Goal: Task Accomplishment & Management: Use online tool/utility

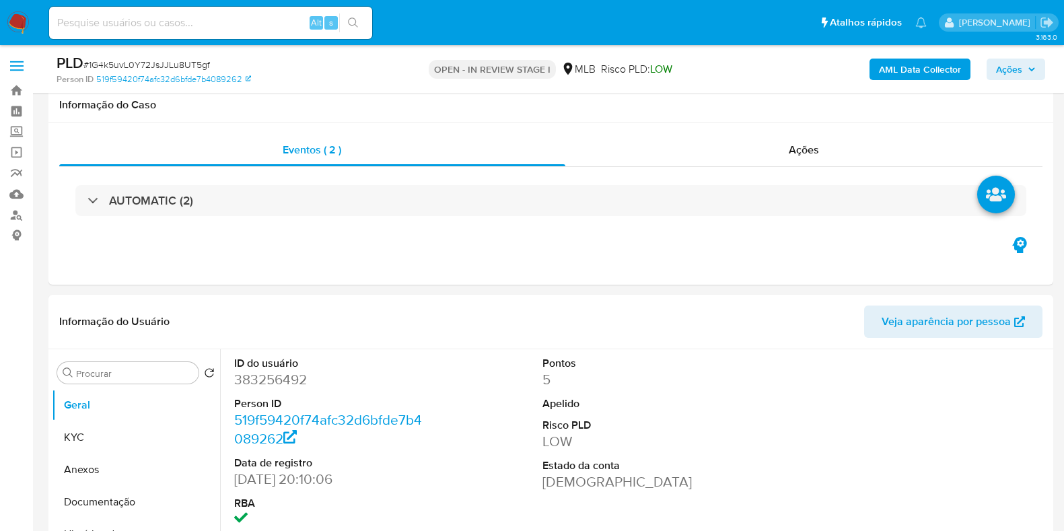
select select "10"
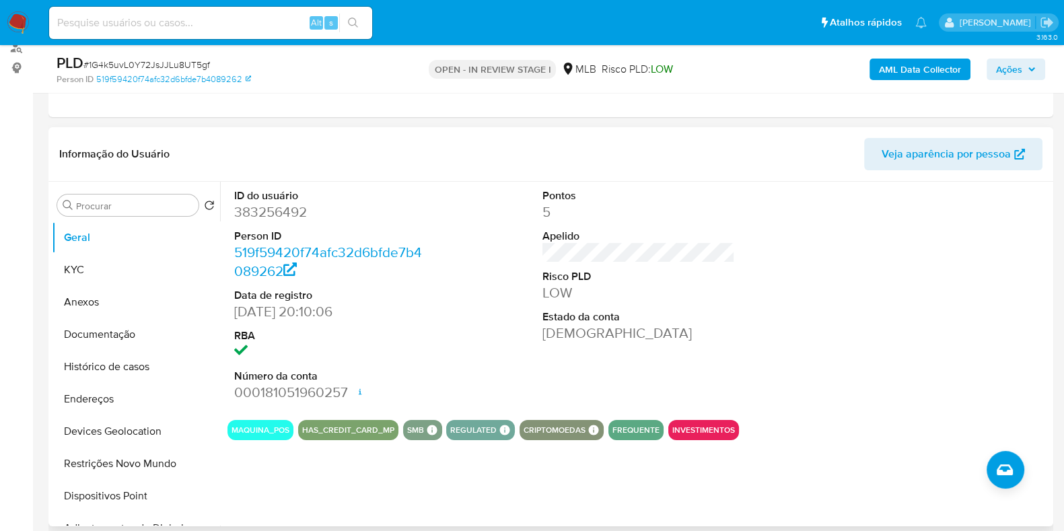
click at [439, 196] on div "ID do usuário 383256492 Person ID 519f59420f74afc32d6bfde7b4089262 Data de regi…" at bounding box center [638, 295] width 822 height 227
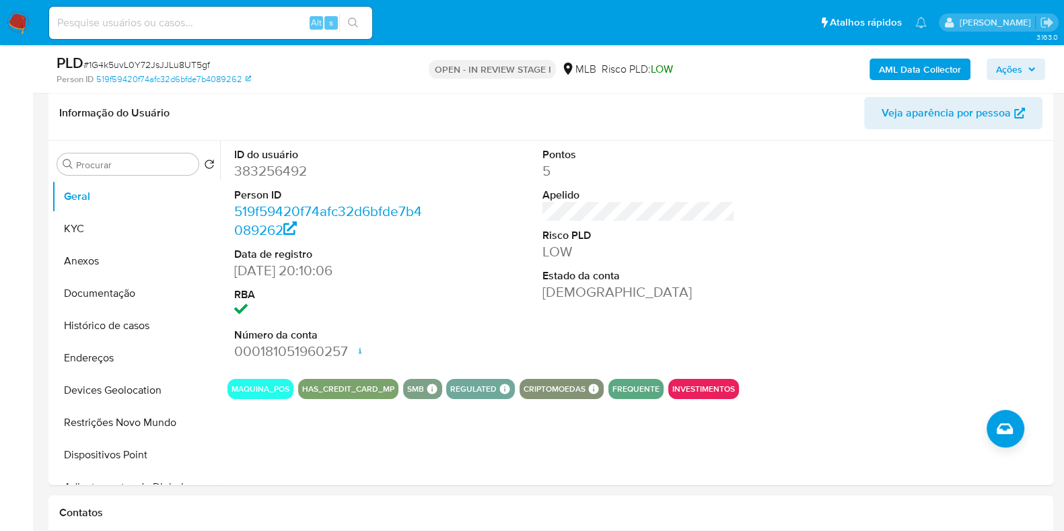
scroll to position [199, 0]
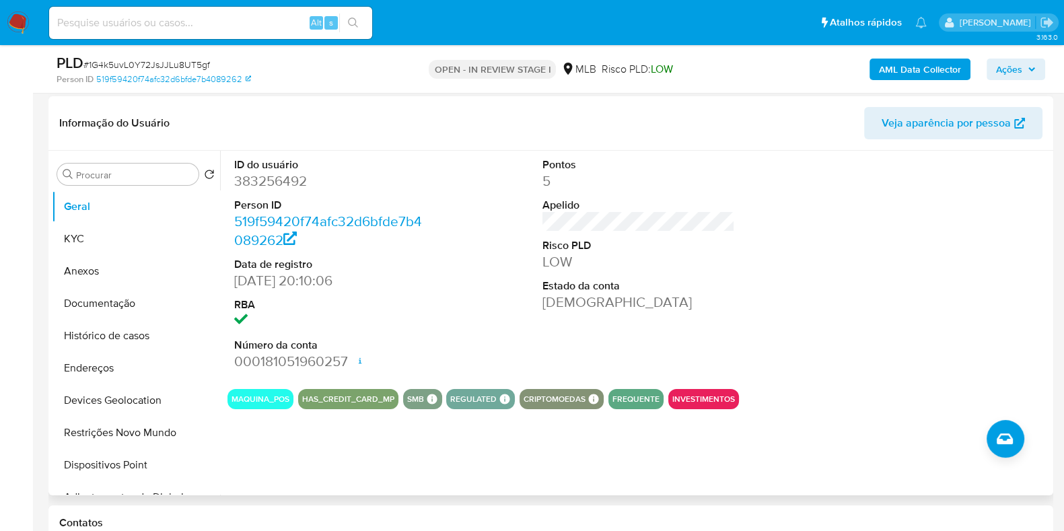
click at [929, 265] on div at bounding box center [947, 264] width 206 height 227
click at [102, 237] on button "KYC" at bounding box center [130, 239] width 157 height 32
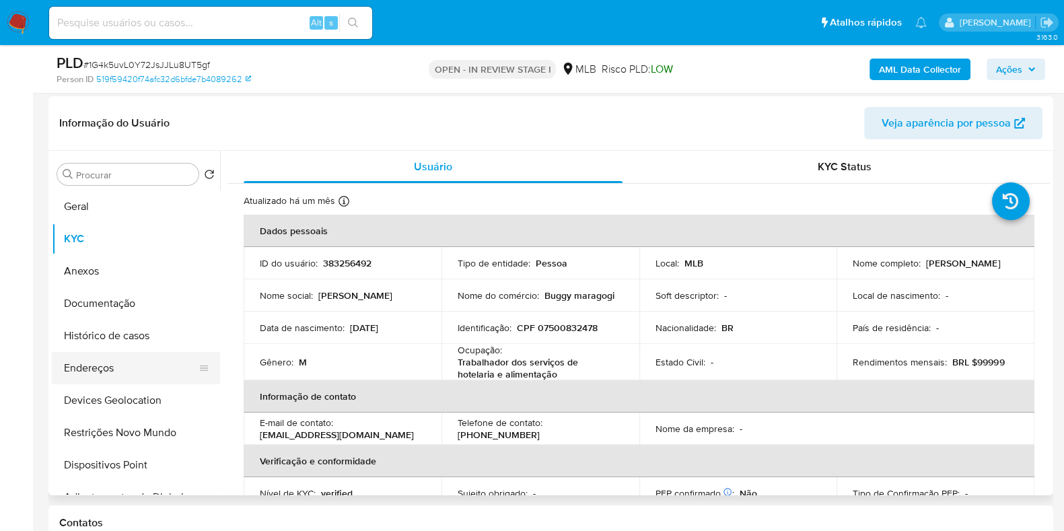
click at [120, 358] on button "Endereços" at bounding box center [130, 368] width 157 height 32
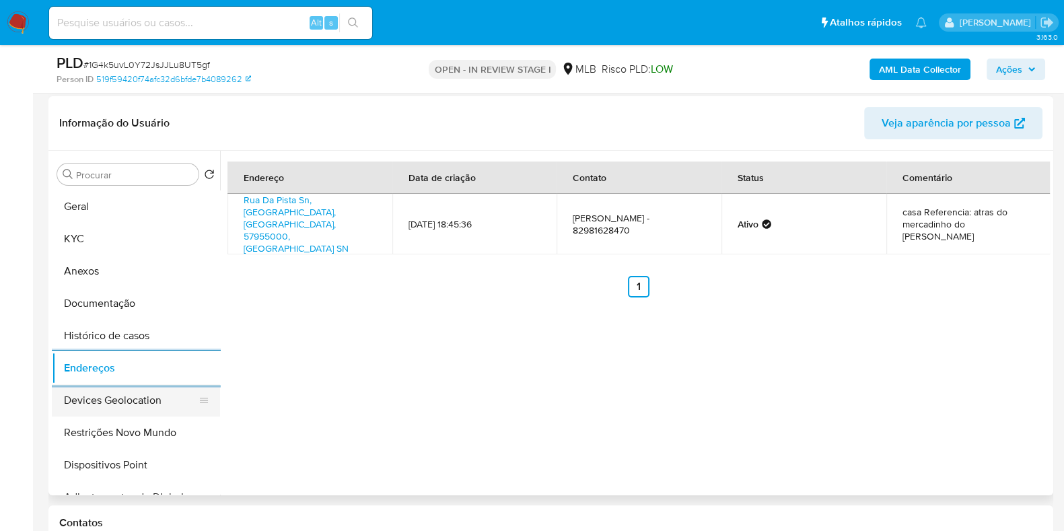
click at [161, 395] on button "Devices Geolocation" at bounding box center [130, 400] width 157 height 32
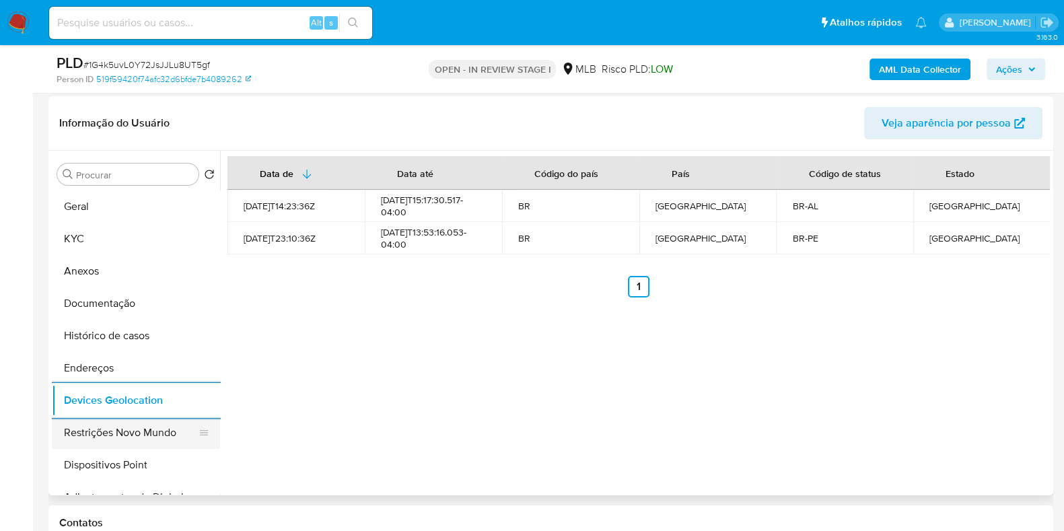
click at [115, 422] on button "Restrições Novo Mundo" at bounding box center [130, 433] width 157 height 32
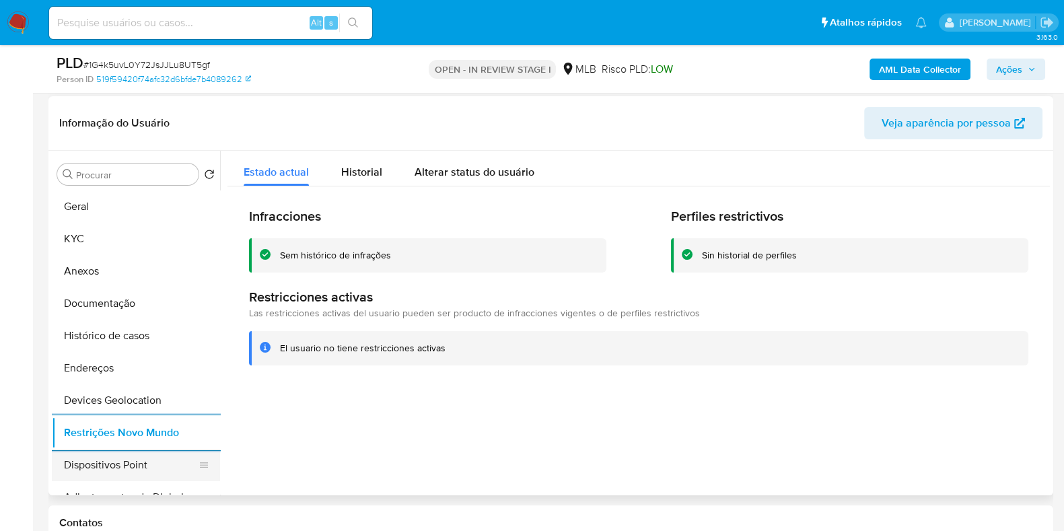
click at [111, 455] on button "Dispositivos Point" at bounding box center [130, 465] width 157 height 32
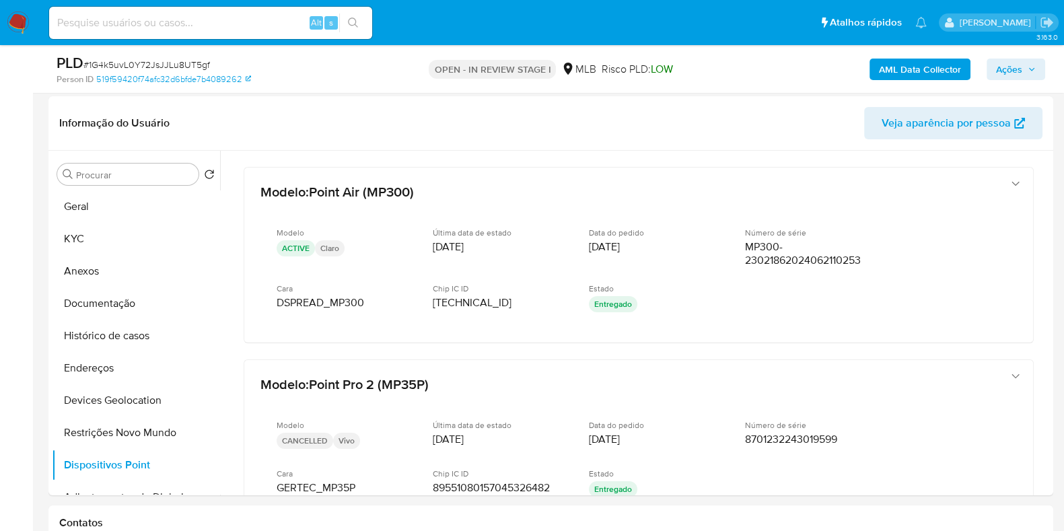
click at [907, 73] on b "AML Data Collector" at bounding box center [920, 70] width 82 height 22
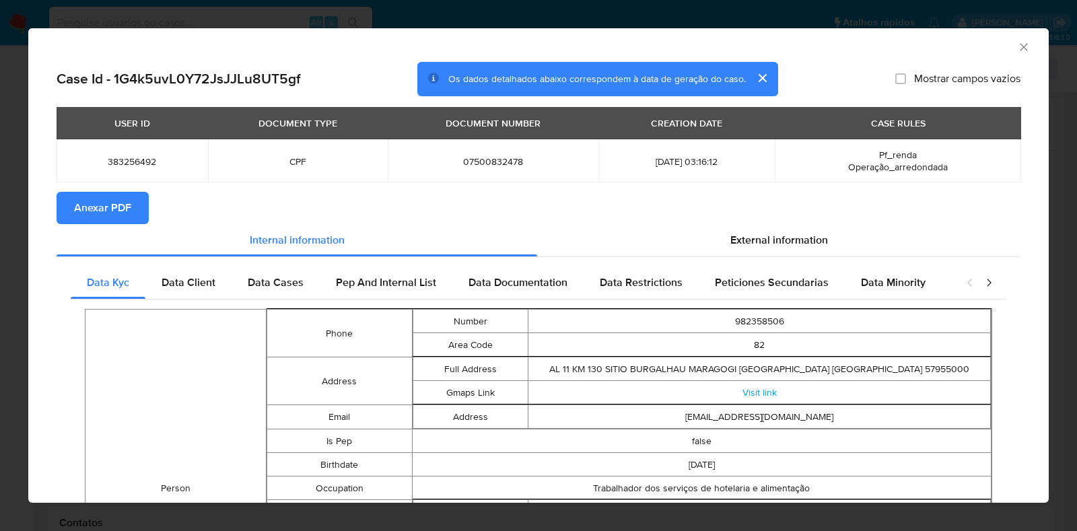
click at [125, 200] on span "Anexar PDF" at bounding box center [102, 208] width 57 height 30
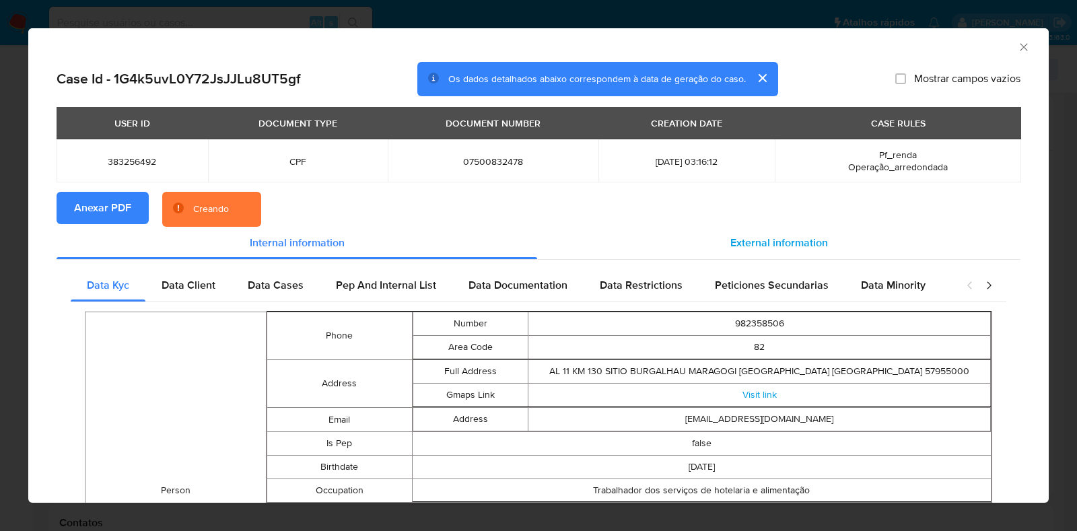
click at [820, 244] on div "External information" at bounding box center [778, 243] width 483 height 32
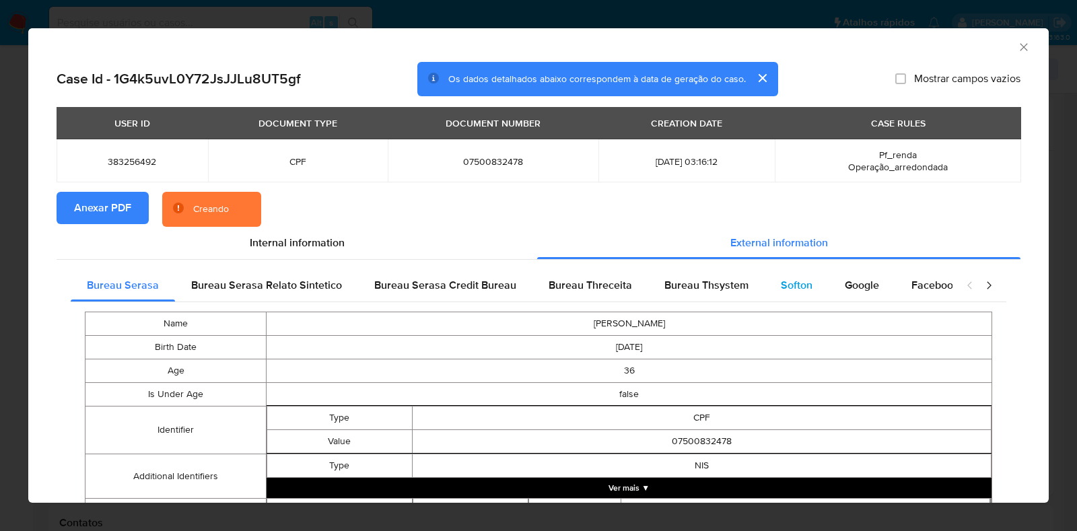
click at [781, 293] on div "Softon" at bounding box center [796, 285] width 64 height 32
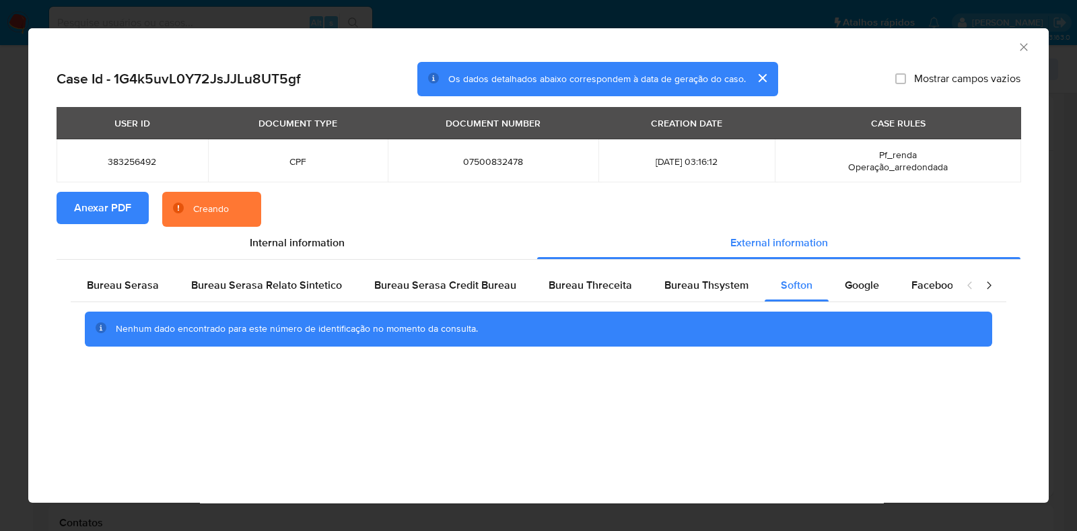
click at [1023, 49] on icon "Fechar a janela" at bounding box center [1023, 46] width 13 height 13
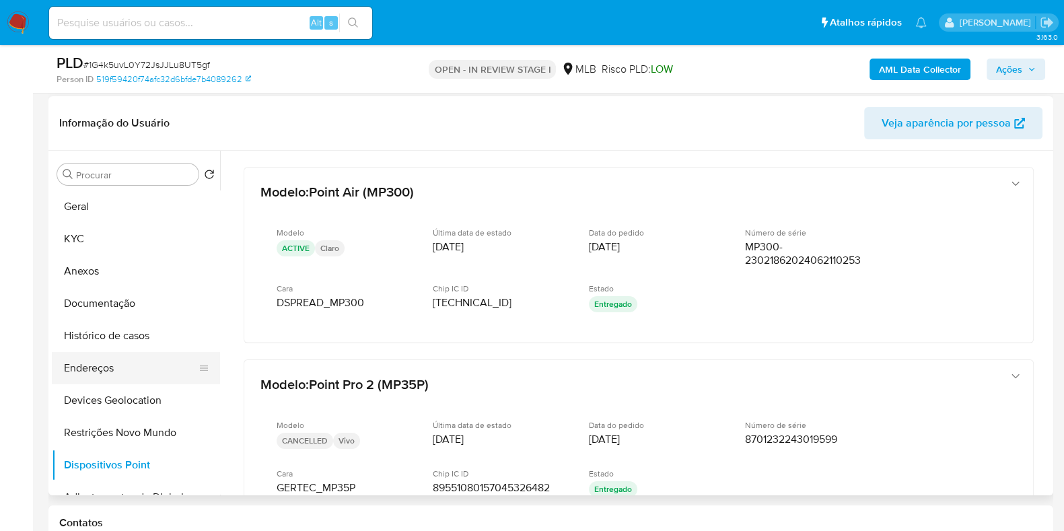
click at [104, 375] on button "Endereços" at bounding box center [130, 368] width 157 height 32
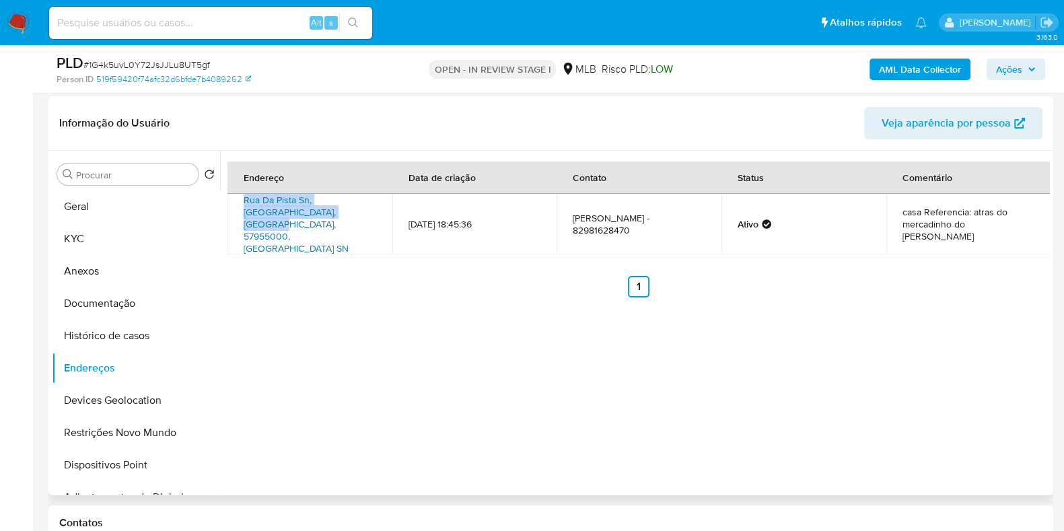
drag, startPoint x: 233, startPoint y: 203, endPoint x: 324, endPoint y: 219, distance: 92.8
click at [324, 219] on td "Rua Da Pista Sn, Maragogi, Alagoas, 57955000, Brasil SN" at bounding box center [309, 224] width 165 height 61
copy link "Rua Da Pista Sn, Maragogi, Alagoas, 57955000"
click at [322, 216] on link "Rua Da Pista Sn, Maragogi, Alagoas, 57955000, Brasil SN" at bounding box center [296, 224] width 105 height 62
copy link "Rua Da Pista Sn, Maragogi, Alagoas, 57955000"
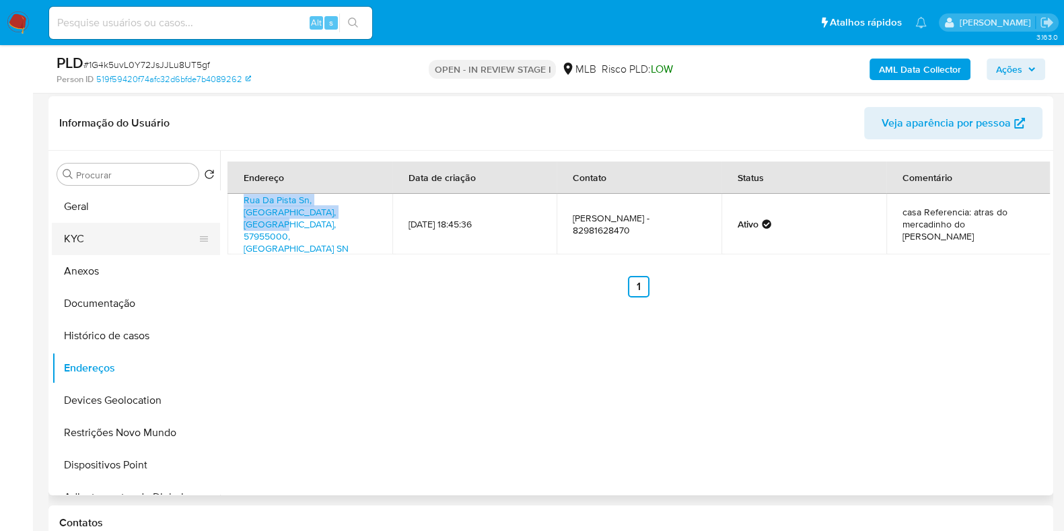
click at [107, 240] on button "KYC" at bounding box center [130, 239] width 157 height 32
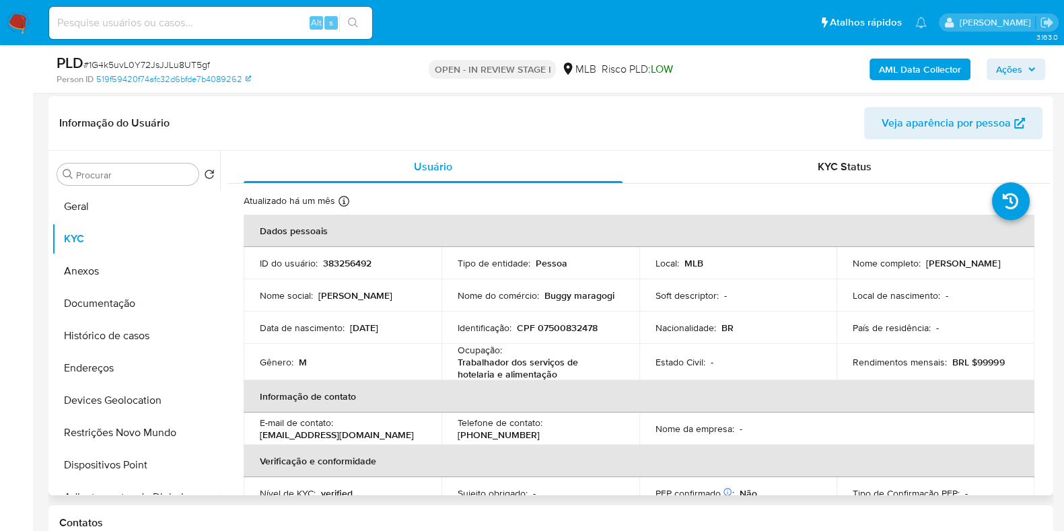
click at [552, 333] on p "CPF 07500832478" at bounding box center [557, 328] width 81 height 12
copy p "07500832478"
click at [579, 326] on p "CPF 07500832478" at bounding box center [557, 328] width 81 height 12
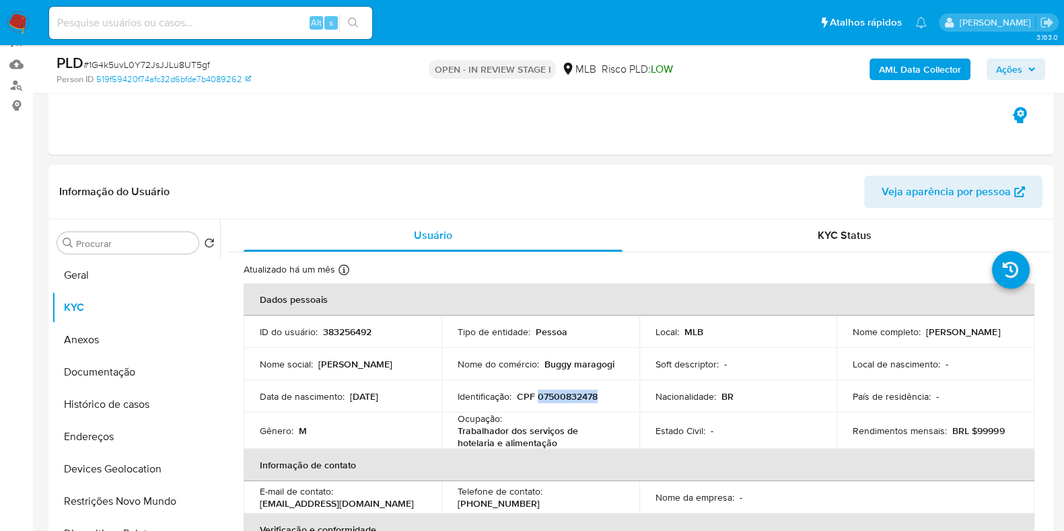
click at [579, 326] on tbody "ID do usuário : 383256492 Tipo de entidade : Pessoa Local : MLB Nome completo :…" at bounding box center [639, 382] width 791 height 133
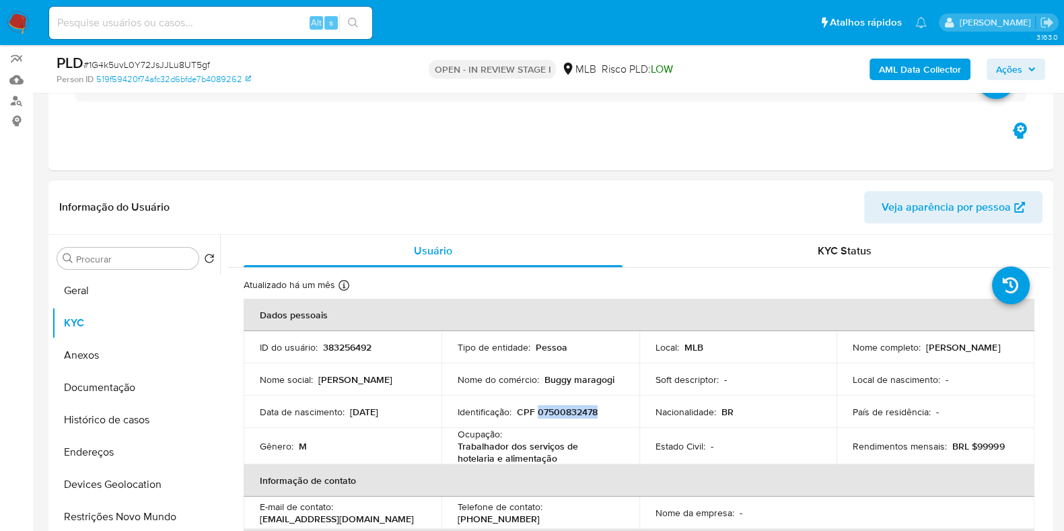
click at [555, 407] on p "CPF 07500832478" at bounding box center [557, 412] width 81 height 12
click at [137, 389] on button "Documentação" at bounding box center [130, 387] width 157 height 32
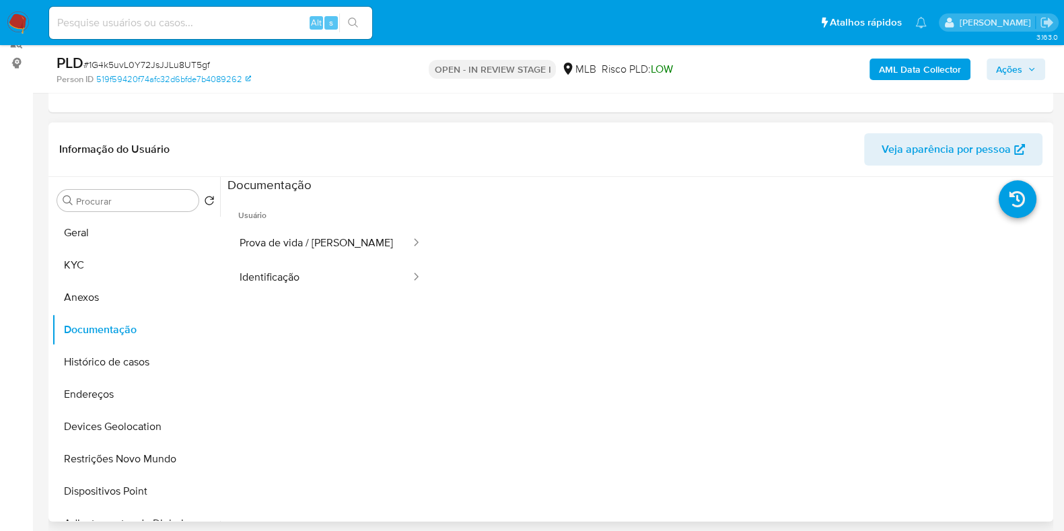
scroll to position [199, 0]
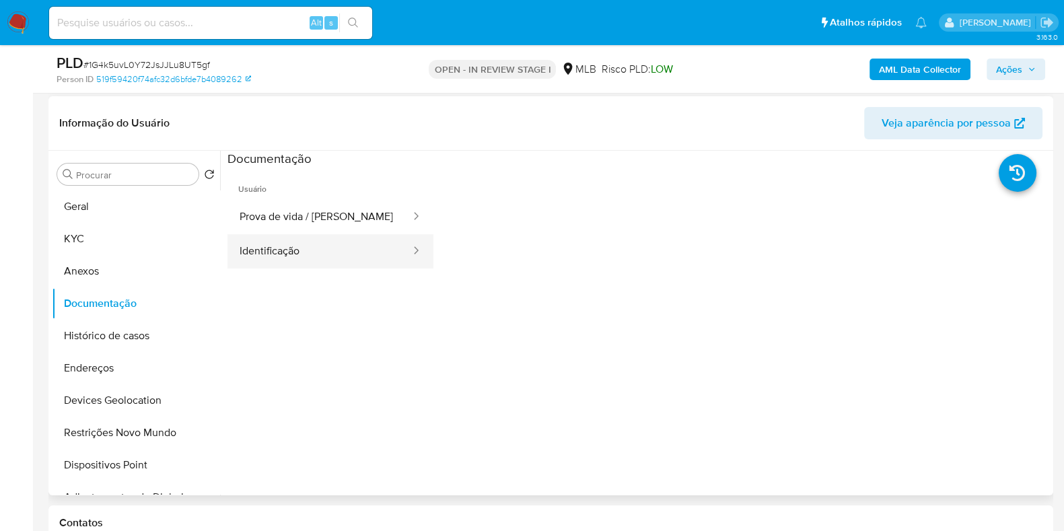
drag, startPoint x: 353, startPoint y: 250, endPoint x: 418, endPoint y: 259, distance: 65.2
click at [353, 250] on button "Identificação" at bounding box center [319, 251] width 184 height 34
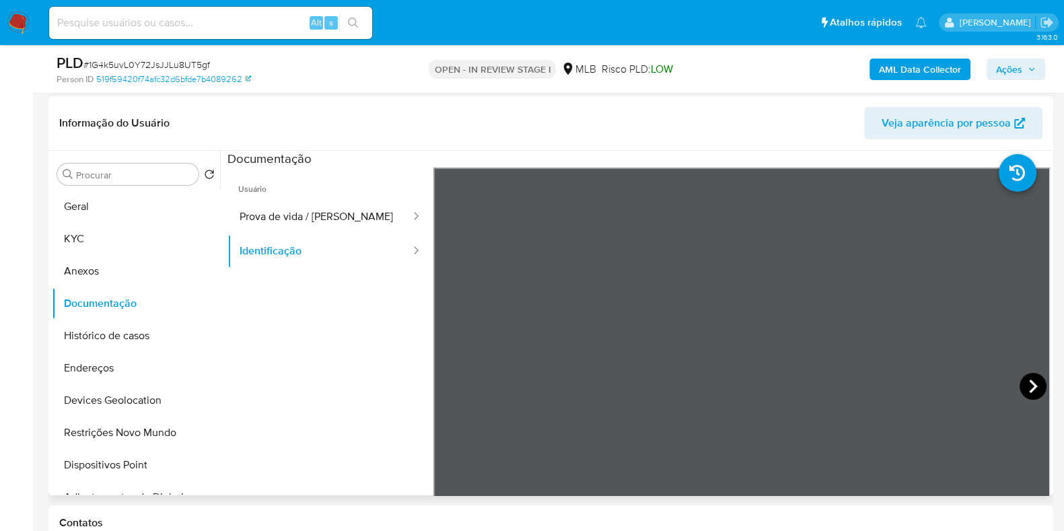
click at [1034, 386] on icon at bounding box center [1032, 386] width 27 height 27
click at [84, 233] on button "KYC" at bounding box center [130, 239] width 157 height 32
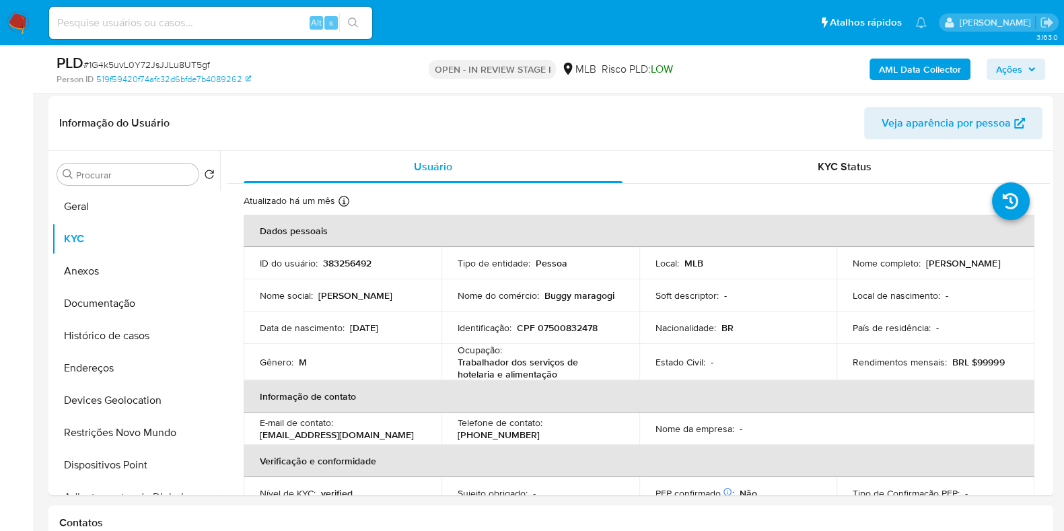
drag, startPoint x: 850, startPoint y: 274, endPoint x: 1003, endPoint y: 264, distance: 153.8
click at [1003, 264] on div "Nome completo : Francisco Jose da Silva Junior" at bounding box center [936, 263] width 166 height 12
copy p "Francisco Jose da Silva Junior"
click at [124, 301] on button "Documentação" at bounding box center [130, 303] width 157 height 32
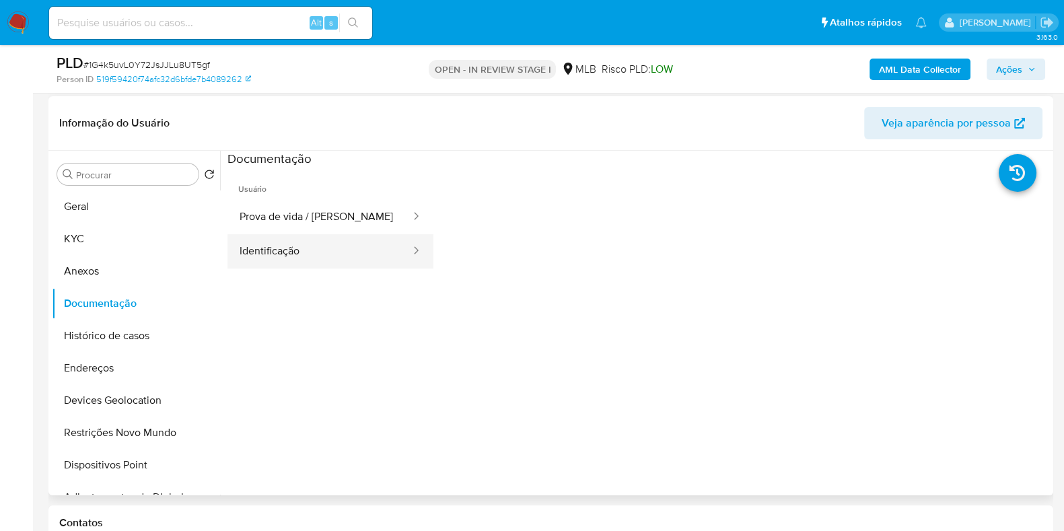
click at [279, 248] on button "Identificação" at bounding box center [319, 251] width 184 height 34
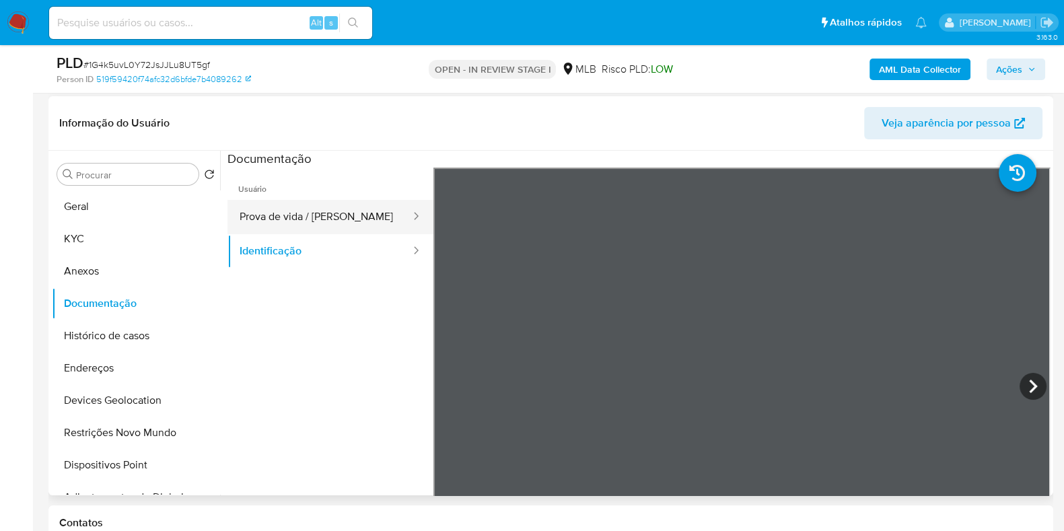
drag, startPoint x: 148, startPoint y: 160, endPoint x: 246, endPoint y: 222, distance: 115.6
click at [178, 193] on div "Procurar Retornar ao pedido padrão Geral KYC Anexos Documentação Histórico de c…" at bounding box center [136, 324] width 168 height 343
click at [1029, 385] on icon at bounding box center [1032, 386] width 27 height 27
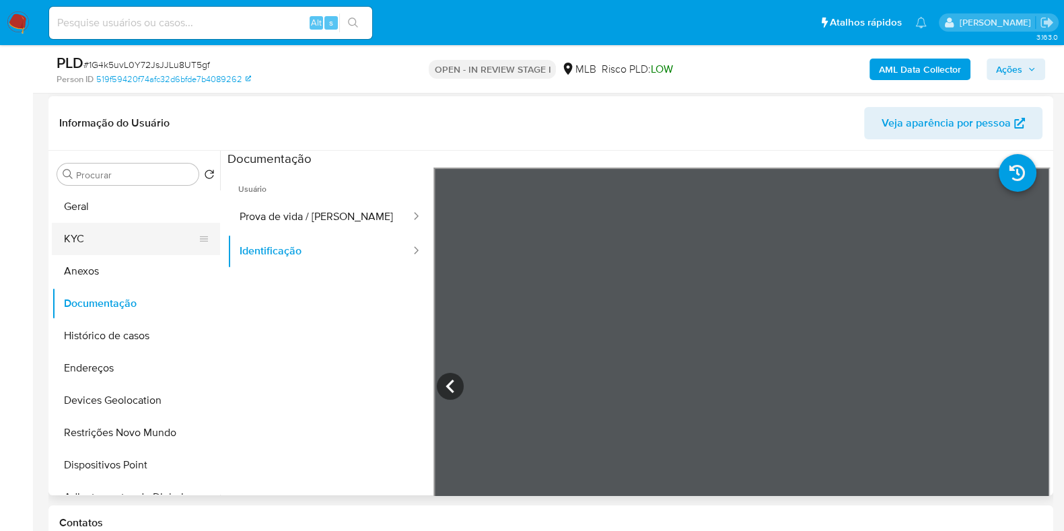
click at [81, 227] on button "KYC" at bounding box center [130, 239] width 157 height 32
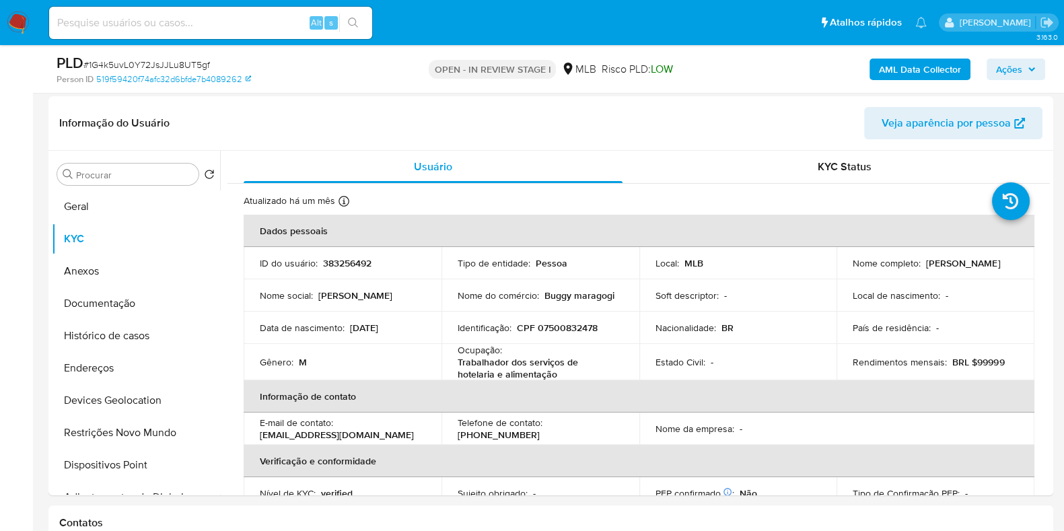
drag, startPoint x: 843, startPoint y: 272, endPoint x: 976, endPoint y: 264, distance: 132.8
click at [976, 264] on td "Nome completo : Francisco Jose da Silva Junior" at bounding box center [935, 263] width 198 height 32
copy p "Francisco Jose da Silva Junior"
click at [100, 435] on button "Restrições Novo Mundo" at bounding box center [130, 433] width 157 height 32
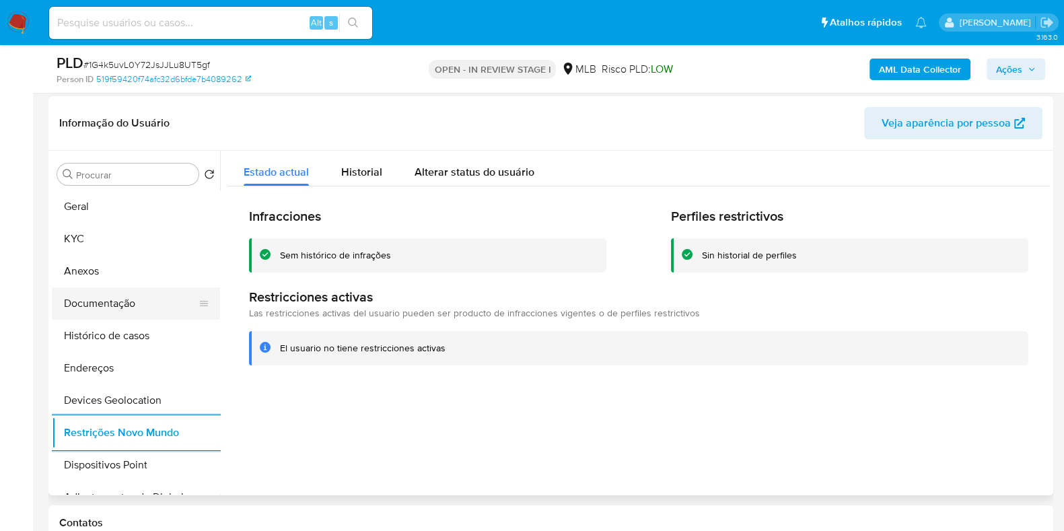
click at [106, 292] on button "Documentação" at bounding box center [130, 303] width 157 height 32
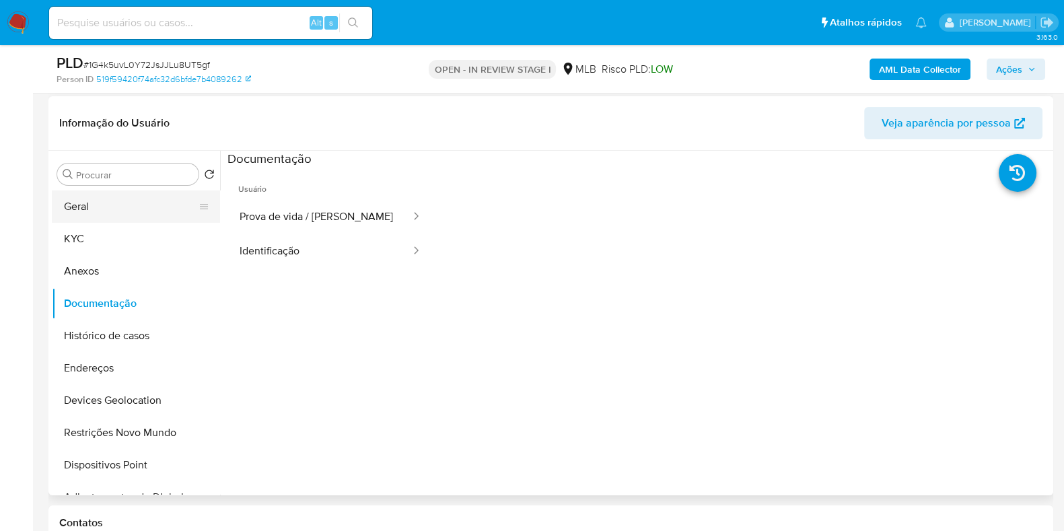
click at [108, 211] on button "Geral" at bounding box center [130, 206] width 157 height 32
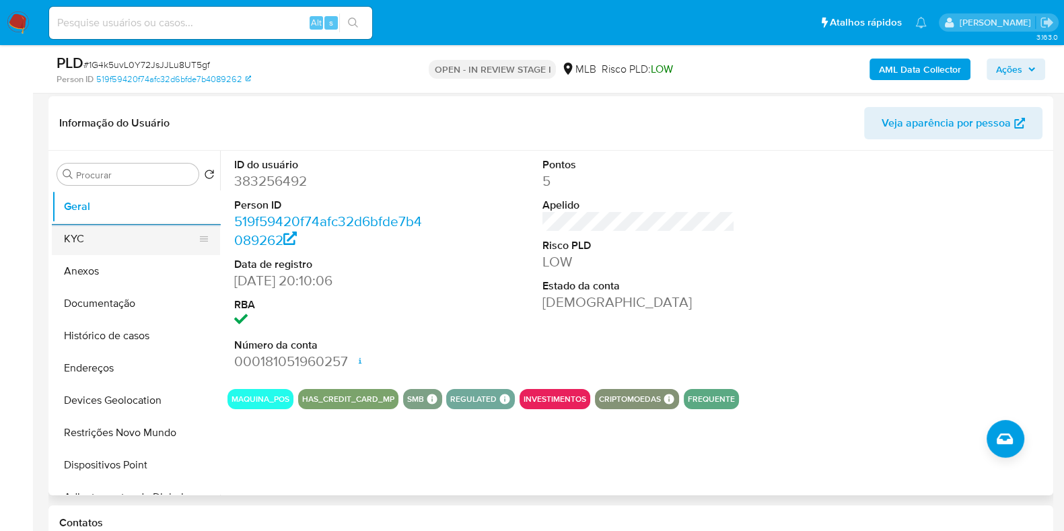
click at [81, 243] on button "KYC" at bounding box center [130, 239] width 157 height 32
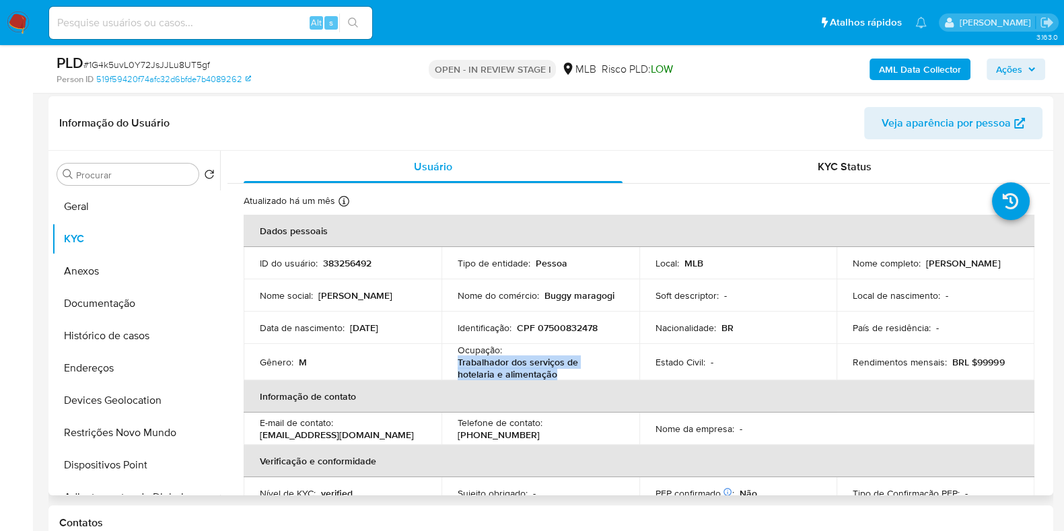
drag, startPoint x: 457, startPoint y: 365, endPoint x: 528, endPoint y: 371, distance: 71.6
click at [528, 371] on p "Trabalhador dos serviços de hotelaria e alimentação" at bounding box center [538, 368] width 160 height 24
copy p "Trabalhador dos serviços de hotelaria e alimentação"
click at [551, 328] on p "CPF 07500832478" at bounding box center [557, 328] width 81 height 12
click at [551, 326] on p "CPF 07500832478" at bounding box center [557, 328] width 81 height 12
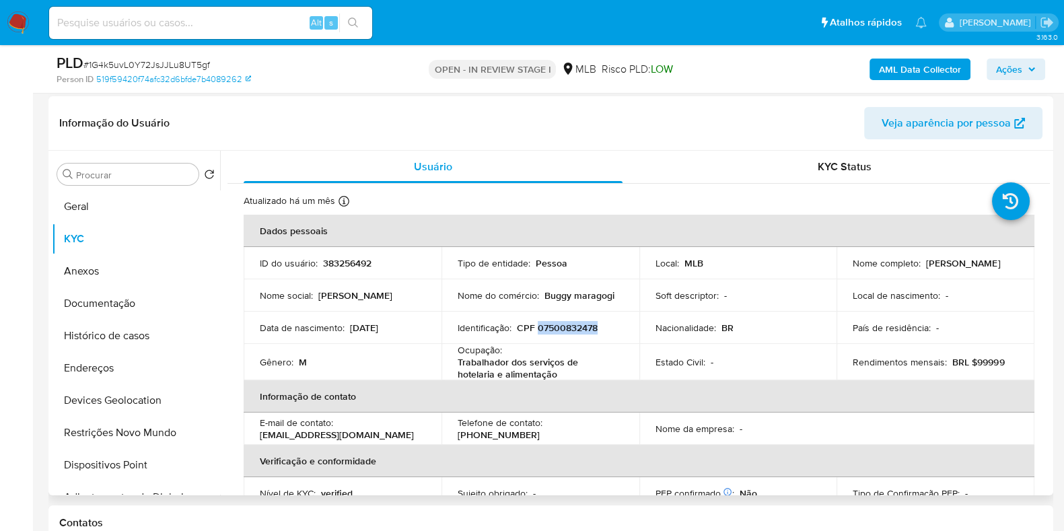
copy p "07500832478"
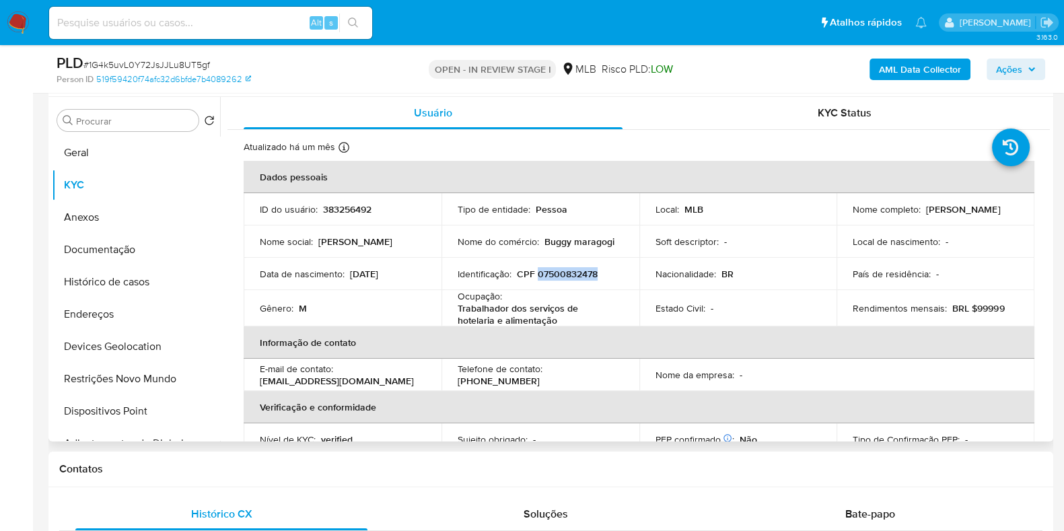
scroll to position [83, 0]
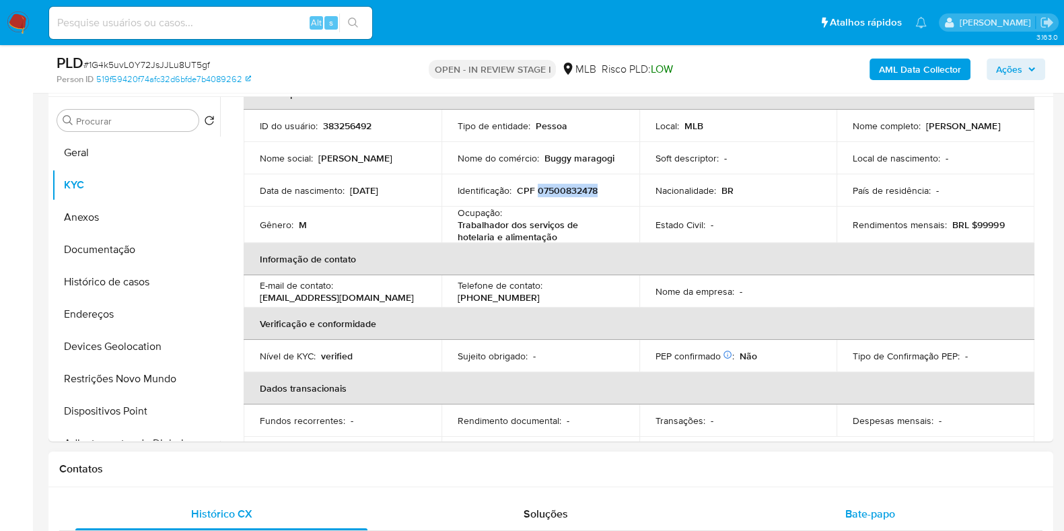
drag, startPoint x: 858, startPoint y: 514, endPoint x: 848, endPoint y: 506, distance: 12.9
click at [857, 515] on span "Bate-papo" at bounding box center [870, 513] width 50 height 15
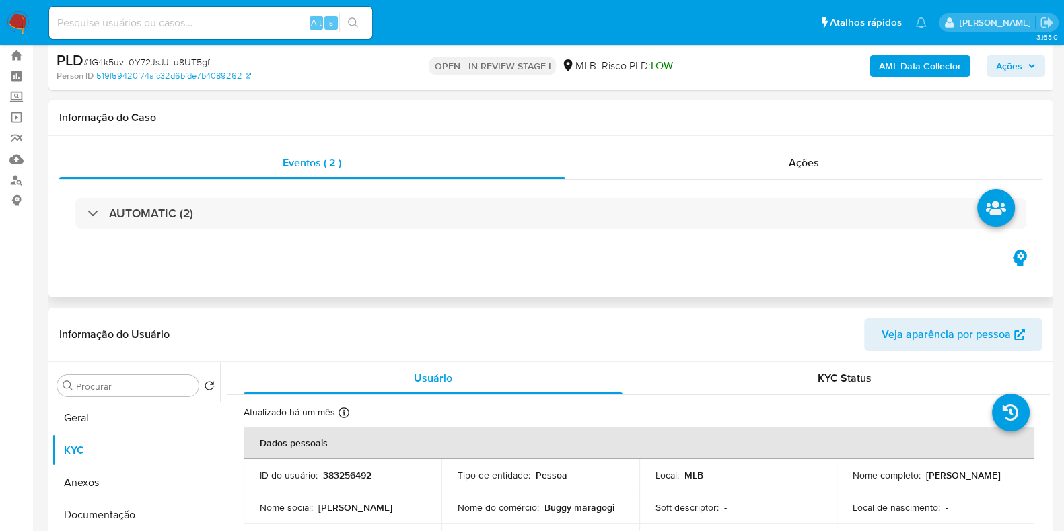
scroll to position [0, 0]
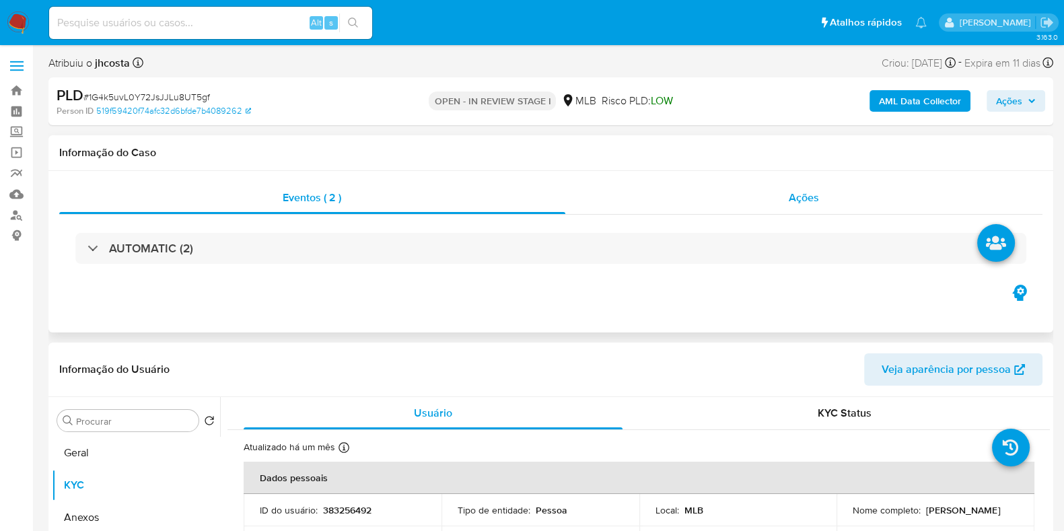
drag, startPoint x: 789, startPoint y: 207, endPoint x: 764, endPoint y: 212, distance: 25.5
click at [790, 207] on div "Ações" at bounding box center [804, 198] width 478 height 32
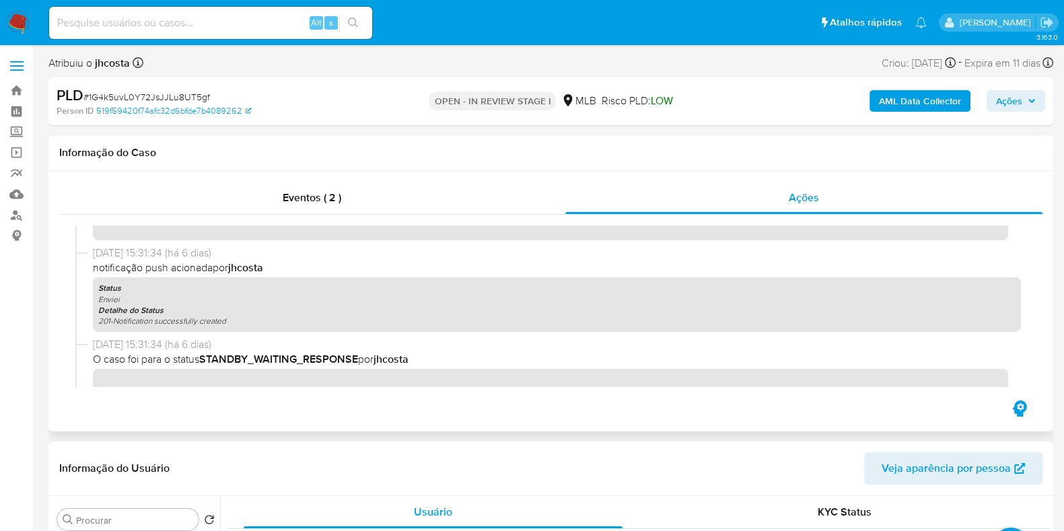
scroll to position [252, 0]
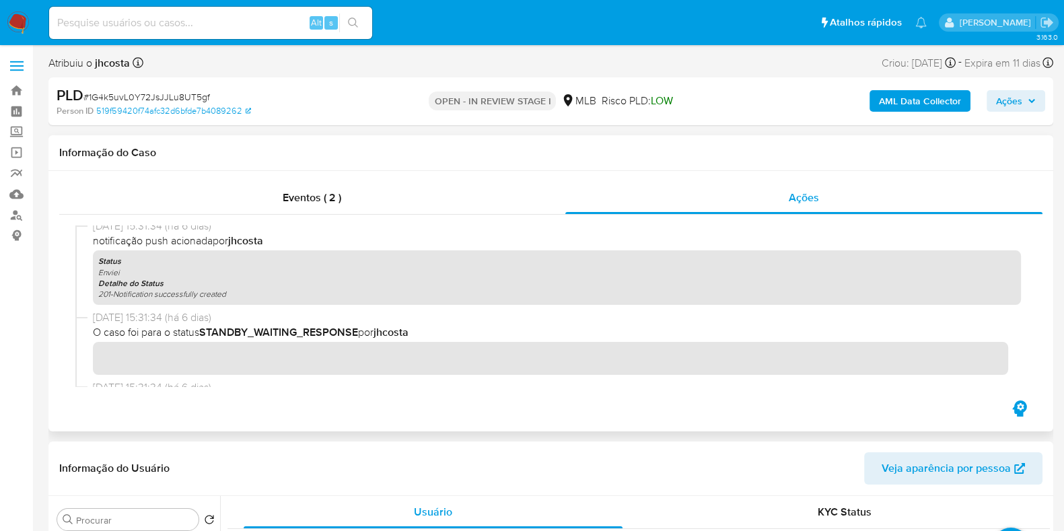
drag, startPoint x: 101, startPoint y: 275, endPoint x: 158, endPoint y: 275, distance: 57.2
click at [158, 275] on div "Status Enviei Detalhe do Status 201-Notification successfully created" at bounding box center [557, 277] width 928 height 55
click at [178, 295] on icon "201-Notification successfully created" at bounding box center [162, 293] width 128 height 11
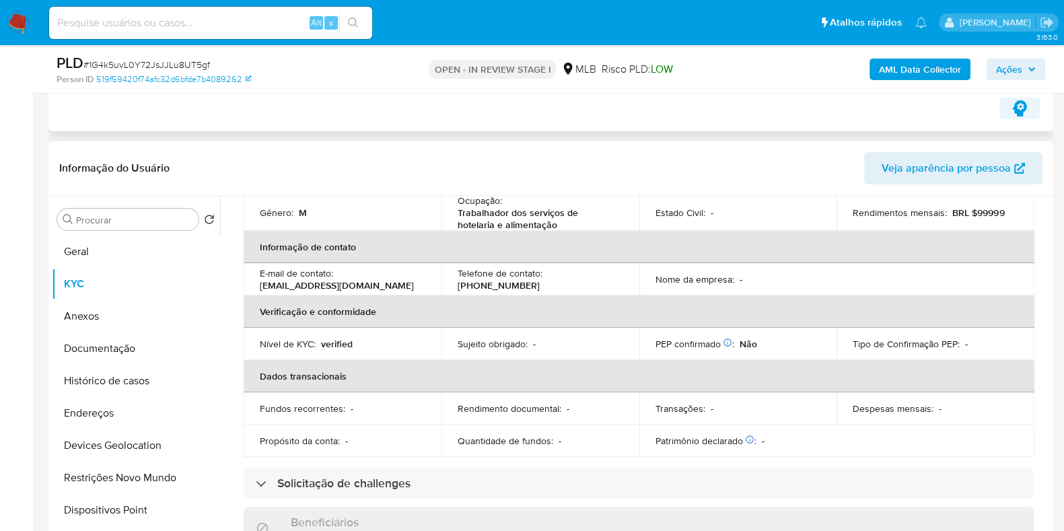
scroll to position [168, 0]
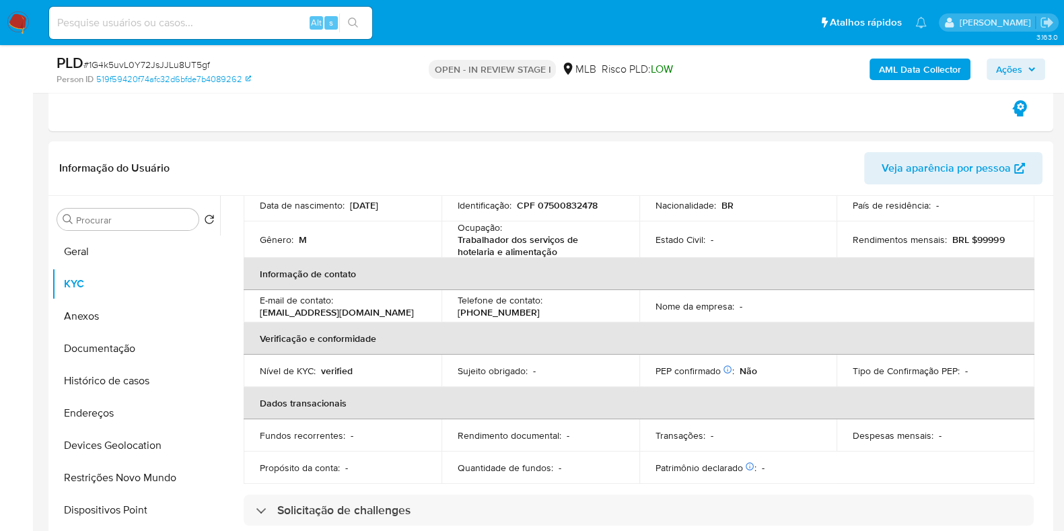
click at [1016, 69] on span "Ações" at bounding box center [1009, 70] width 26 height 22
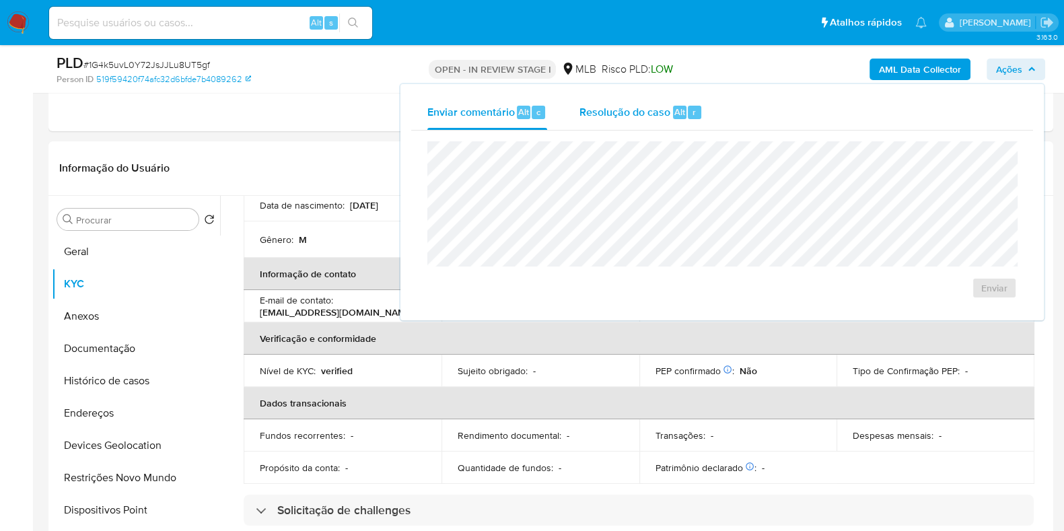
click at [646, 119] on div "Resolução do caso Alt r" at bounding box center [640, 112] width 123 height 35
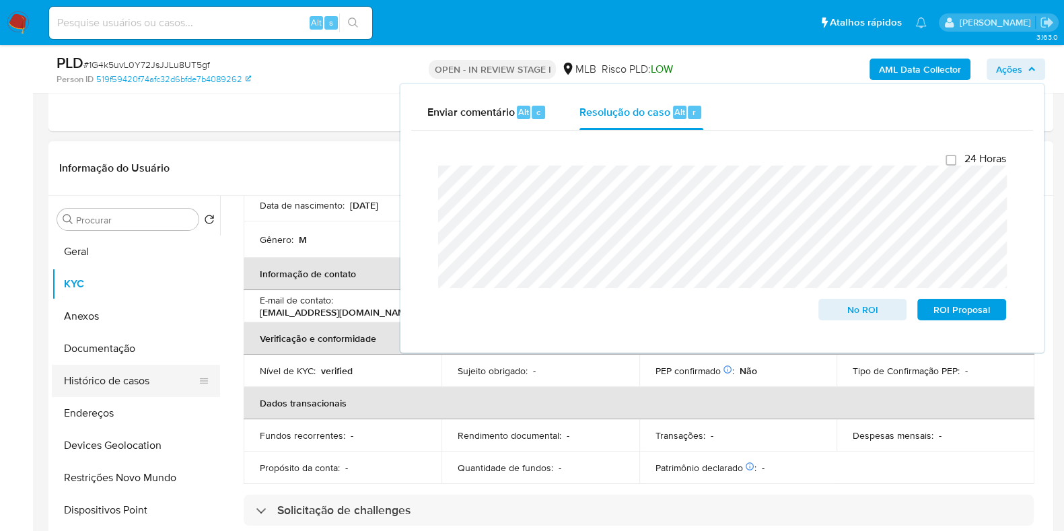
click at [145, 373] on button "Histórico de casos" at bounding box center [130, 381] width 157 height 32
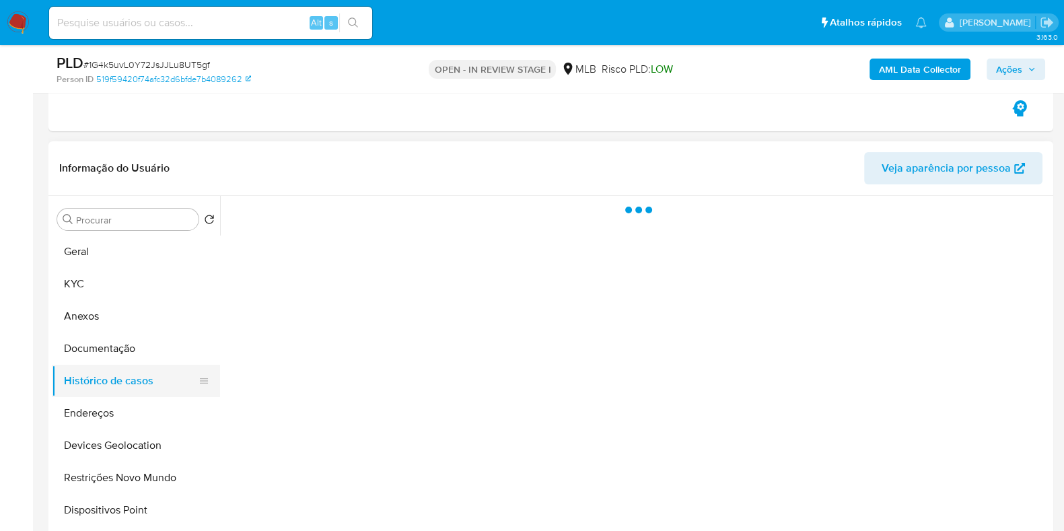
scroll to position [0, 0]
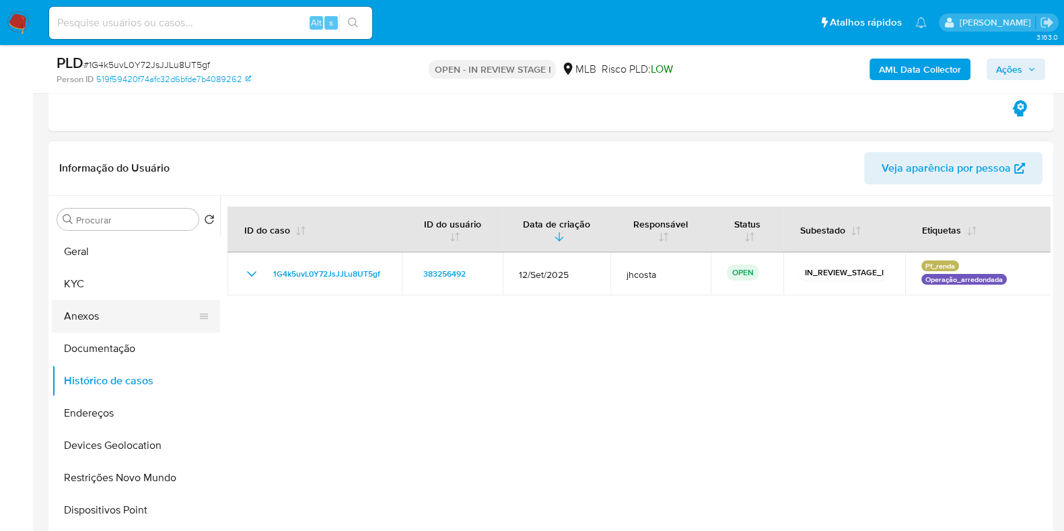
click at [114, 310] on button "Anexos" at bounding box center [130, 316] width 157 height 32
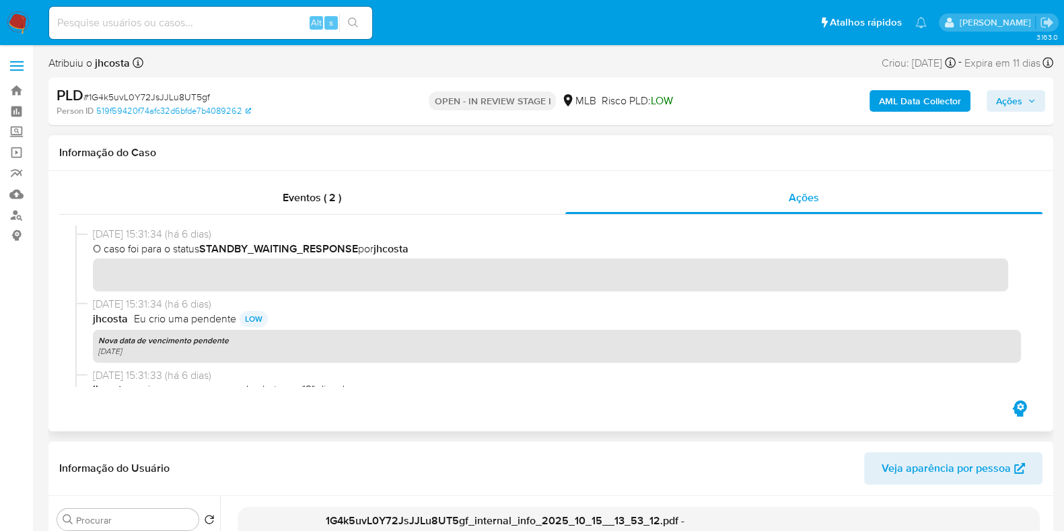
click at [865, 402] on div "Eventos ( 2 ) Ações" at bounding box center [550, 301] width 1005 height 260
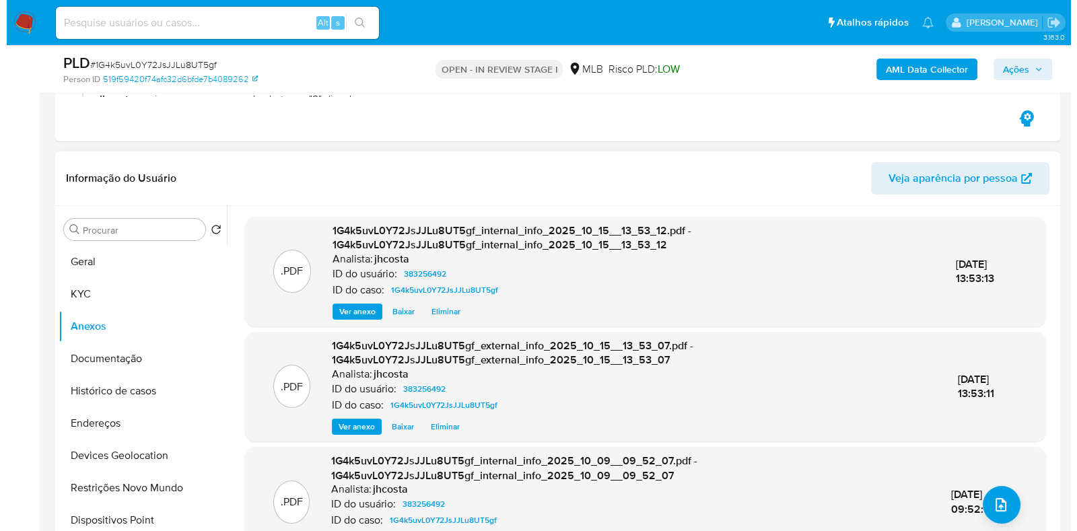
scroll to position [252, 0]
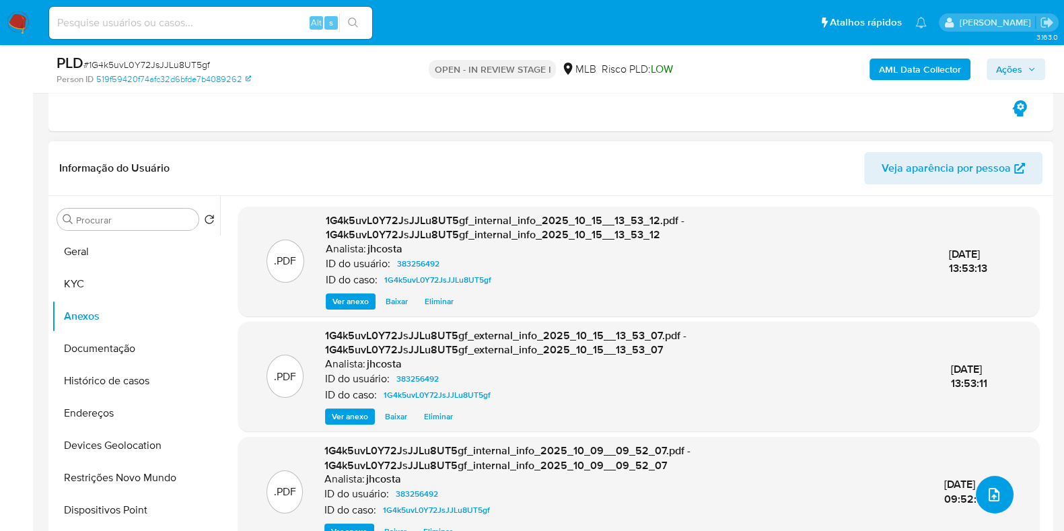
click at [988, 497] on icon "upload-file" at bounding box center [994, 495] width 16 height 16
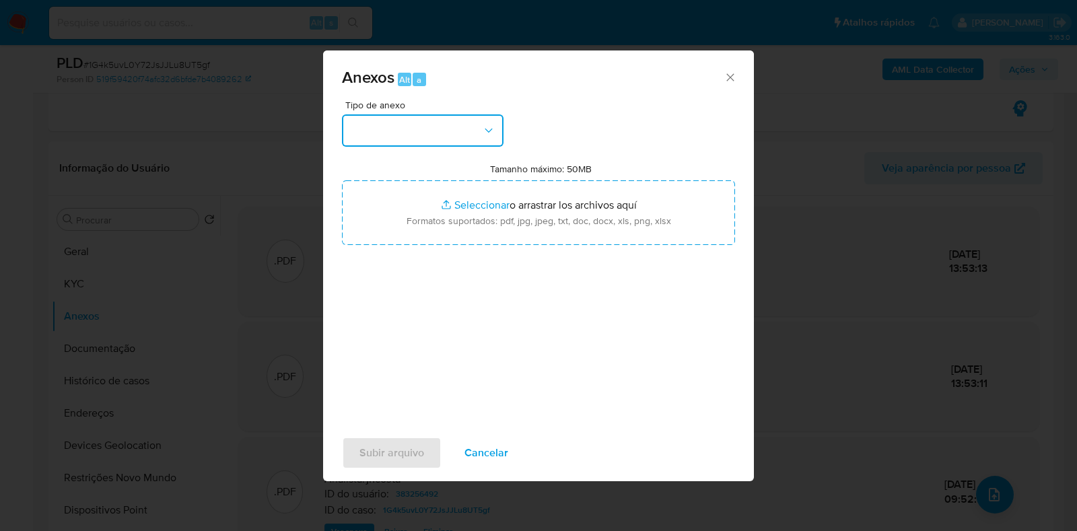
click at [481, 138] on button "button" at bounding box center [422, 130] width 161 height 32
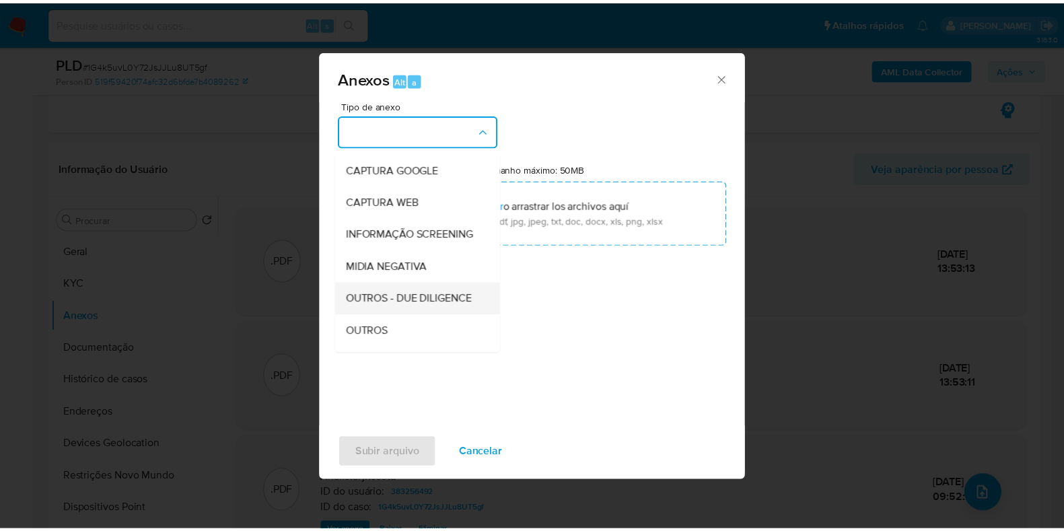
scroll to position [83, 0]
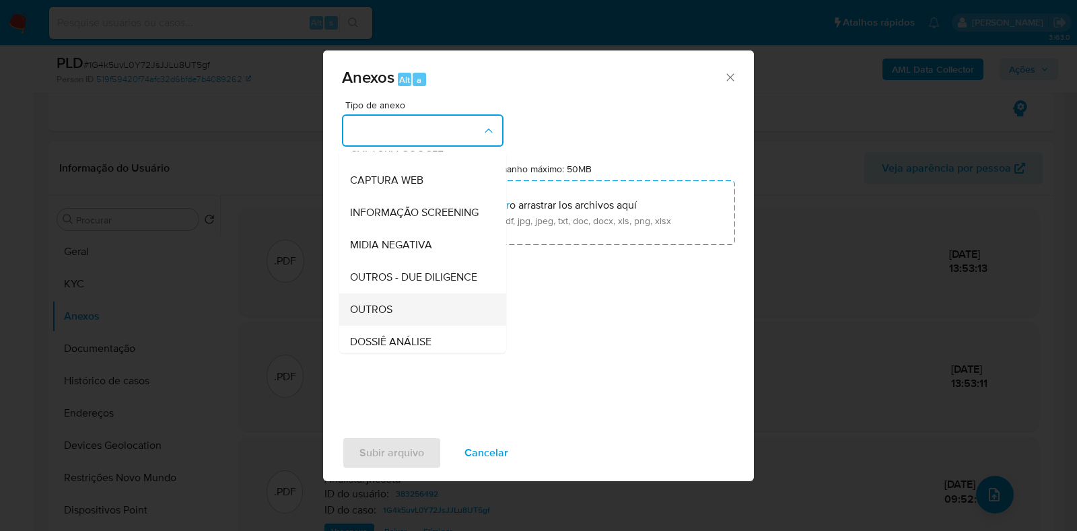
click at [396, 326] on div "OUTROS" at bounding box center [418, 309] width 137 height 32
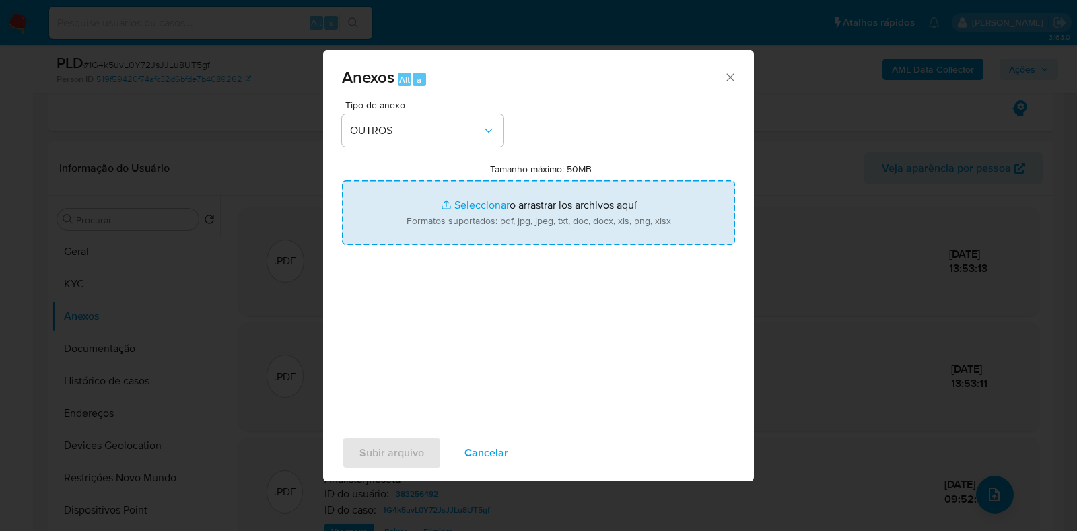
click at [526, 184] on input "Tamanho máximo: 50MB Seleccionar archivos" at bounding box center [538, 212] width 393 height 65
type input "C:\fakepath\Mulan 383256492_2025_10_15_06_24_00.xlsx"
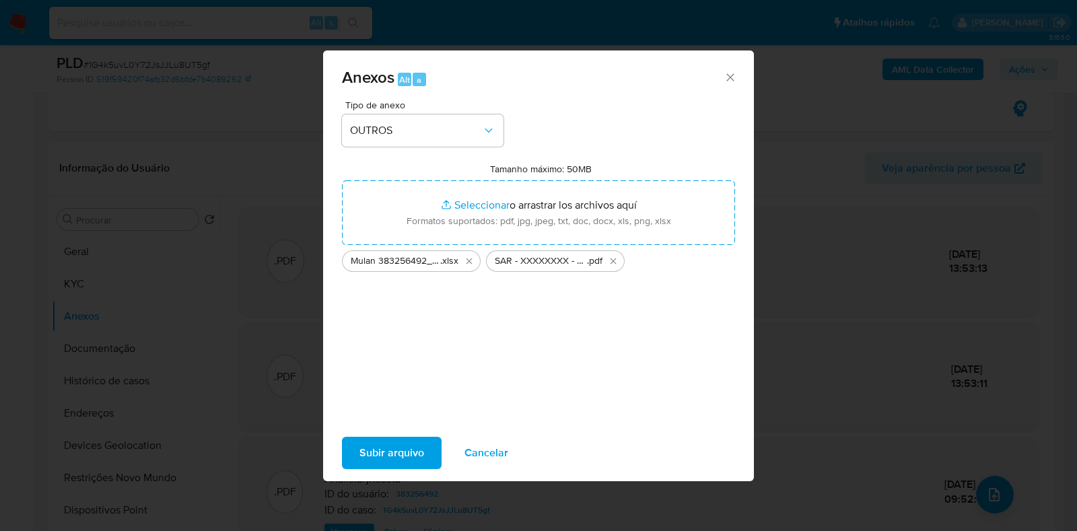
click at [412, 452] on span "Subir arquivo" at bounding box center [391, 453] width 65 height 30
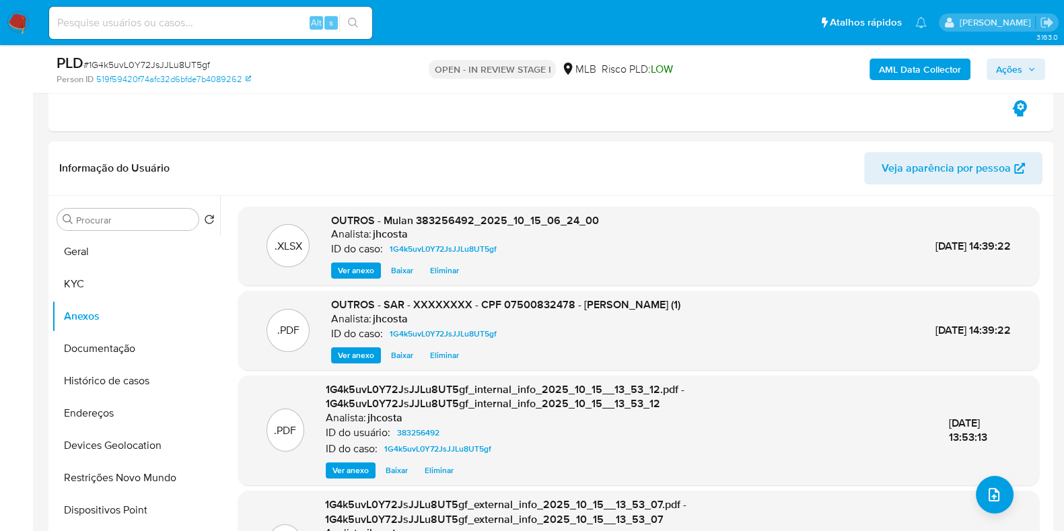
click at [1025, 62] on span "Ações" at bounding box center [1016, 69] width 40 height 19
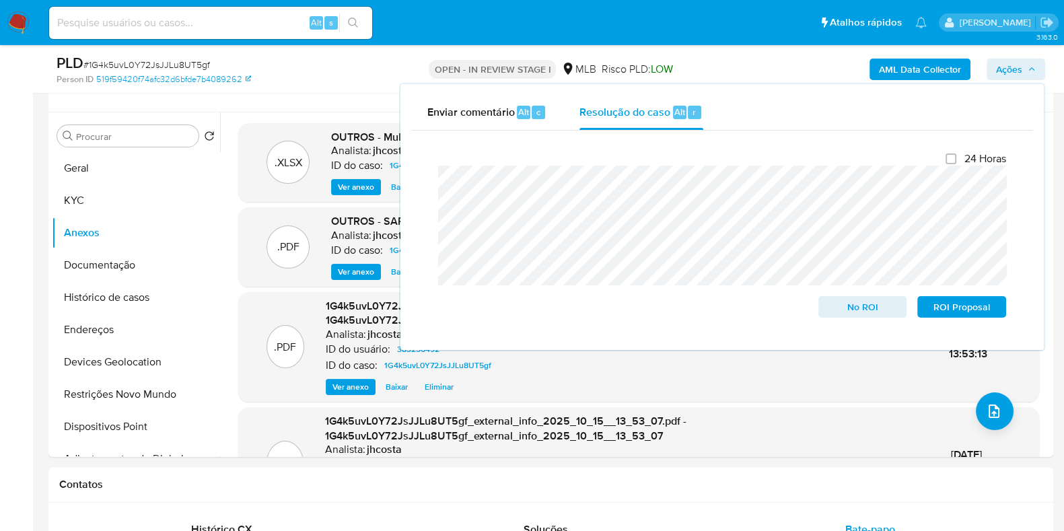
scroll to position [168, 0]
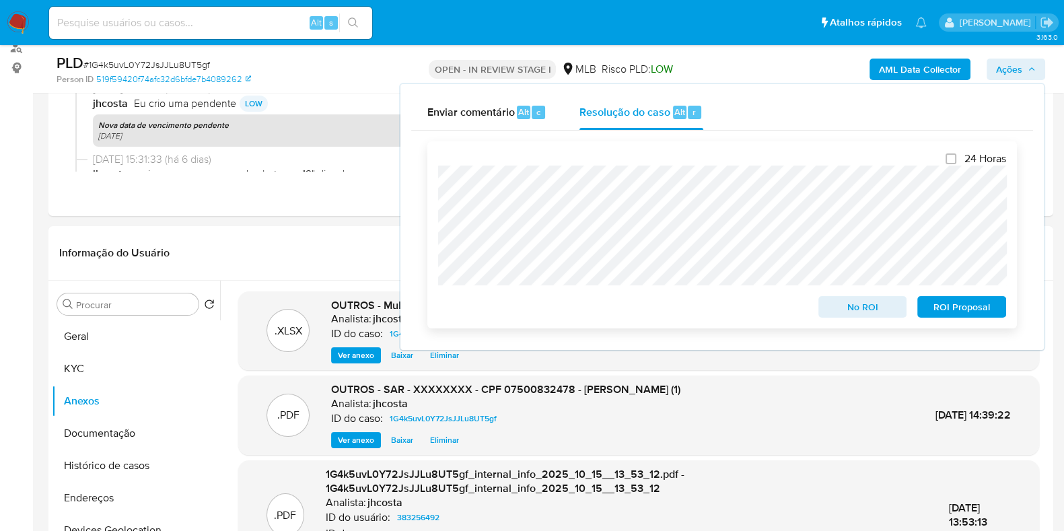
click at [970, 310] on span "ROI Proposal" at bounding box center [962, 306] width 70 height 19
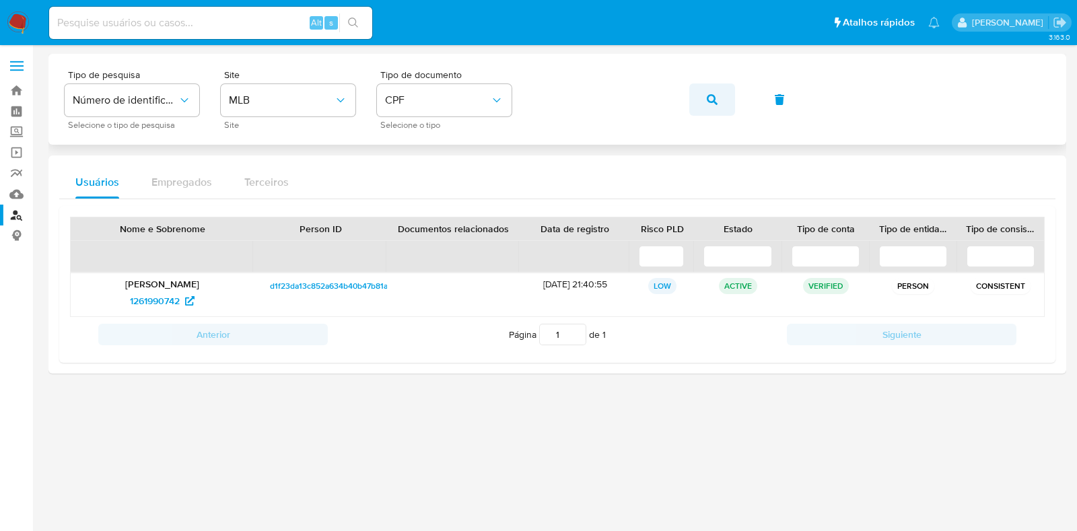
click at [715, 85] on span "button" at bounding box center [712, 100] width 11 height 30
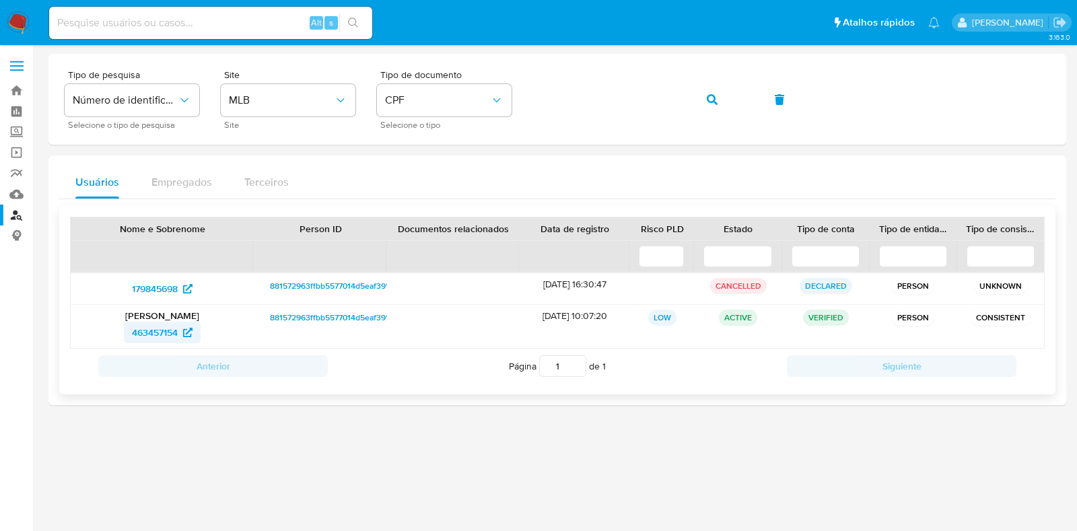
click at [155, 328] on span "463457154" at bounding box center [155, 333] width 46 height 22
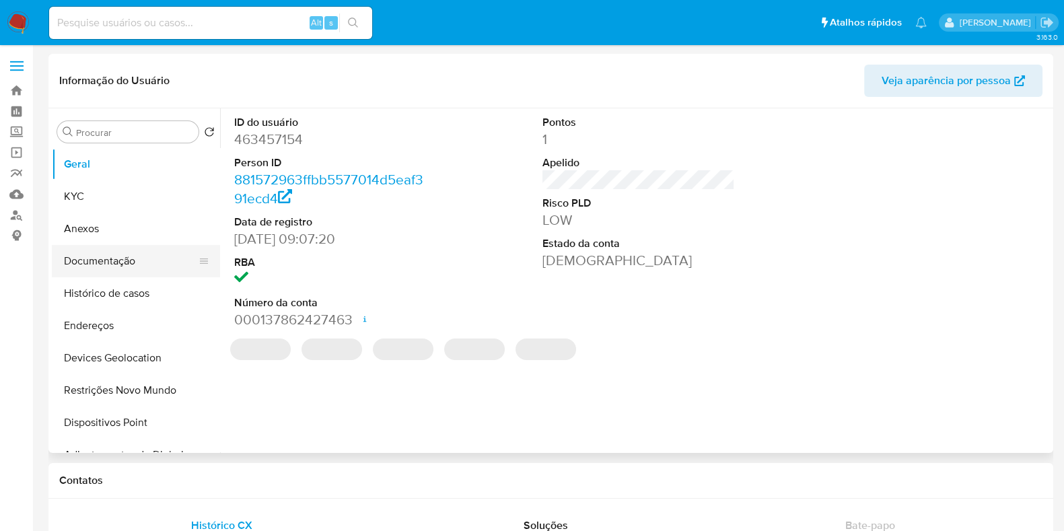
select select "10"
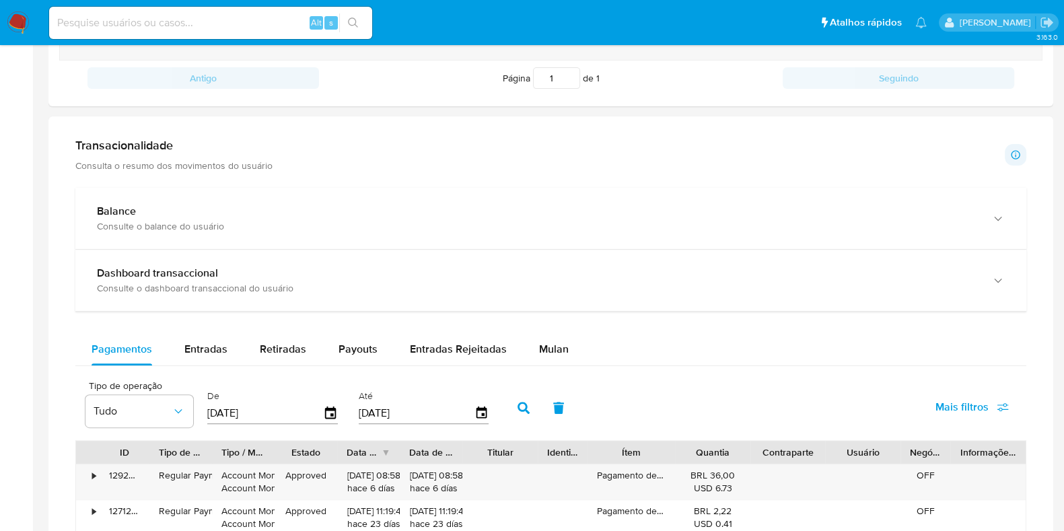
scroll to position [841, 0]
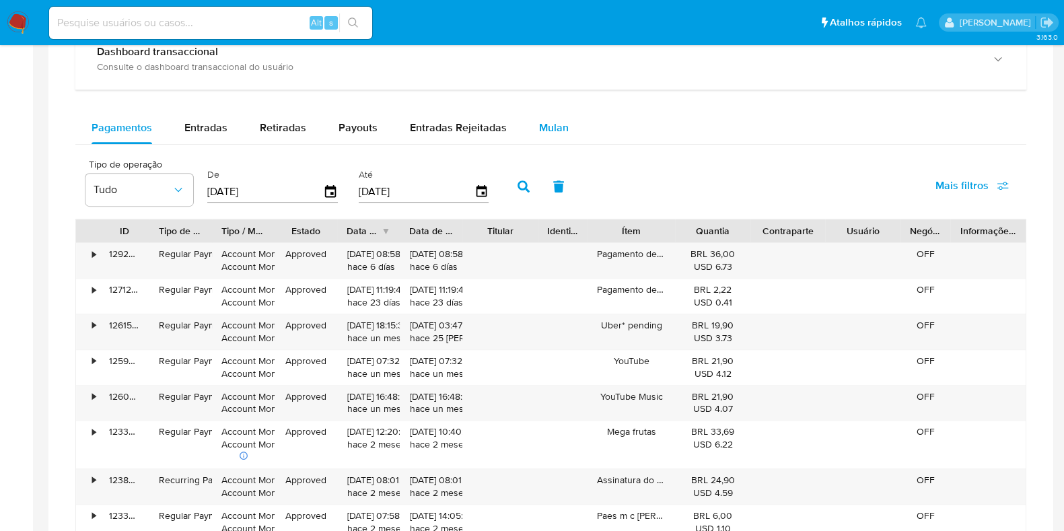
click at [548, 135] on div "Mulan" at bounding box center [554, 128] width 30 height 32
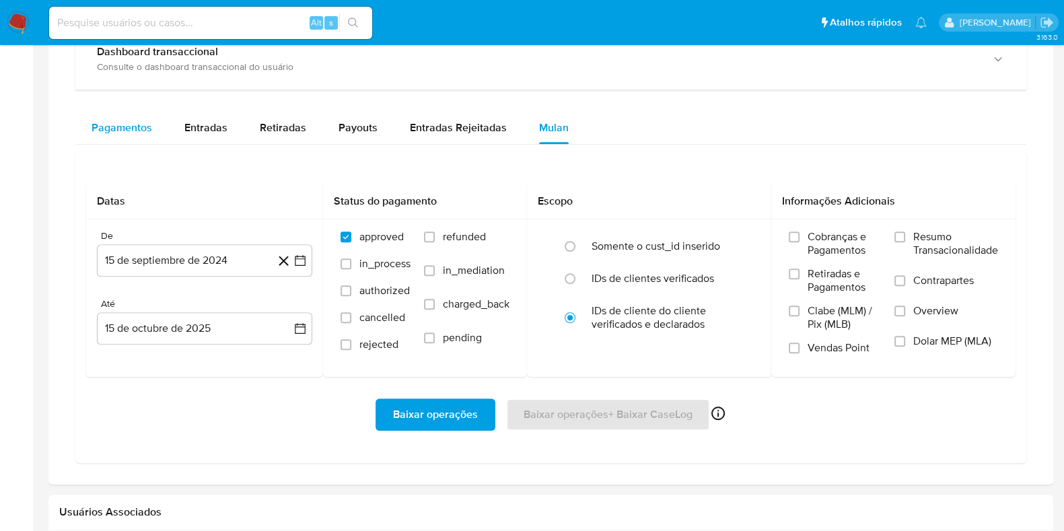
click at [138, 137] on div "Pagamentos" at bounding box center [122, 128] width 61 height 32
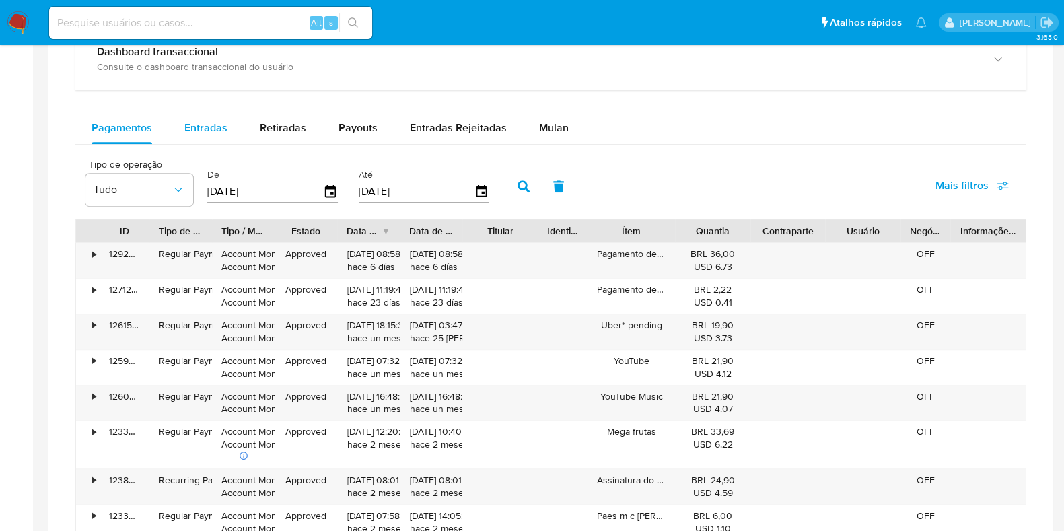
click at [206, 121] on span "Entradas" at bounding box center [205, 127] width 43 height 15
select select "10"
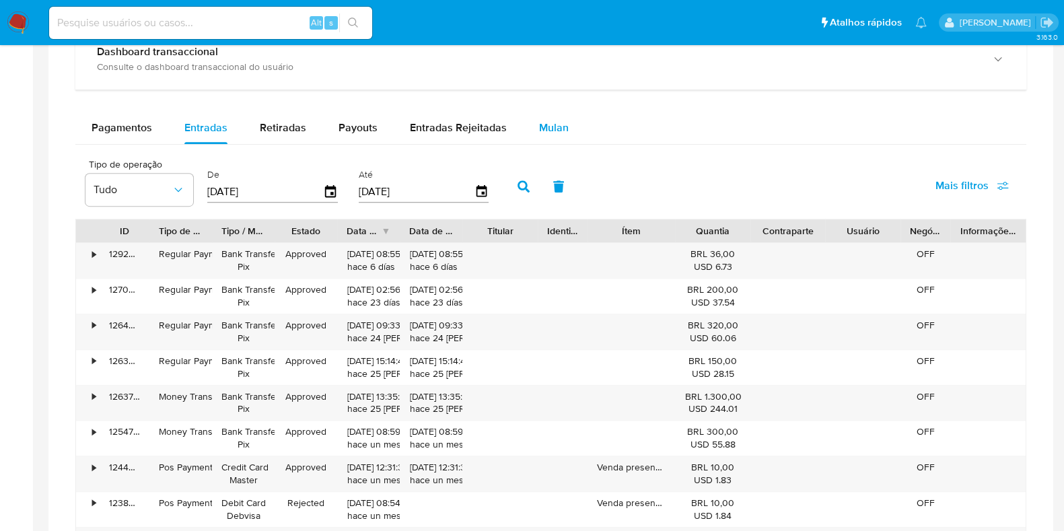
click at [547, 132] on span "Mulan" at bounding box center [554, 127] width 30 height 15
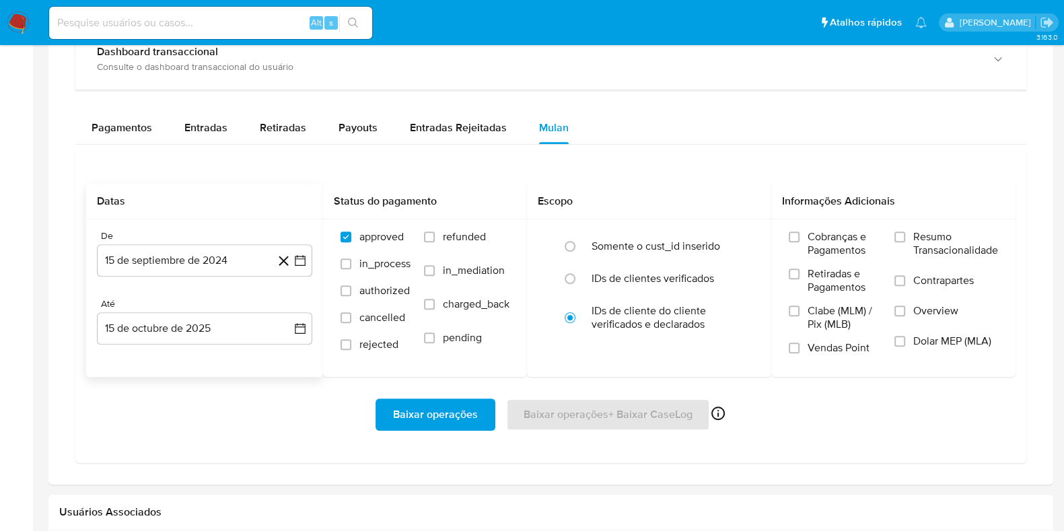
click at [194, 240] on div "De 15 de septiembre de 2024 15-09-2024" at bounding box center [204, 253] width 215 height 46
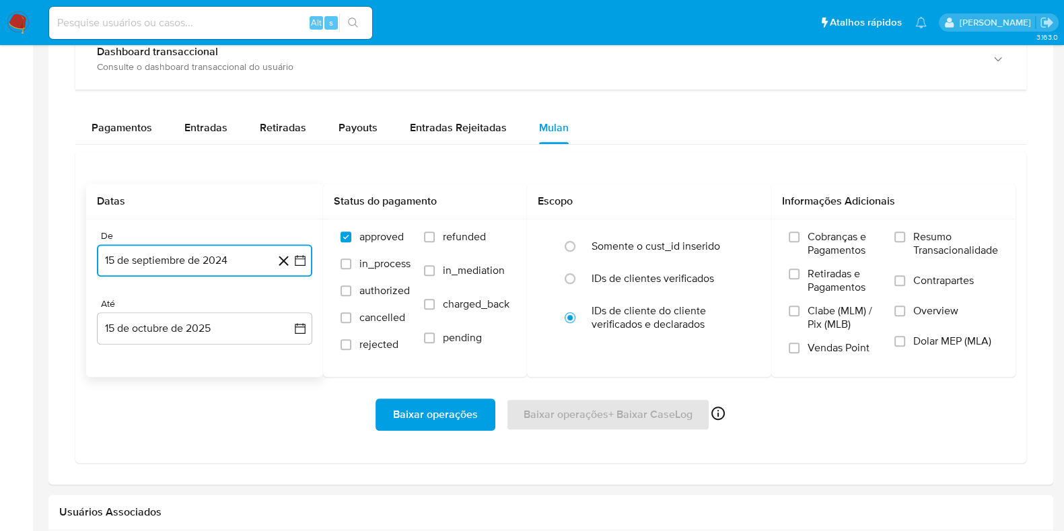
click at [201, 257] on button "15 de septiembre de 2024" at bounding box center [204, 260] width 215 height 32
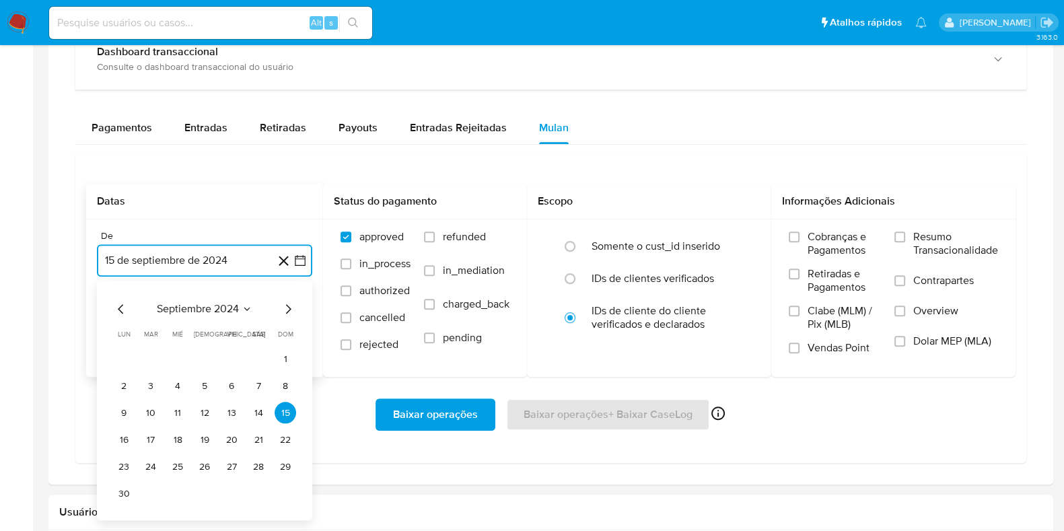
click at [125, 307] on icon "Mes anterior" at bounding box center [121, 309] width 16 height 16
click at [199, 306] on span "junio 2024" at bounding box center [198, 309] width 54 height 13
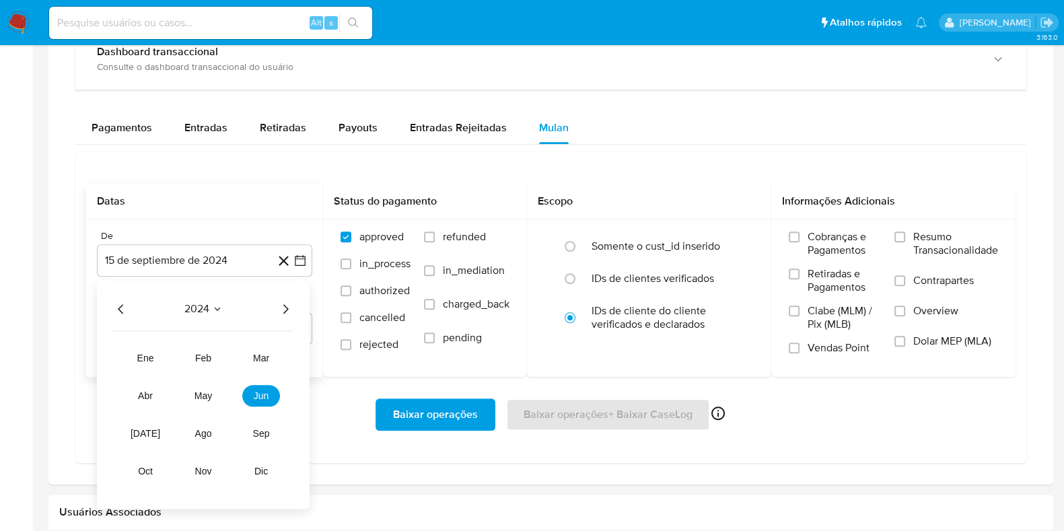
click at [122, 311] on icon "Año anterior" at bounding box center [120, 308] width 5 height 9
click at [148, 472] on span "oct" at bounding box center [145, 471] width 15 height 11
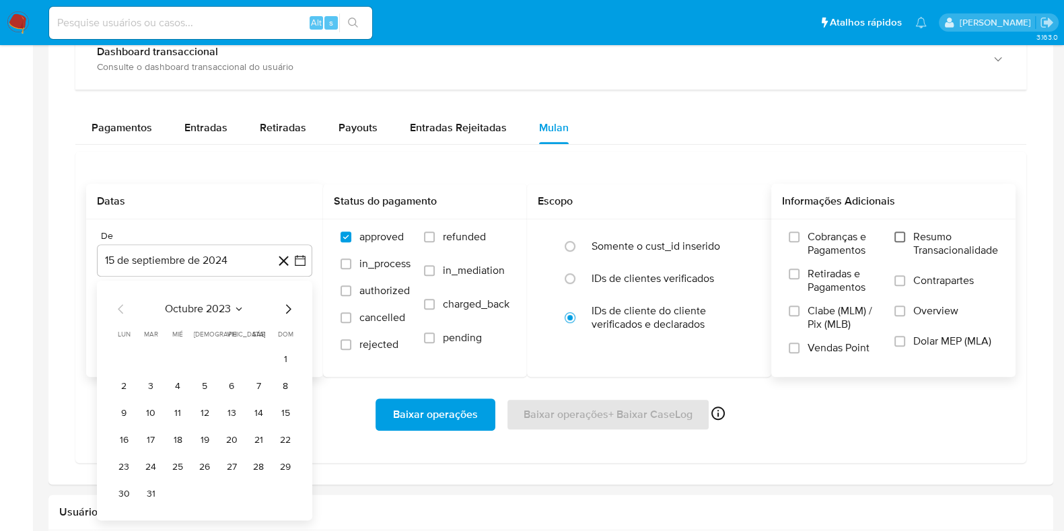
click at [898, 235] on input "Resumo Transacionalidade" at bounding box center [899, 236] width 11 height 11
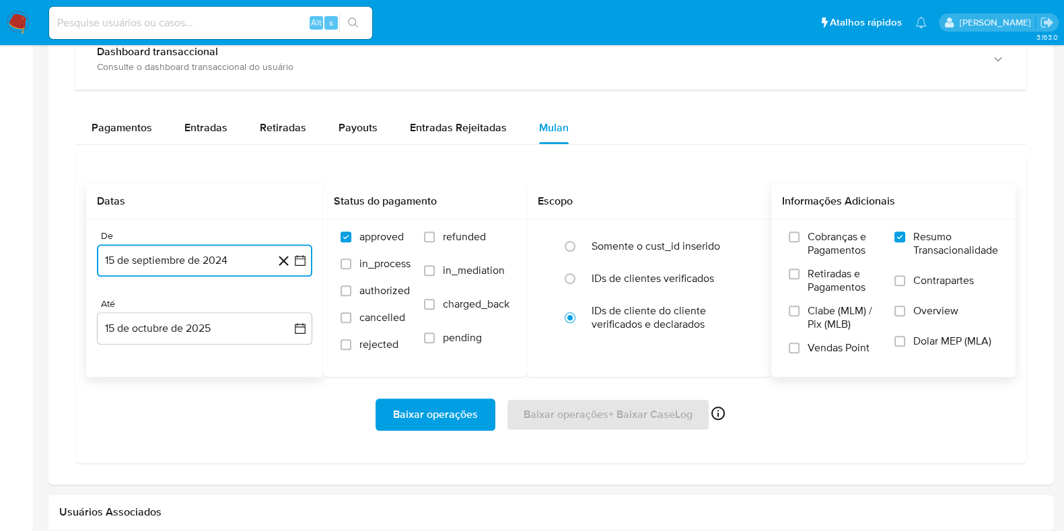
click at [199, 247] on button "15 de septiembre de 2024" at bounding box center [204, 260] width 215 height 32
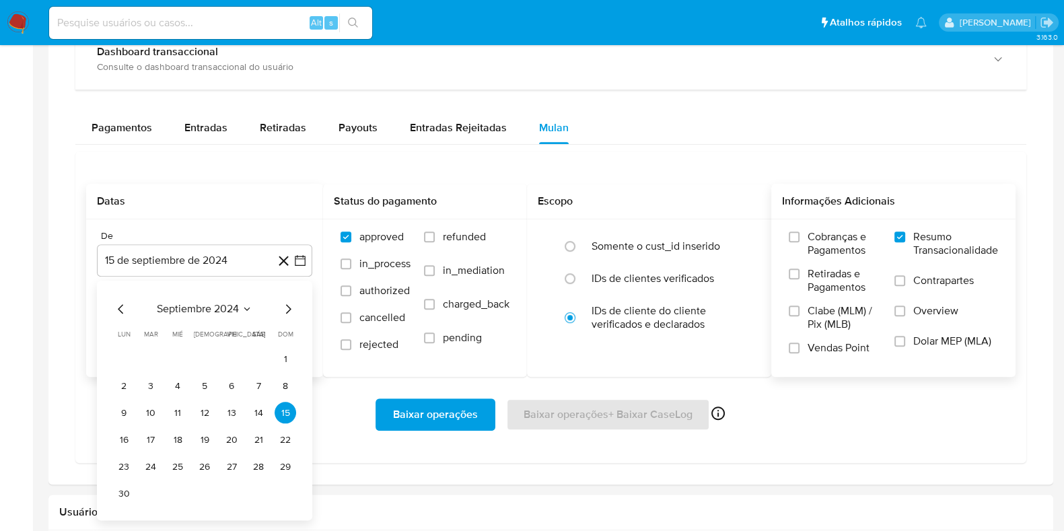
click at [220, 314] on div "septiembre 2024" at bounding box center [204, 309] width 183 height 16
click at [166, 318] on div "septiembre 2024 septiembre 2024 lun lunes mar martes mié miércoles jue jueves v…" at bounding box center [204, 402] width 183 height 203
click at [162, 310] on span "septiembre 2024" at bounding box center [198, 309] width 82 height 13
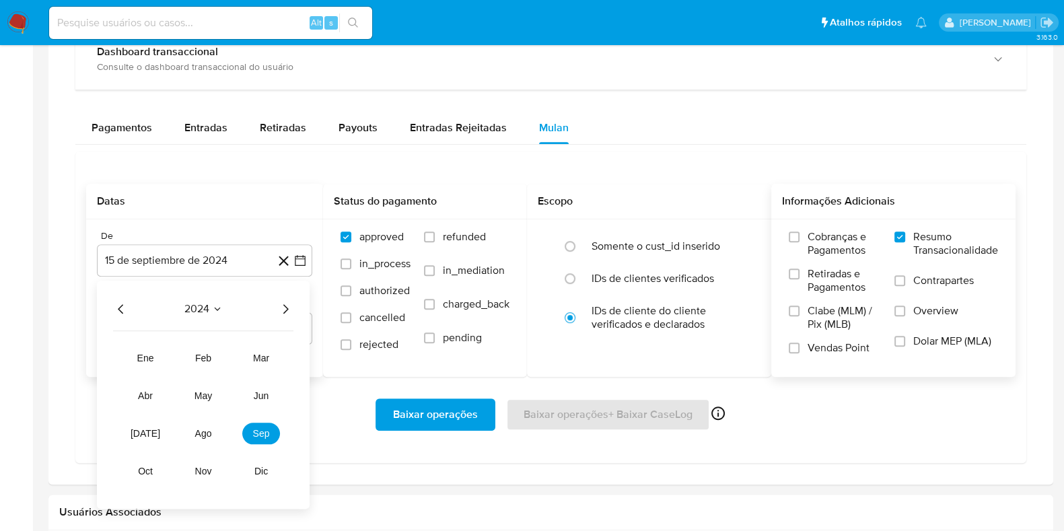
click at [122, 307] on icon "Año anterior" at bounding box center [121, 309] width 16 height 16
click at [146, 468] on span "oct" at bounding box center [145, 471] width 15 height 11
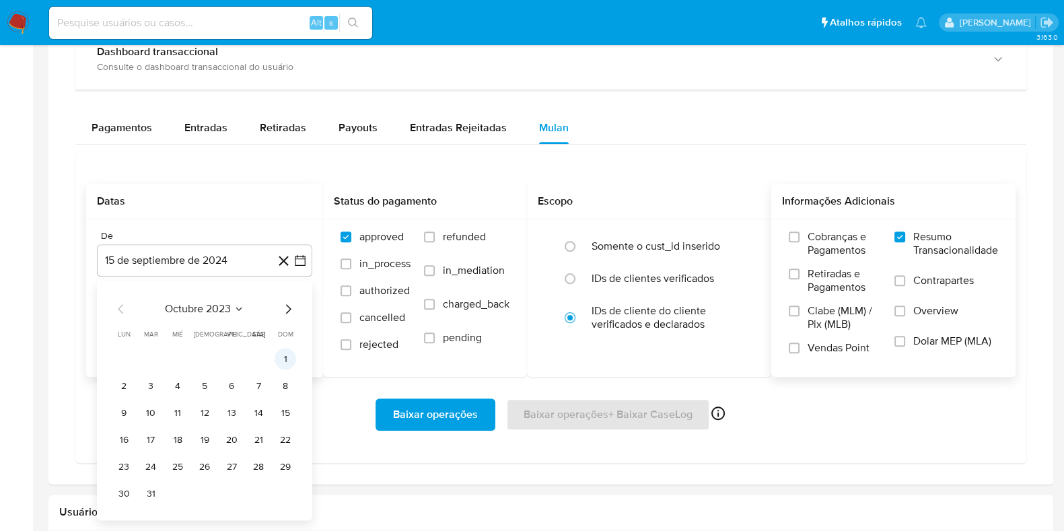
click at [290, 361] on button "1" at bounding box center [286, 360] width 22 height 22
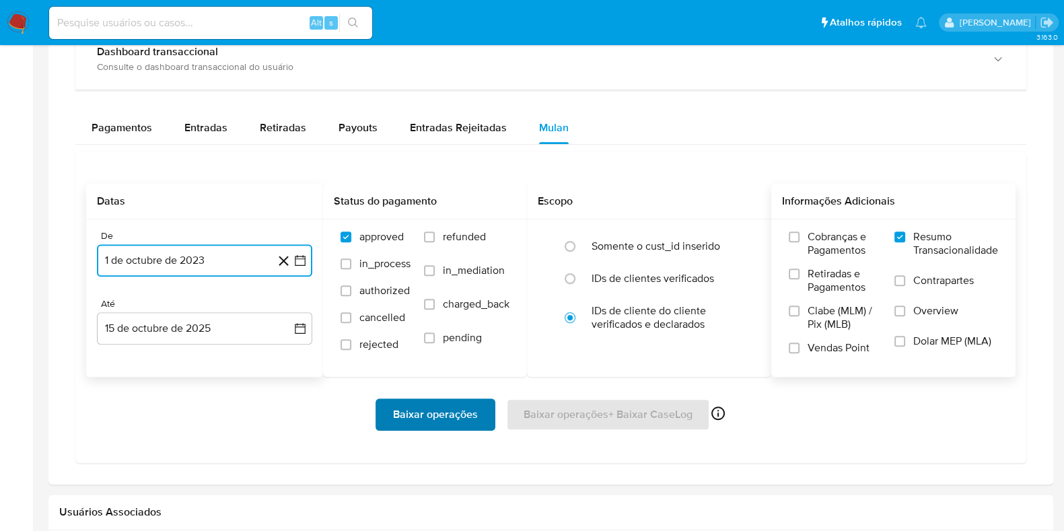
click at [443, 407] on span "Baixar operações" at bounding box center [435, 415] width 85 height 30
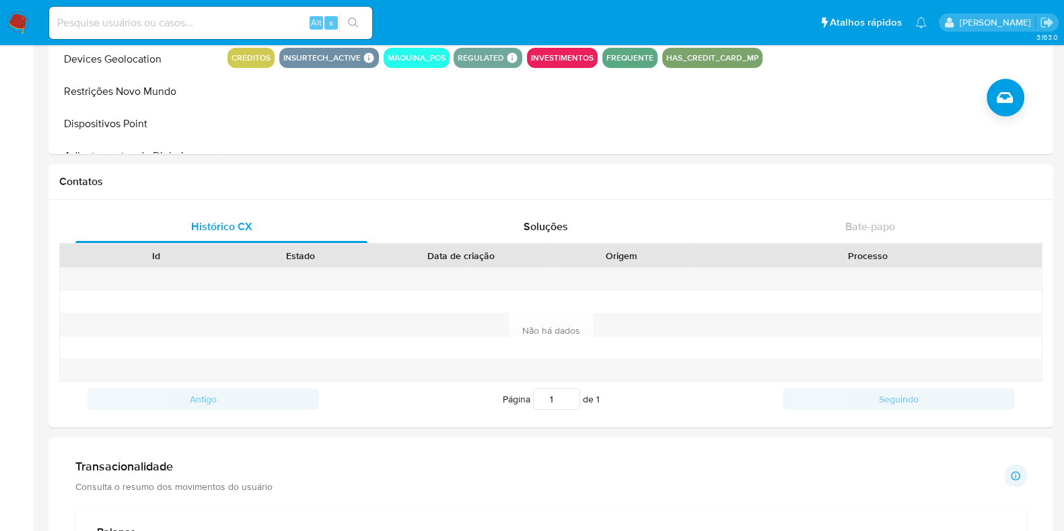
scroll to position [421, 0]
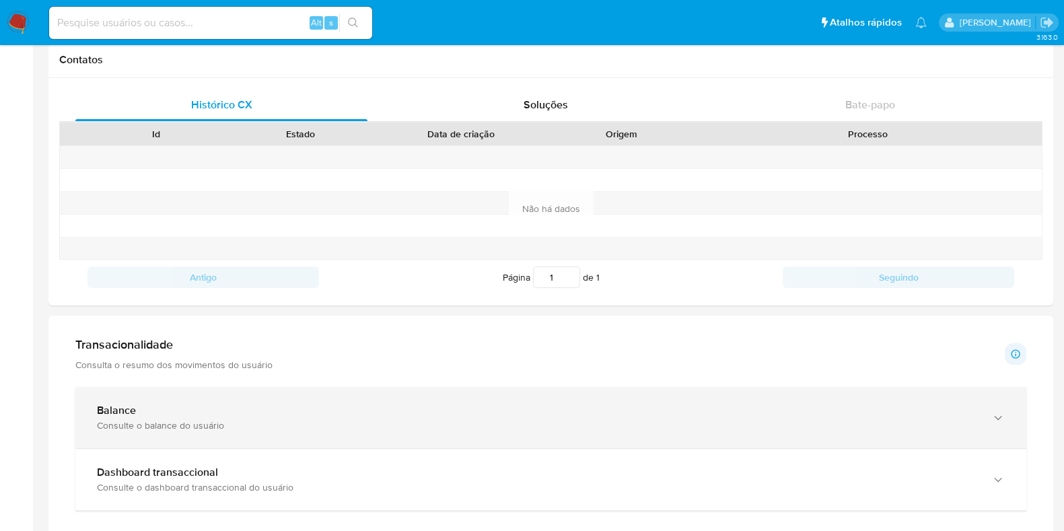
click at [155, 421] on div "Consulte o balance do usuário" at bounding box center [537, 425] width 881 height 12
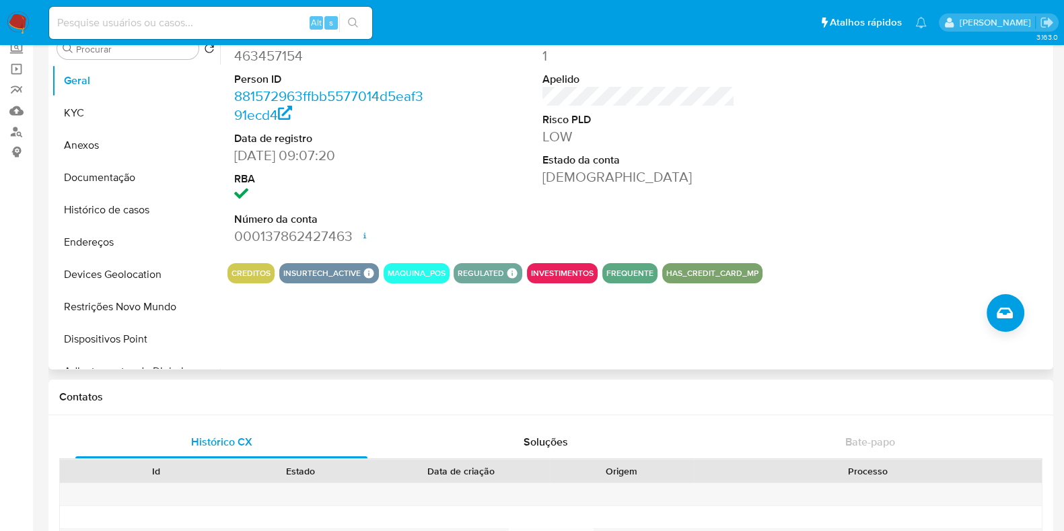
scroll to position [0, 0]
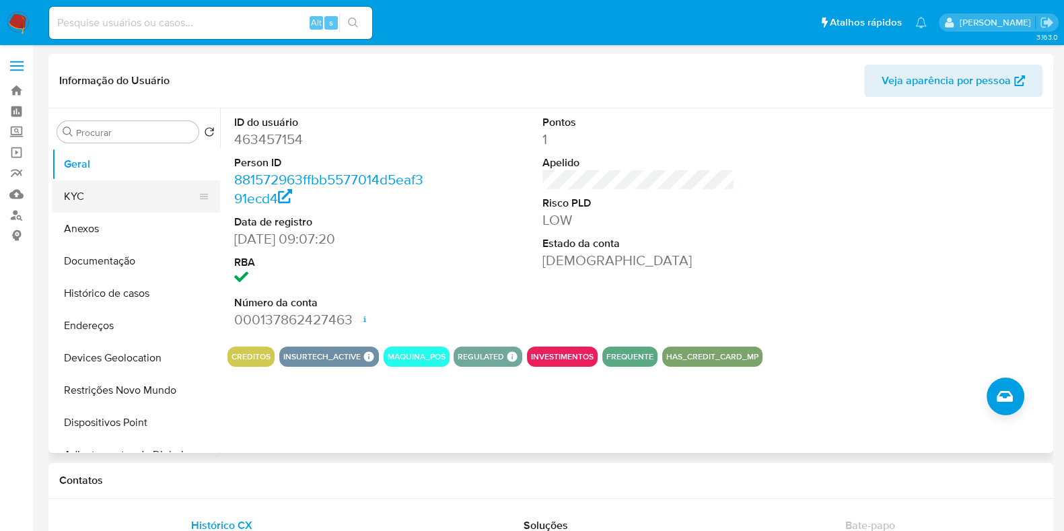
click at [83, 201] on button "KYC" at bounding box center [130, 196] width 157 height 32
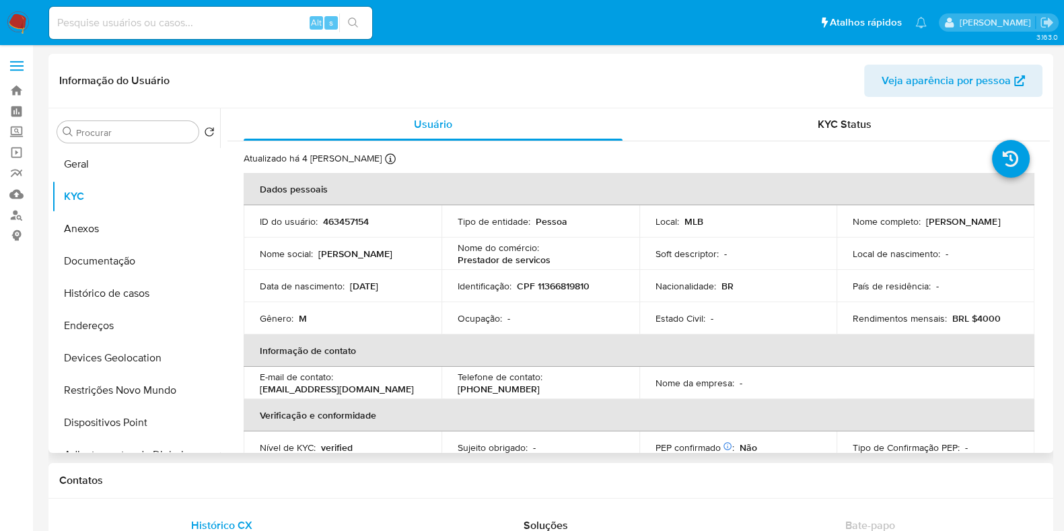
click at [563, 283] on p "CPF 11366819810" at bounding box center [553, 286] width 73 height 12
copy p "11366819810"
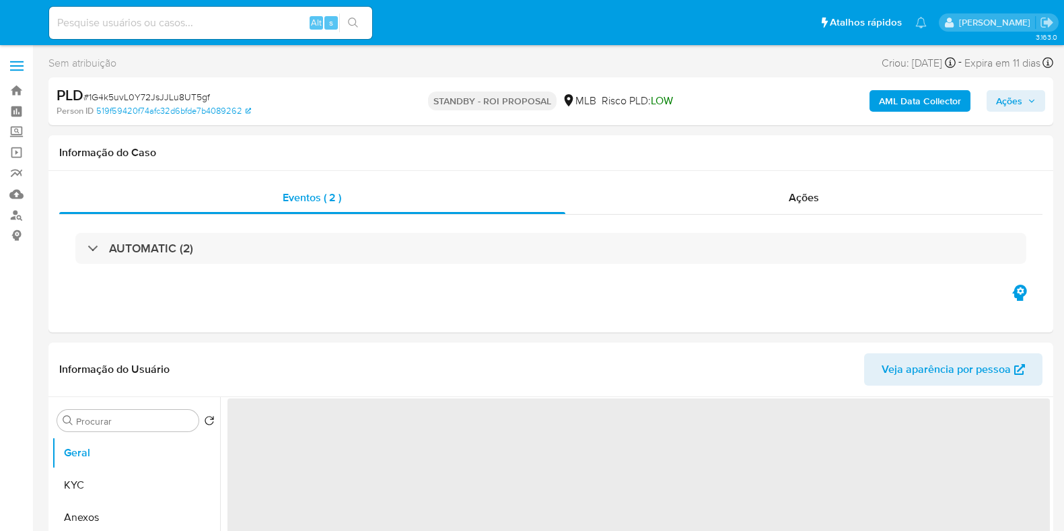
select select "10"
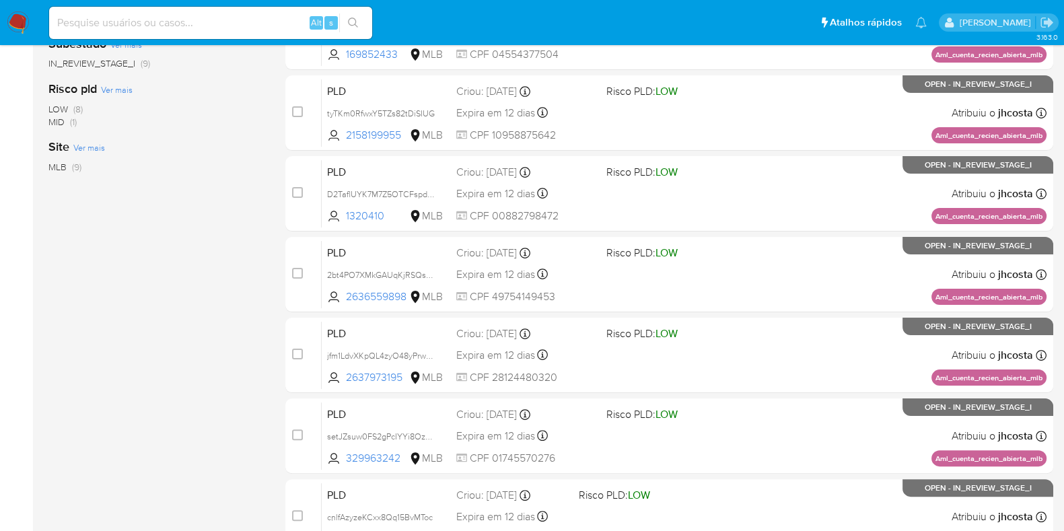
scroll to position [336, 0]
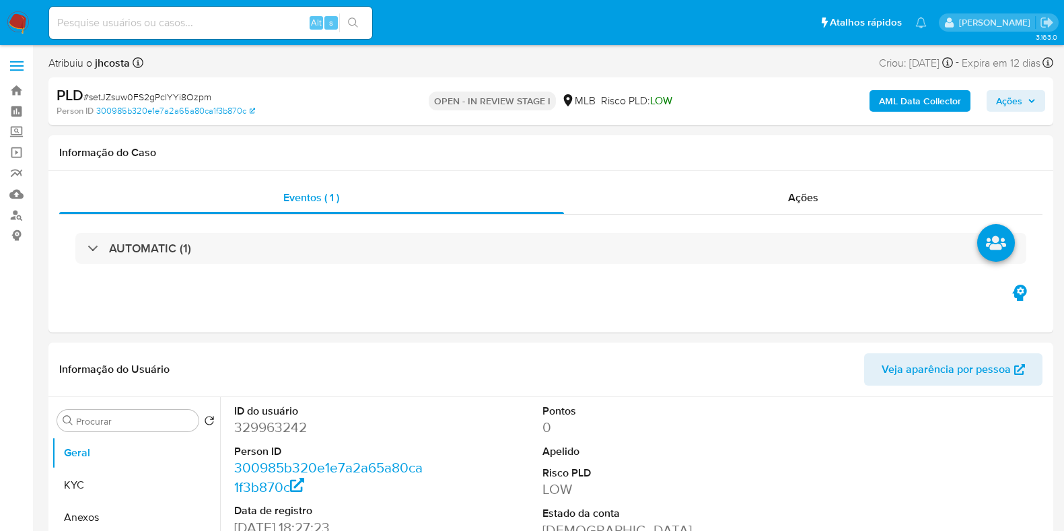
select select "10"
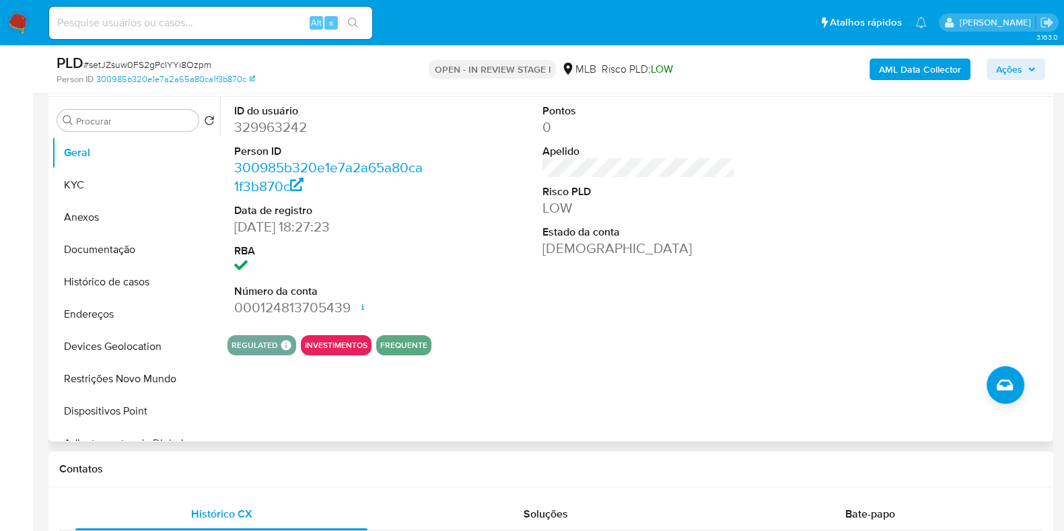
scroll to position [168, 0]
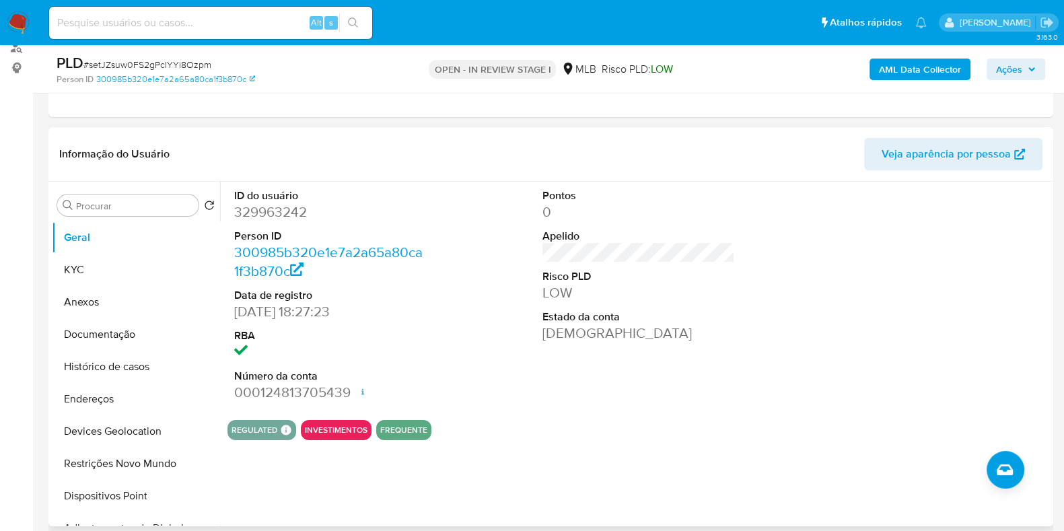
click at [282, 218] on dd "329963242" at bounding box center [330, 212] width 192 height 19
copy dd "329963242"
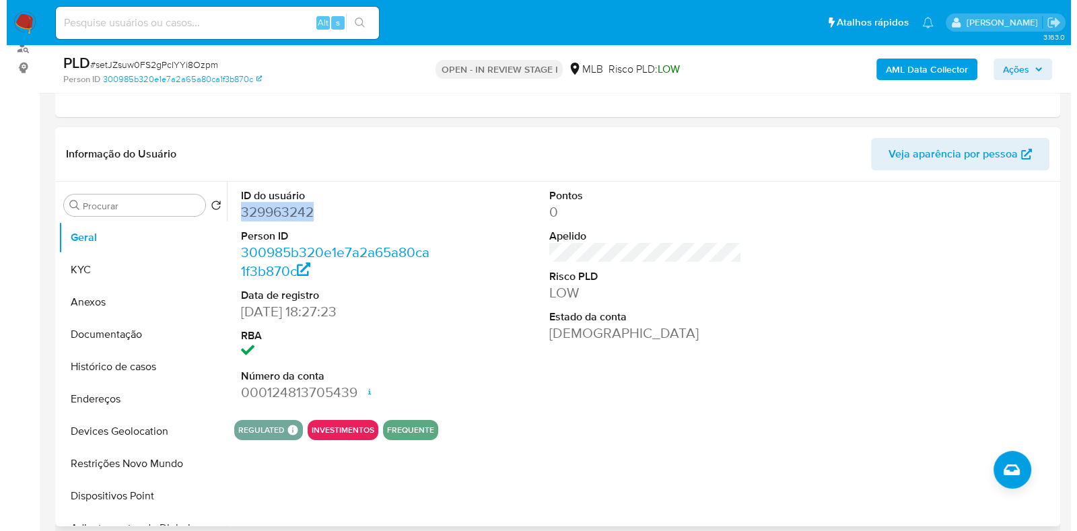
scroll to position [252, 0]
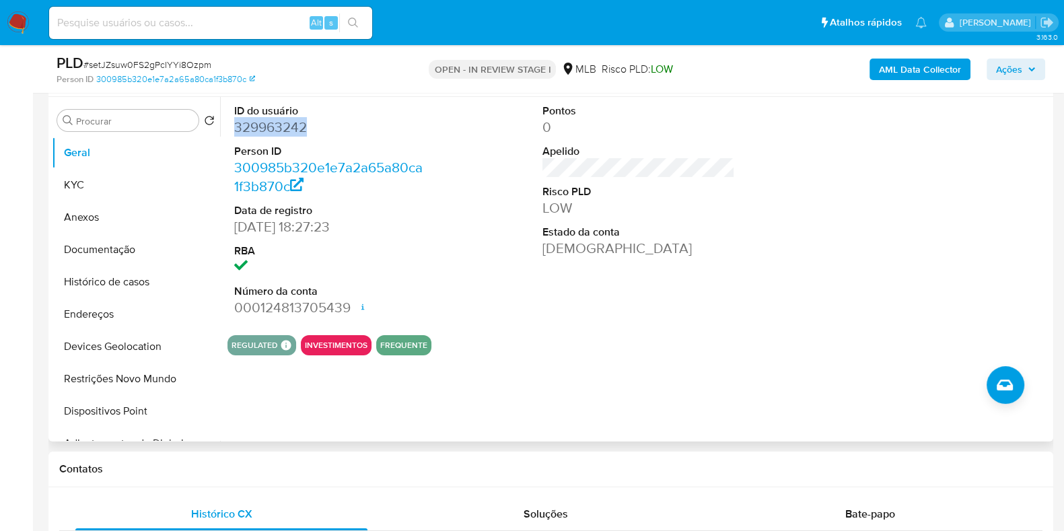
click at [268, 124] on dd "329963242" at bounding box center [330, 127] width 192 height 19
click at [266, 124] on dd "329963242" at bounding box center [330, 127] width 192 height 19
drag, startPoint x: 87, startPoint y: 186, endPoint x: 106, endPoint y: 199, distance: 23.2
click at [77, 180] on button "KYC" at bounding box center [130, 185] width 157 height 32
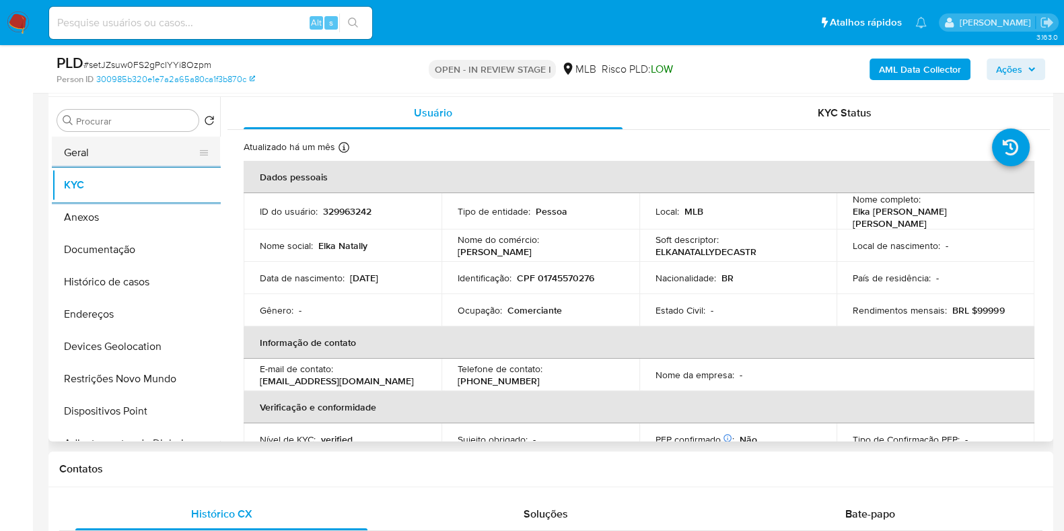
click at [146, 154] on button "Geral" at bounding box center [130, 153] width 157 height 32
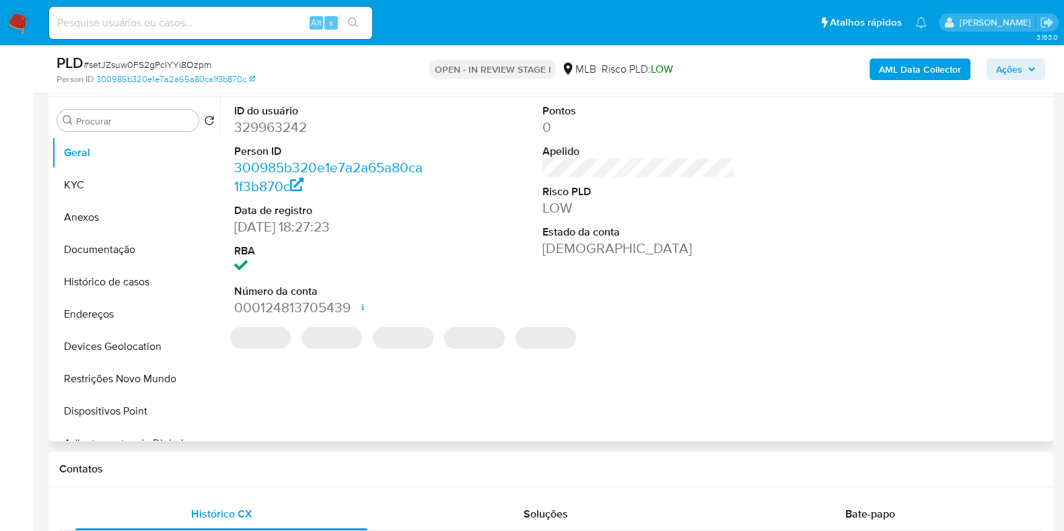
click at [855, 299] on div at bounding box center [947, 210] width 206 height 227
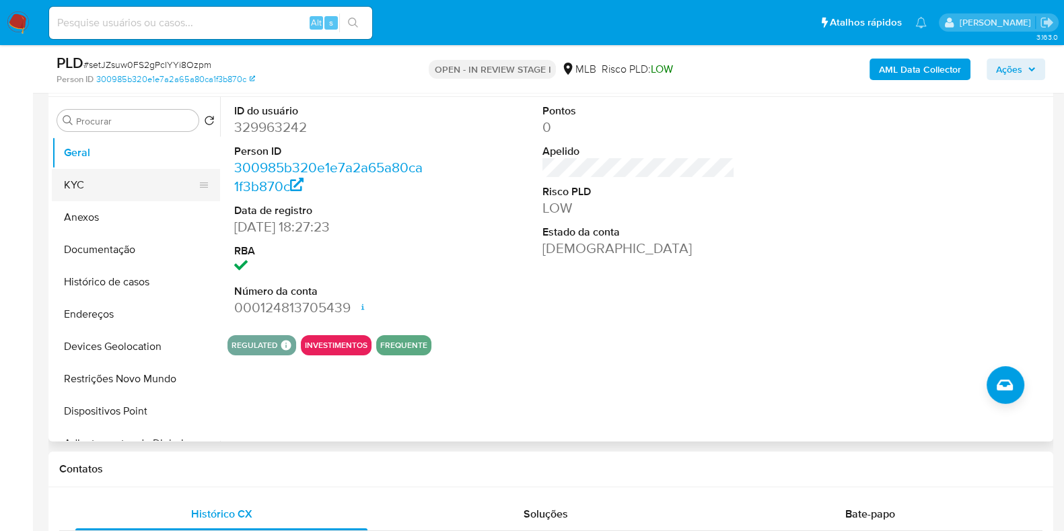
click at [83, 188] on button "KYC" at bounding box center [130, 185] width 157 height 32
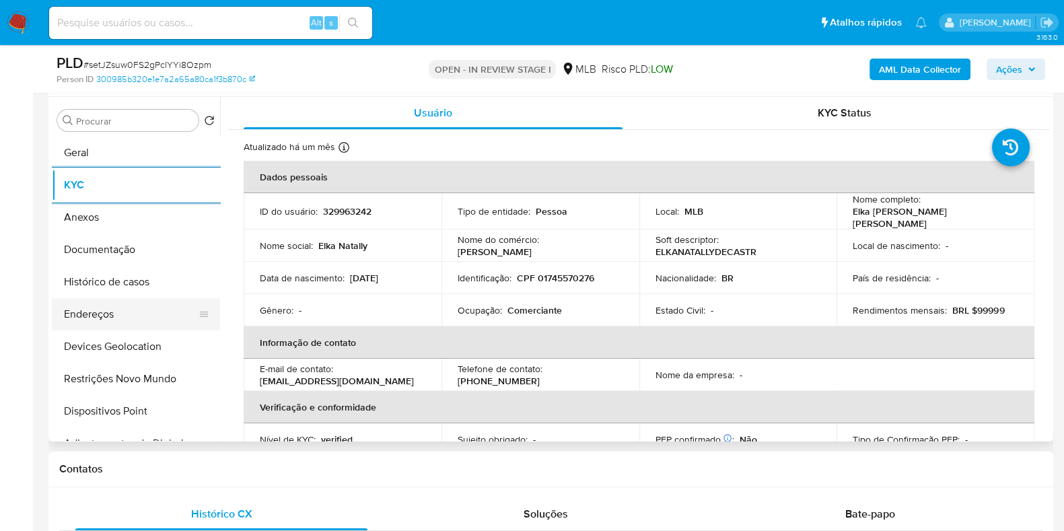
click at [108, 312] on button "Endereços" at bounding box center [130, 314] width 157 height 32
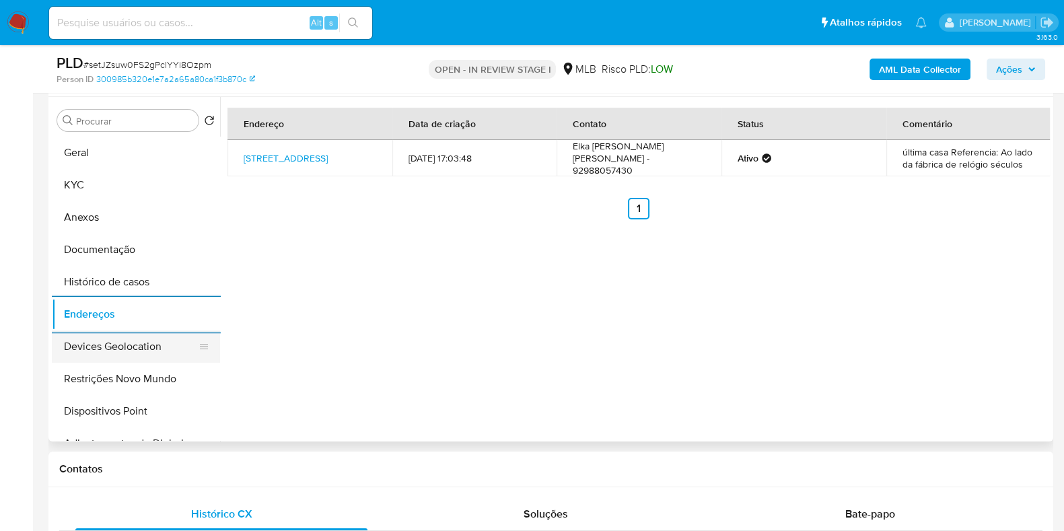
drag, startPoint x: 69, startPoint y: 340, endPoint x: 106, endPoint y: 341, distance: 37.0
click at [68, 340] on button "Devices Geolocation" at bounding box center [130, 346] width 157 height 32
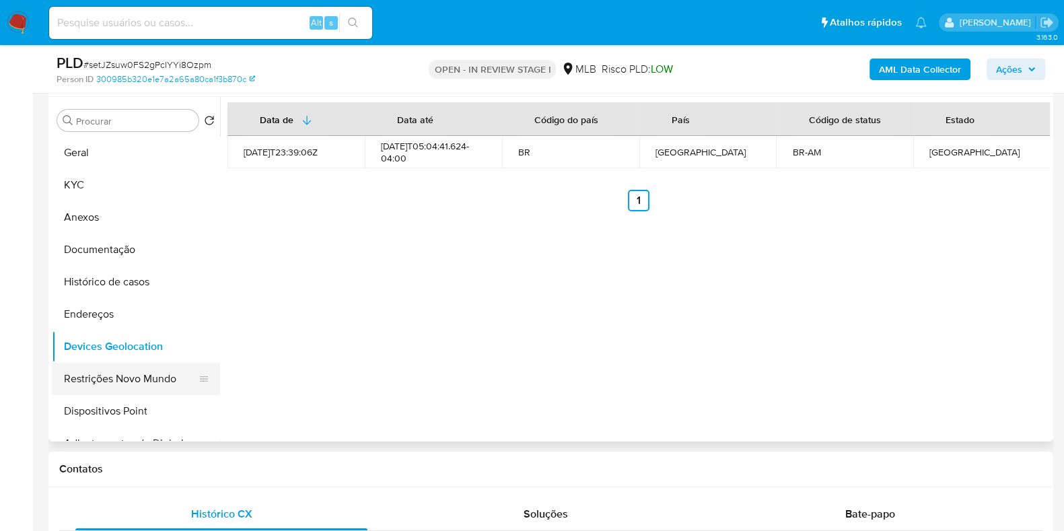
click at [149, 385] on button "Restrições Novo Mundo" at bounding box center [130, 379] width 157 height 32
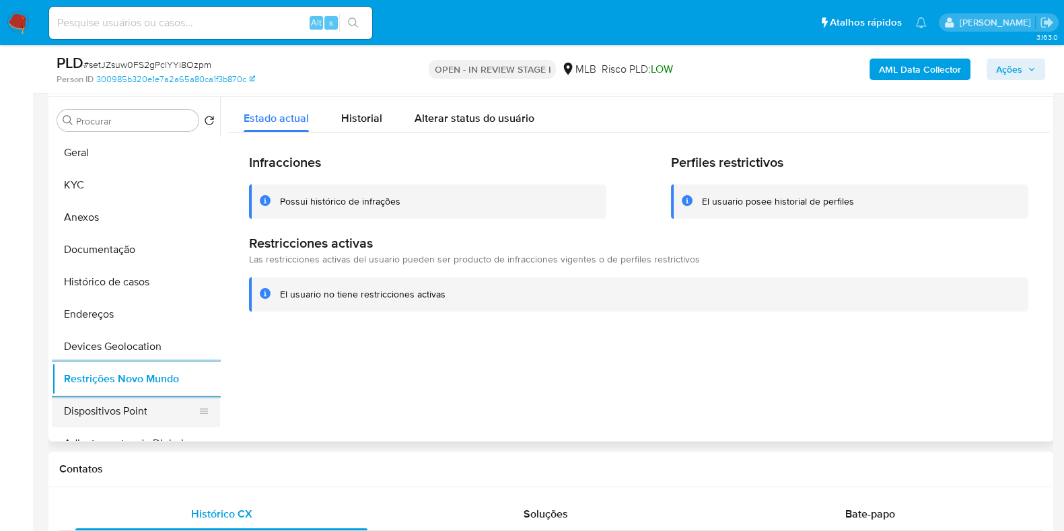
drag, startPoint x: 105, startPoint y: 408, endPoint x: 96, endPoint y: 409, distance: 9.4
click at [101, 409] on button "Dispositivos Point" at bounding box center [130, 411] width 157 height 32
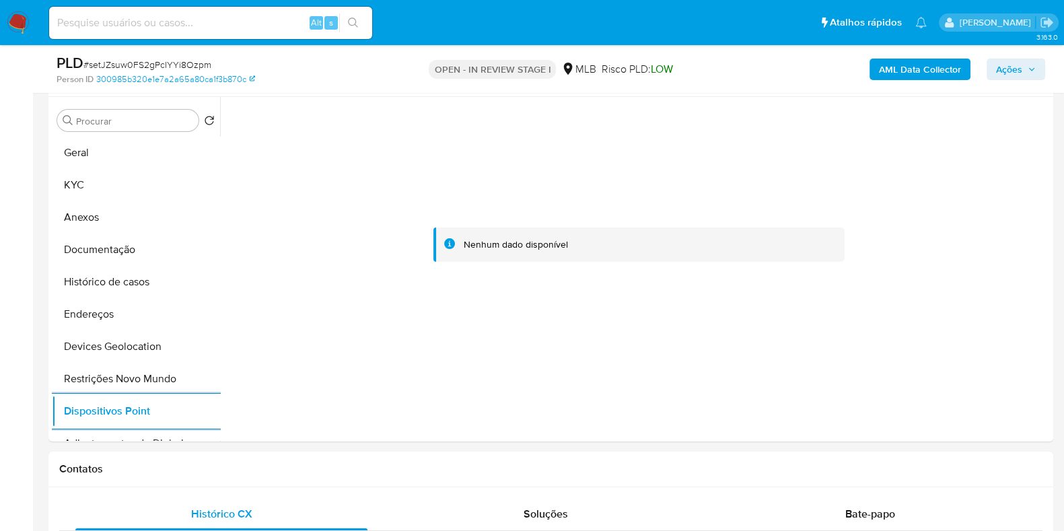
click at [906, 68] on b "AML Data Collector" at bounding box center [920, 70] width 82 height 22
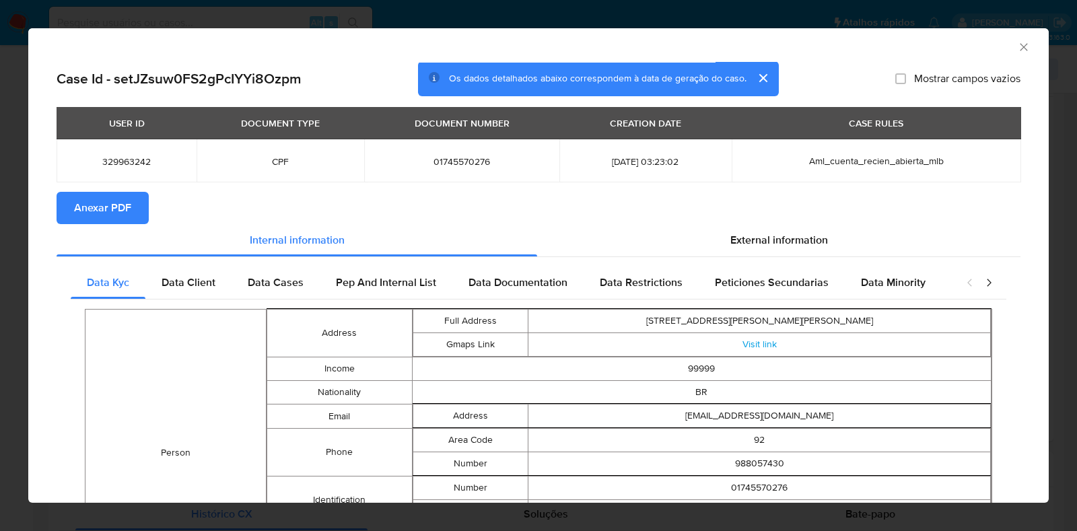
click at [128, 201] on span "Anexar PDF" at bounding box center [102, 208] width 57 height 30
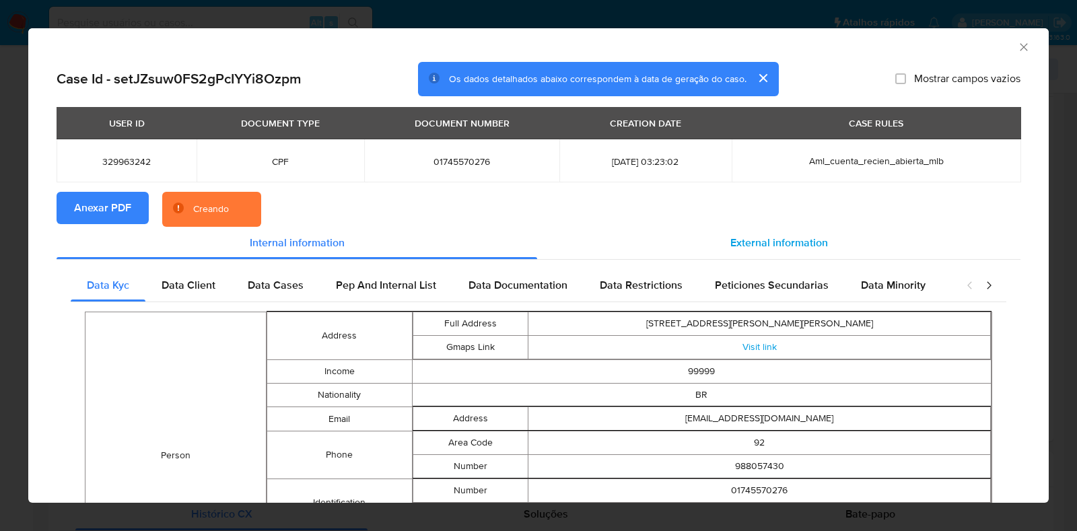
click at [820, 242] on div "External information" at bounding box center [778, 243] width 483 height 32
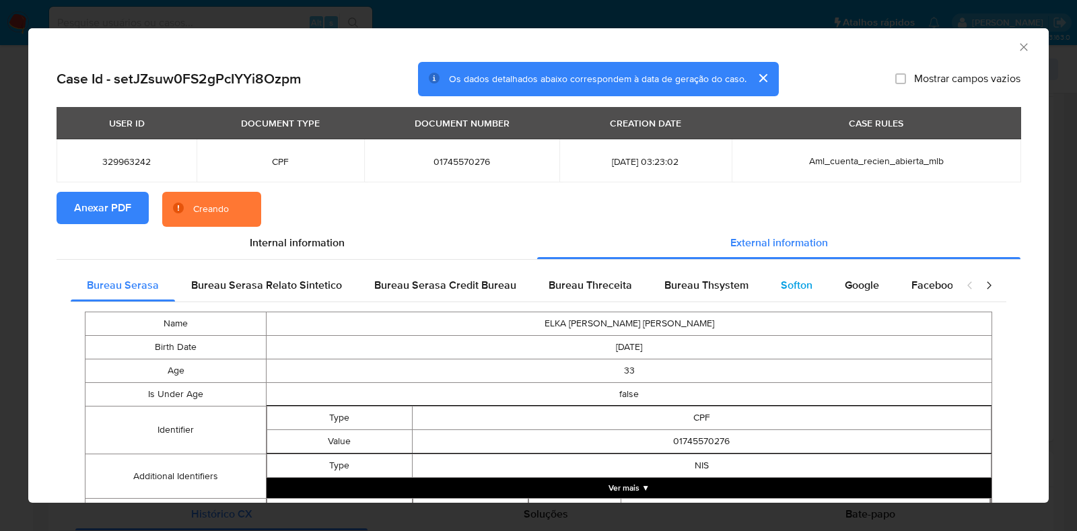
click at [781, 284] on span "Softon" at bounding box center [797, 284] width 32 height 15
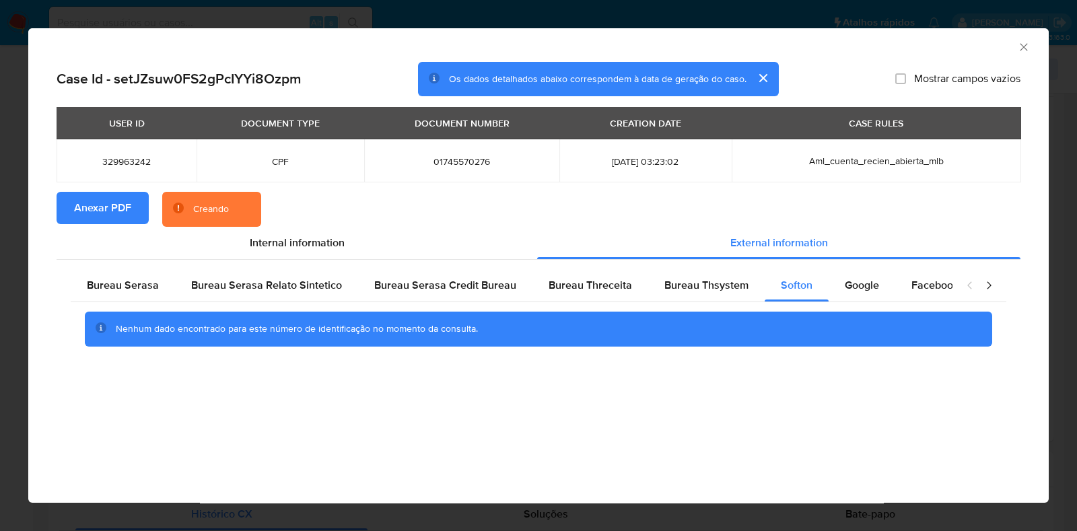
click at [1025, 42] on icon "Fechar a janela" at bounding box center [1023, 46] width 13 height 13
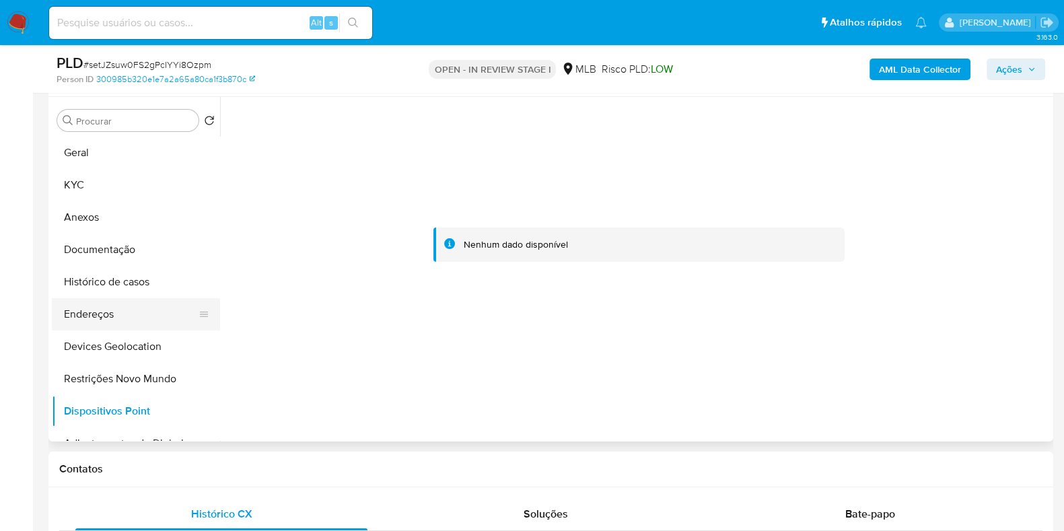
click at [120, 322] on button "Endereços" at bounding box center [130, 314] width 157 height 32
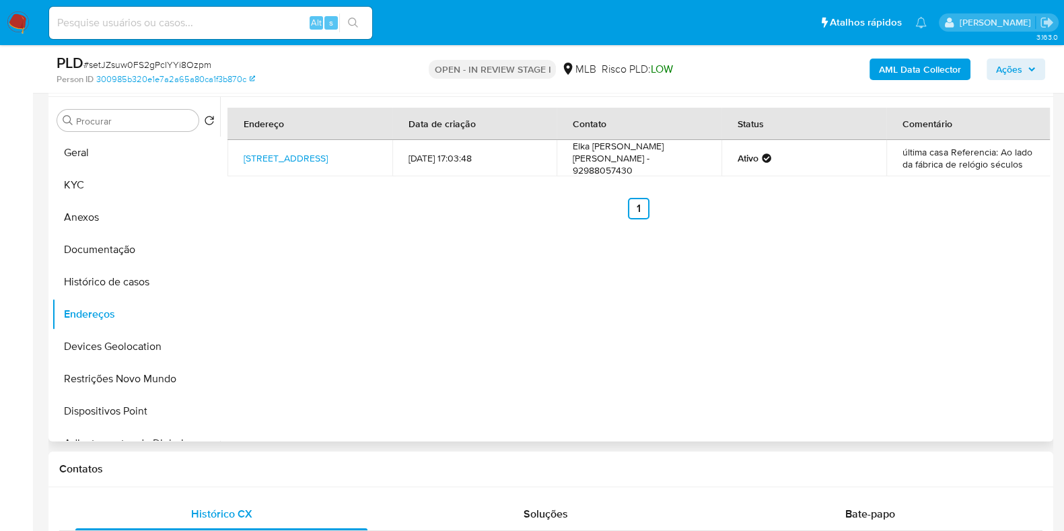
drag, startPoint x: 236, startPoint y: 146, endPoint x: 333, endPoint y: 164, distance: 99.1
click at [333, 164] on td "Rua Berquélio 216, Manaus, Amazonas, 69030610, Brasil 216" at bounding box center [309, 158] width 165 height 36
copy link "Rua Berquélio 216, Manaus, Amazonas, 69030610"
click at [305, 161] on link "Rua Berquélio 216, Manaus, Amazonas, 69030610, Brasil 216" at bounding box center [286, 157] width 84 height 13
click at [93, 182] on button "KYC" at bounding box center [130, 185] width 157 height 32
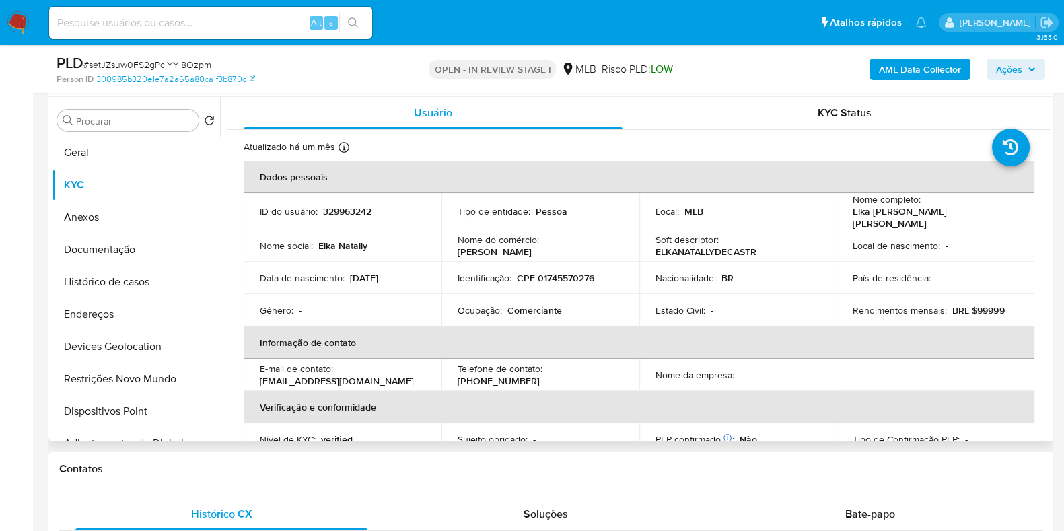
click at [555, 277] on p "CPF 01745570276" at bounding box center [555, 278] width 77 height 12
copy p "01745570276"
click at [111, 314] on button "Endereços" at bounding box center [130, 314] width 157 height 32
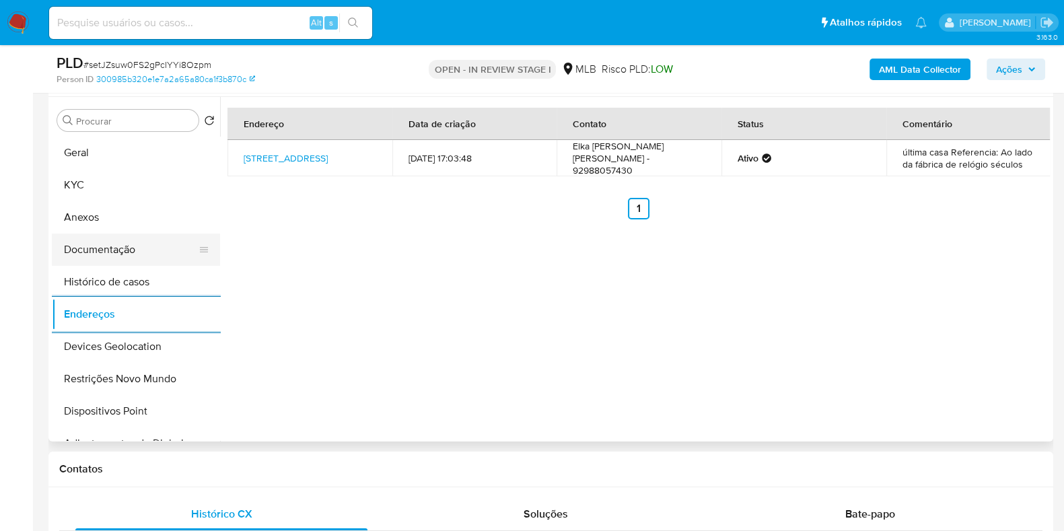
click at [134, 252] on button "Documentação" at bounding box center [130, 249] width 157 height 32
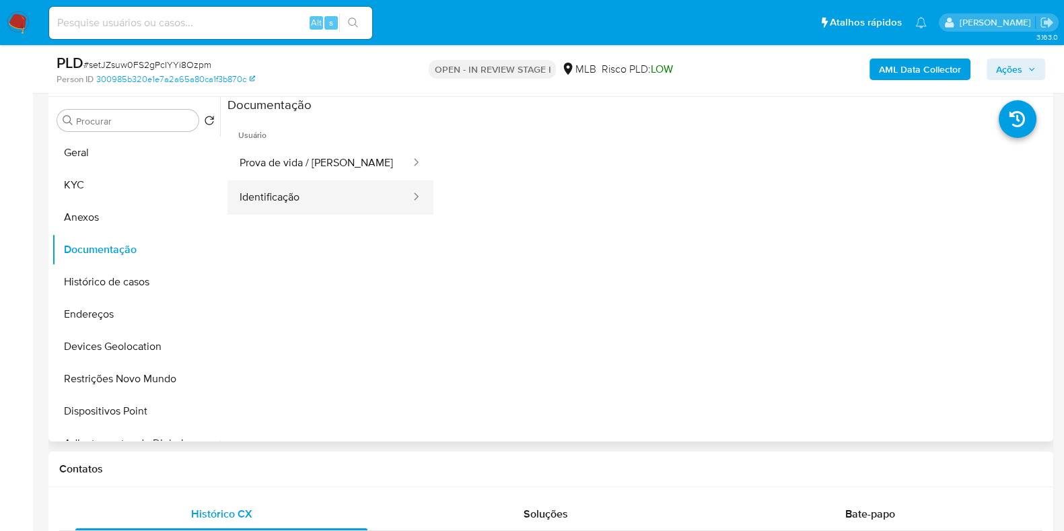
click at [334, 182] on button "Identificação" at bounding box center [319, 197] width 184 height 34
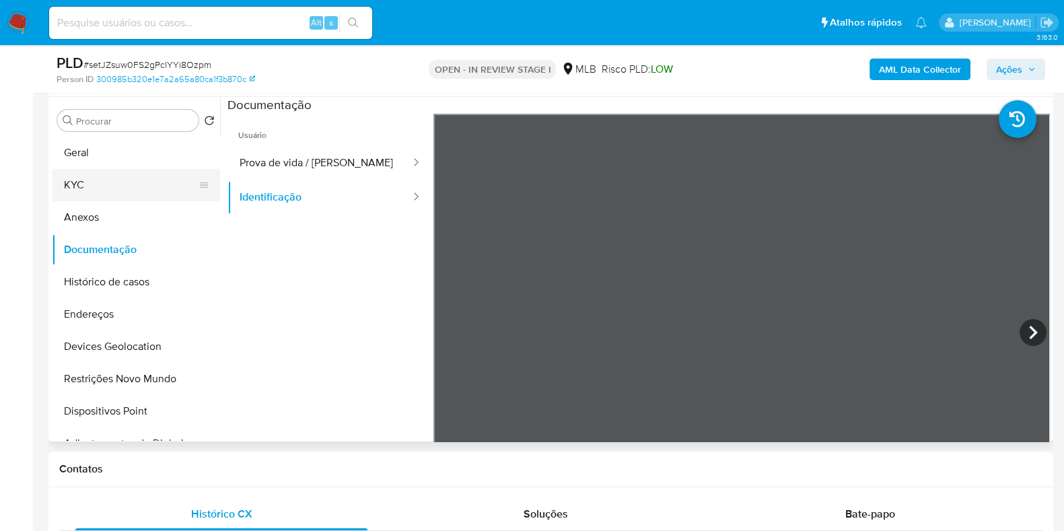
click at [109, 183] on button "KYC" at bounding box center [130, 185] width 157 height 32
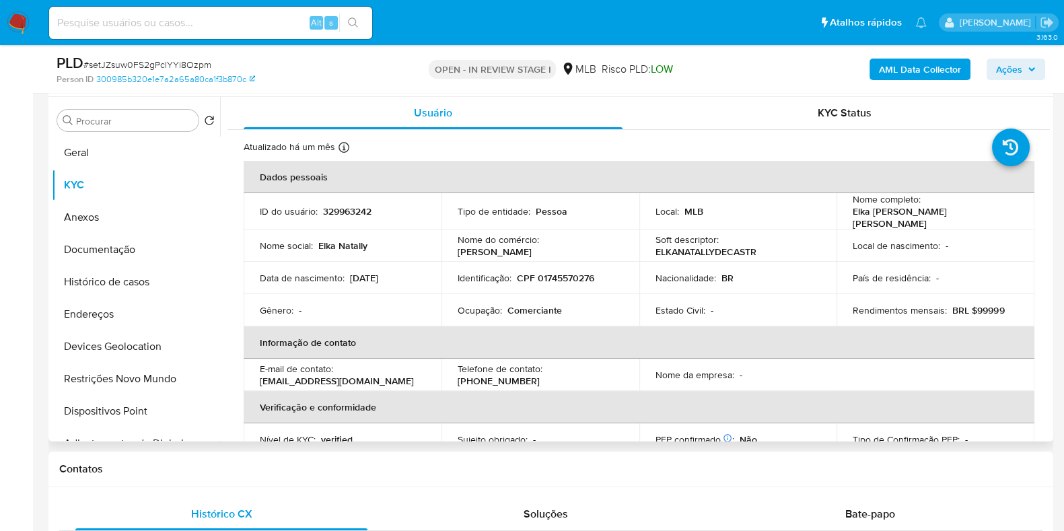
click at [572, 274] on p "CPF 01745570276" at bounding box center [555, 278] width 77 height 12
copy p "01745570276"
drag, startPoint x: 854, startPoint y: 213, endPoint x: 1019, endPoint y: 211, distance: 165.6
click at [1019, 211] on td "Nome completo : Elka Natally de Castro Cardoso" at bounding box center [935, 211] width 198 height 36
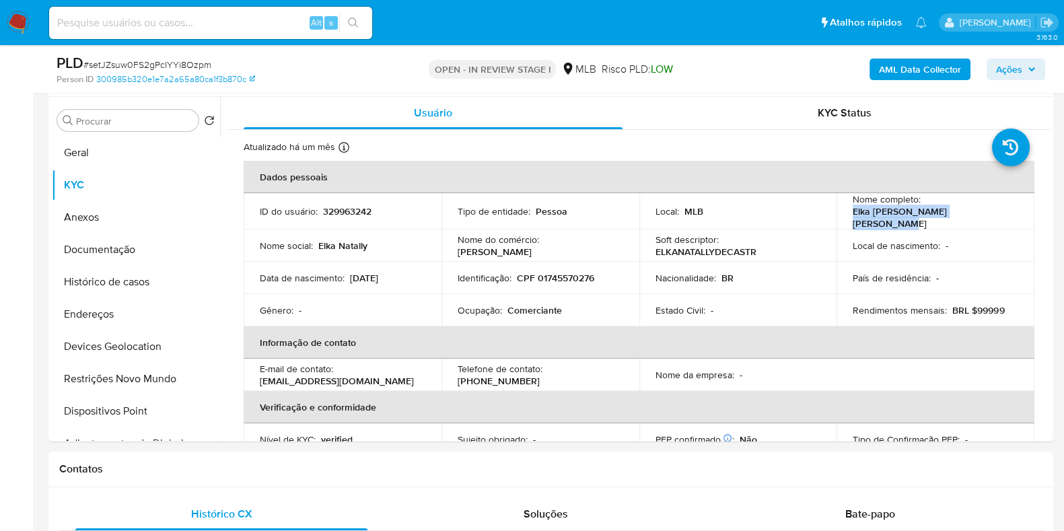
copy p "Elka Natally de Castro Cardoso"
drag, startPoint x: 577, startPoint y: 264, endPoint x: 569, endPoint y: 271, distance: 10.1
click at [569, 271] on td "Identificação : CPF 01745570276" at bounding box center [540, 278] width 198 height 32
click at [569, 274] on p "CPF 01745570276" at bounding box center [555, 278] width 77 height 12
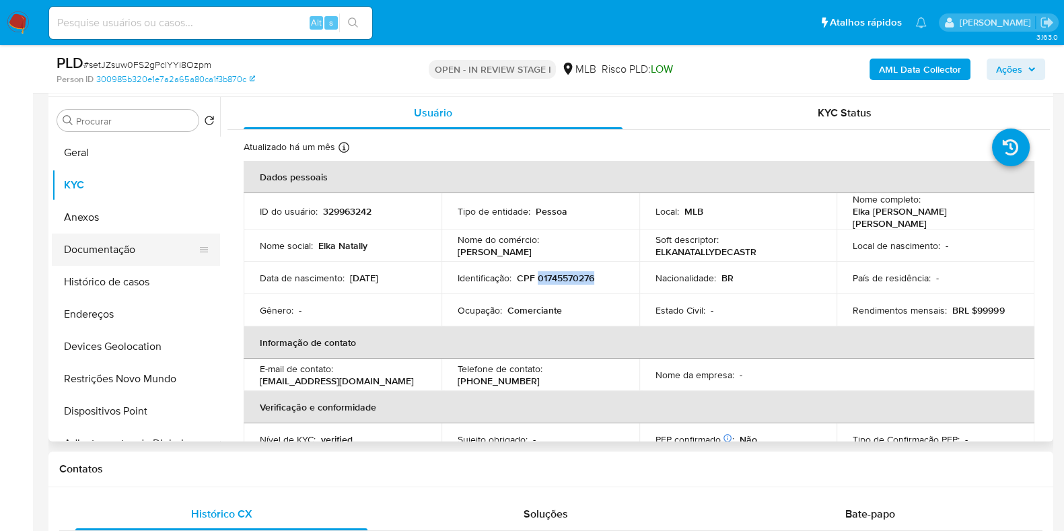
click at [138, 255] on button "Documentação" at bounding box center [130, 249] width 157 height 32
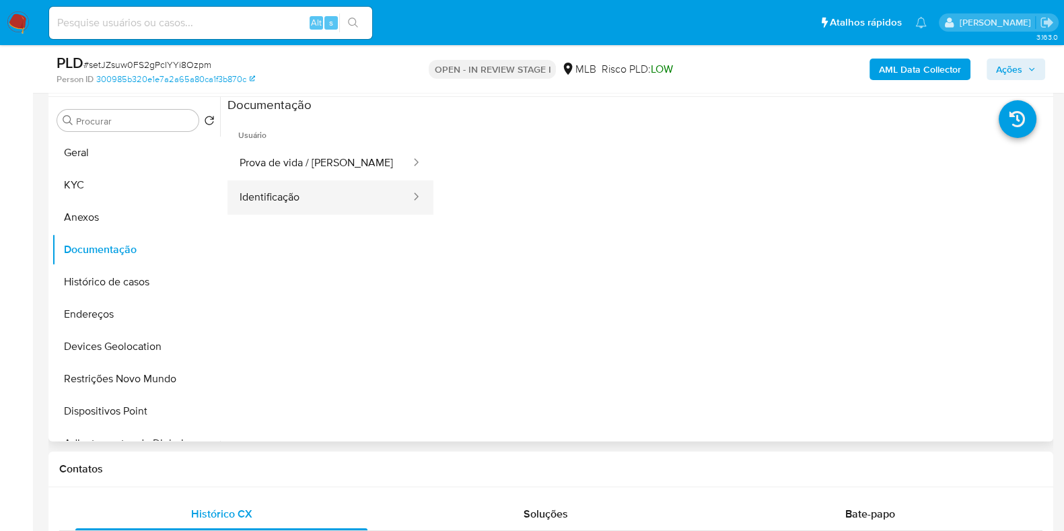
click at [378, 188] on button "Identificação" at bounding box center [319, 197] width 184 height 34
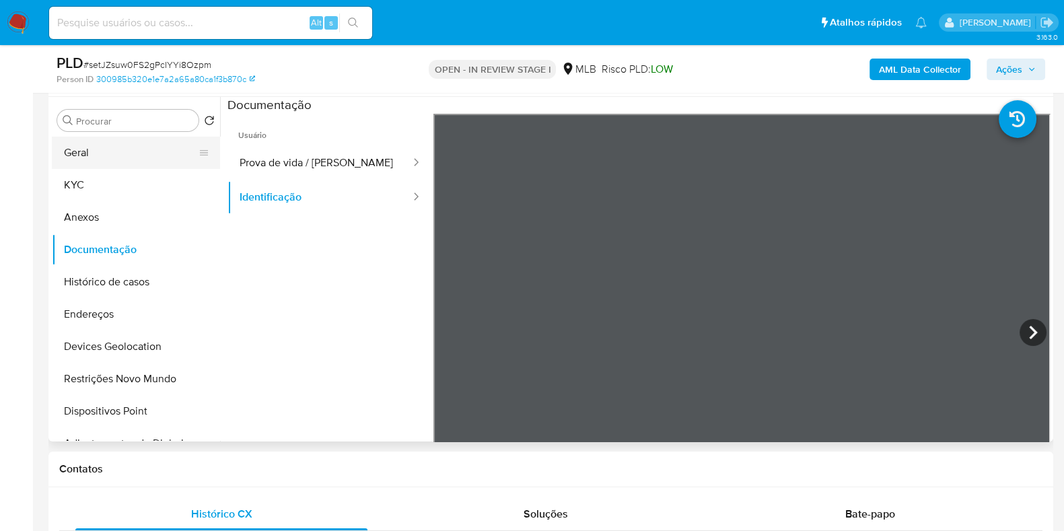
drag, startPoint x: 96, startPoint y: 163, endPoint x: 87, endPoint y: 156, distance: 11.0
click at [95, 161] on button "Geral" at bounding box center [130, 153] width 157 height 32
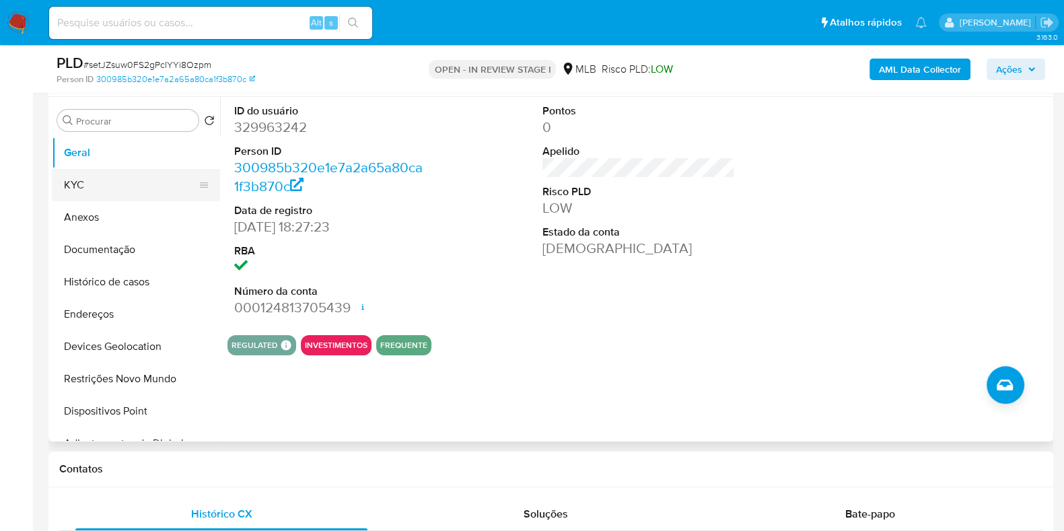
click at [135, 193] on button "KYC" at bounding box center [130, 185] width 157 height 32
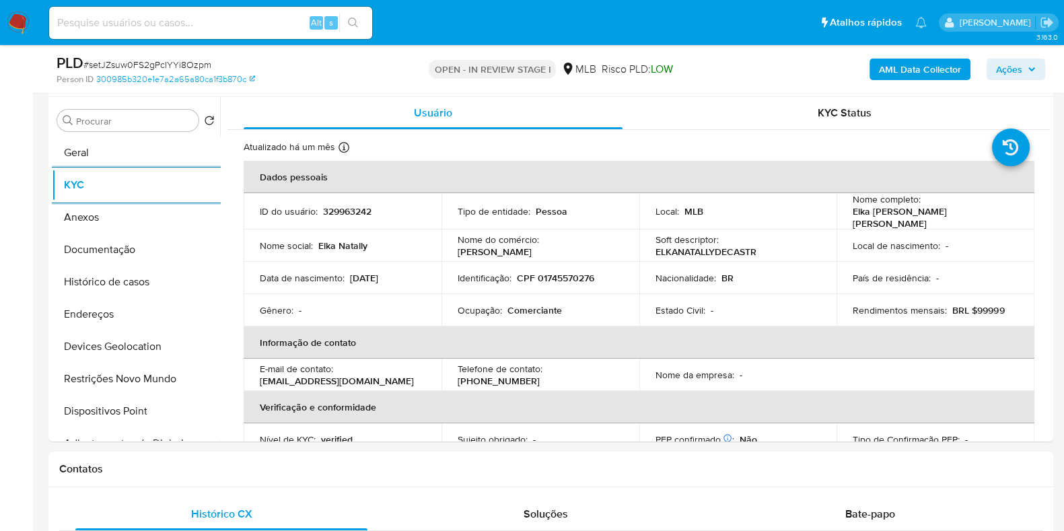
click at [1030, 67] on icon "button" at bounding box center [1032, 69] width 8 height 8
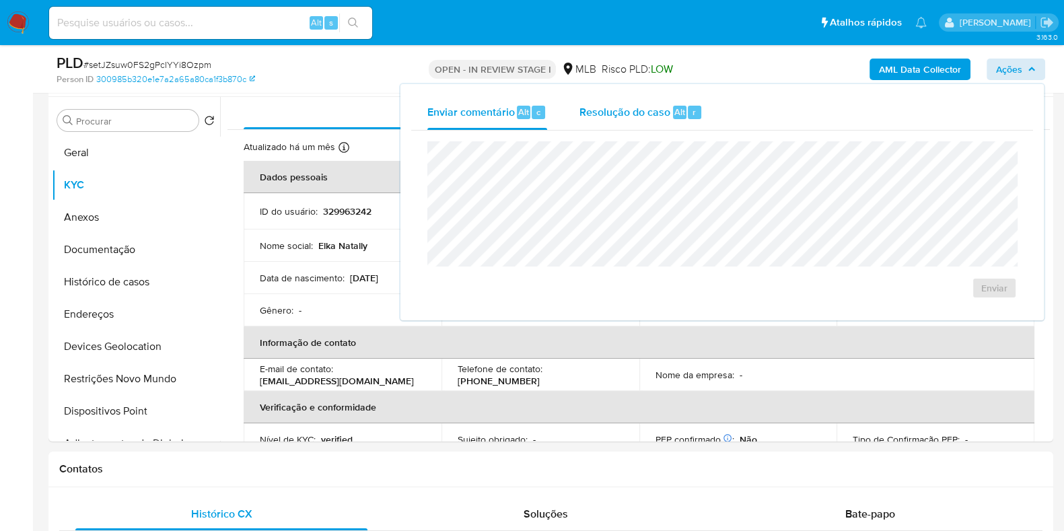
click at [636, 116] on span "Resolução do caso" at bounding box center [624, 111] width 91 height 15
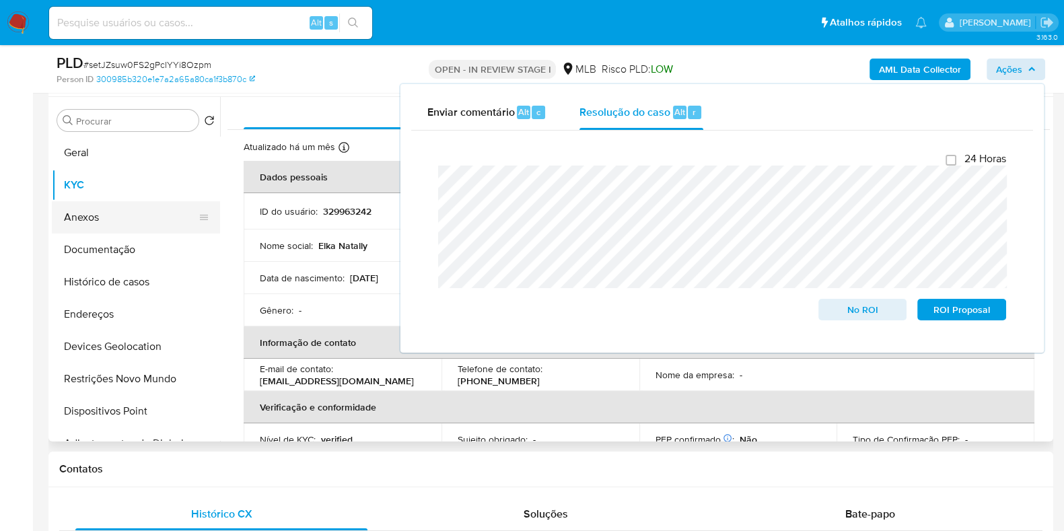
click at [89, 214] on button "Anexos" at bounding box center [130, 217] width 157 height 32
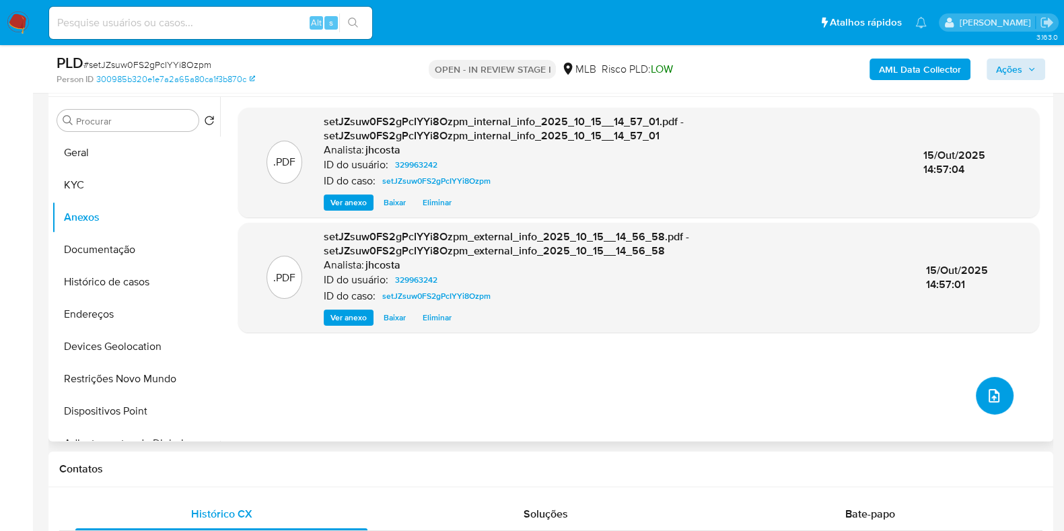
click at [997, 386] on button "upload-file" at bounding box center [995, 396] width 38 height 38
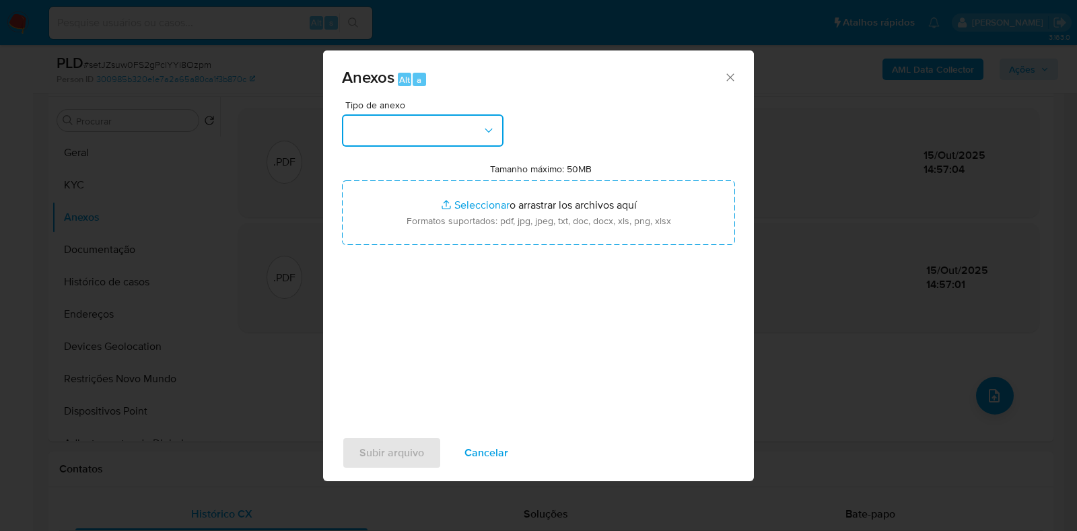
click at [447, 134] on button "button" at bounding box center [422, 130] width 161 height 32
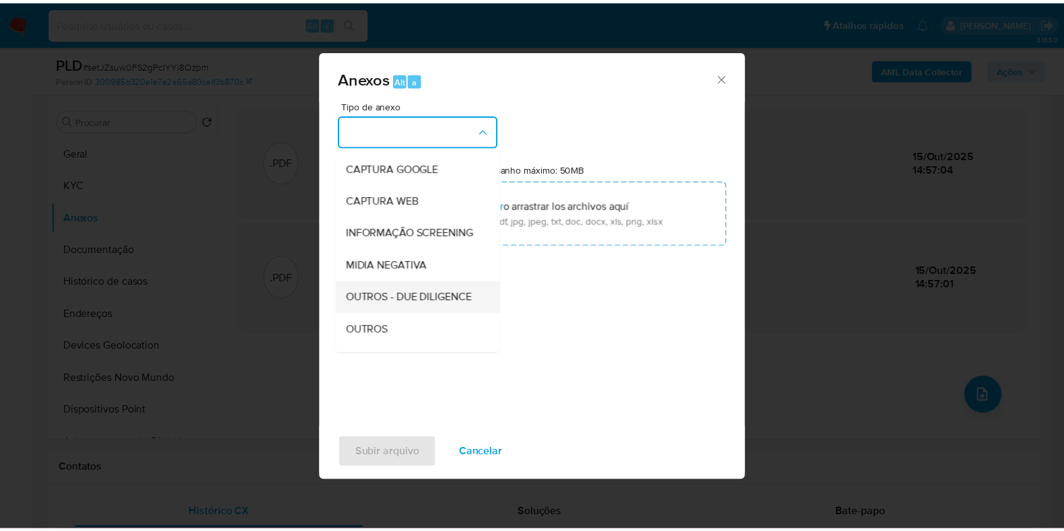
scroll to position [83, 0]
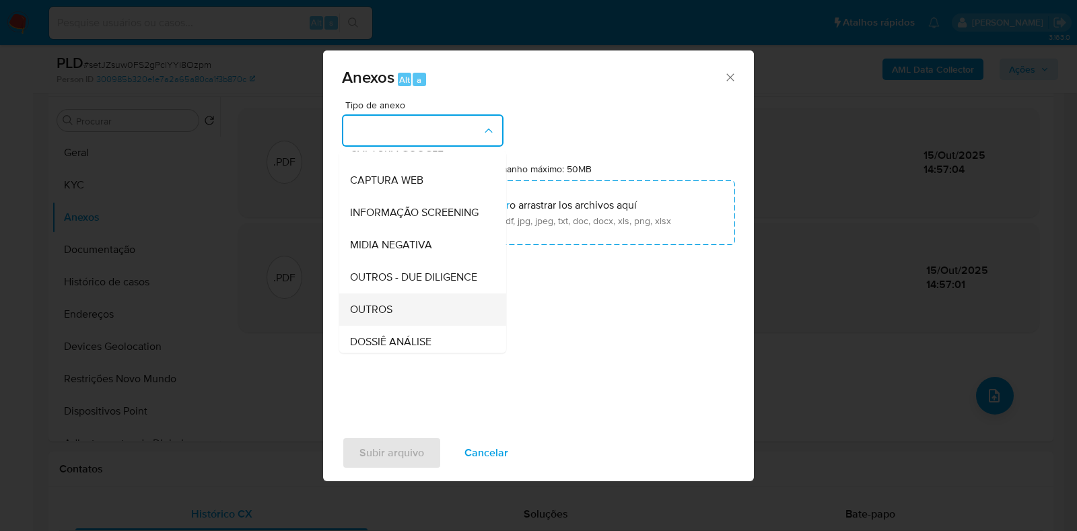
click at [394, 326] on div "OUTROS" at bounding box center [418, 309] width 137 height 32
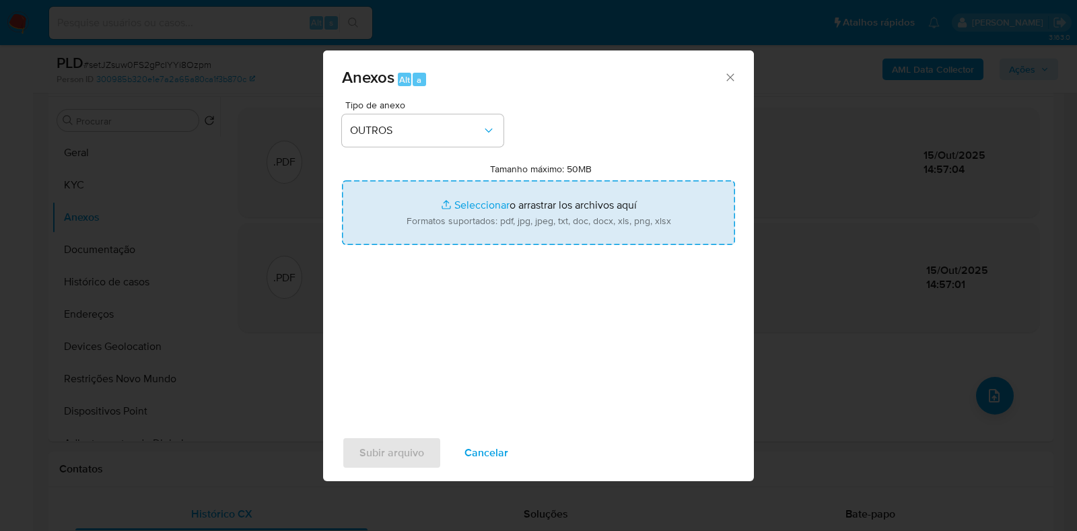
click at [490, 226] on input "Tamanho máximo: 50MB Seleccionar archivos" at bounding box center [538, 212] width 393 height 65
type input "C:\fakepath\Mulan 329963242_2025_10_15_06_23_50.xlsx"
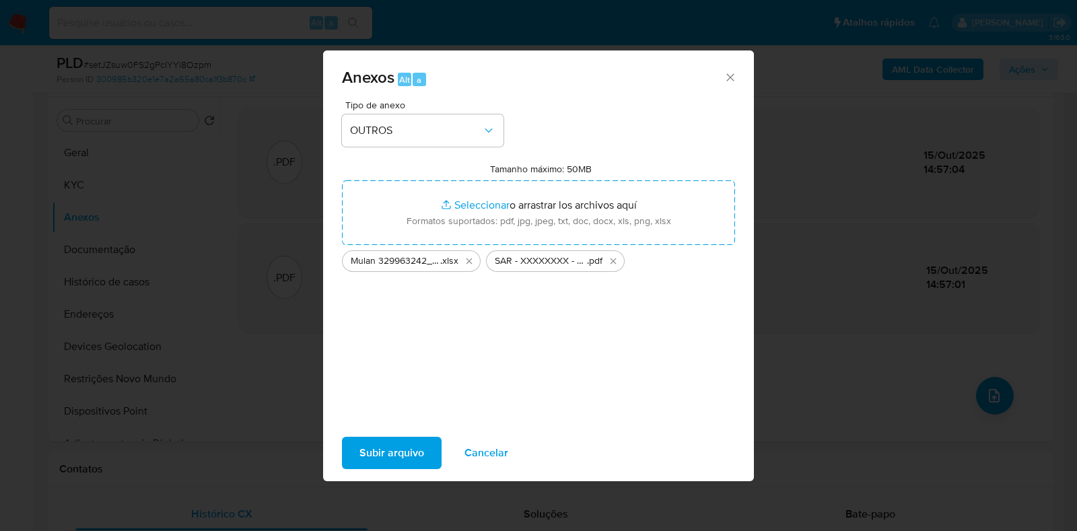
click at [380, 466] on span "Subir arquivo" at bounding box center [391, 453] width 65 height 30
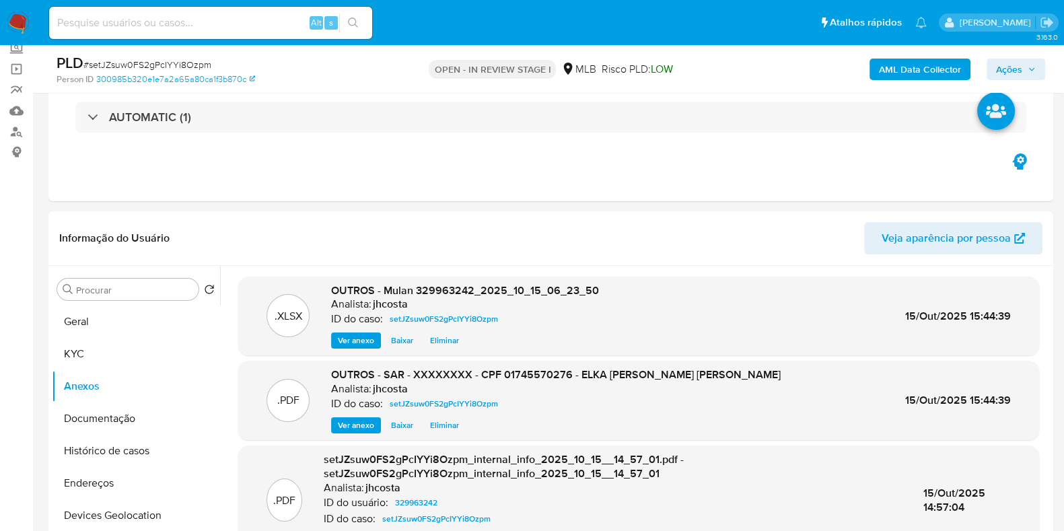
click at [1009, 69] on span "Ações" at bounding box center [1009, 70] width 26 height 22
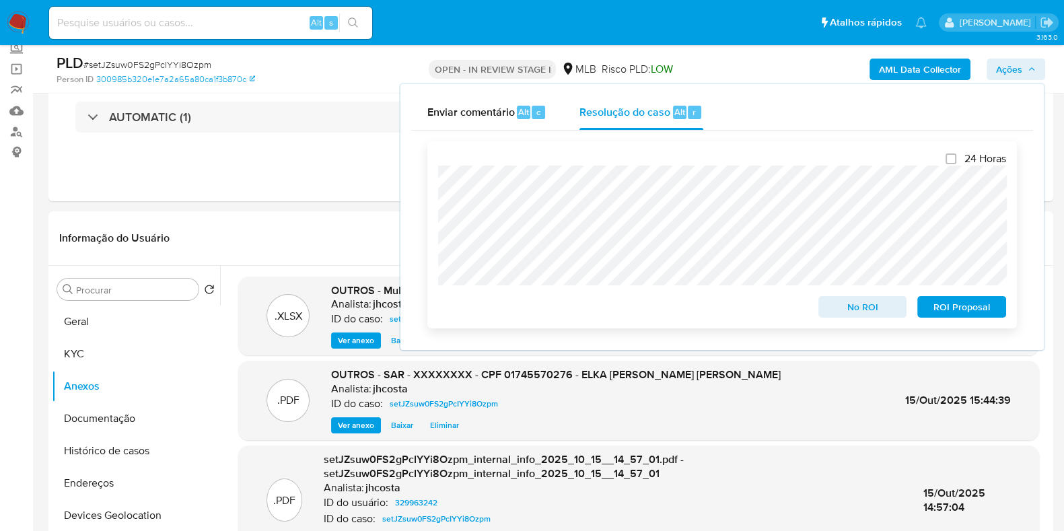
click at [945, 303] on span "ROI Proposal" at bounding box center [962, 306] width 70 height 19
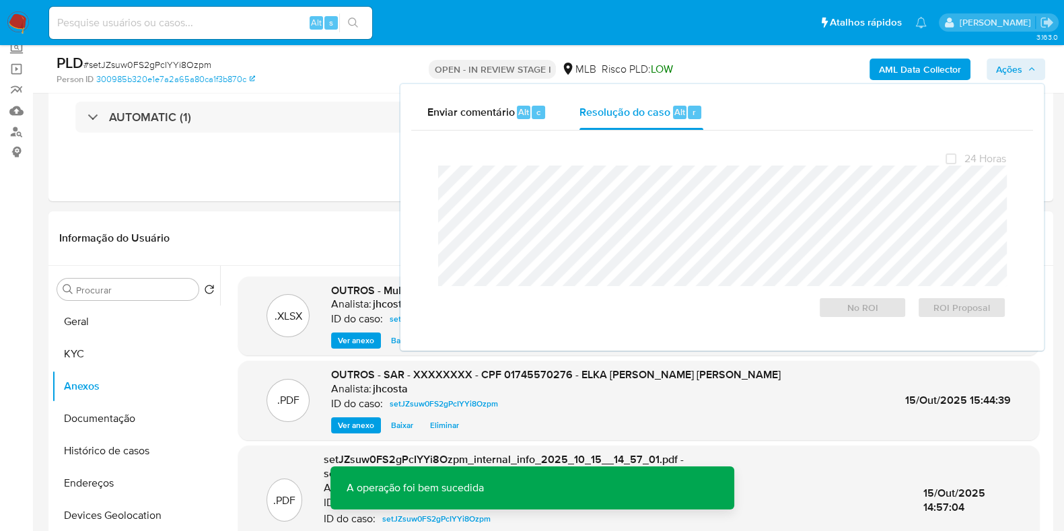
click at [196, 64] on span "# setJZsuw0FS2gPcIYYi8Ozpm" at bounding box center [147, 64] width 128 height 13
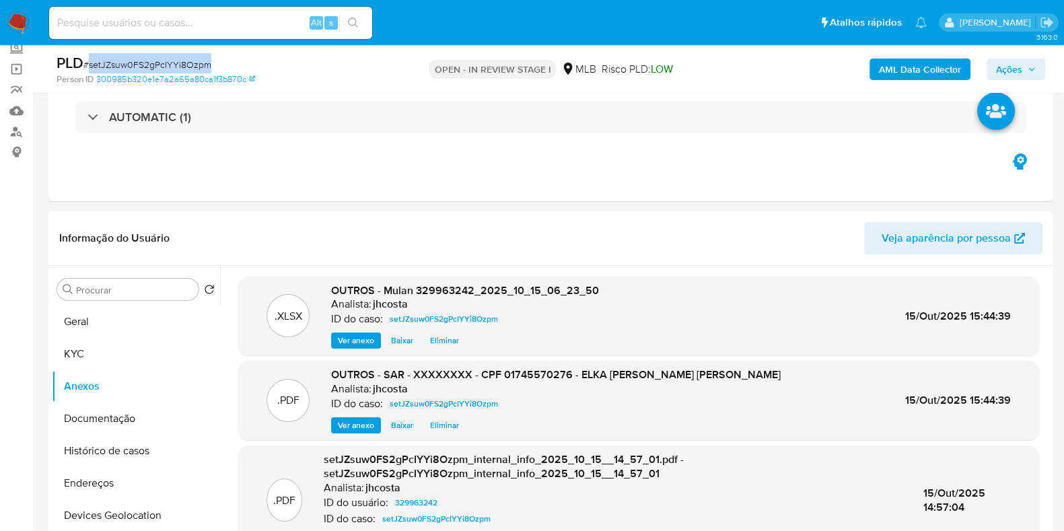
copy span "setJZsuw0FS2gPcIYYi8Ozpm"
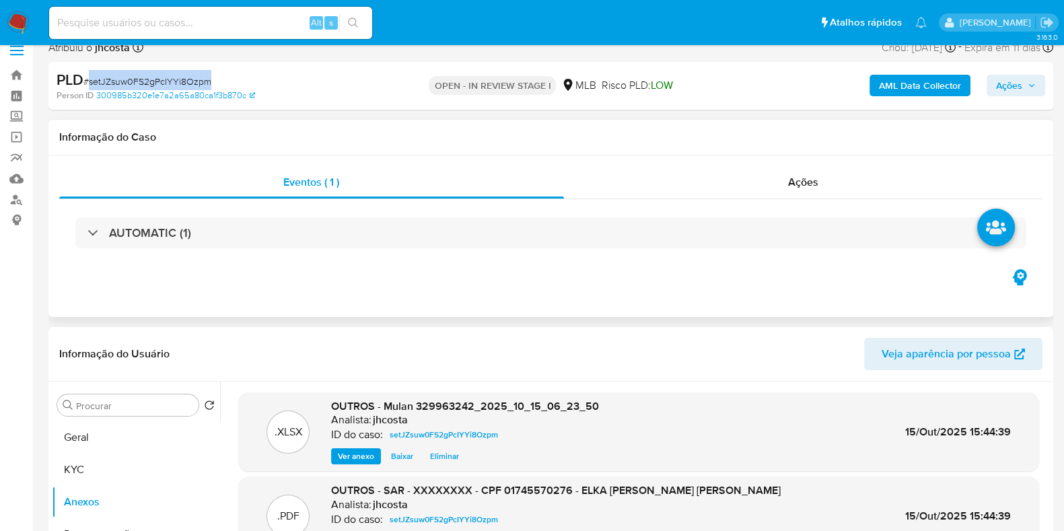
scroll to position [0, 0]
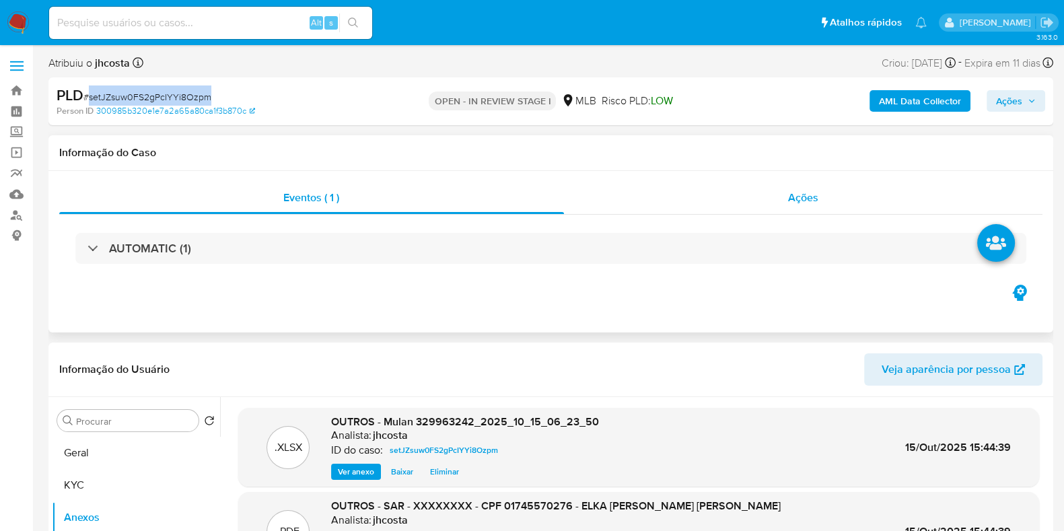
click at [814, 189] on div "Ações" at bounding box center [803, 198] width 479 height 32
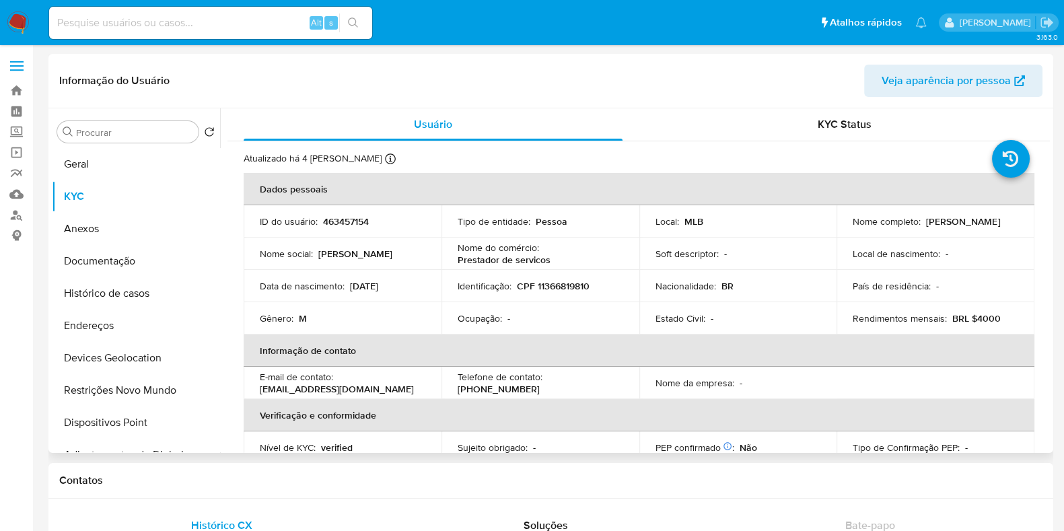
click at [359, 215] on p "463457154" at bounding box center [346, 221] width 46 height 12
copy p "463457154"
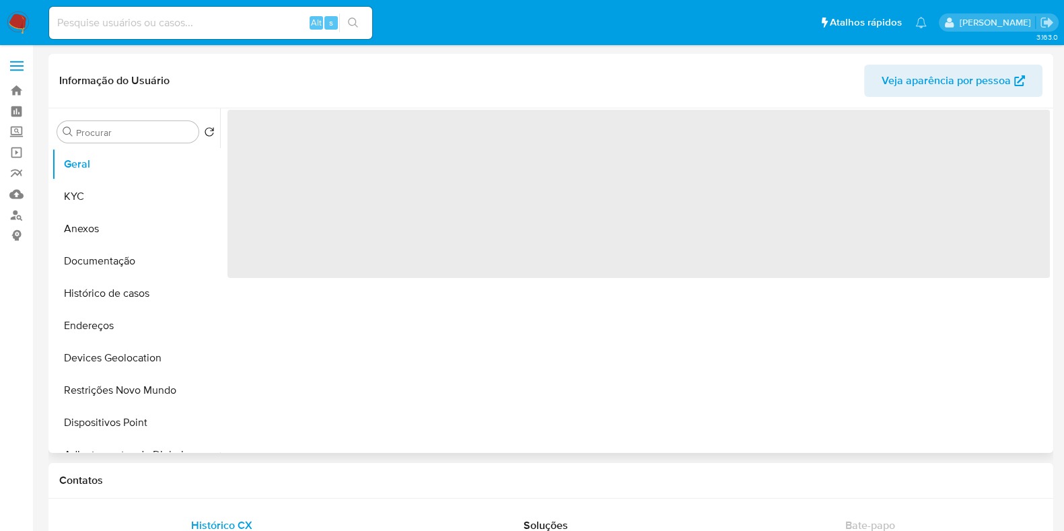
select select "10"
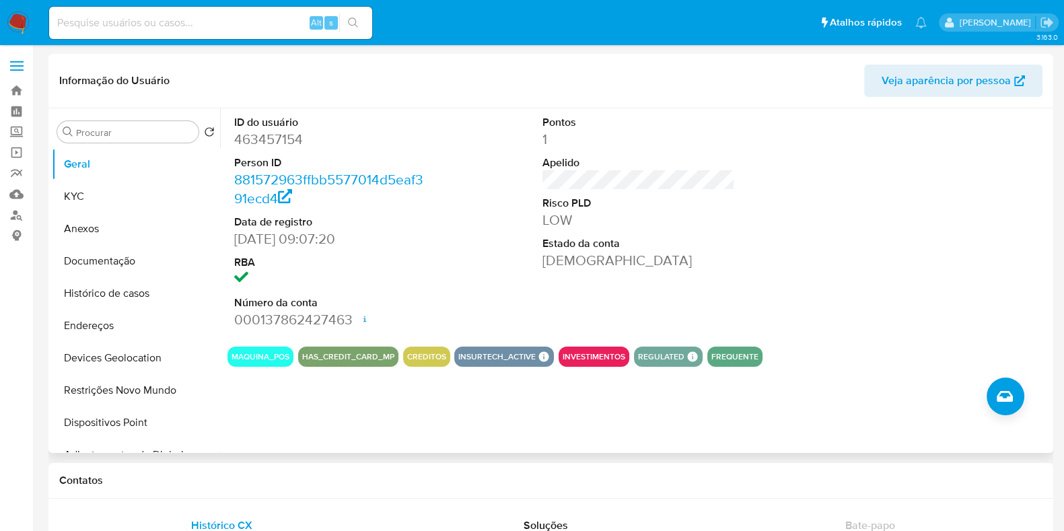
click at [358, 241] on dd "[DATE] 09:07:20" at bounding box center [330, 238] width 192 height 19
click at [384, 244] on dd "[DATE] 09:07:20" at bounding box center [330, 238] width 192 height 19
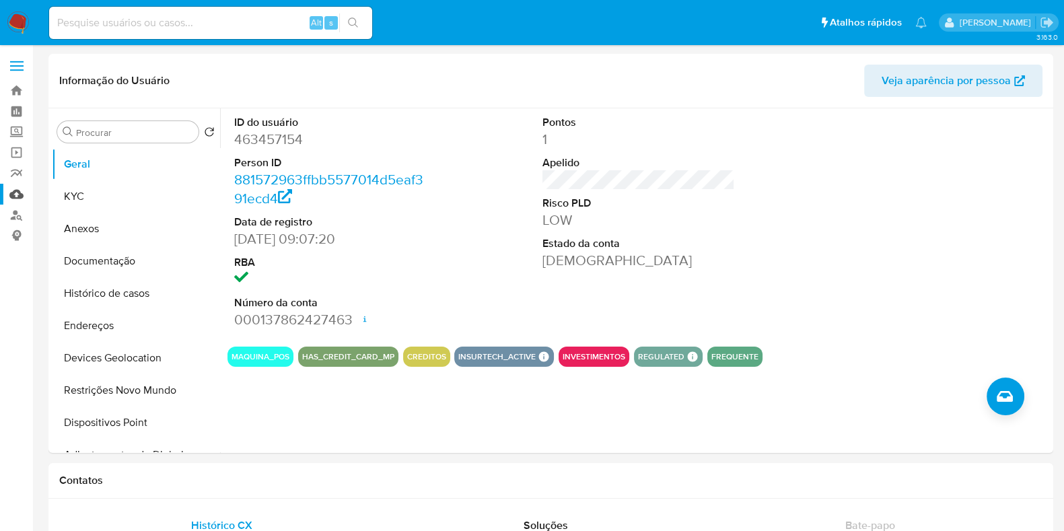
click at [14, 194] on link "Mulan" at bounding box center [80, 194] width 160 height 21
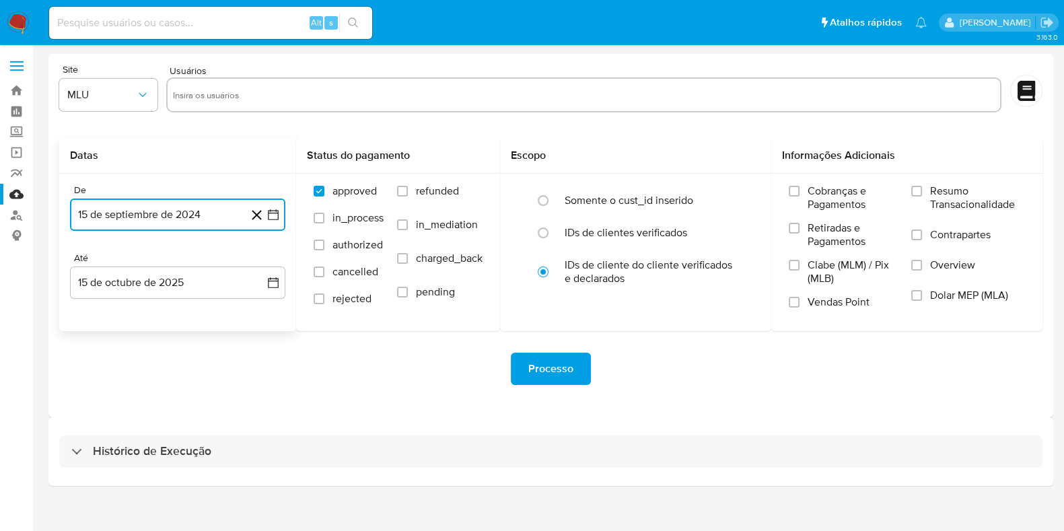
click at [202, 209] on button "15 de septiembre de 2024" at bounding box center [177, 215] width 215 height 32
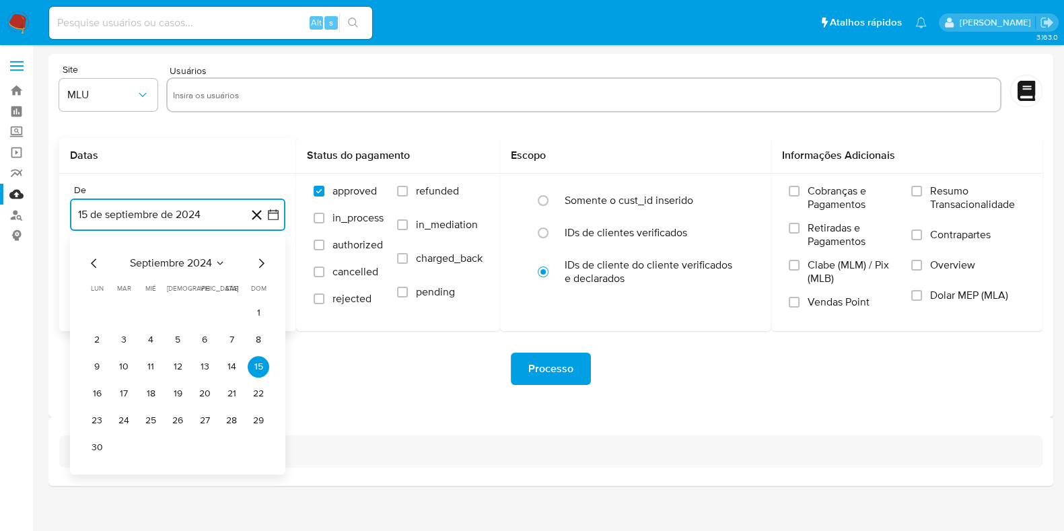
click at [92, 262] on icon "Mes anterior" at bounding box center [93, 262] width 5 height 9
click at [175, 264] on span "agosto 2024" at bounding box center [171, 262] width 61 height 13
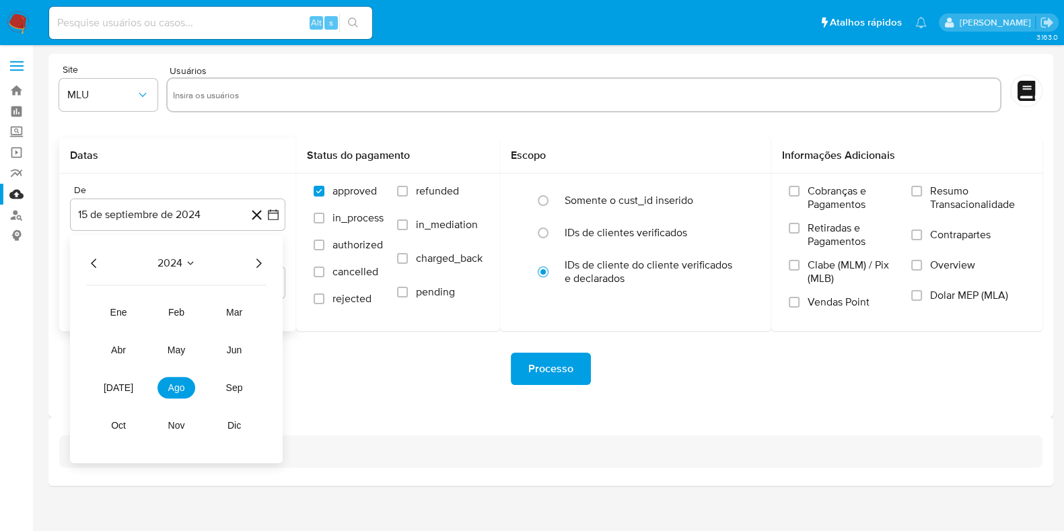
click at [98, 260] on icon "Año anterior" at bounding box center [94, 263] width 16 height 16
drag, startPoint x: 146, startPoint y: 316, endPoint x: 130, endPoint y: 314, distance: 16.3
click at [144, 316] on tr "ene feb mar abr may jun jul ago sep oct nov dic" at bounding box center [176, 368] width 153 height 135
click at [419, 402] on div "Processo" at bounding box center [550, 368] width 983 height 75
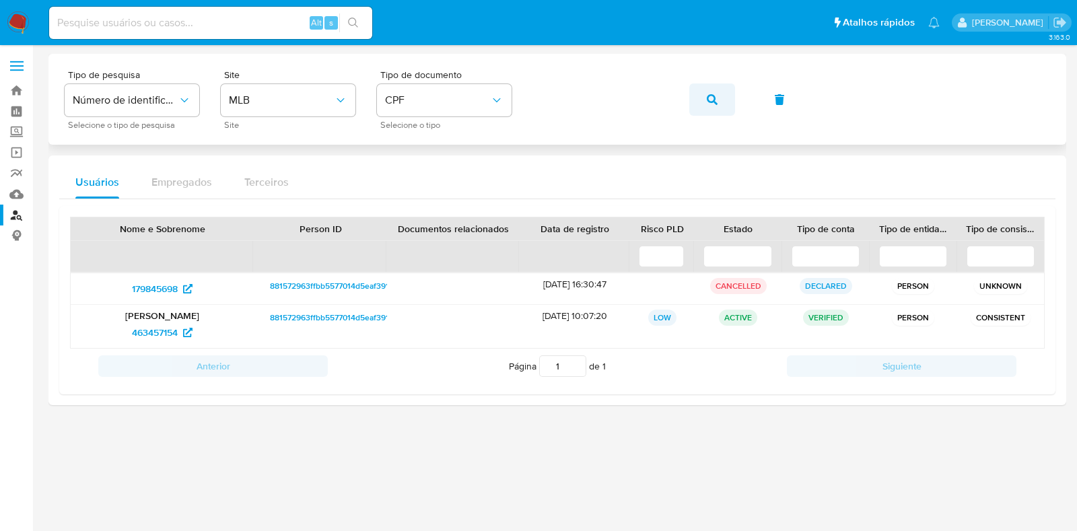
click at [712, 100] on icon "button" at bounding box center [712, 99] width 11 height 11
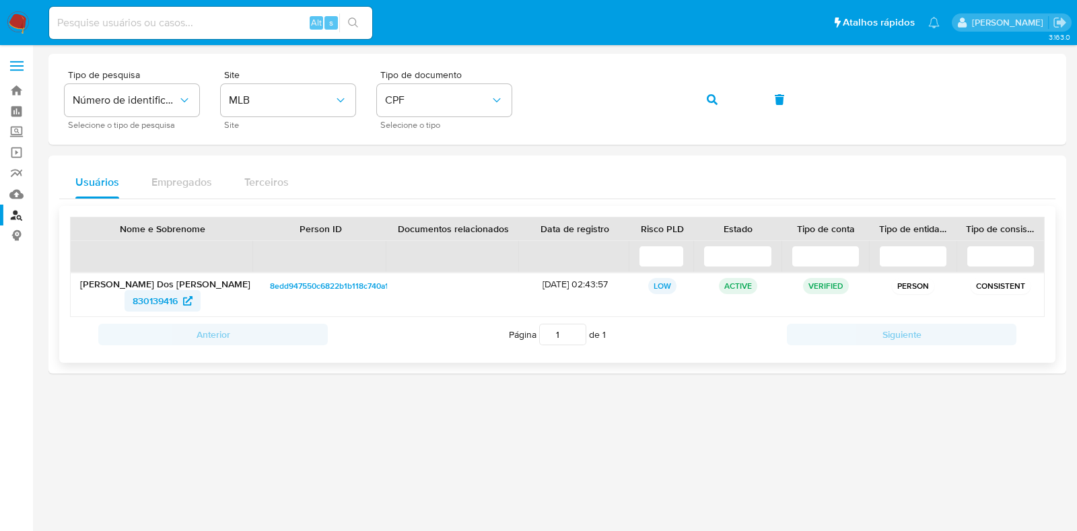
click at [159, 297] on span "830139416" at bounding box center [155, 301] width 45 height 22
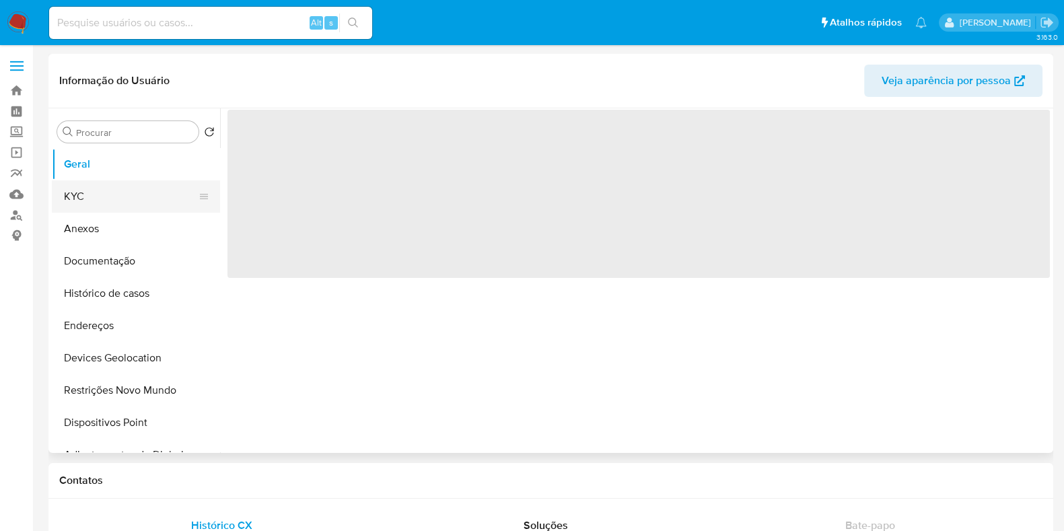
select select "10"
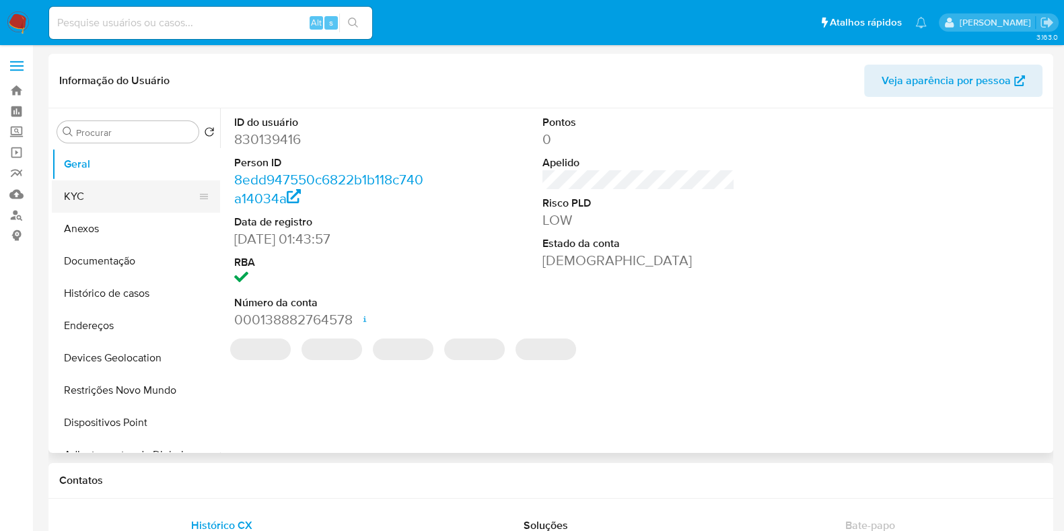
click at [85, 201] on button "KYC" at bounding box center [130, 196] width 157 height 32
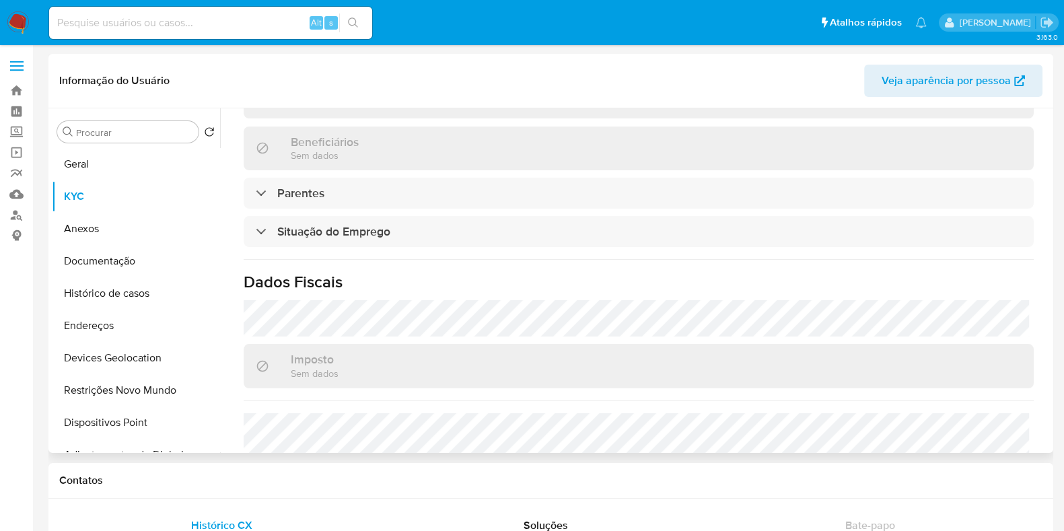
scroll to position [588, 0]
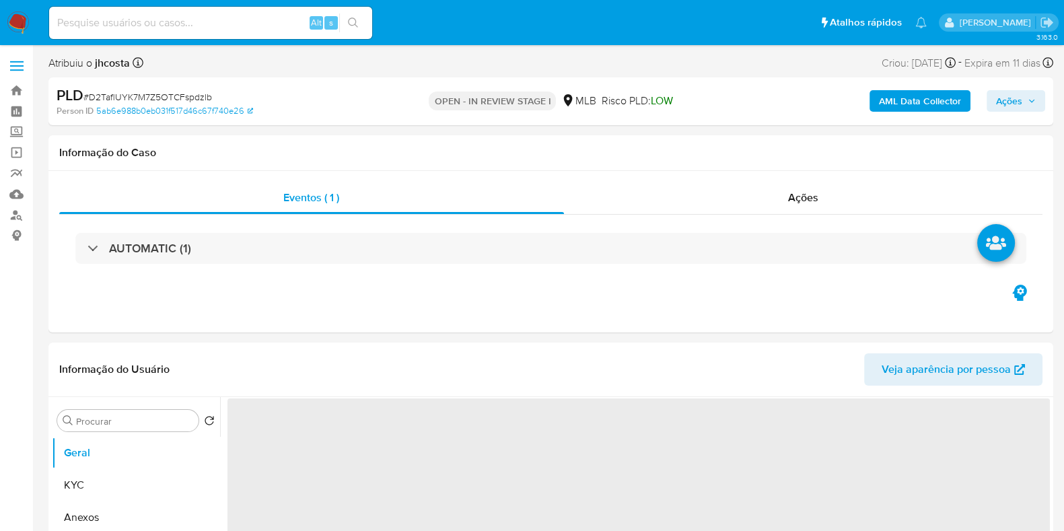
select select "10"
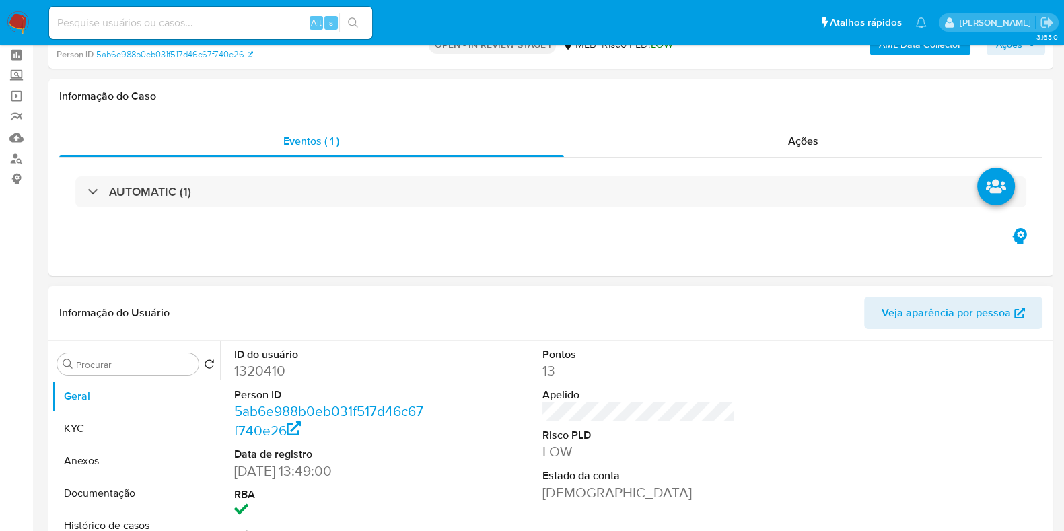
scroll to position [168, 0]
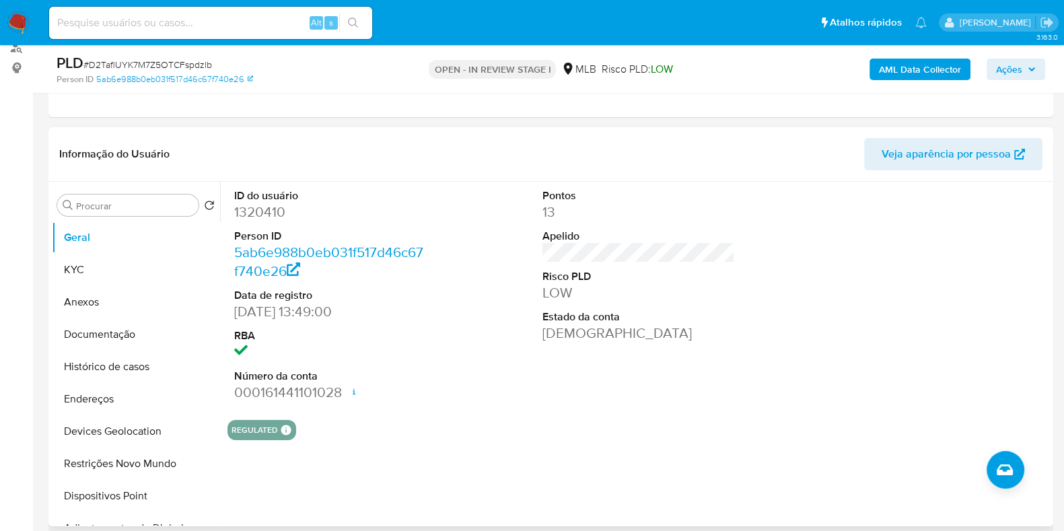
click at [251, 209] on dd "1320410" at bounding box center [330, 212] width 192 height 19
click at [249, 209] on dd "1320410" at bounding box center [330, 212] width 192 height 19
click at [248, 209] on dd "1320410" at bounding box center [330, 212] width 192 height 19
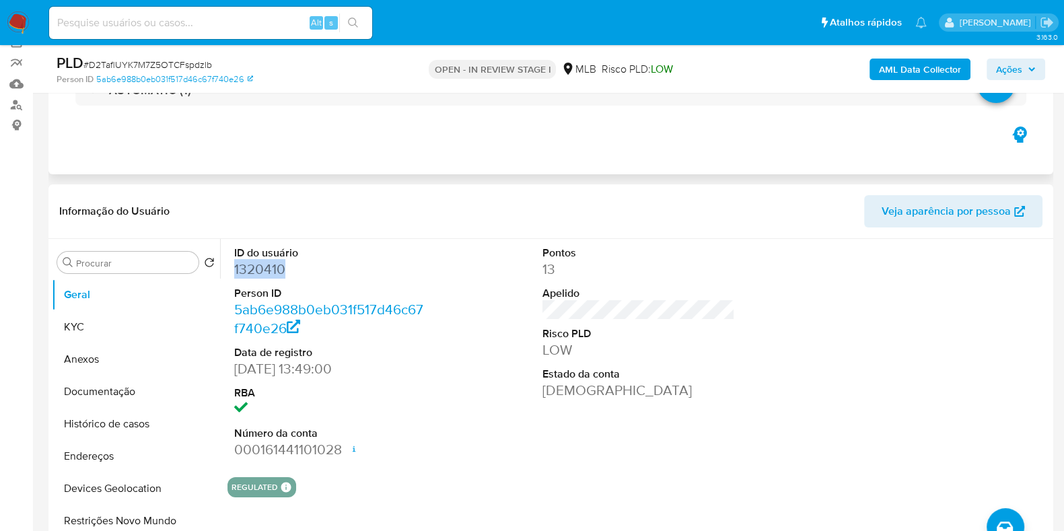
scroll to position [83, 0]
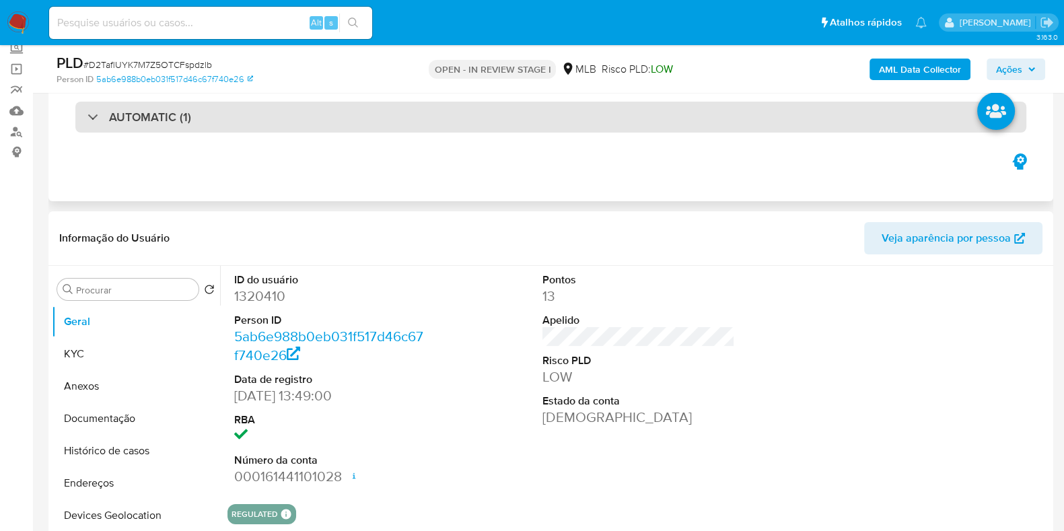
click at [240, 113] on div "AUTOMATIC (1)" at bounding box center [550, 117] width 951 height 31
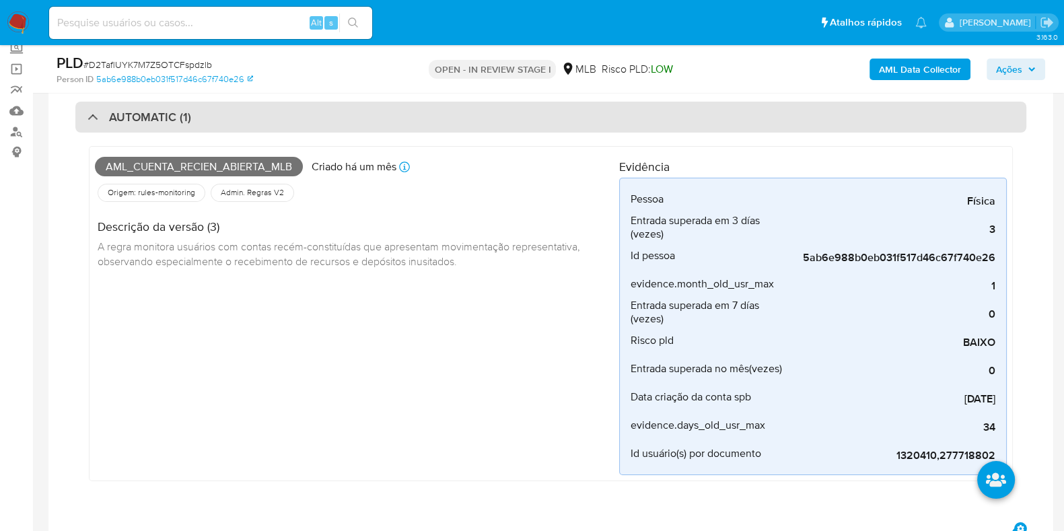
drag, startPoint x: 259, startPoint y: 109, endPoint x: 250, endPoint y: 116, distance: 11.0
click at [250, 116] on div "AUTOMATIC (1)" at bounding box center [550, 117] width 951 height 31
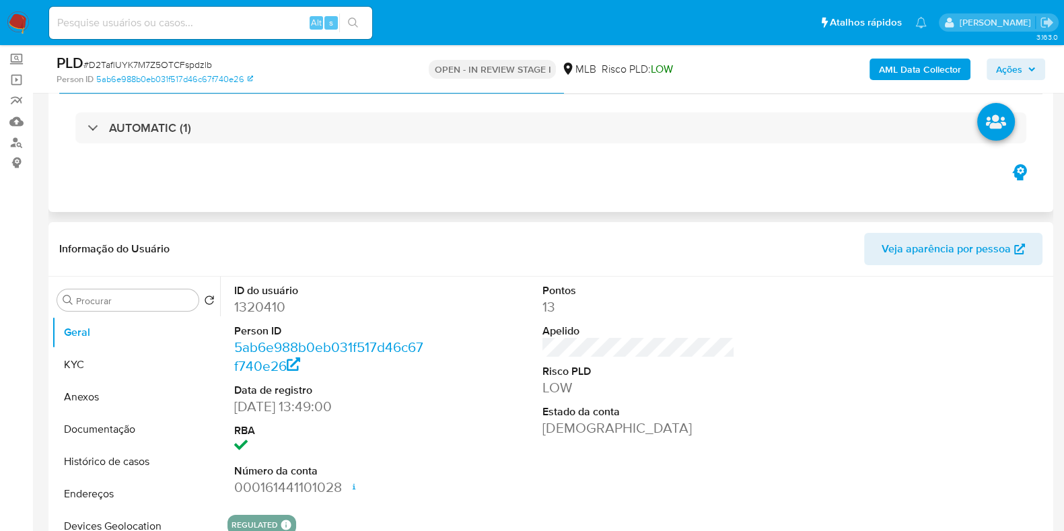
scroll to position [0, 0]
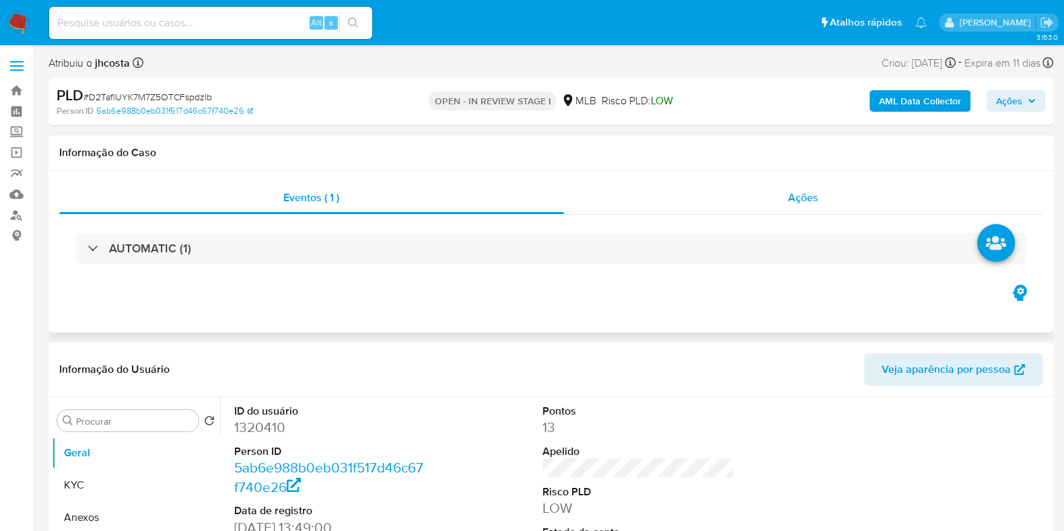
click at [795, 202] on span "Ações" at bounding box center [803, 197] width 30 height 15
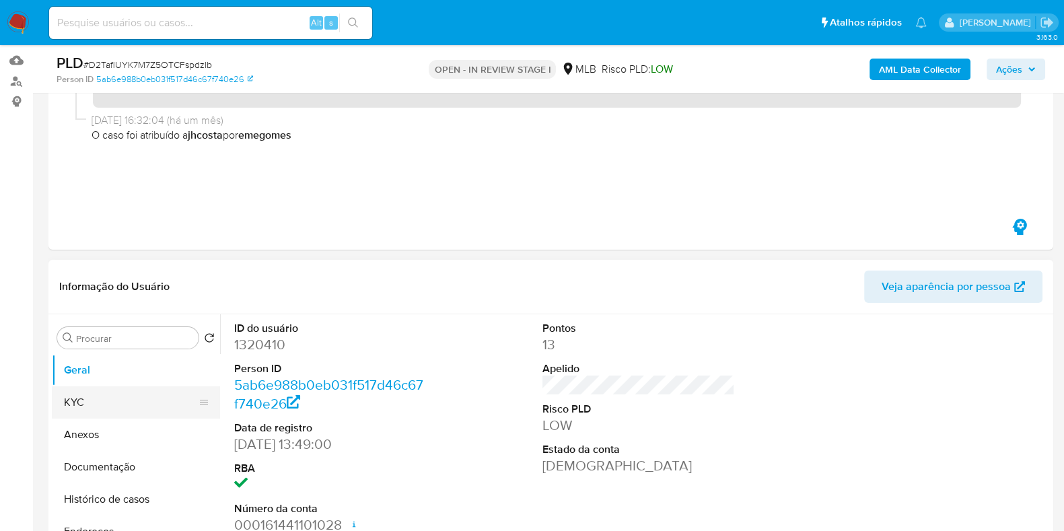
scroll to position [252, 0]
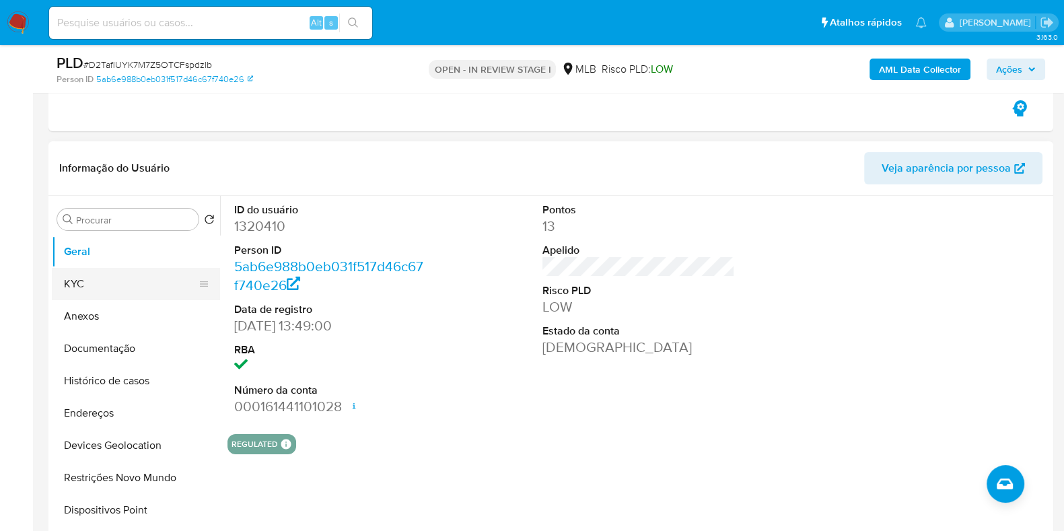
click at [89, 291] on button "KYC" at bounding box center [130, 284] width 157 height 32
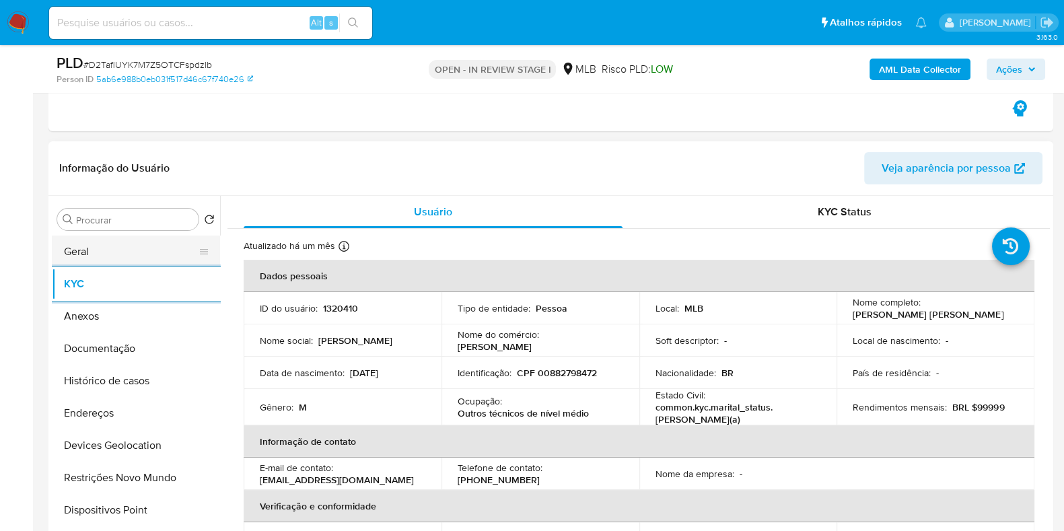
click at [145, 234] on div "Procurar Retornar ao pedido padrão Geral KYC Anexos Documentação Histórico de c…" at bounding box center [136, 369] width 168 height 343
click at [147, 245] on button "Geral" at bounding box center [130, 252] width 157 height 32
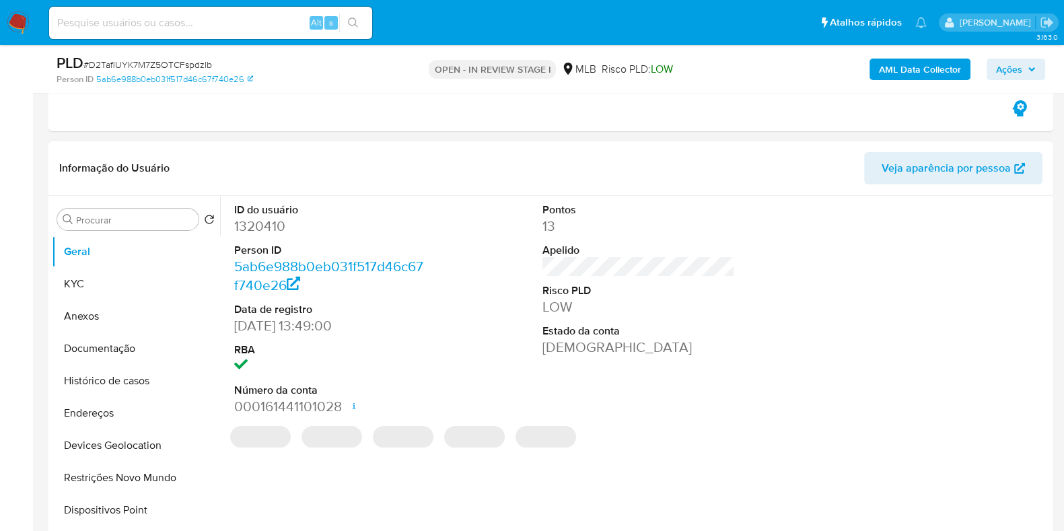
click at [262, 223] on dd "1320410" at bounding box center [330, 226] width 192 height 19
copy dd "1320410"
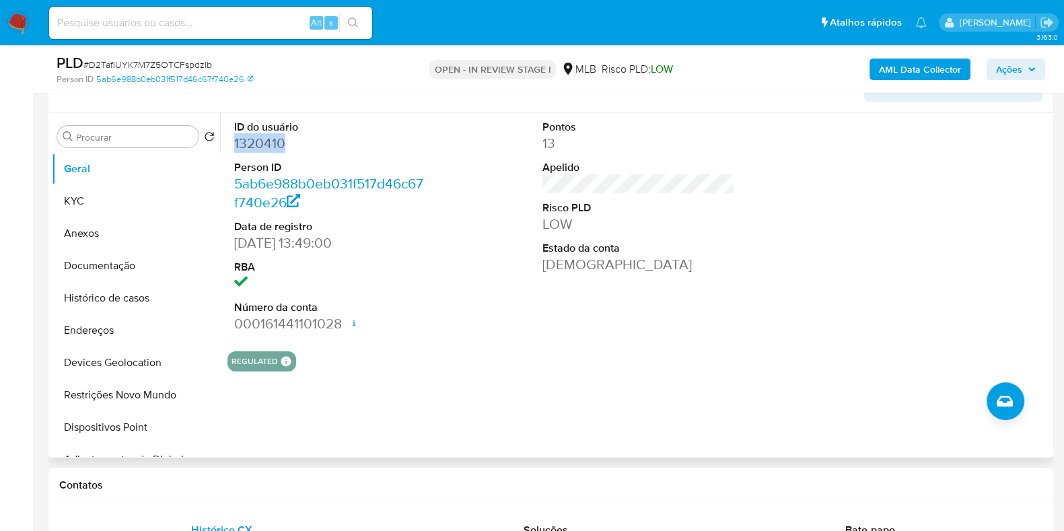
scroll to position [336, 0]
click at [468, 263] on div "ID do usuário 1320410 Person ID 5ab6e988b0eb031f517d46c67f740e26 Data de regist…" at bounding box center [638, 225] width 822 height 227
click at [81, 186] on button "KYC" at bounding box center [130, 200] width 157 height 32
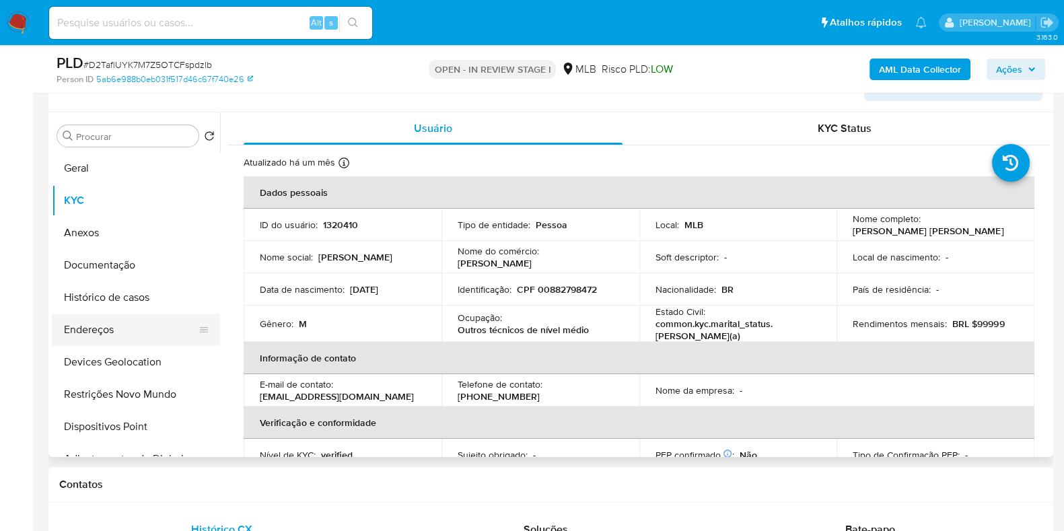
click at [138, 334] on button "Endereços" at bounding box center [130, 330] width 157 height 32
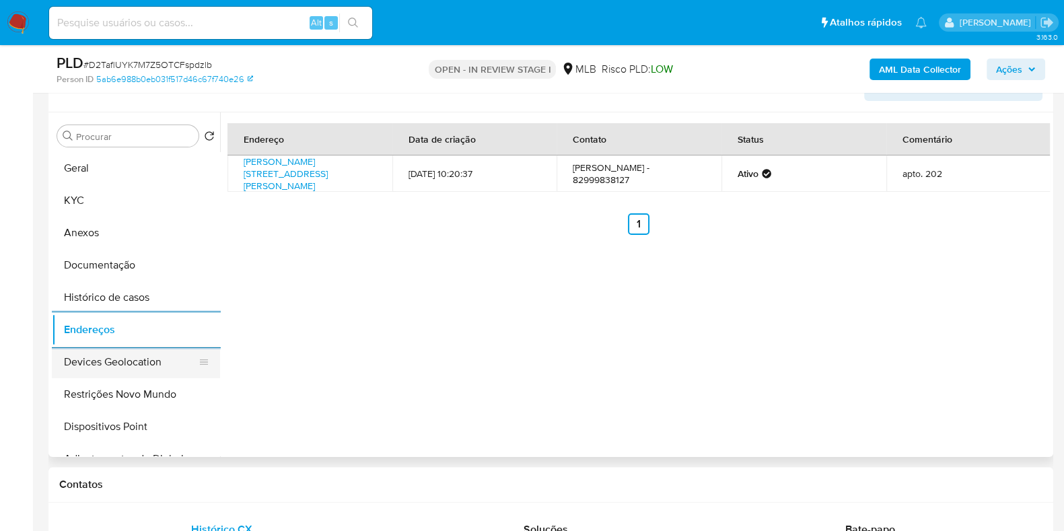
click at [168, 355] on button "Devices Geolocation" at bounding box center [130, 362] width 157 height 32
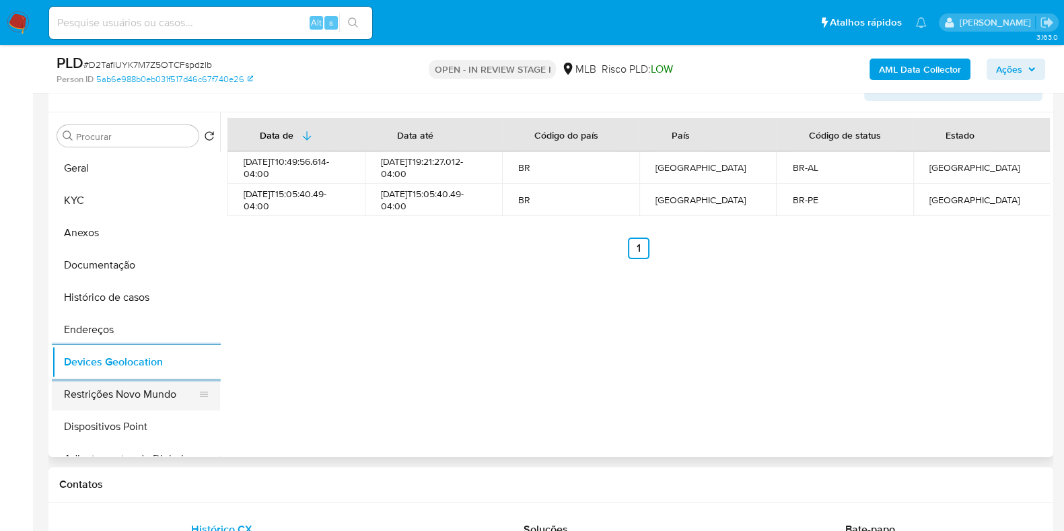
click at [128, 393] on button "Restrições Novo Mundo" at bounding box center [130, 394] width 157 height 32
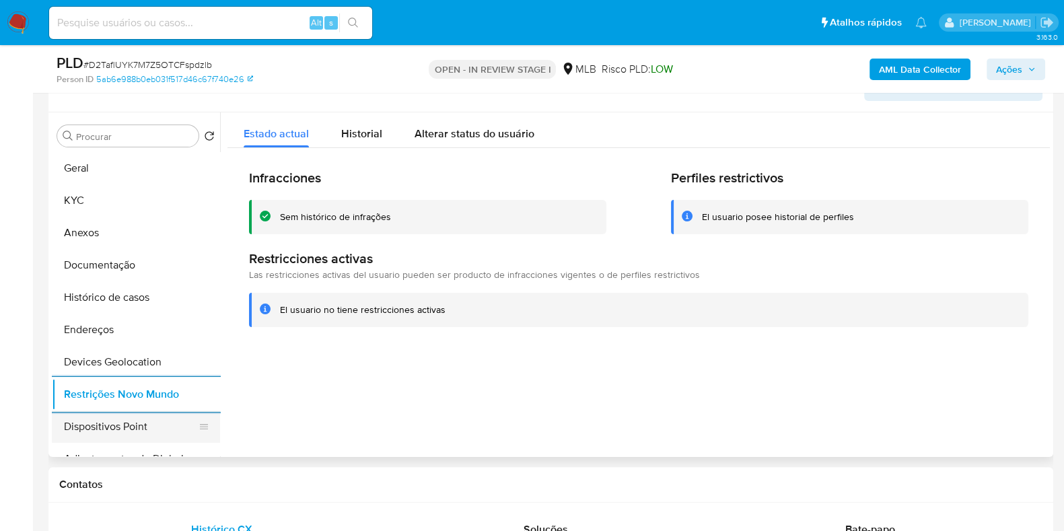
click at [114, 440] on button "Dispositivos Point" at bounding box center [130, 426] width 157 height 32
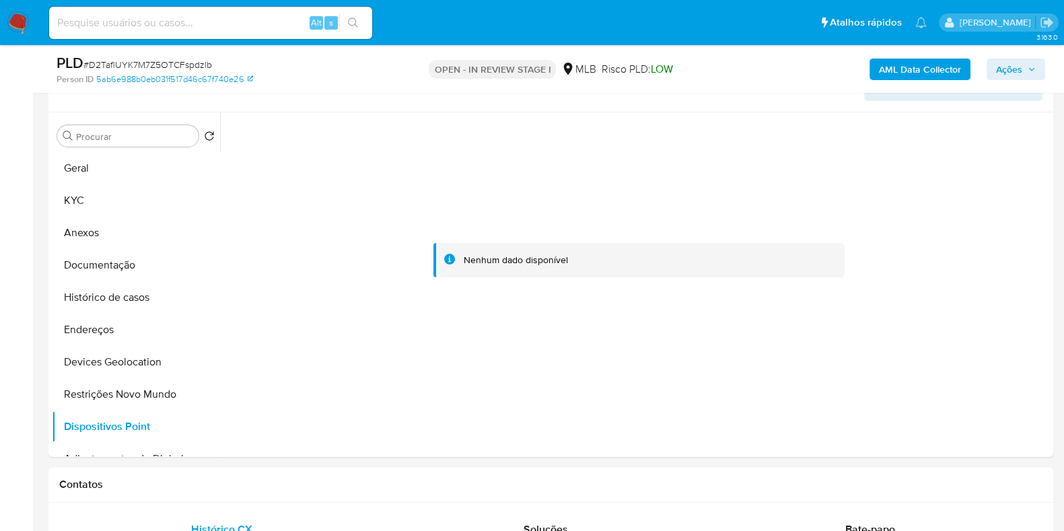
click at [912, 54] on div "AML Data Collector Ações" at bounding box center [882, 69] width 326 height 32
click at [922, 67] on b "AML Data Collector" at bounding box center [920, 70] width 82 height 22
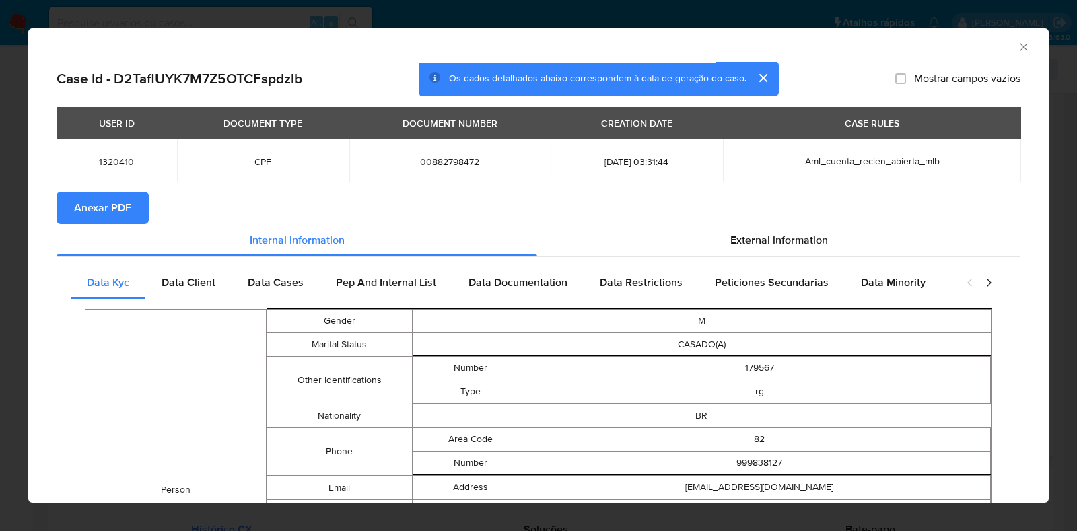
click at [91, 211] on span "Anexar PDF" at bounding box center [102, 208] width 57 height 30
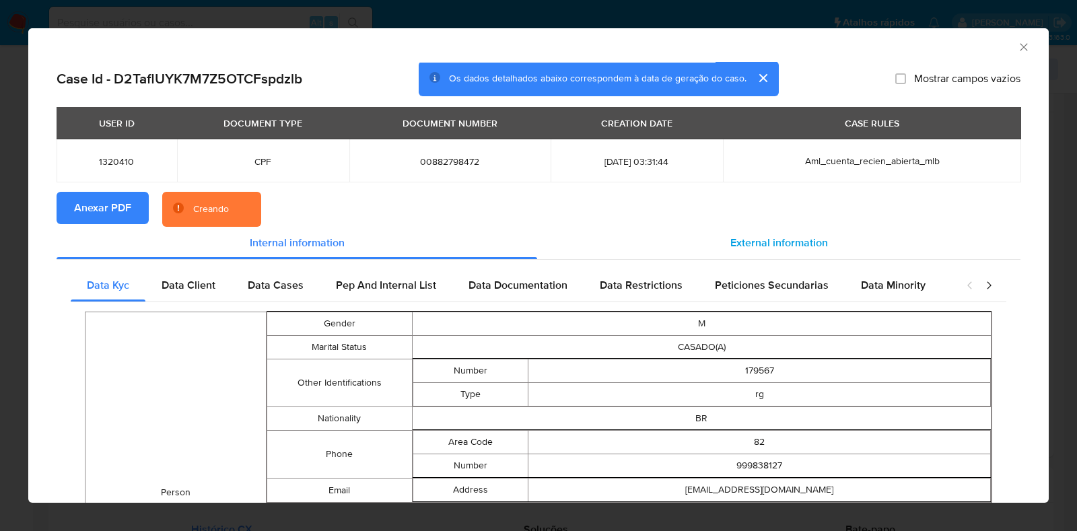
click at [792, 242] on span "External information" at bounding box center [779, 242] width 98 height 15
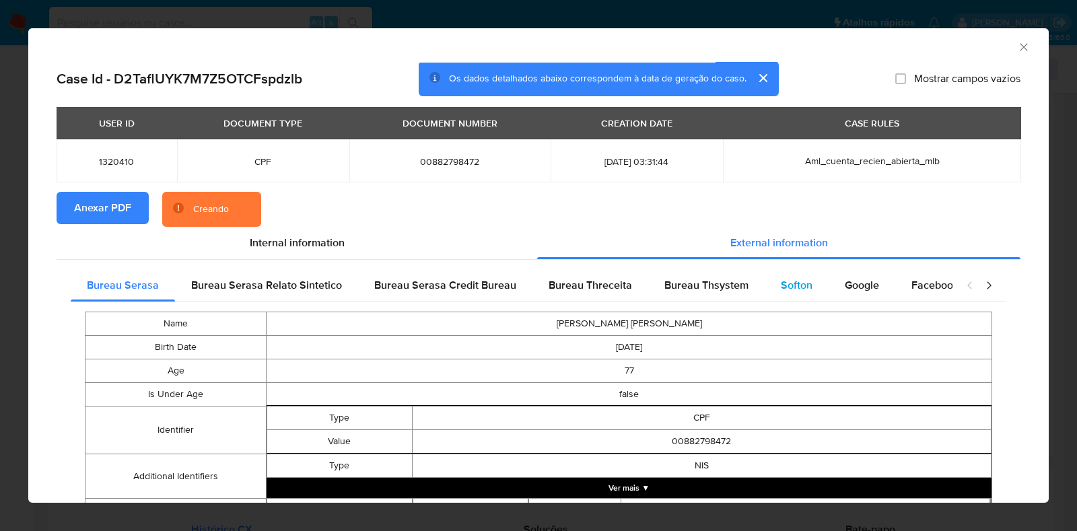
click at [785, 285] on span "Softon" at bounding box center [797, 284] width 32 height 15
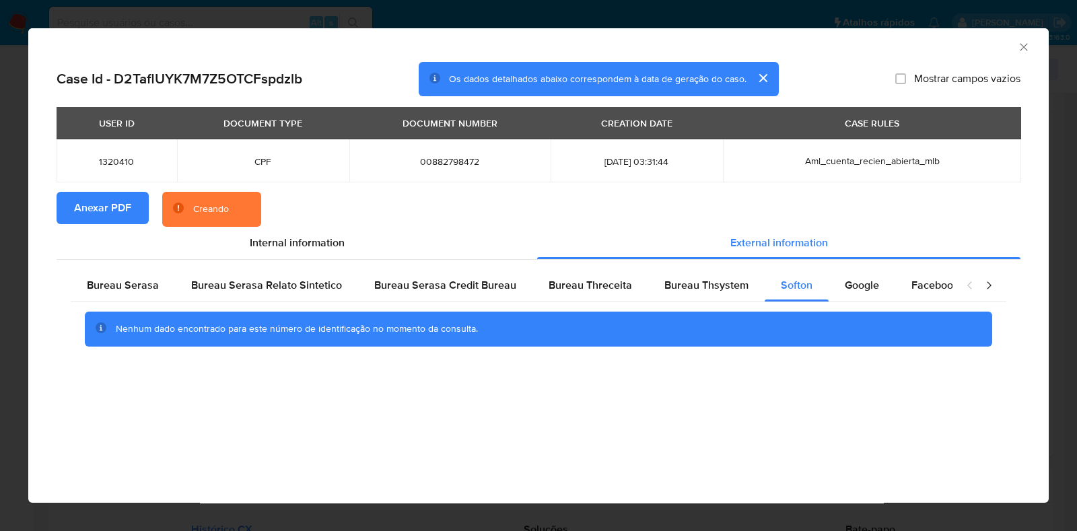
click at [1021, 42] on icon "Fechar a janela" at bounding box center [1023, 46] width 13 height 13
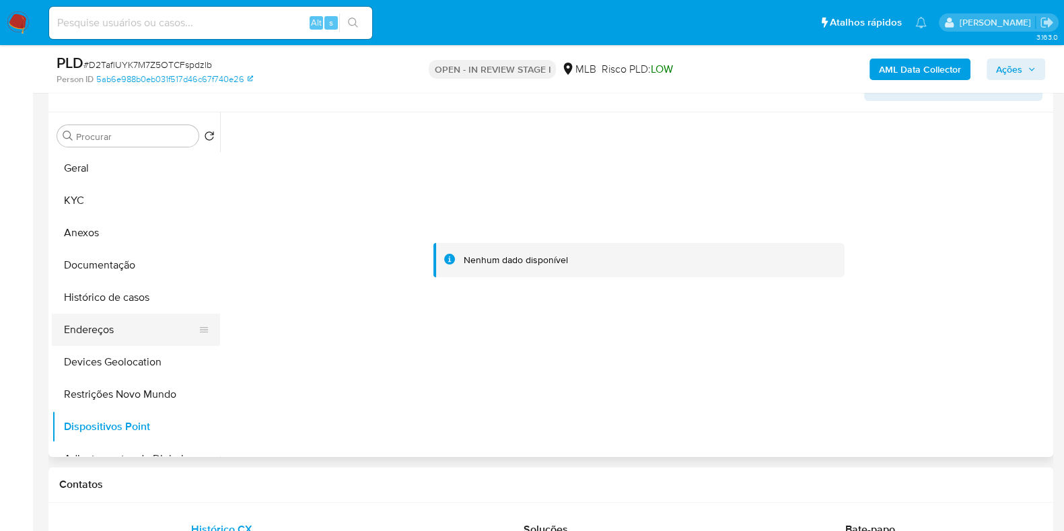
click at [143, 328] on button "Endereços" at bounding box center [130, 330] width 157 height 32
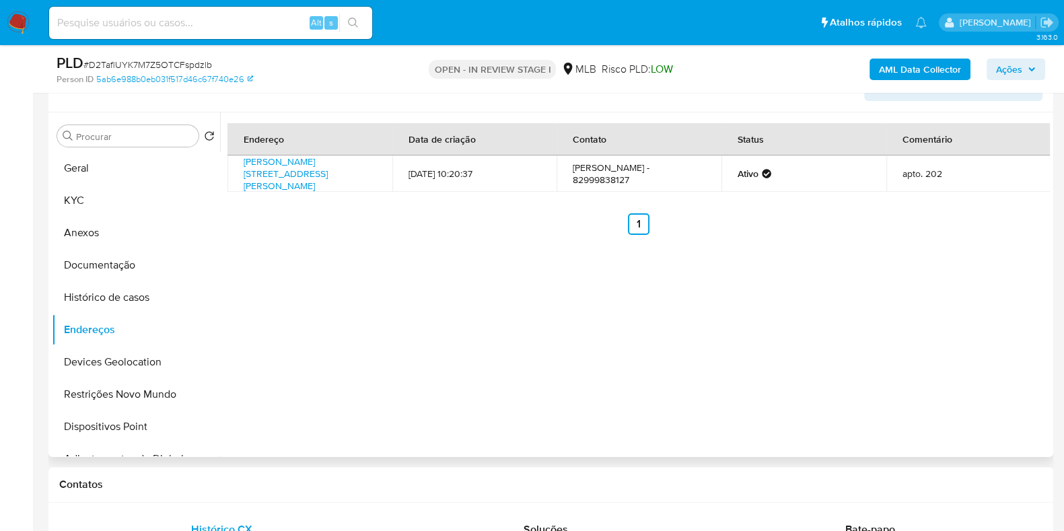
drag, startPoint x: 236, startPoint y: 158, endPoint x: 363, endPoint y: 172, distance: 127.9
click at [361, 173] on td "Rua José Luiz Calazans 84, Maceió, Alagoas, 57035850, Brasil 84" at bounding box center [309, 173] width 165 height 36
copy link "Rua José Luiz Calazans 84, Maceió, Alagoas, 57035850,"
click at [297, 174] on link "Rua José Luiz Calazans 84, Maceió, Alagoas, 57035850, Brasil 84" at bounding box center [286, 174] width 84 height 38
click at [75, 198] on button "KYC" at bounding box center [130, 200] width 157 height 32
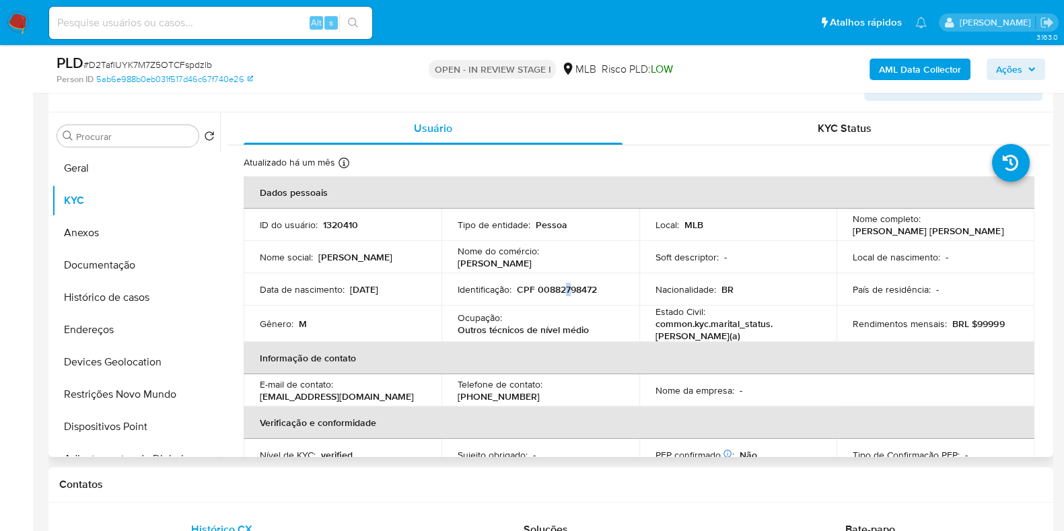
click at [565, 284] on p "CPF 00882798472" at bounding box center [557, 289] width 80 height 12
click at [126, 259] on button "Documentação" at bounding box center [130, 265] width 157 height 32
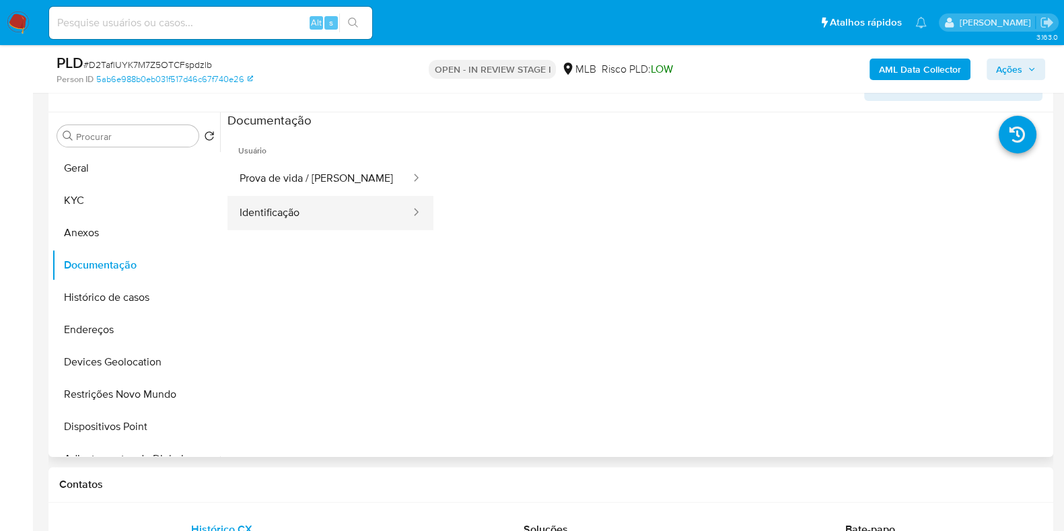
click at [409, 208] on icon at bounding box center [415, 211] width 13 height 13
click at [401, 212] on div at bounding box center [412, 212] width 22 height 15
click at [409, 210] on icon at bounding box center [415, 211] width 13 height 13
click at [401, 210] on div at bounding box center [412, 212] width 22 height 15
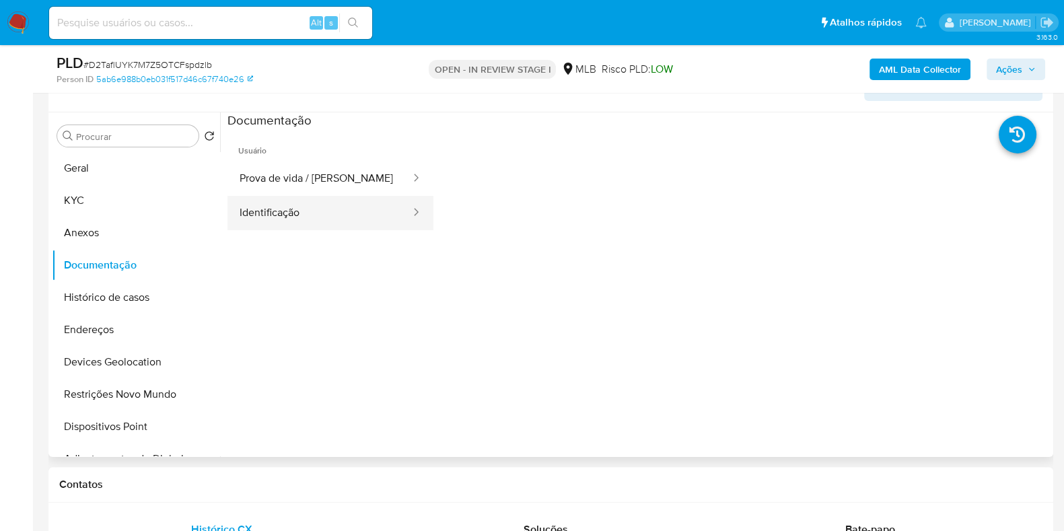
click at [316, 206] on button "Identificação" at bounding box center [319, 213] width 184 height 34
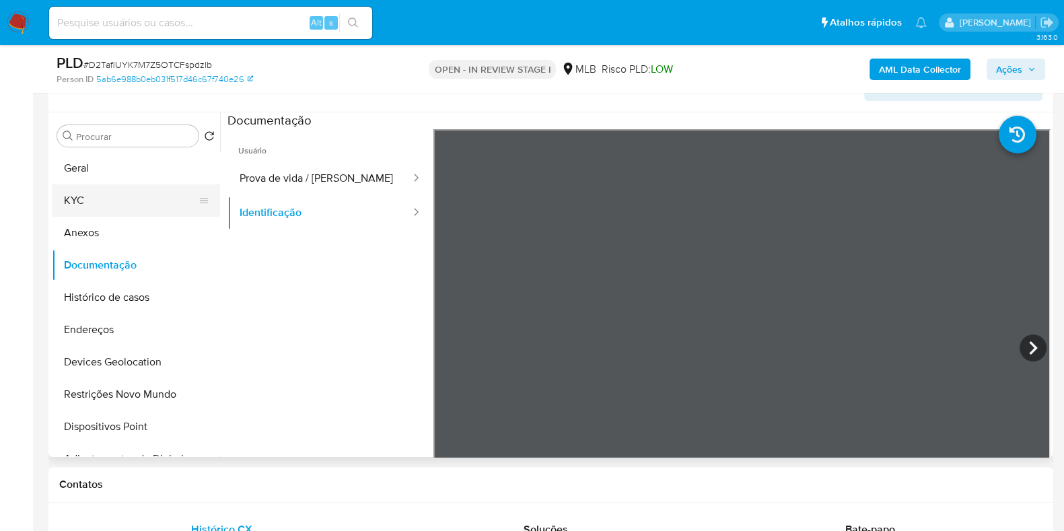
click at [126, 194] on button "KYC" at bounding box center [130, 200] width 157 height 32
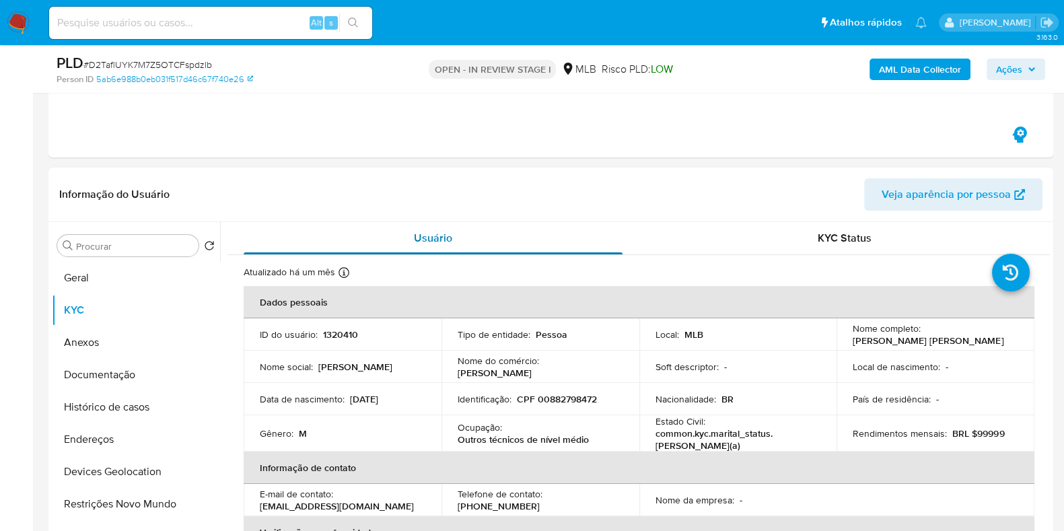
scroll to position [252, 0]
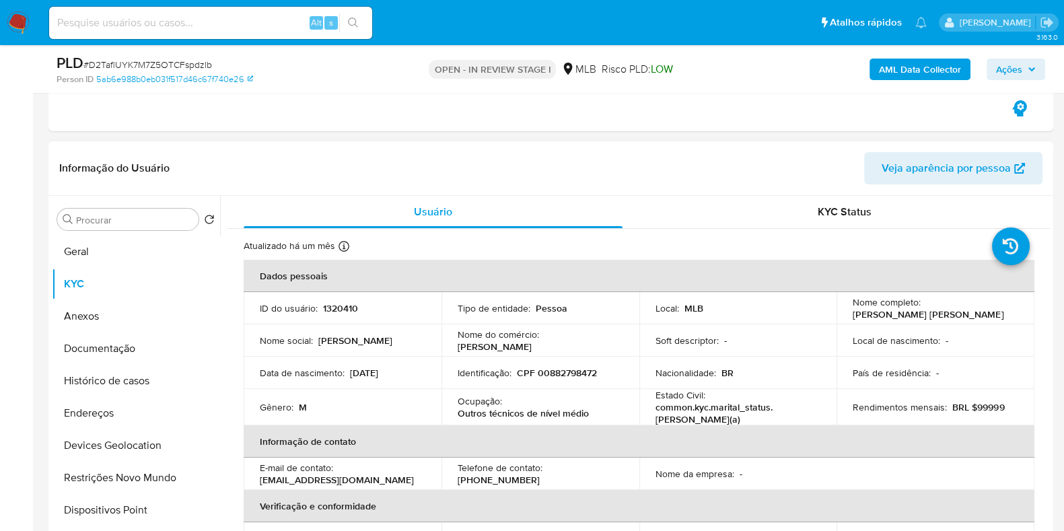
click at [569, 374] on p "CPF 00882798472" at bounding box center [557, 373] width 80 height 12
click at [568, 373] on p "CPF 00882798472" at bounding box center [557, 373] width 80 height 12
copy p "00882798472"
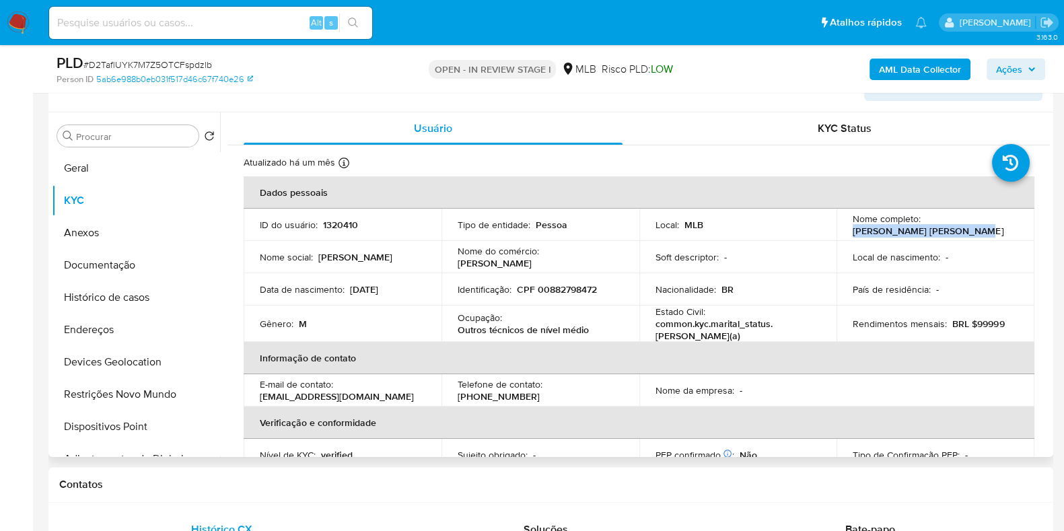
drag, startPoint x: 851, startPoint y: 230, endPoint x: 974, endPoint y: 227, distance: 123.2
click at [975, 233] on div "Nome completo : Antonio de Souza Mendonca" at bounding box center [936, 225] width 166 height 24
copy p "Antonio de Souza Mendonca"
click at [95, 264] on button "Documentação" at bounding box center [130, 265] width 157 height 32
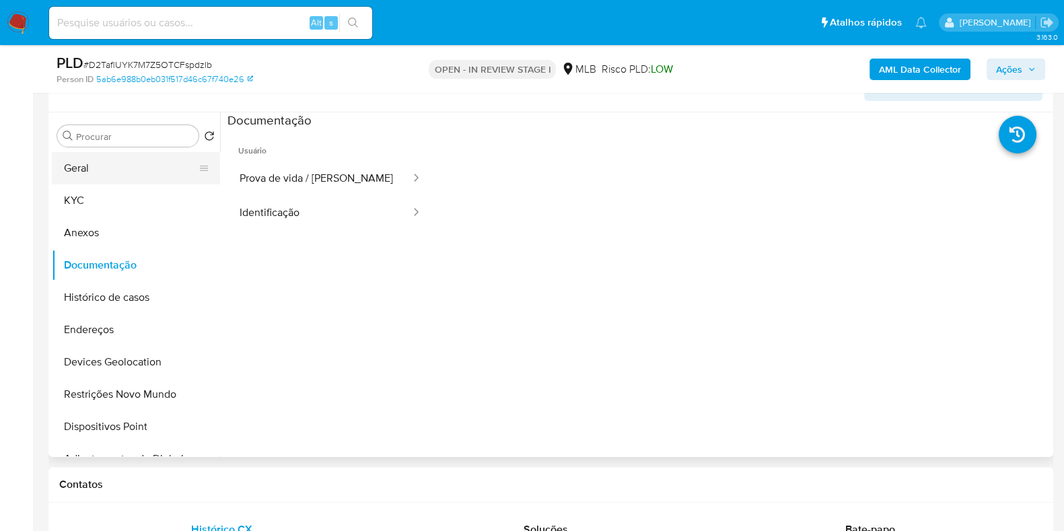
click at [81, 154] on button "Geral" at bounding box center [130, 168] width 157 height 32
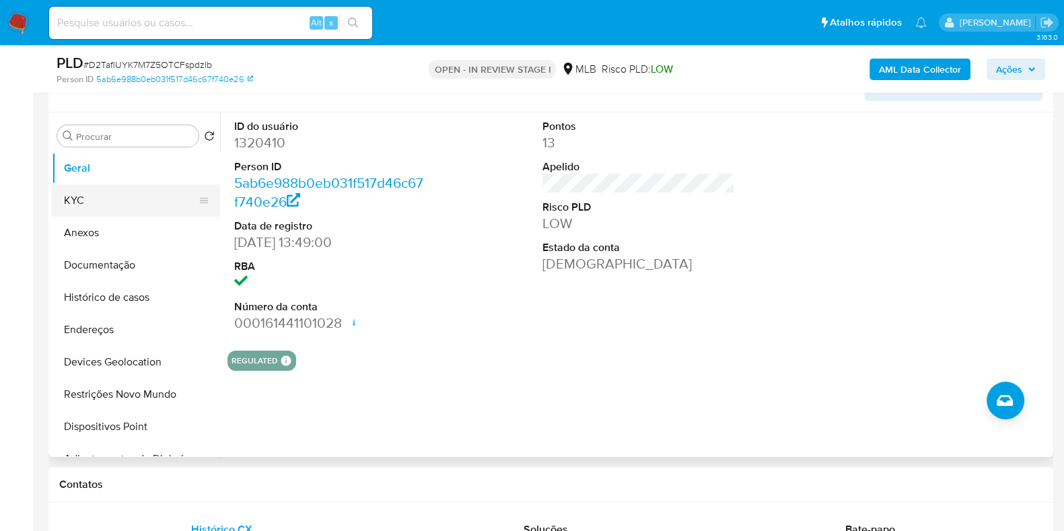
click at [89, 213] on button "KYC" at bounding box center [130, 200] width 157 height 32
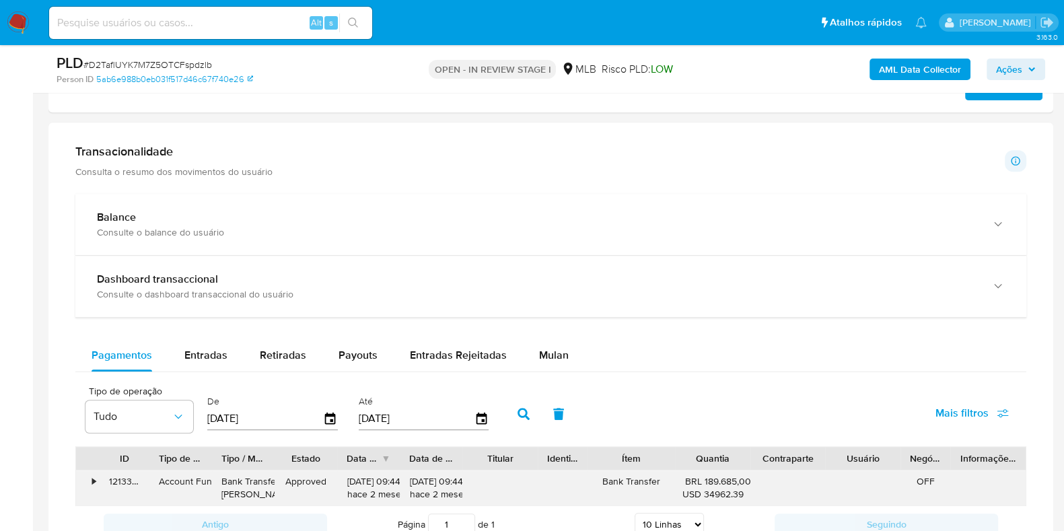
scroll to position [1093, 0]
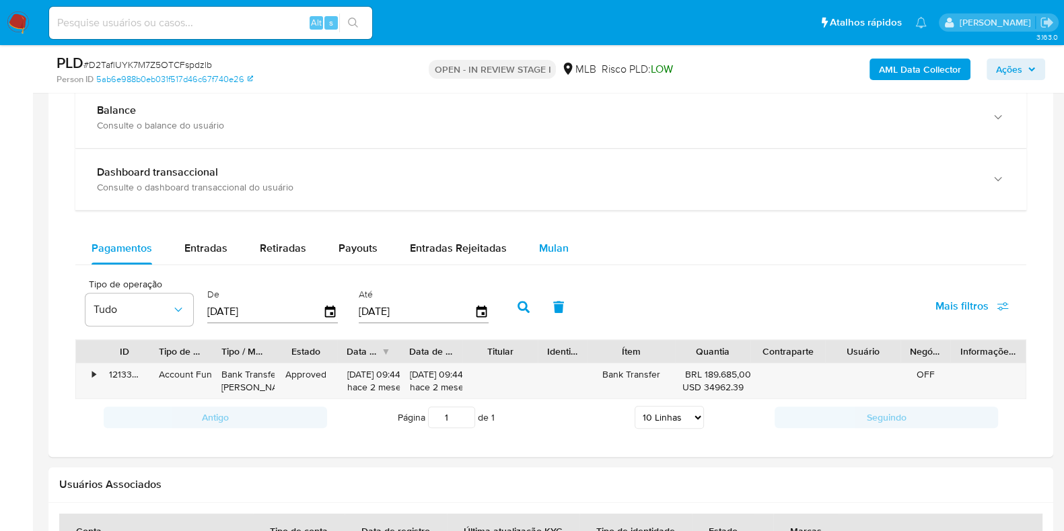
click at [545, 240] on span "Mulan" at bounding box center [554, 247] width 30 height 15
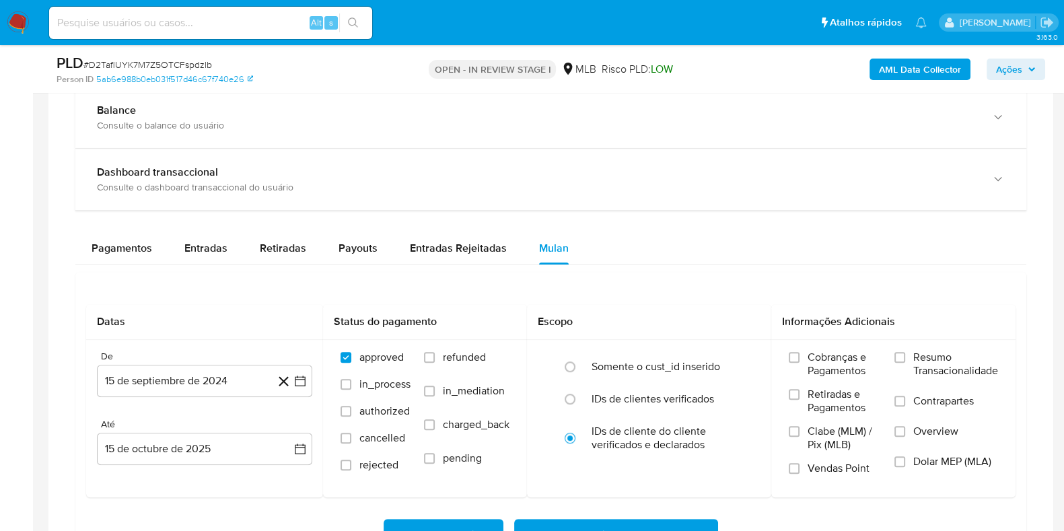
drag, startPoint x: 437, startPoint y: 240, endPoint x: 419, endPoint y: 262, distance: 28.7
click at [438, 240] on span "Entradas Rejeitadas" at bounding box center [458, 247] width 97 height 15
select select "10"
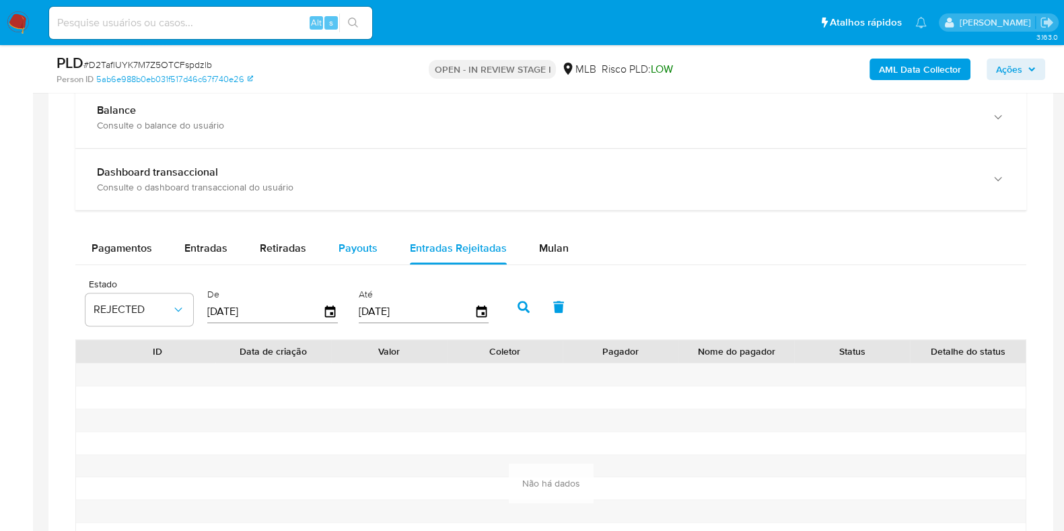
click at [365, 245] on span "Payouts" at bounding box center [357, 247] width 39 height 15
select select "10"
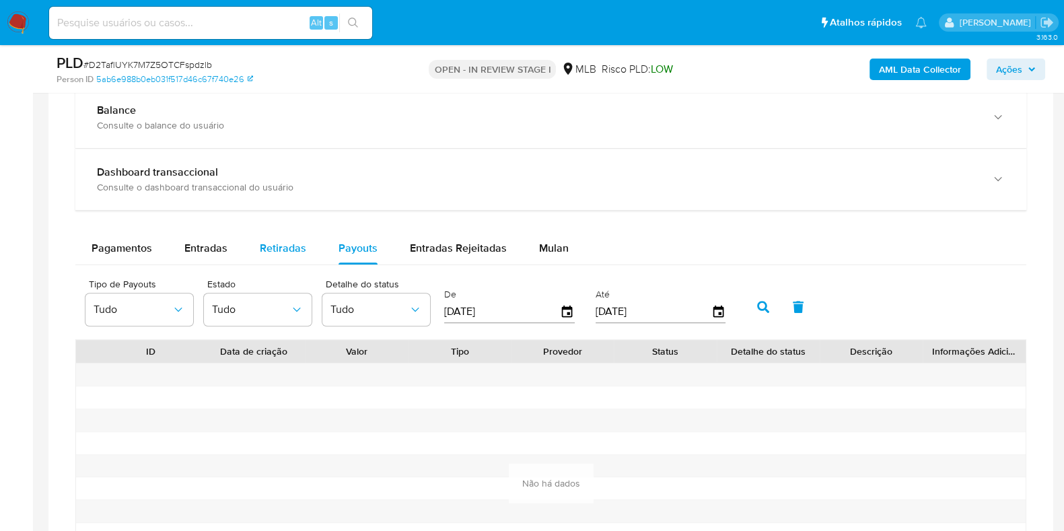
click at [271, 248] on span "Retiradas" at bounding box center [283, 247] width 46 height 15
select select "10"
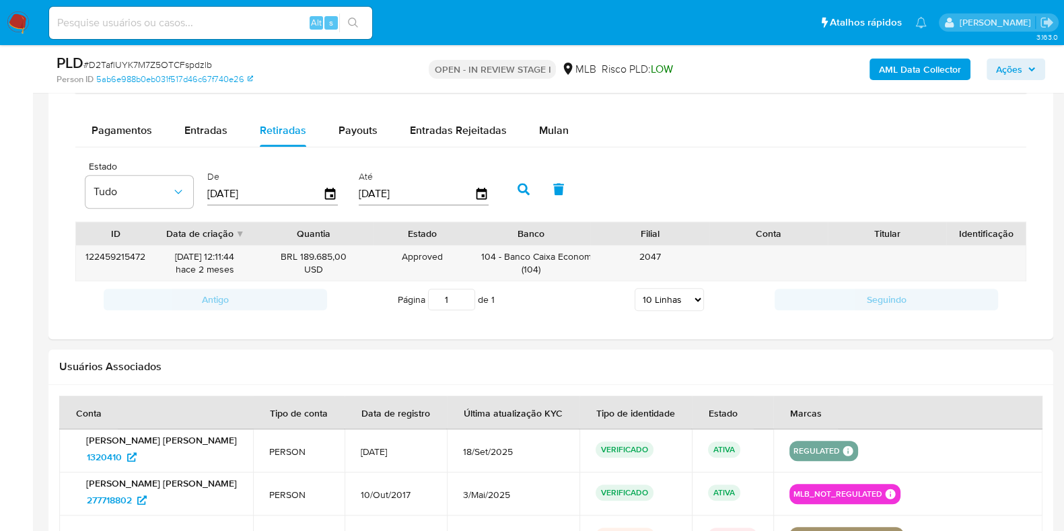
scroll to position [1177, 0]
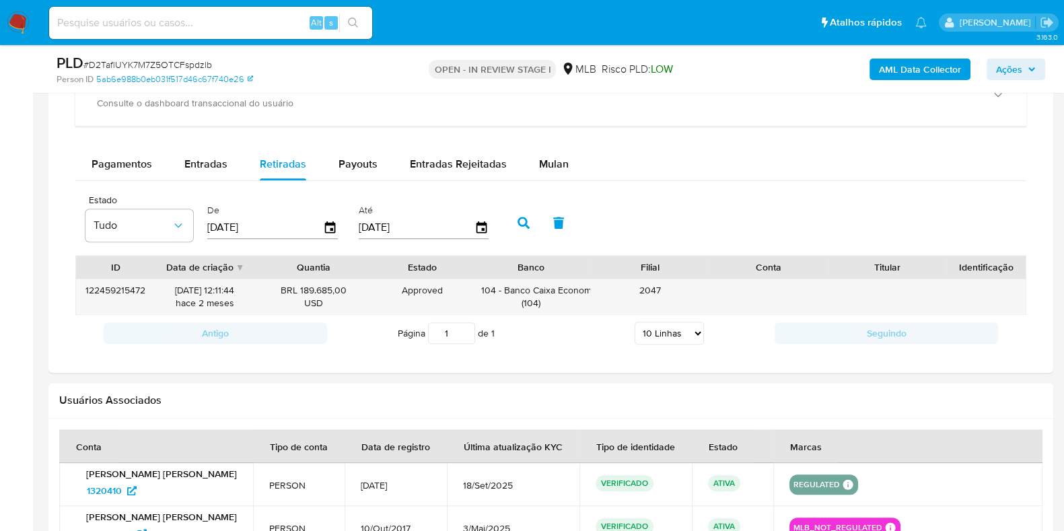
click at [1007, 315] on div "122459215472 15/08/2025 12:11:44 hace 2 meses BRL 189.685,00 USD Approved Appro…" at bounding box center [550, 297] width 951 height 36
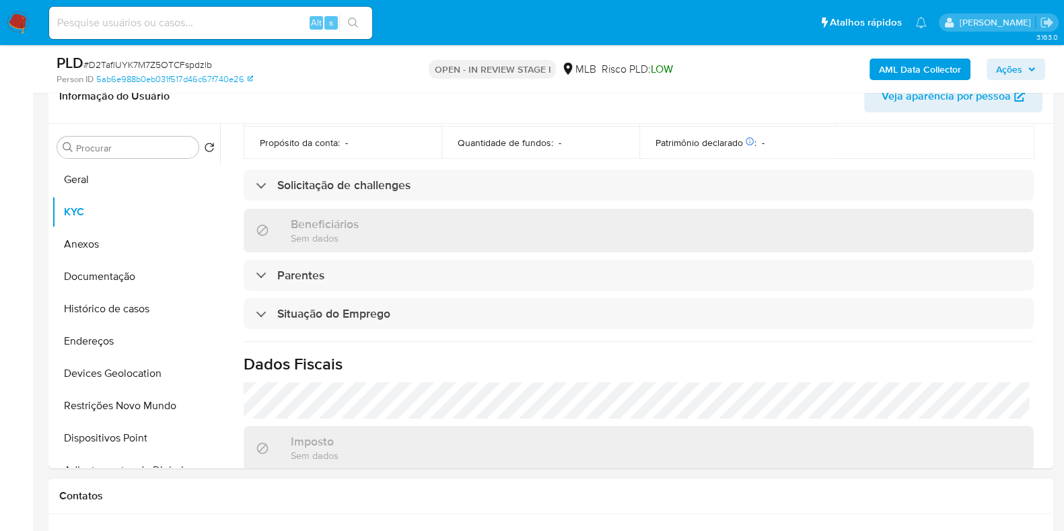
scroll to position [252, 0]
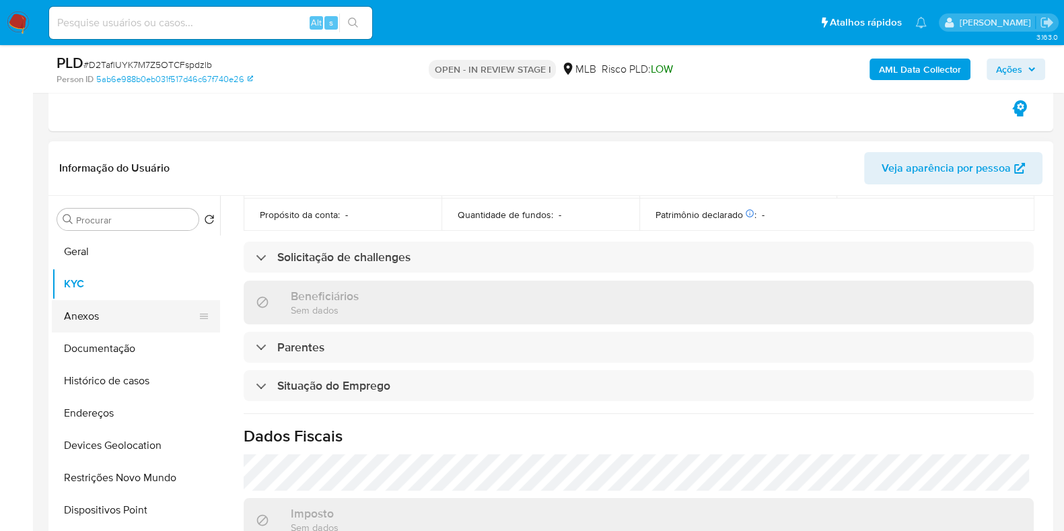
click at [100, 314] on button "Anexos" at bounding box center [130, 316] width 157 height 32
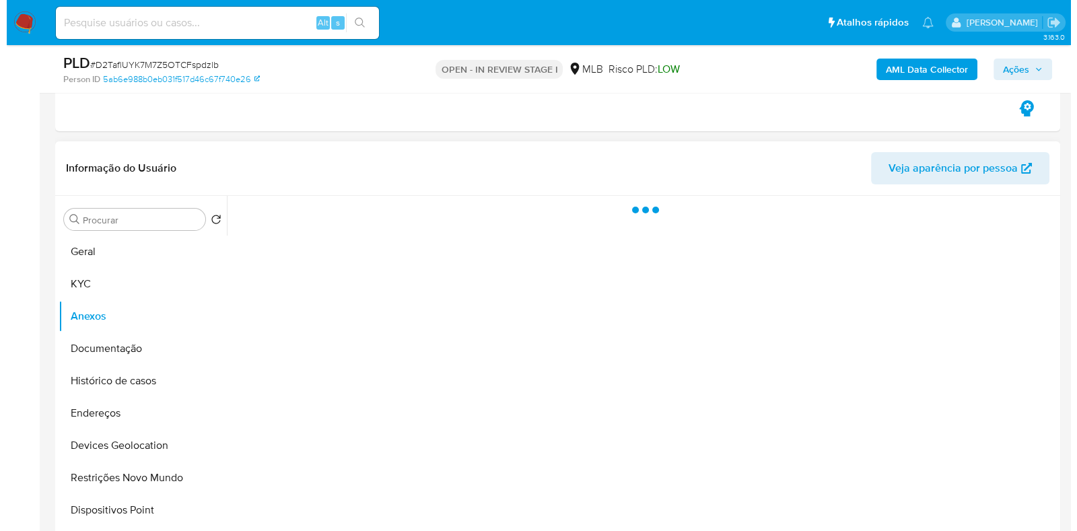
scroll to position [0, 0]
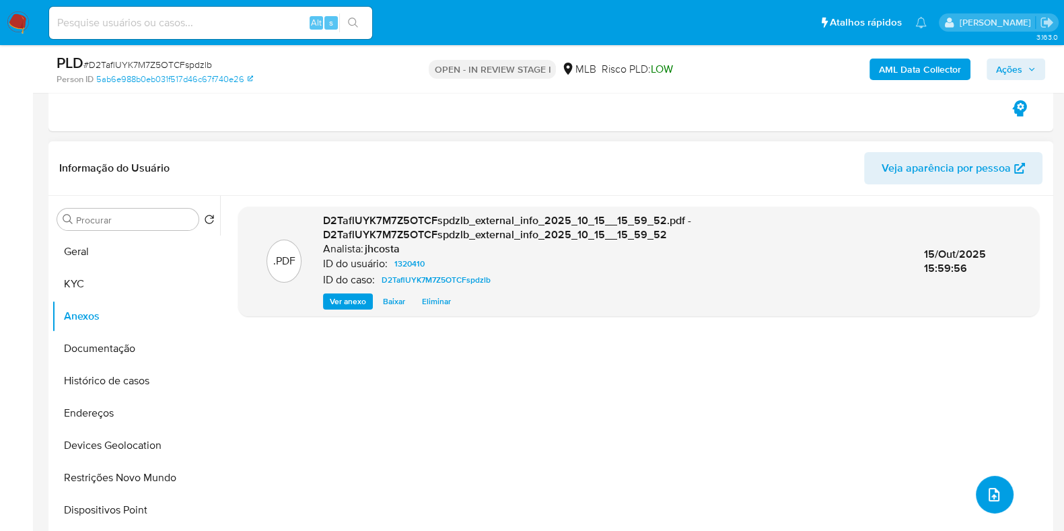
click at [987, 489] on icon "upload-file" at bounding box center [994, 495] width 16 height 16
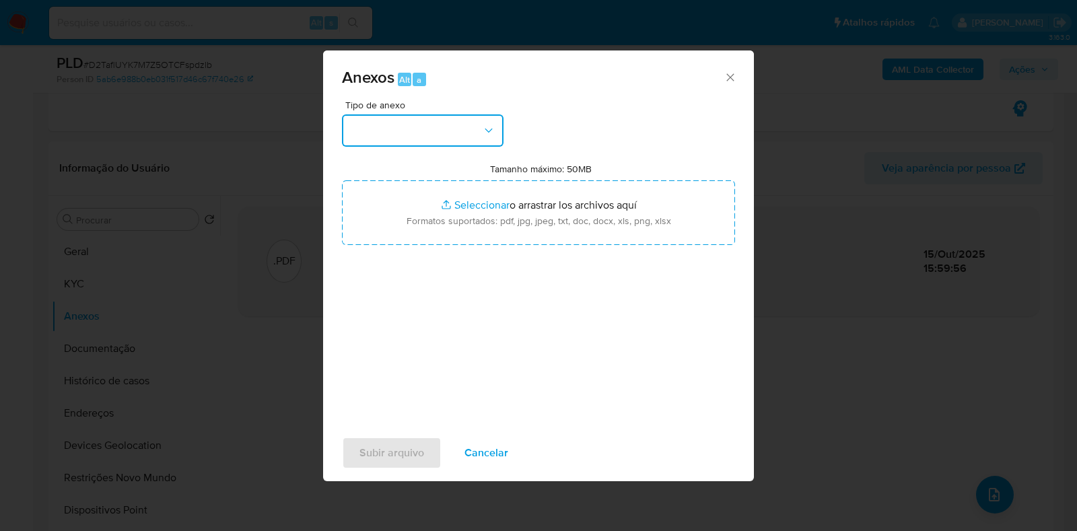
click at [470, 118] on button "button" at bounding box center [422, 130] width 161 height 32
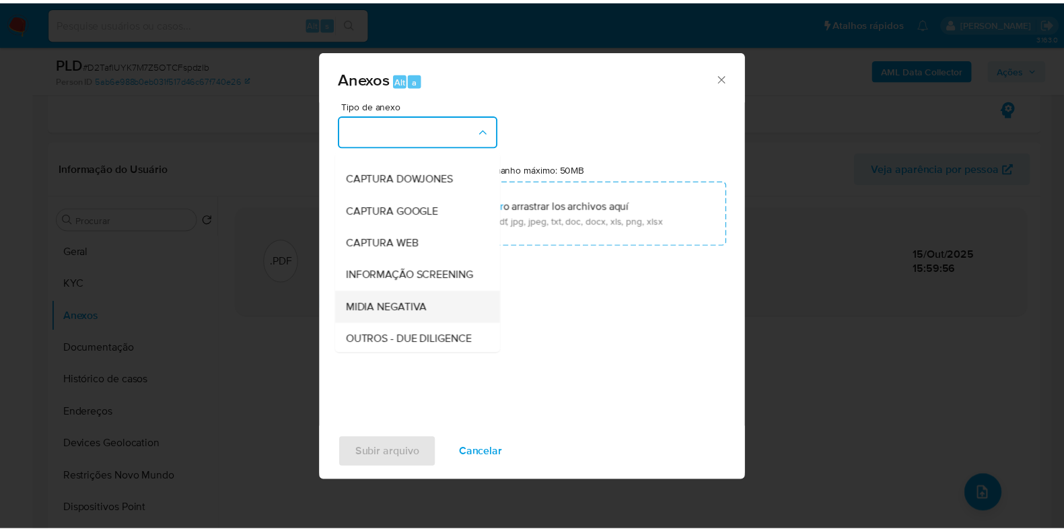
scroll to position [83, 0]
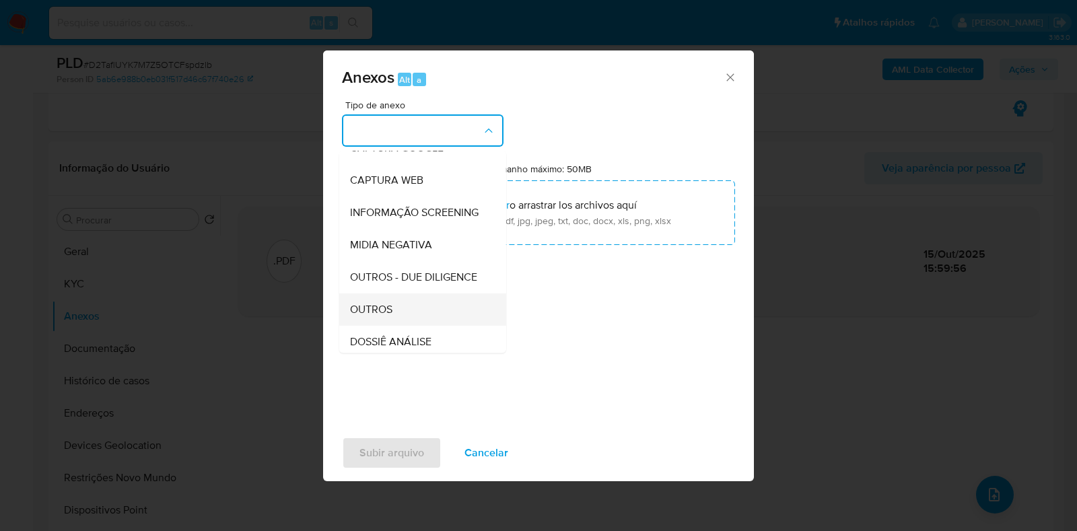
click at [408, 326] on div "OUTROS" at bounding box center [418, 309] width 137 height 32
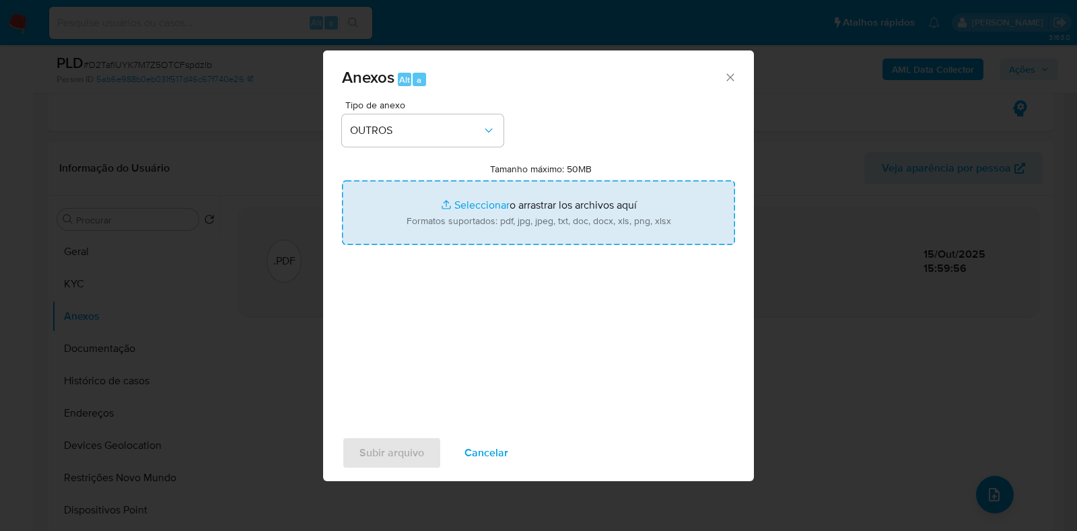
click at [505, 232] on input "Tamanho máximo: 50MB Seleccionar archivos" at bounding box center [538, 212] width 393 height 65
type input "C:\fakepath\Mulan 1320410_2025_10_15_06_24_00.xlsx"
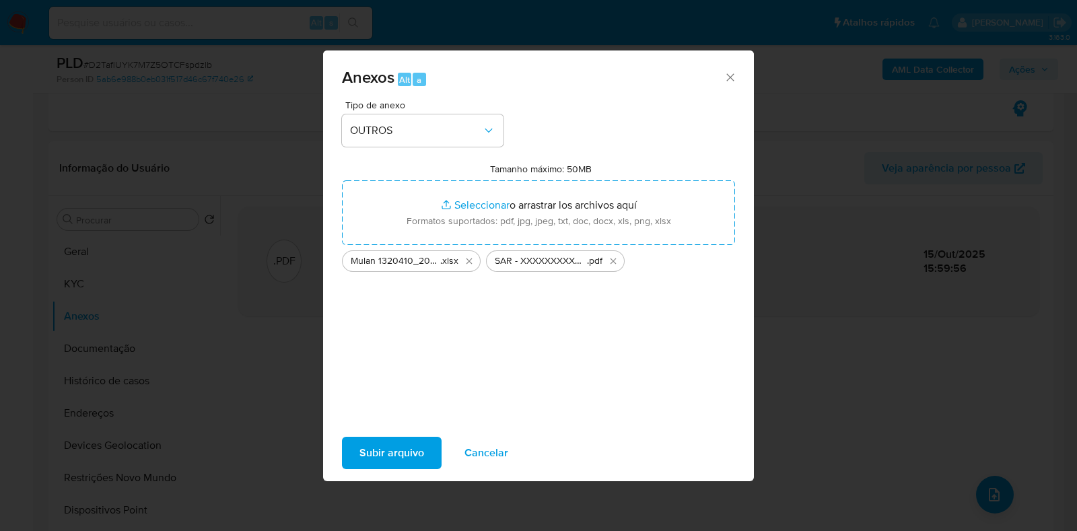
click at [382, 443] on span "Subir arquivo" at bounding box center [391, 453] width 65 height 30
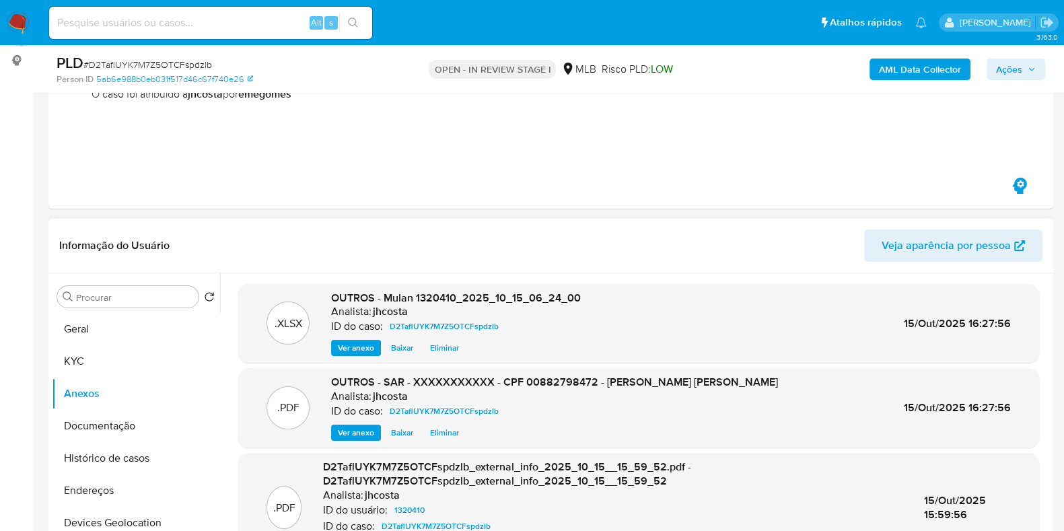
scroll to position [168, 0]
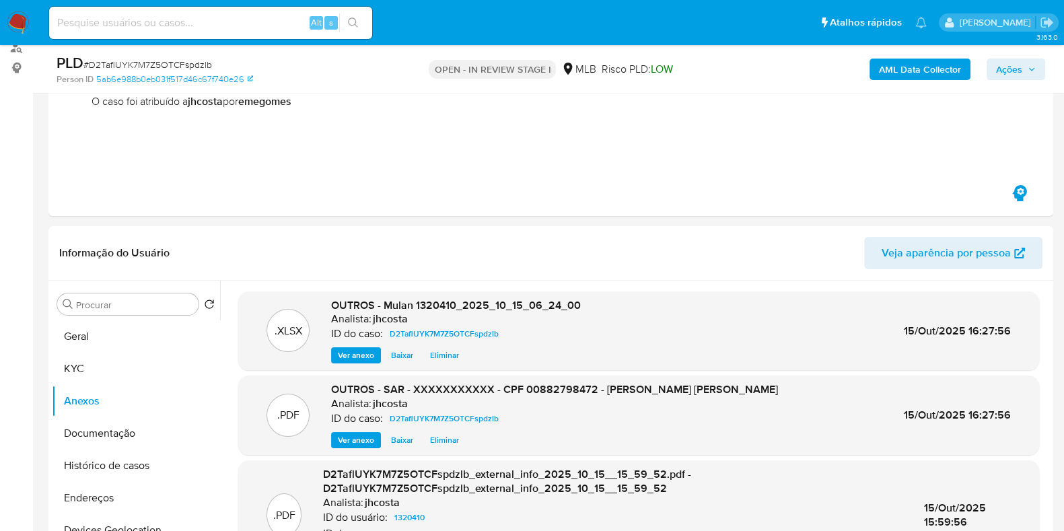
click at [1025, 76] on span "Ações" at bounding box center [1016, 69] width 40 height 19
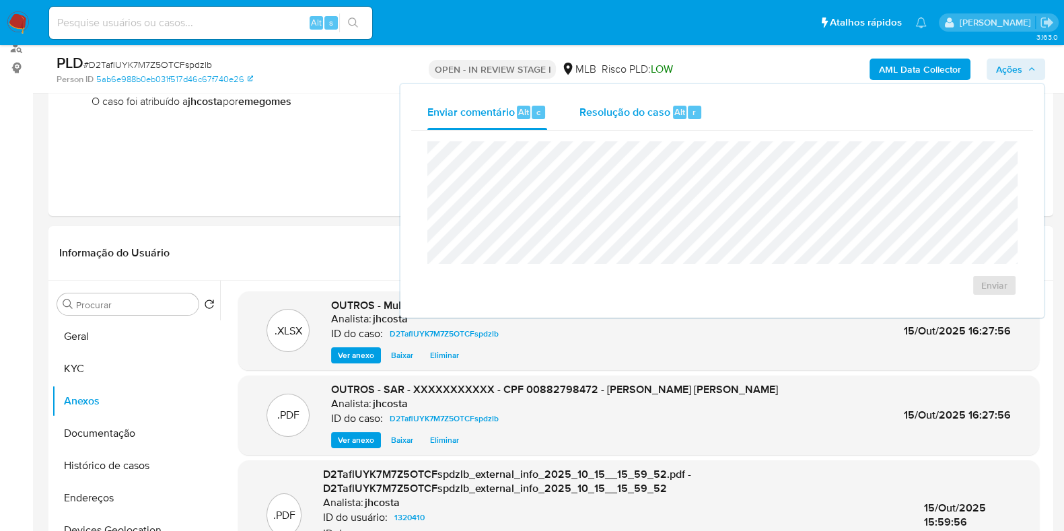
click at [652, 122] on div "Resolução do caso Alt r" at bounding box center [640, 112] width 123 height 35
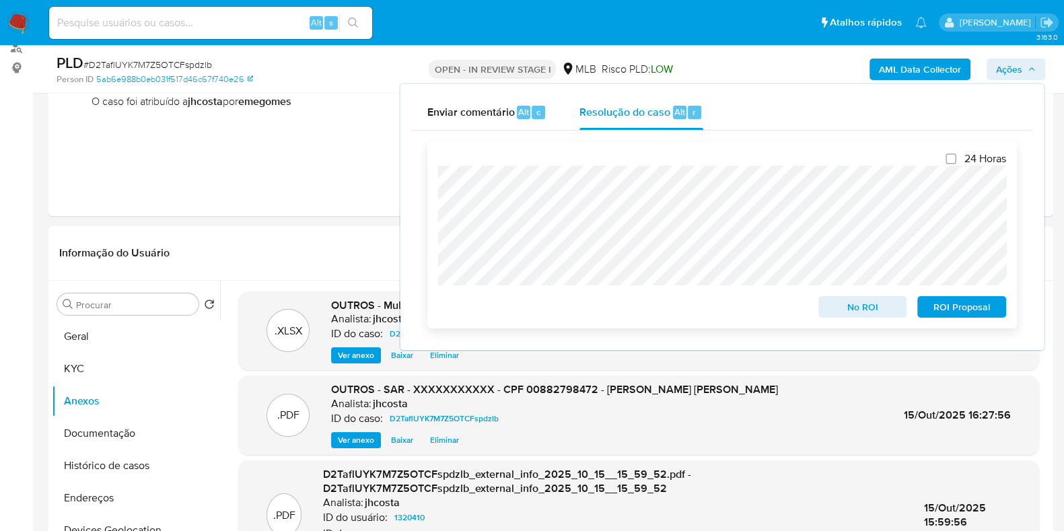
click at [961, 311] on span "ROI Proposal" at bounding box center [962, 306] width 70 height 19
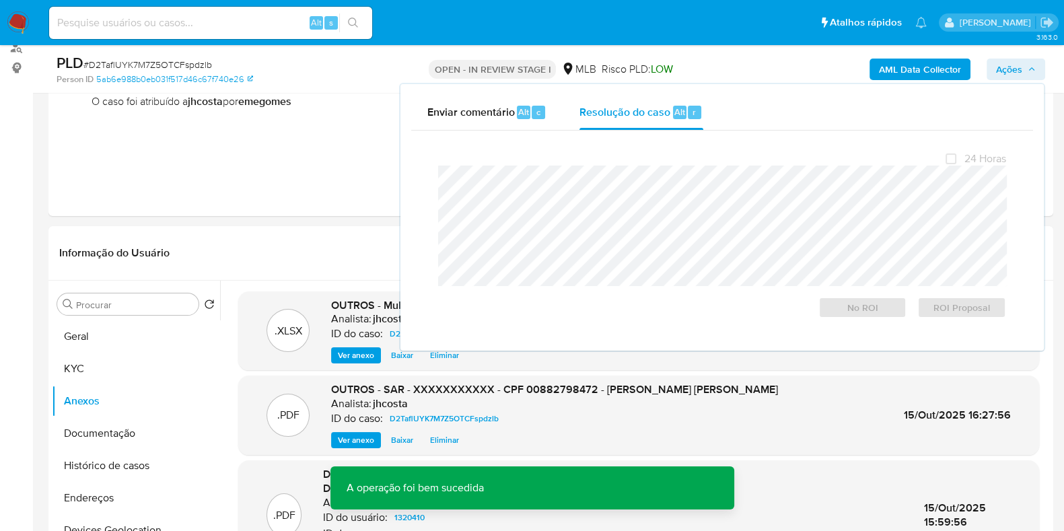
click at [176, 66] on span "# D2TaflUYK7M7Z5OTCFspdzlb" at bounding box center [147, 64] width 129 height 13
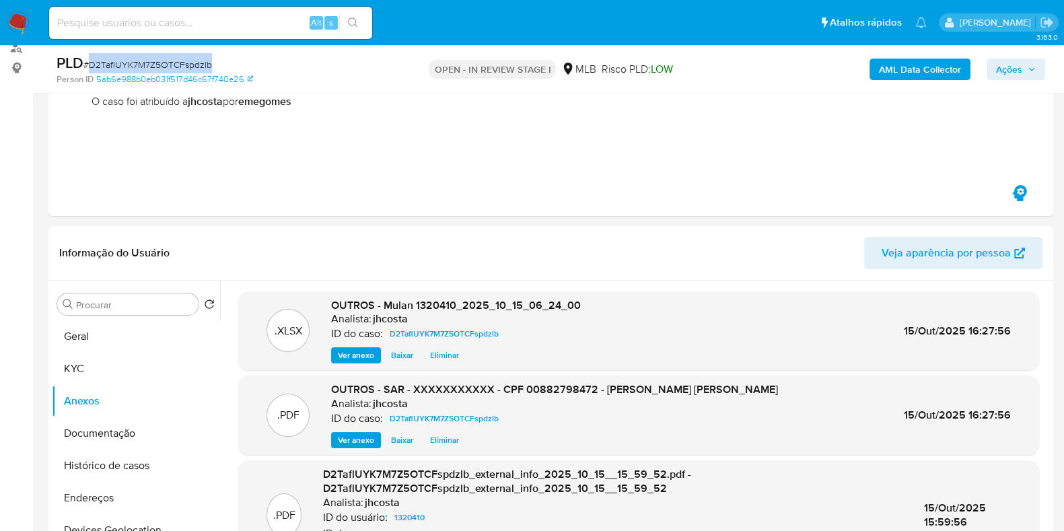
click at [175, 65] on span "# D2TaflUYK7M7Z5OTCFspdzlb" at bounding box center [147, 64] width 129 height 13
copy span "D2TaflUYK7M7Z5OTCFspdzlb"
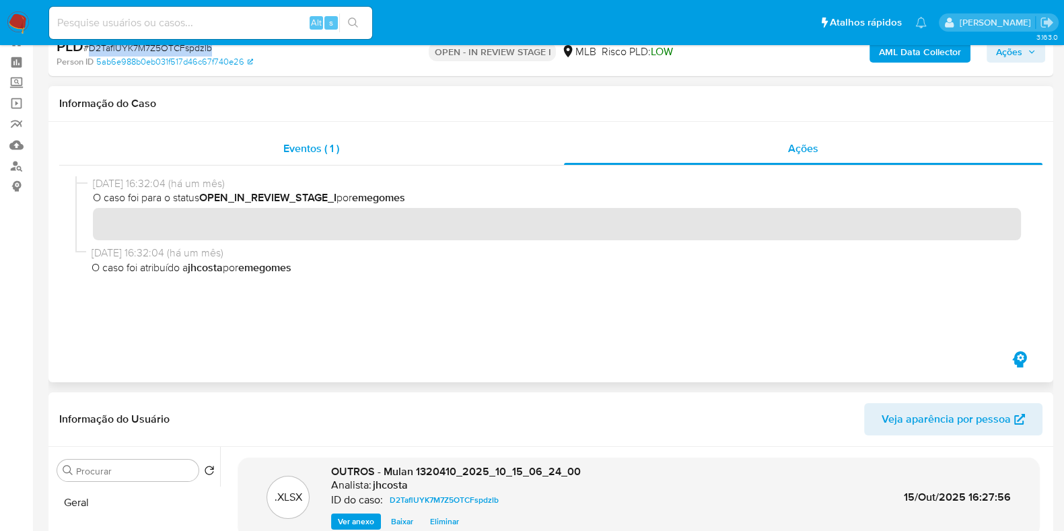
scroll to position [0, 0]
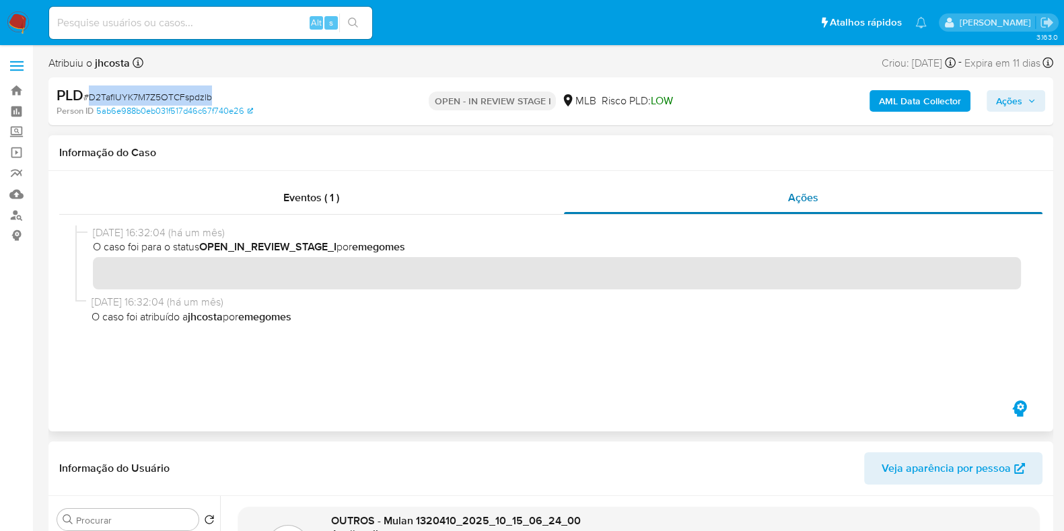
click at [728, 194] on div "Ações" at bounding box center [803, 198] width 479 height 32
click at [310, 196] on span "Eventos ( 1 )" at bounding box center [311, 197] width 56 height 15
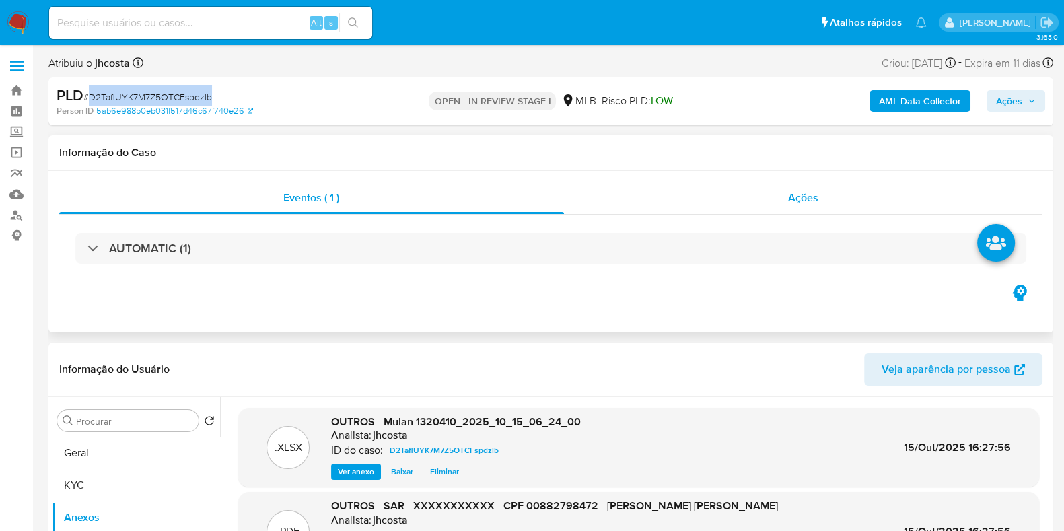
click at [812, 203] on span "Ações" at bounding box center [803, 197] width 30 height 15
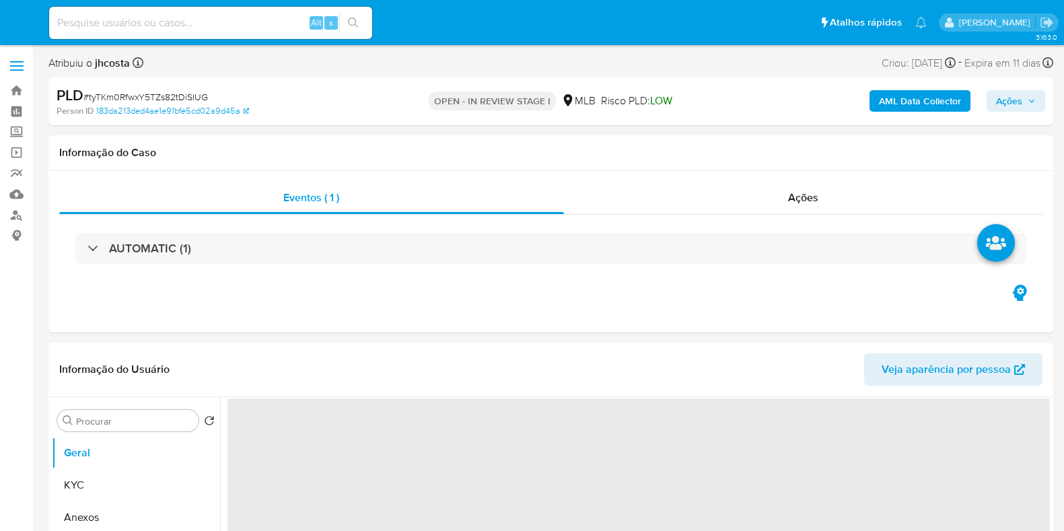
select select "10"
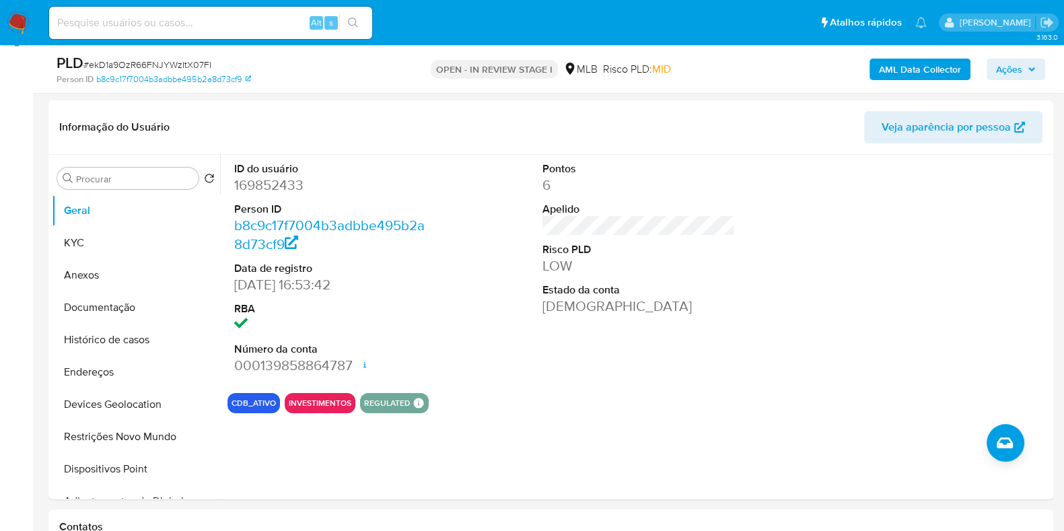
scroll to position [168, 0]
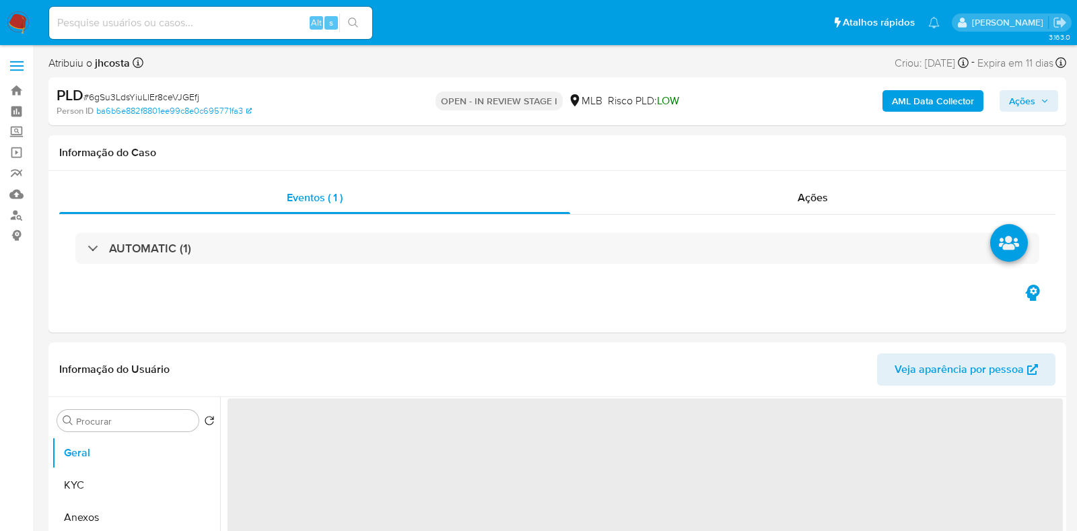
select select "10"
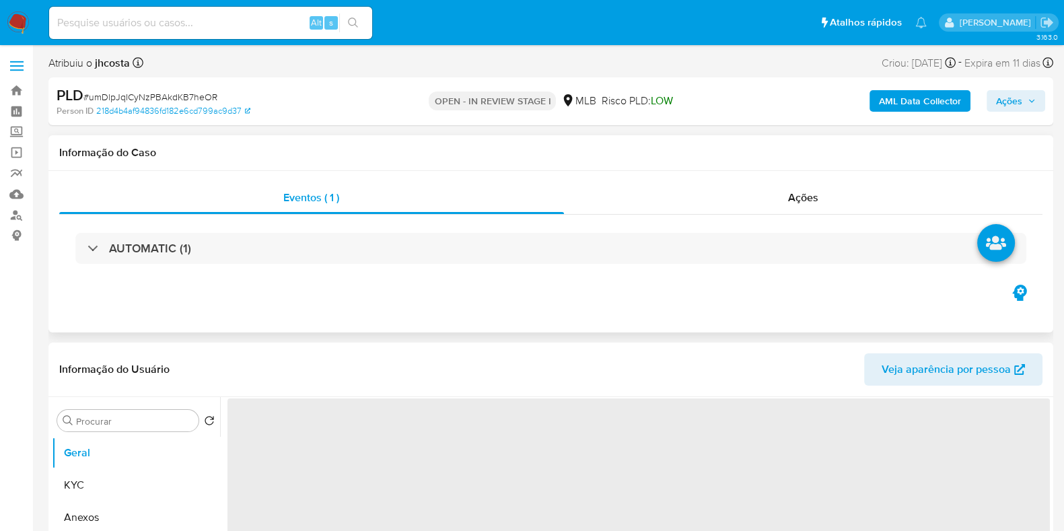
select select "10"
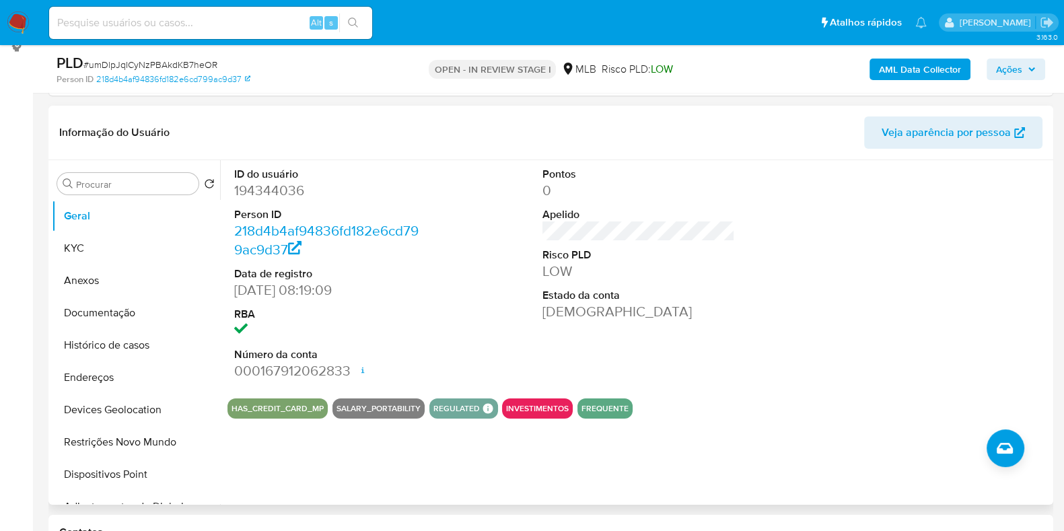
scroll to position [168, 0]
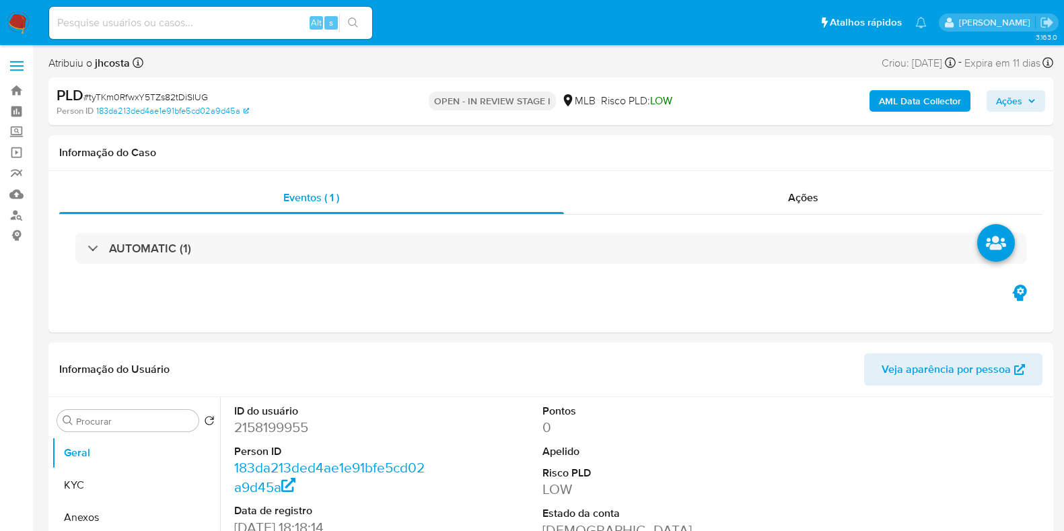
select select "10"
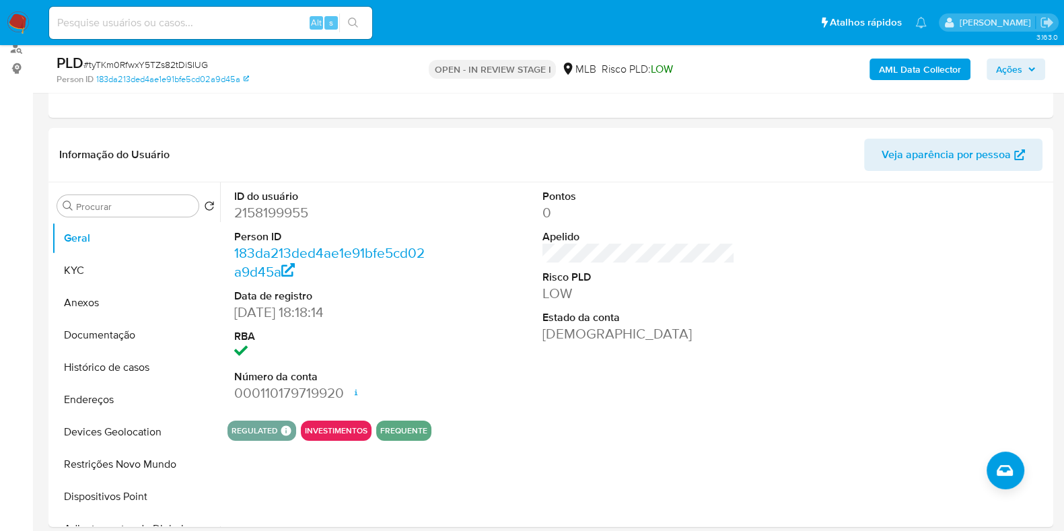
scroll to position [83, 0]
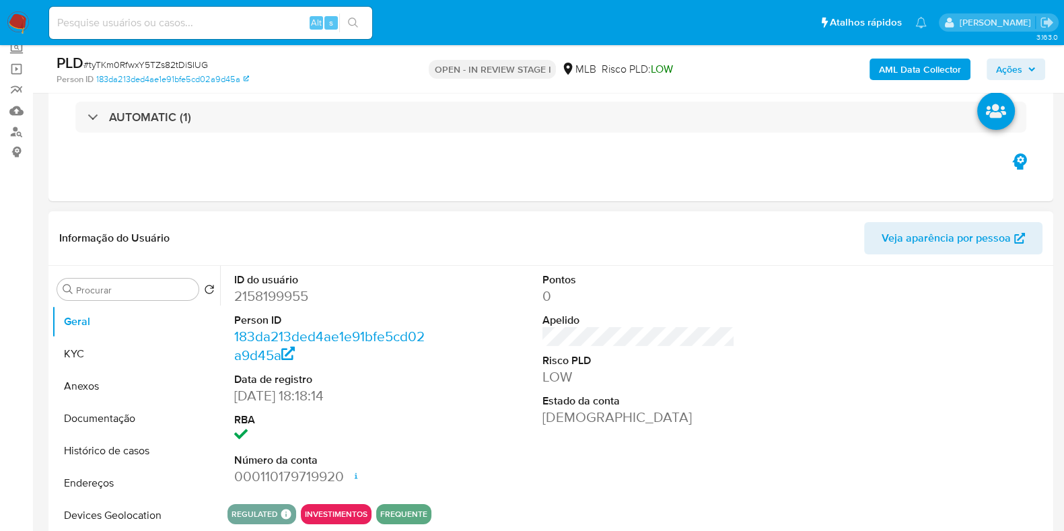
click at [267, 287] on dd "2158199955" at bounding box center [330, 296] width 192 height 19
copy dd "2158199955"
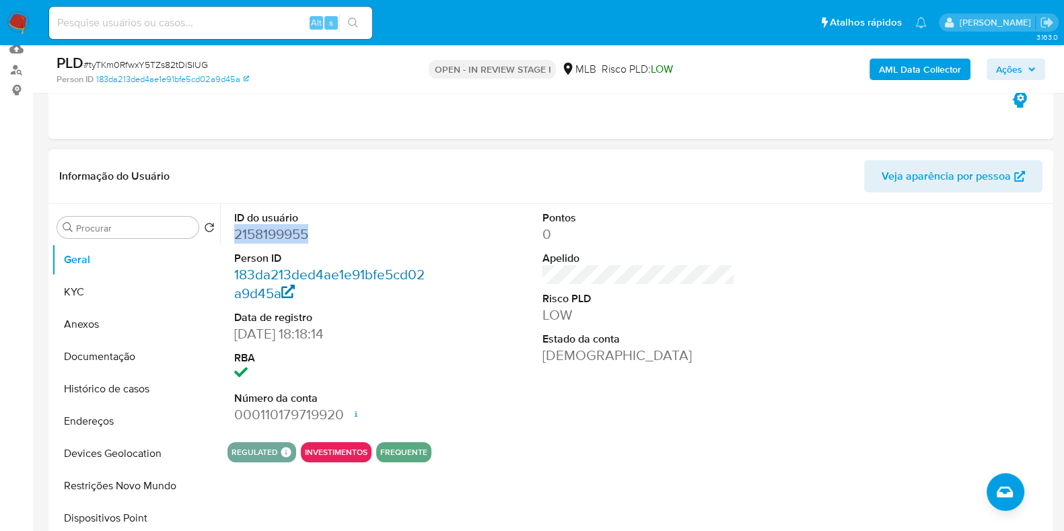
scroll to position [168, 0]
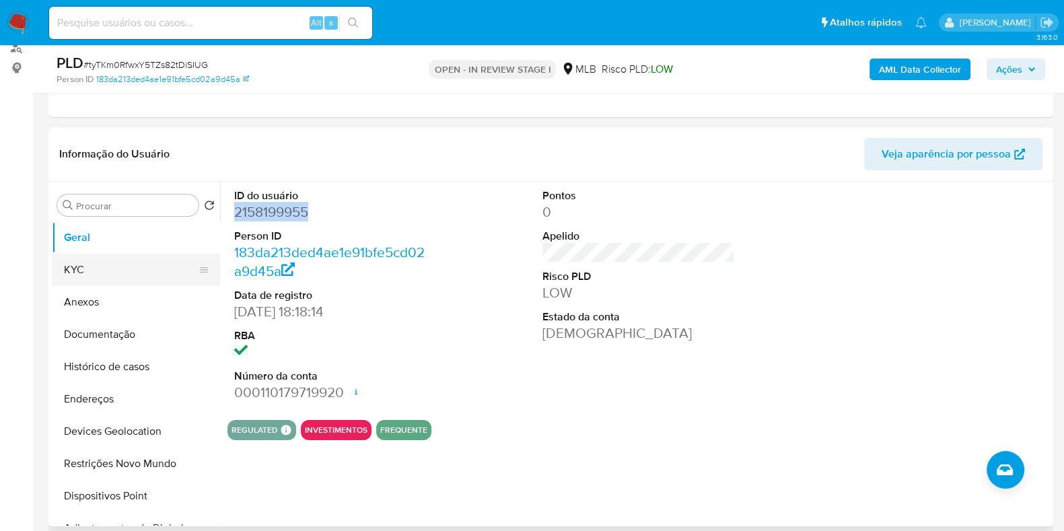
click at [89, 268] on button "KYC" at bounding box center [130, 270] width 157 height 32
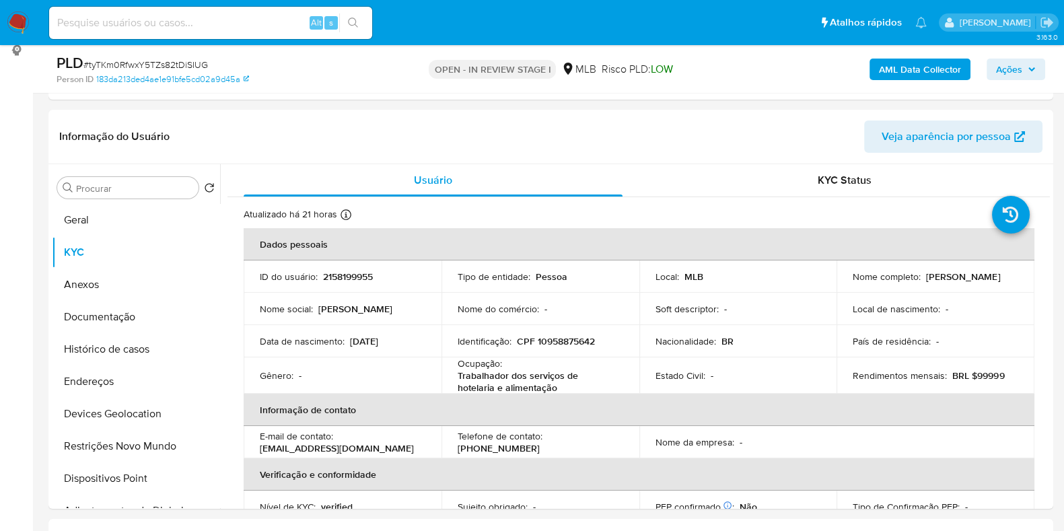
scroll to position [190, 0]
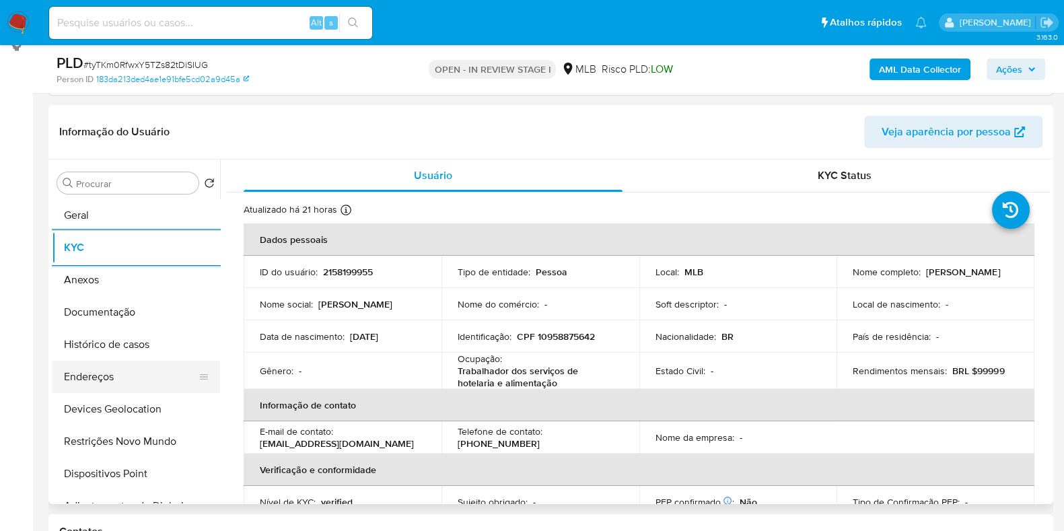
click at [123, 382] on button "Endereços" at bounding box center [130, 377] width 157 height 32
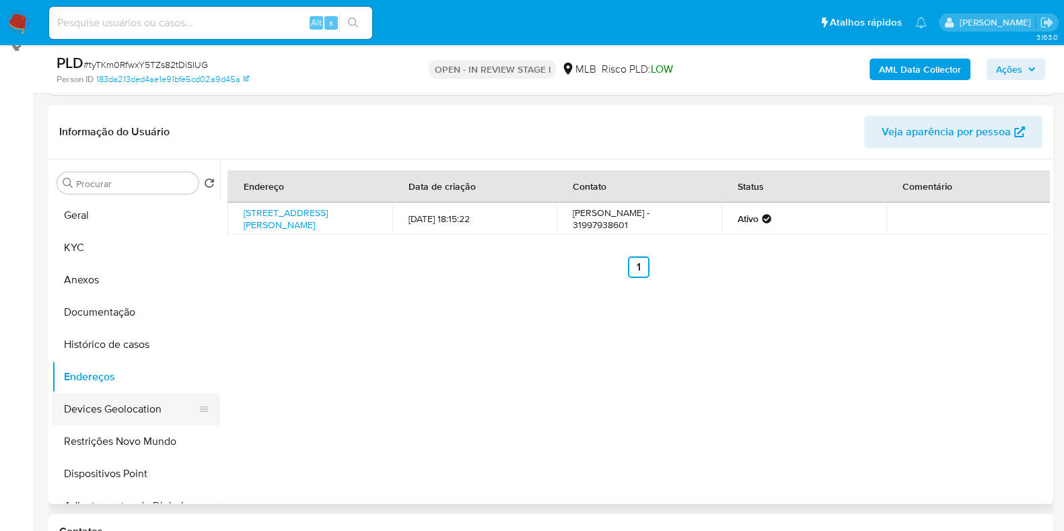
click at [118, 405] on button "Devices Geolocation" at bounding box center [130, 409] width 157 height 32
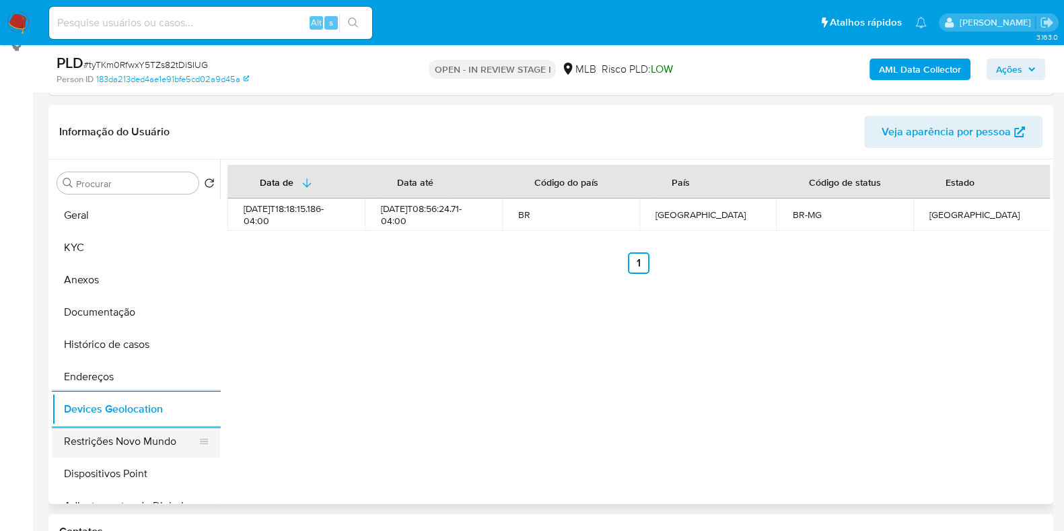
click at [101, 429] on button "Restrições Novo Mundo" at bounding box center [130, 441] width 157 height 32
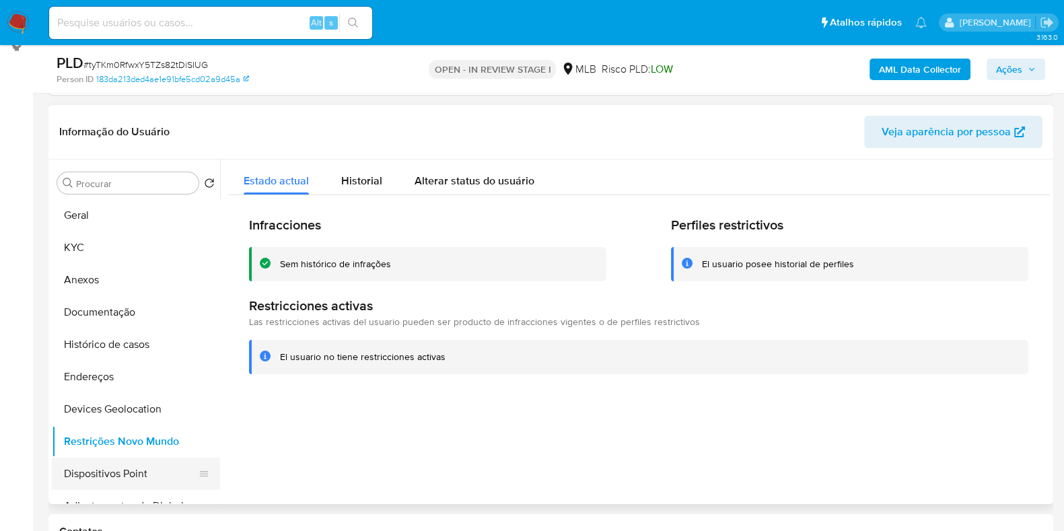
click at [128, 466] on button "Dispositivos Point" at bounding box center [130, 474] width 157 height 32
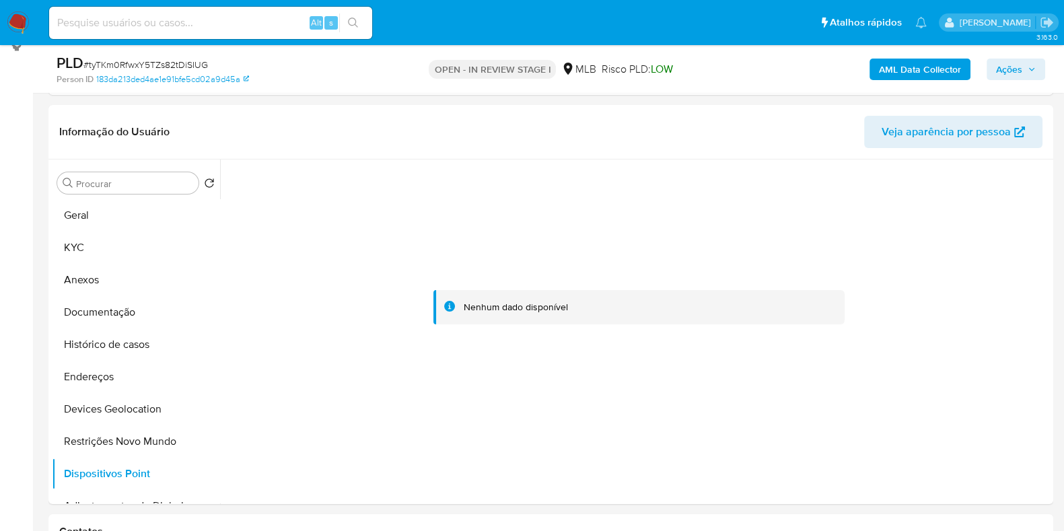
click at [935, 67] on b "AML Data Collector" at bounding box center [920, 70] width 82 height 22
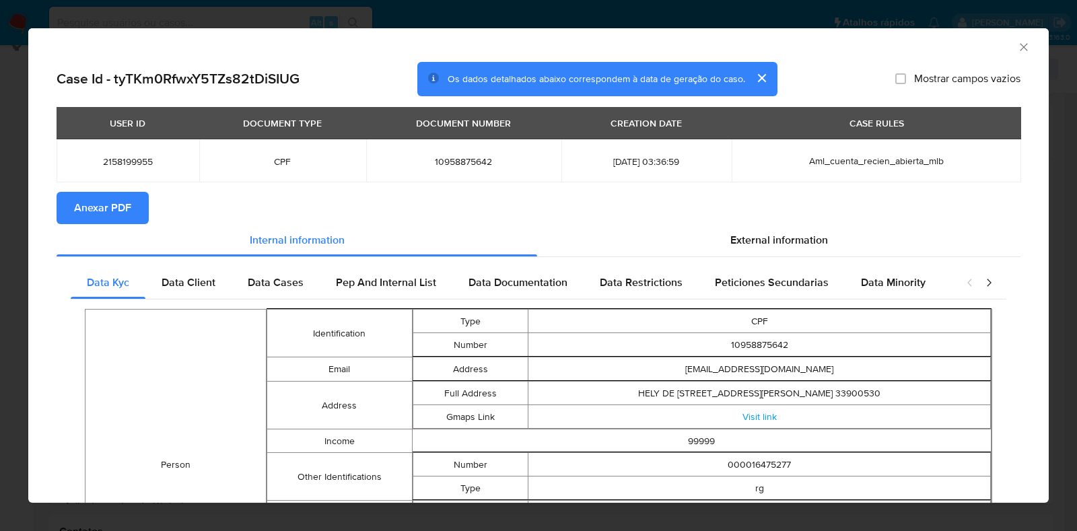
drag, startPoint x: 127, startPoint y: 207, endPoint x: 134, endPoint y: 210, distance: 8.1
click at [125, 207] on span "Anexar PDF" at bounding box center [102, 208] width 57 height 30
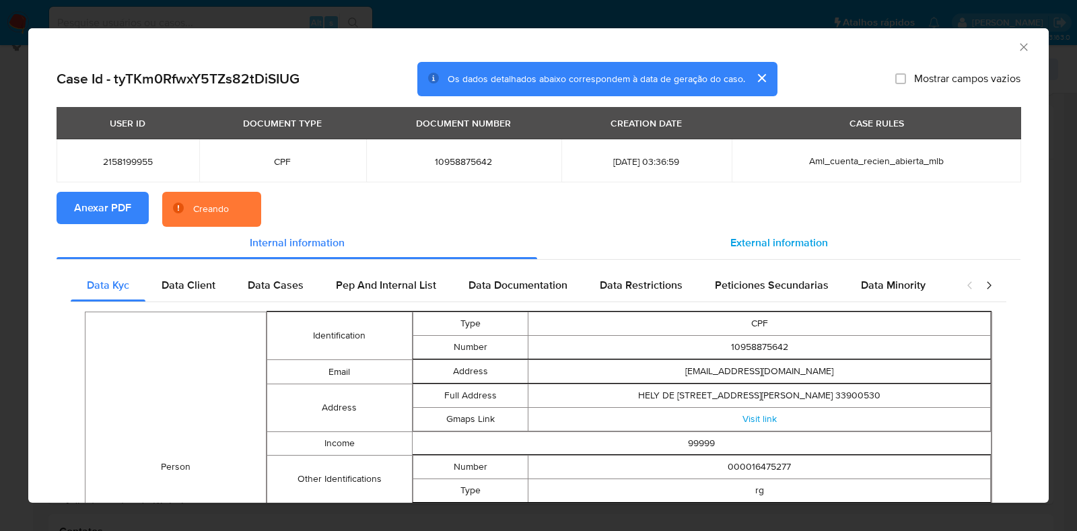
click at [761, 250] on div "External information" at bounding box center [778, 243] width 483 height 32
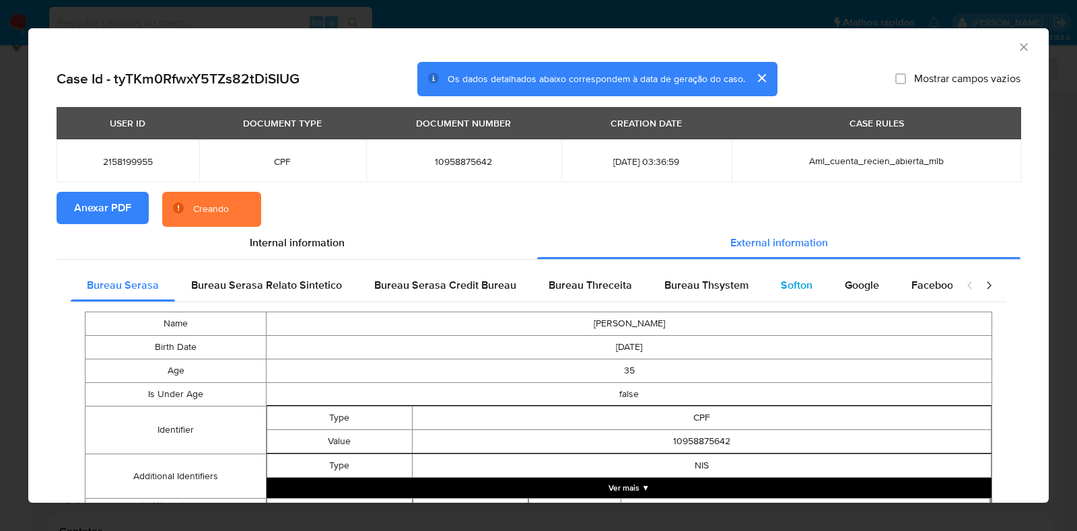
click at [790, 292] on span "Softon" at bounding box center [797, 284] width 32 height 15
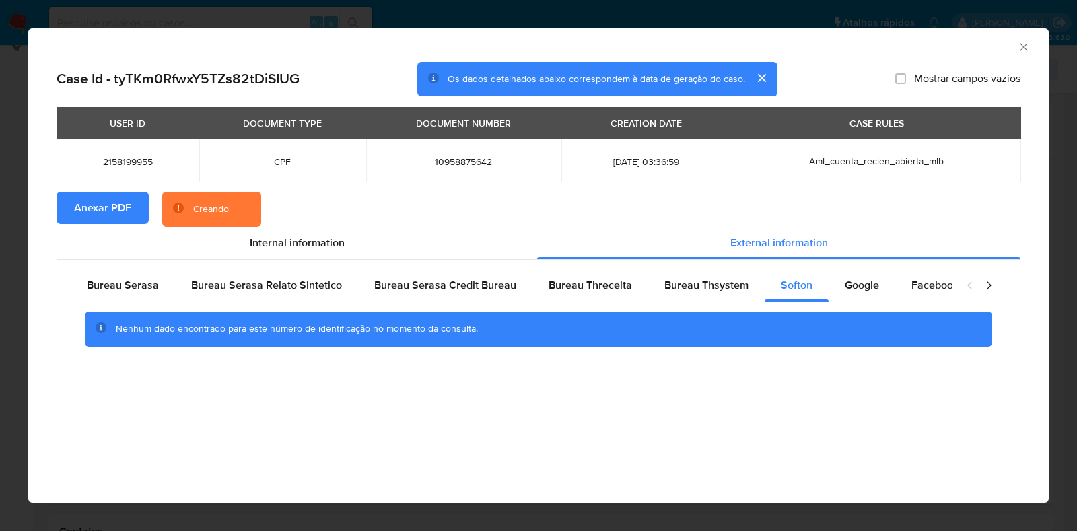
click at [1026, 49] on icon "Fechar a janela" at bounding box center [1022, 46] width 7 height 7
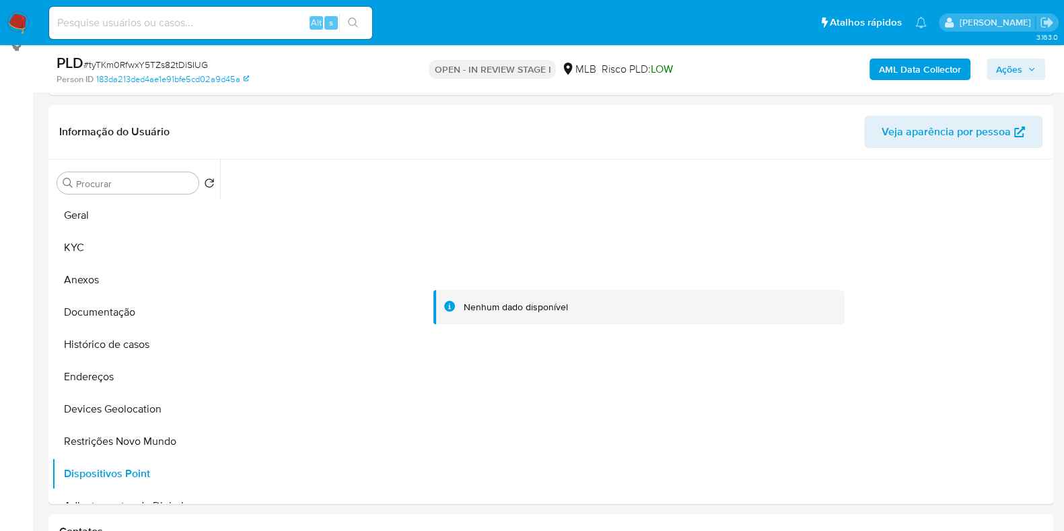
click at [881, 71] on b "AML Data Collector" at bounding box center [920, 70] width 82 height 22
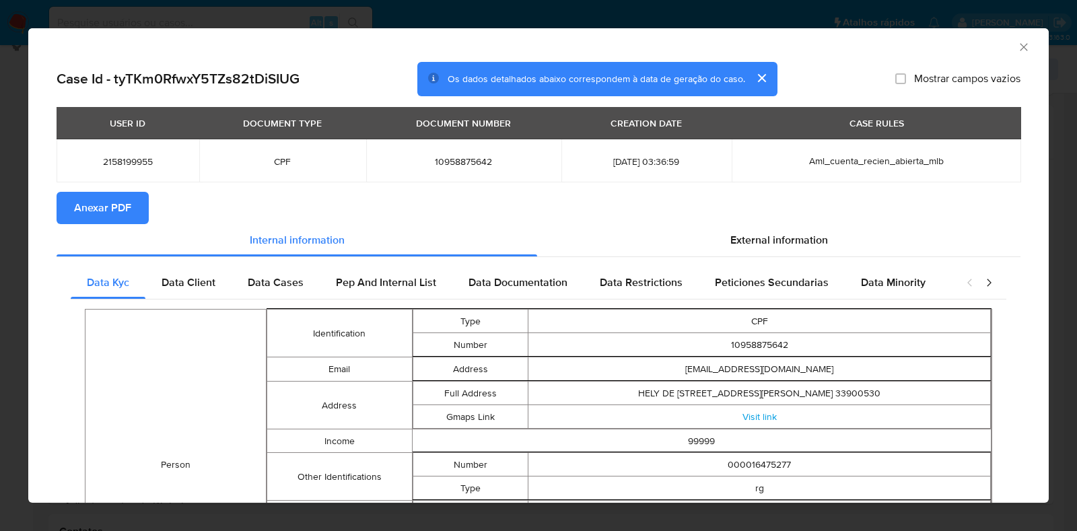
click at [89, 212] on span "Anexar PDF" at bounding box center [102, 208] width 57 height 30
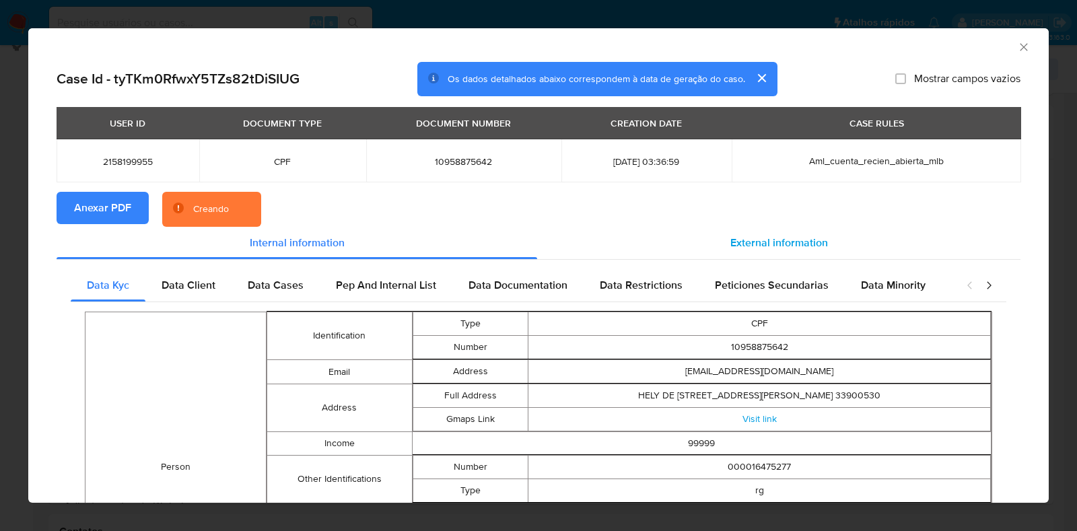
click at [770, 238] on span "External information" at bounding box center [779, 242] width 98 height 15
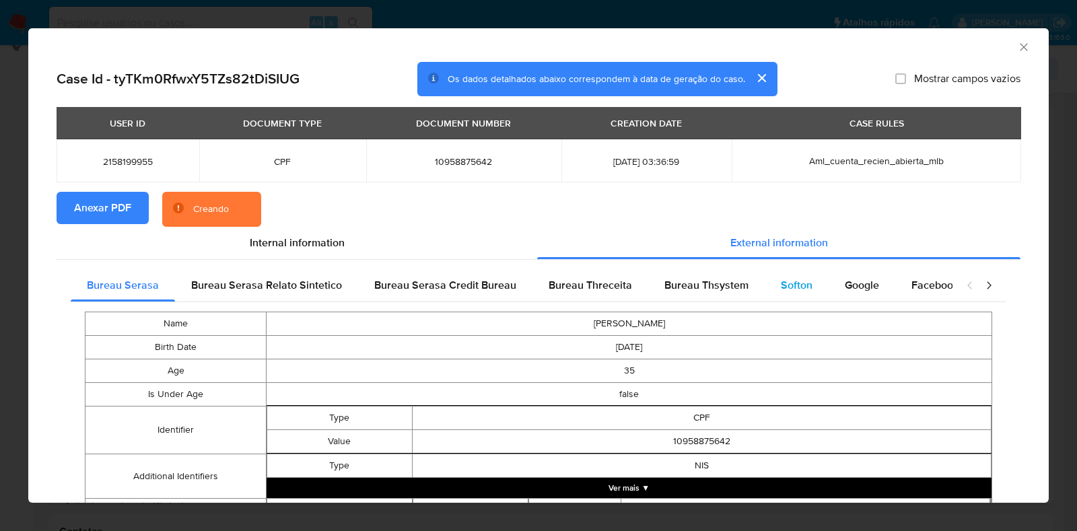
click at [788, 278] on span "Softon" at bounding box center [797, 284] width 32 height 15
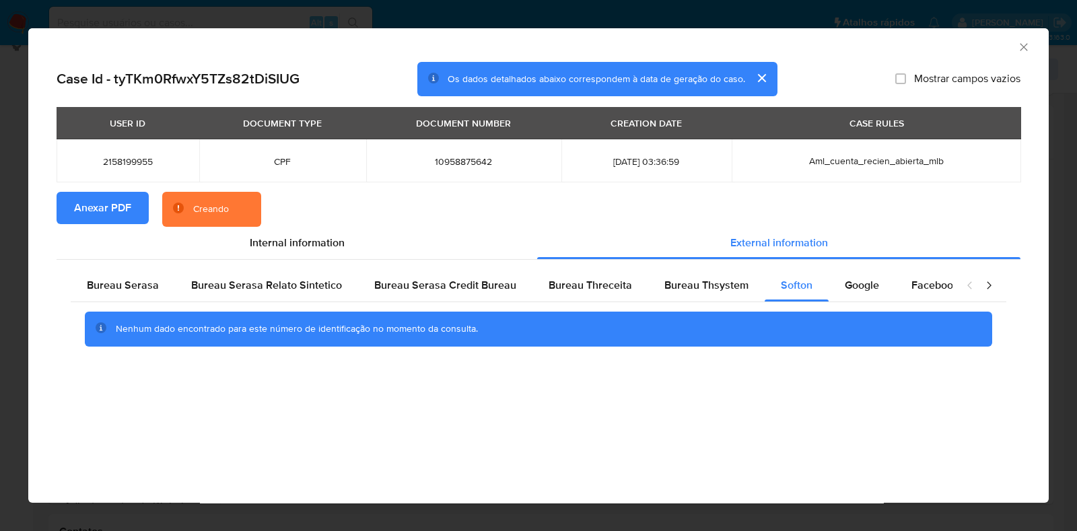
click at [1015, 50] on div "AML Data Collector" at bounding box center [527, 45] width 979 height 15
click at [1024, 55] on div "AML Data Collector" at bounding box center [538, 45] width 1020 height 34
click at [1024, 50] on icon "Fechar a janela" at bounding box center [1023, 46] width 13 height 13
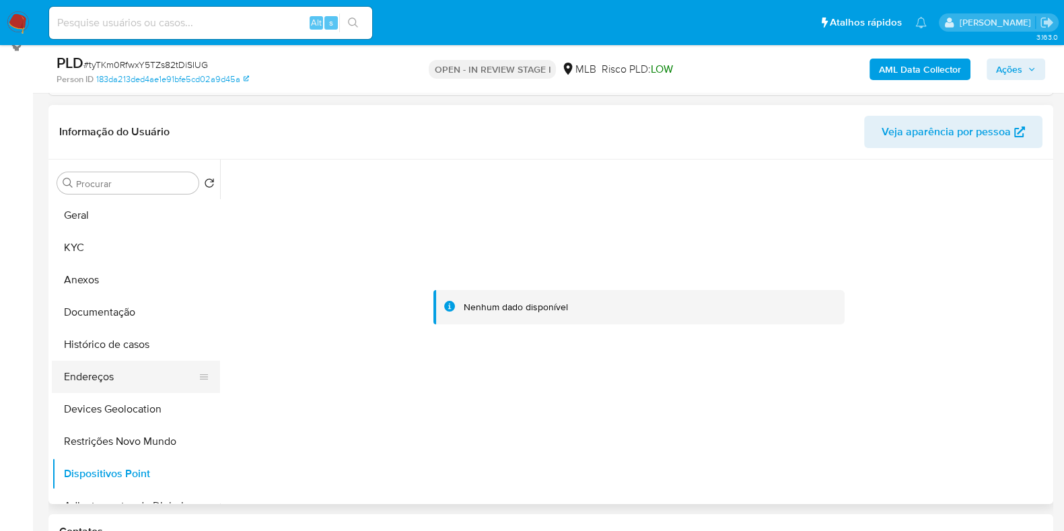
click at [119, 384] on button "Endereços" at bounding box center [130, 377] width 157 height 32
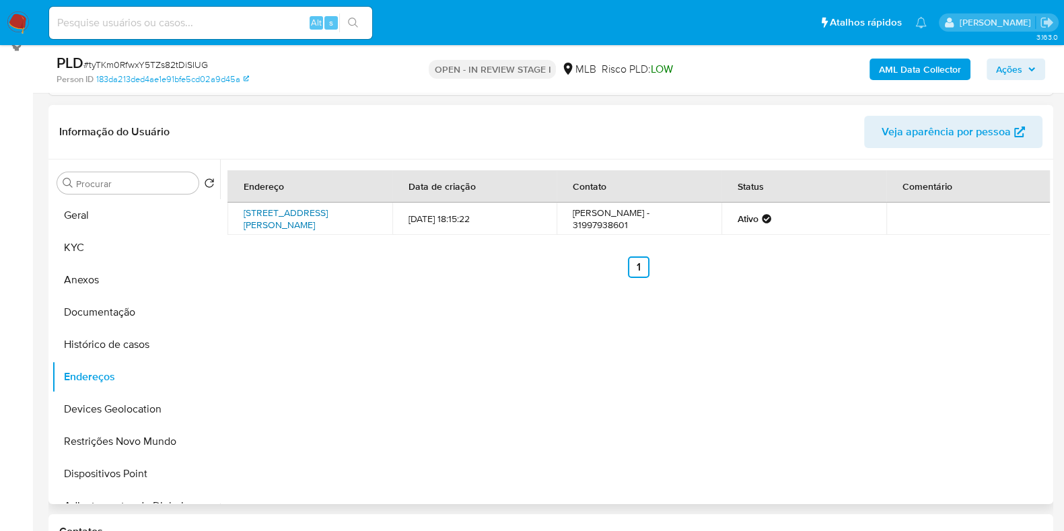
drag, startPoint x: 239, startPoint y: 208, endPoint x: 320, endPoint y: 232, distance: 84.9
click at [320, 230] on td "Presidente Arthur Costa 200, São José Da Lapa, Minas Gerais, 33350000, Brasil 2…" at bounding box center [309, 219] width 165 height 32
copy link "Presidente Arthur Costa 200, São José Da Lapa, Minas Gerais, 33350000"
click at [285, 223] on link "Presidente Arthur Costa 200, São José Da Lapa, Minas Gerais, 33350000, Brasil 2…" at bounding box center [286, 219] width 84 height 26
click at [87, 250] on button "KYC" at bounding box center [130, 247] width 157 height 32
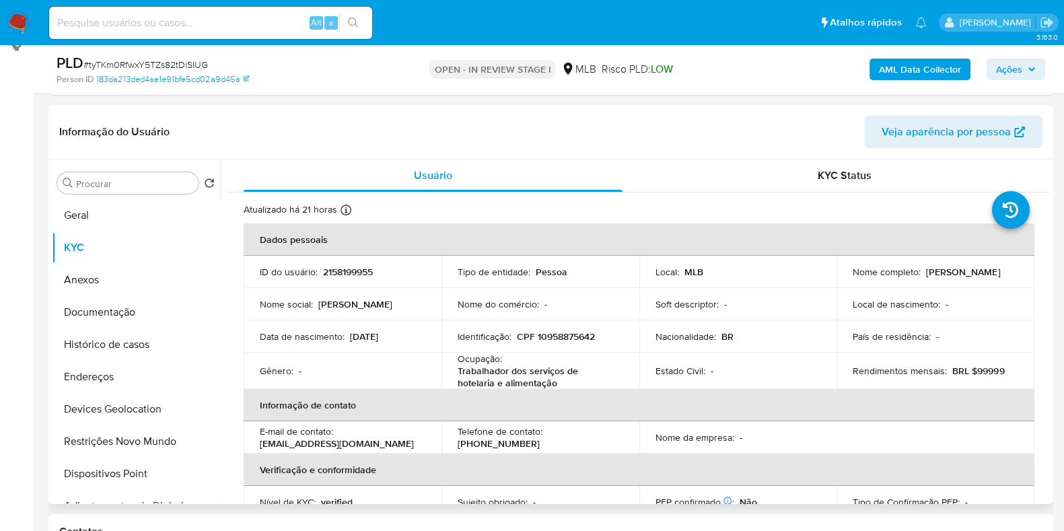
click at [565, 334] on p "CPF 10958875642" at bounding box center [556, 336] width 78 height 12
copy p "10958875642"
click at [556, 330] on p "CPF 10958875642" at bounding box center [556, 336] width 78 height 12
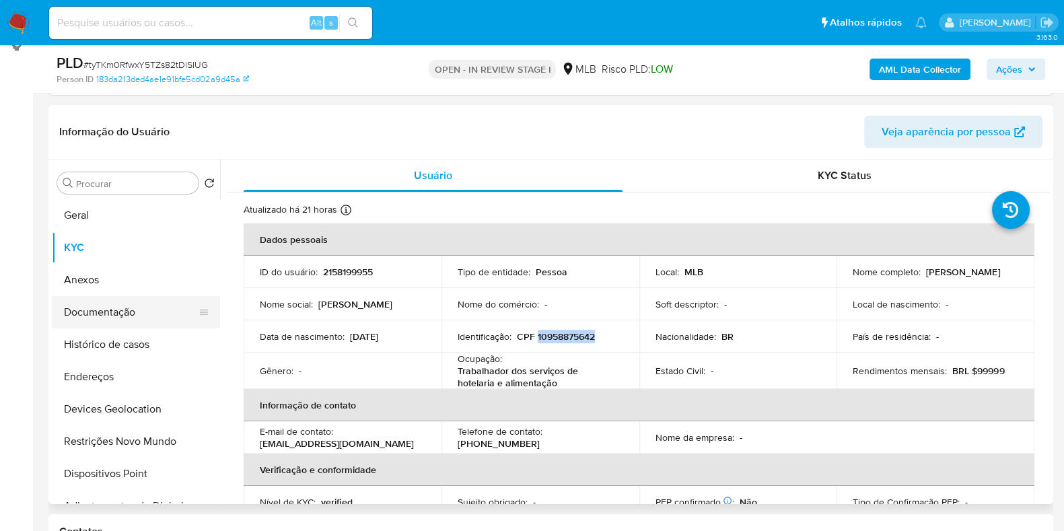
drag, startPoint x: 96, startPoint y: 313, endPoint x: 121, endPoint y: 324, distance: 27.7
click at [97, 313] on button "Documentação" at bounding box center [130, 312] width 157 height 32
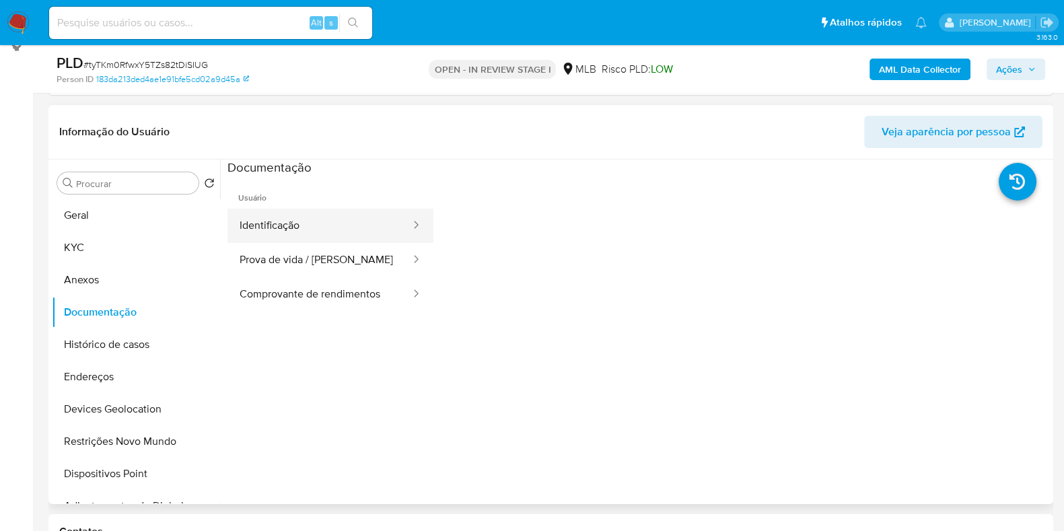
click at [312, 235] on button "Identificação" at bounding box center [319, 226] width 184 height 34
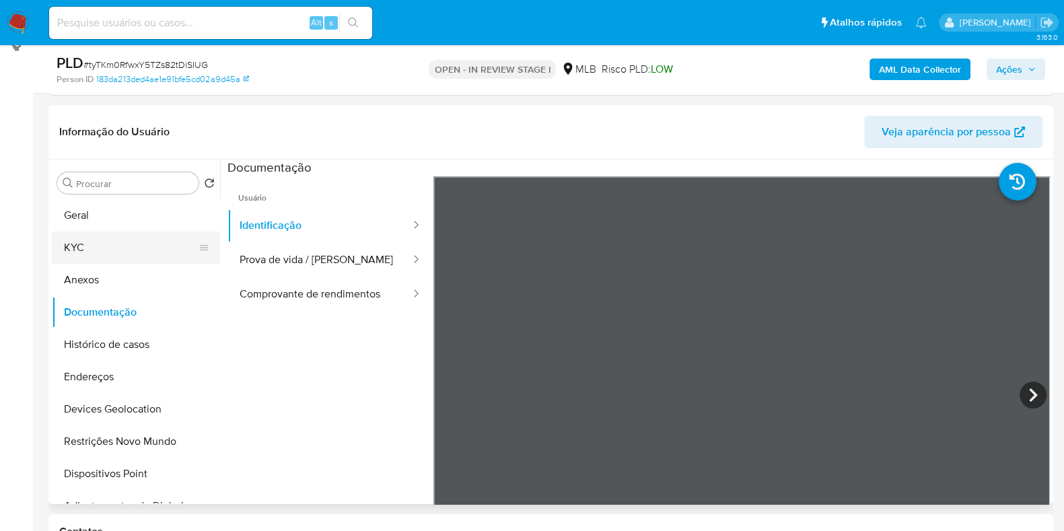
click at [98, 252] on button "KYC" at bounding box center [130, 247] width 157 height 32
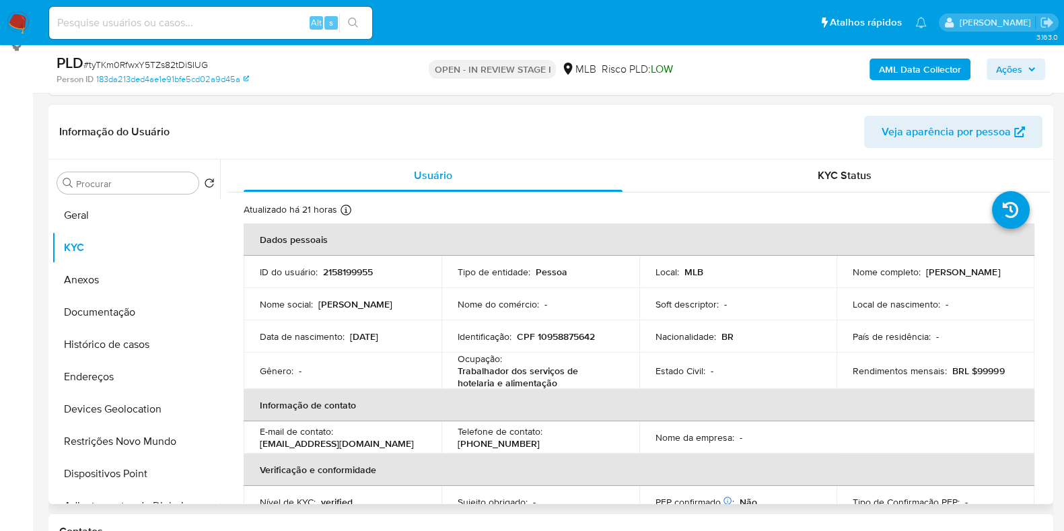
drag, startPoint x: 845, startPoint y: 277, endPoint x: 954, endPoint y: 284, distance: 109.2
click at [954, 284] on td "Nome completo : Kelly Cardoso de Souza" at bounding box center [935, 272] width 198 height 32
copy p "Kelly Cardoso de Souza"
click at [121, 316] on button "Documentação" at bounding box center [130, 312] width 157 height 32
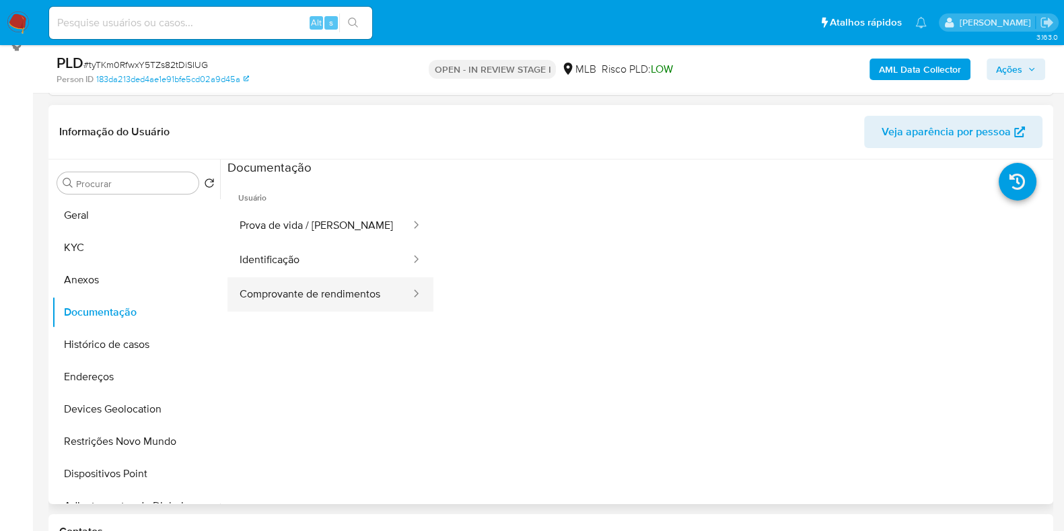
click at [377, 303] on button "Comprovante de rendimentos" at bounding box center [319, 294] width 184 height 34
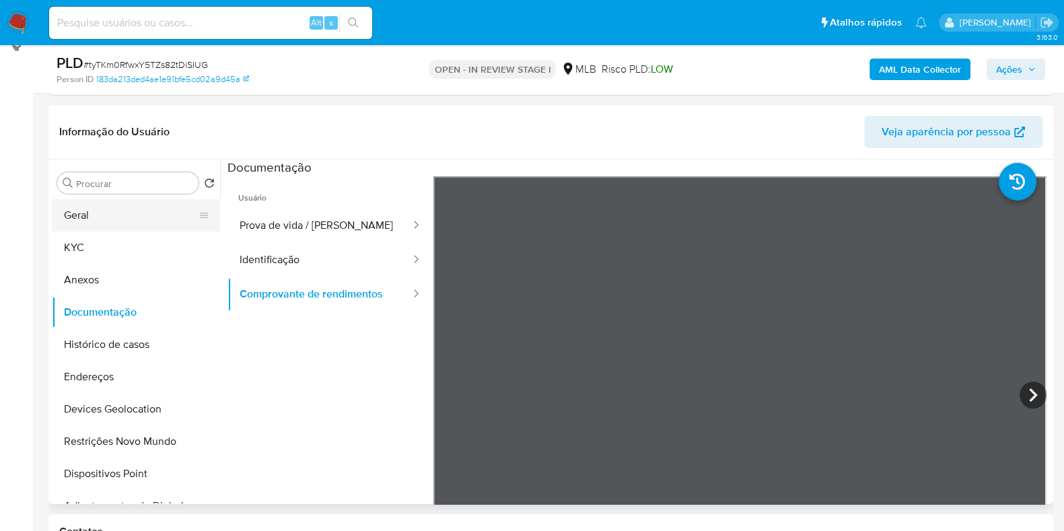
click at [113, 203] on button "Geral" at bounding box center [130, 215] width 157 height 32
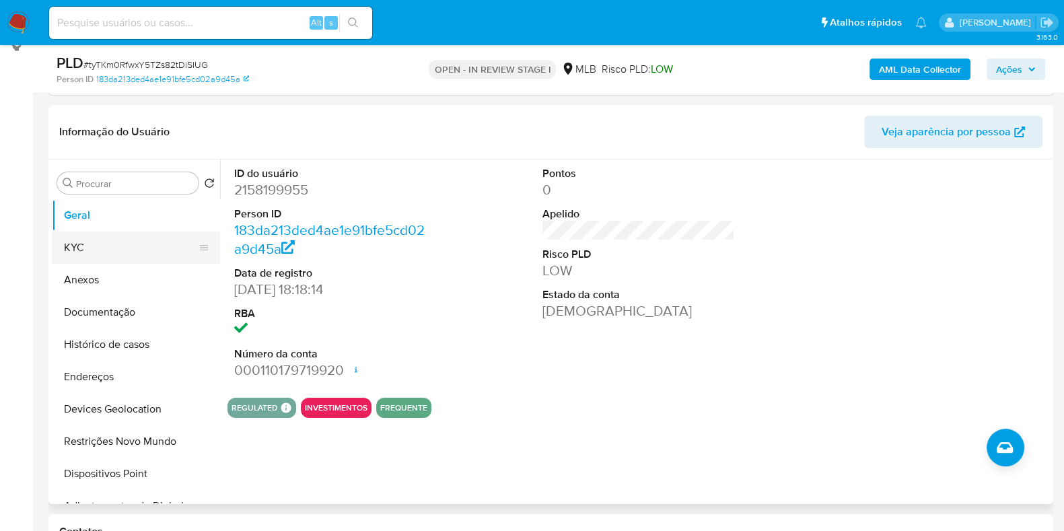
click at [116, 248] on button "KYC" at bounding box center [130, 247] width 157 height 32
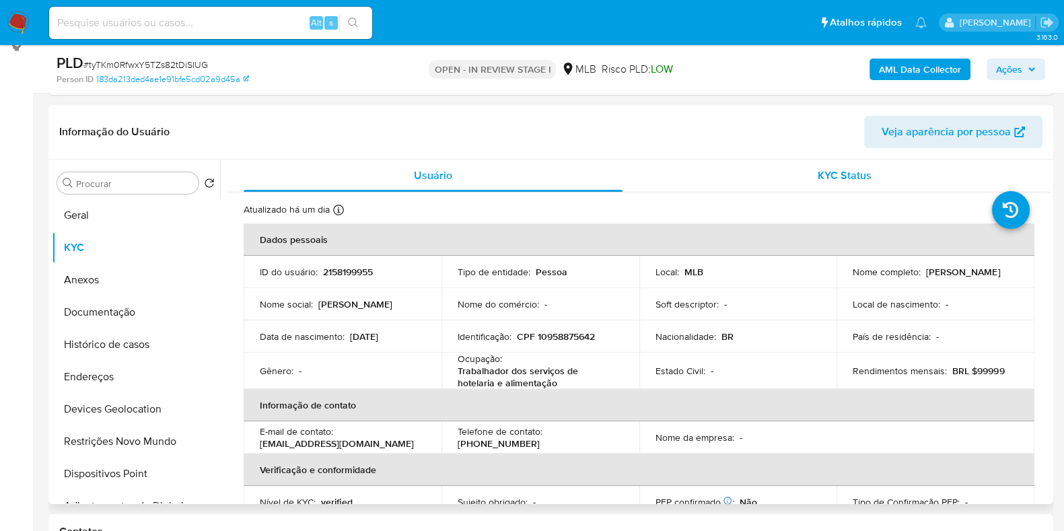
click at [848, 164] on div "KYC Status" at bounding box center [844, 175] width 379 height 32
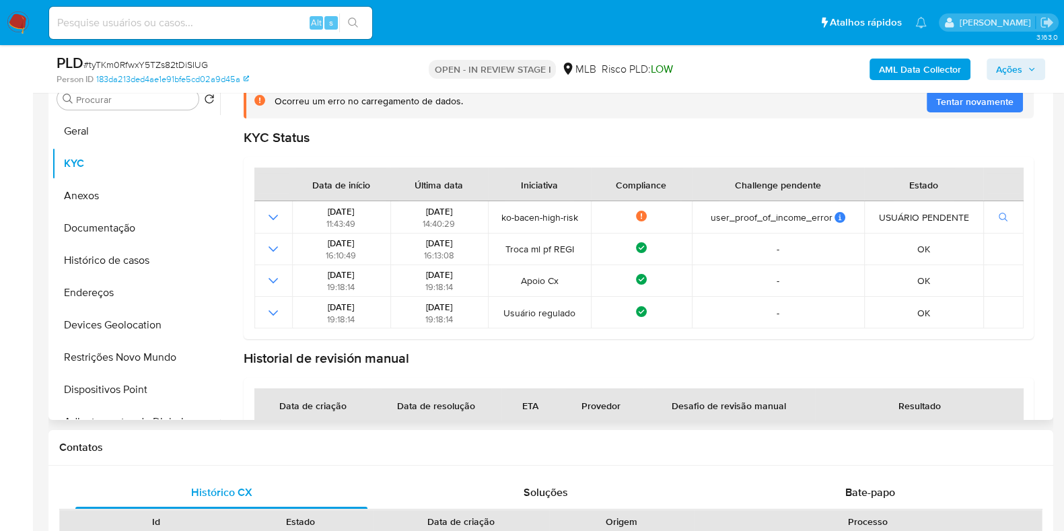
scroll to position [164, 0]
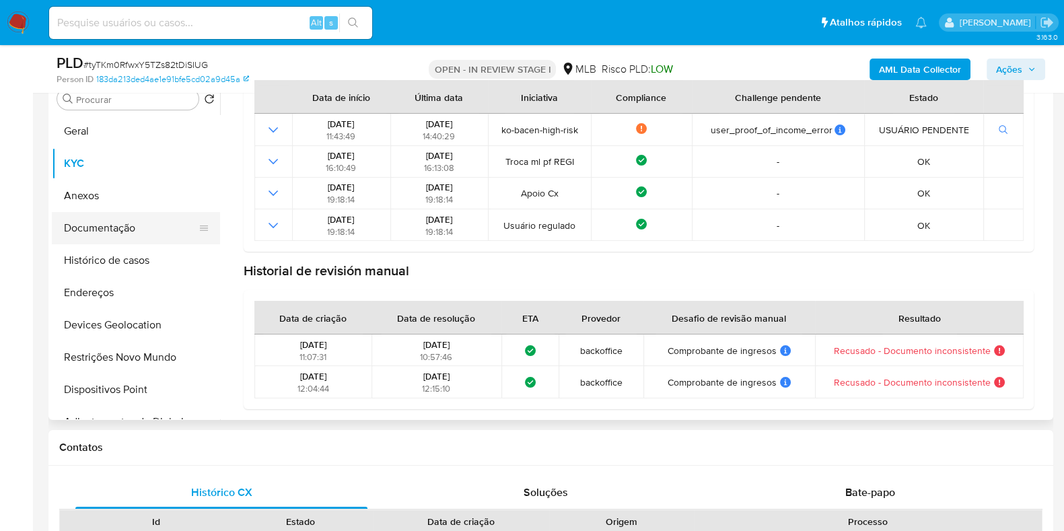
click at [94, 240] on button "Documentação" at bounding box center [130, 228] width 157 height 32
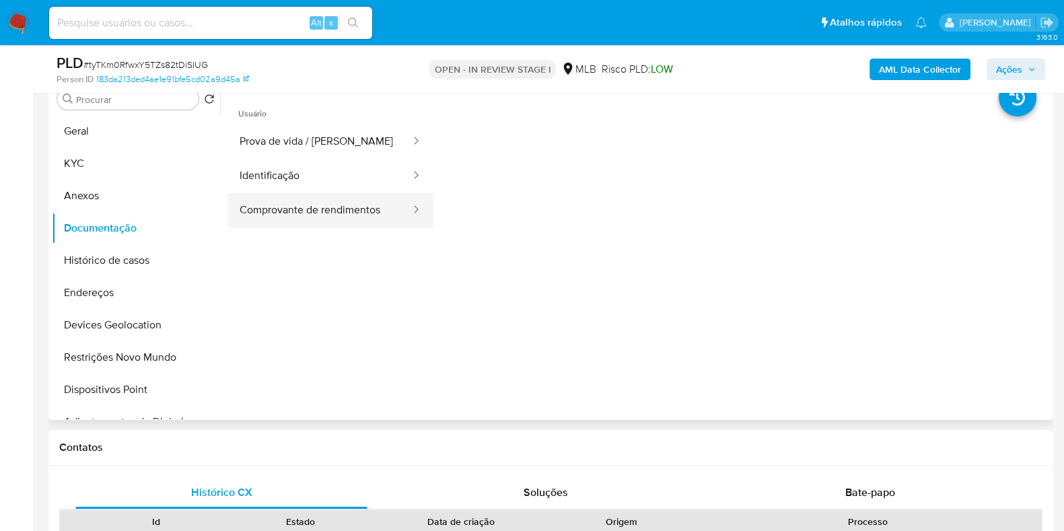
click at [353, 209] on button "Comprovante de rendimentos" at bounding box center [319, 210] width 184 height 34
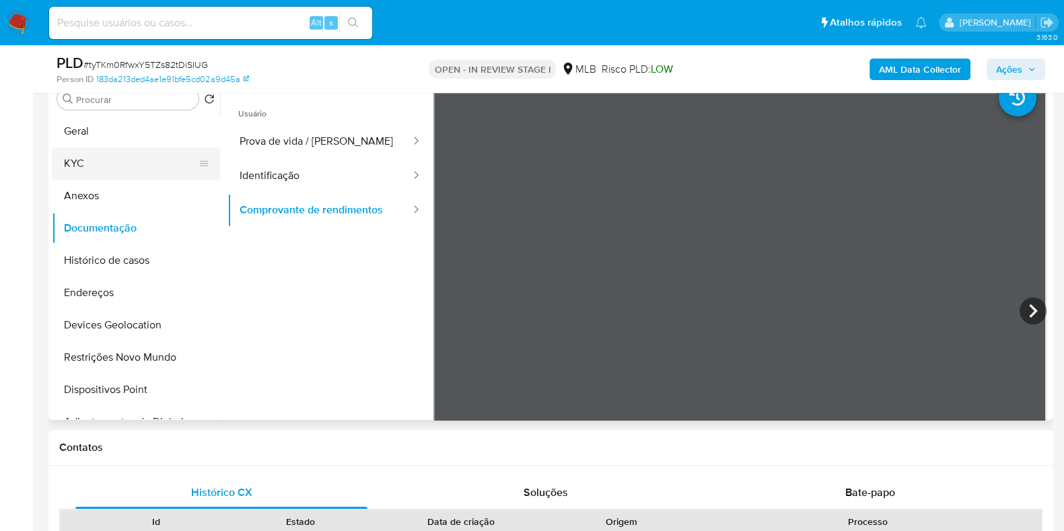
click at [82, 155] on button "KYC" at bounding box center [130, 163] width 157 height 32
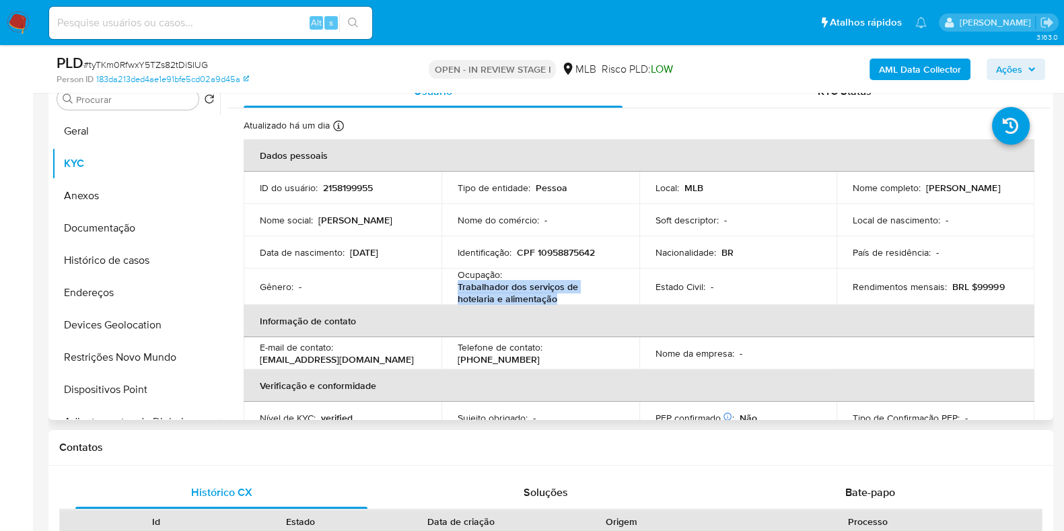
drag, startPoint x: 468, startPoint y: 291, endPoint x: 535, endPoint y: 295, distance: 66.8
click at [535, 295] on td "Ocupação : Trabalhador dos serviços de hotelaria e alimentação" at bounding box center [540, 286] width 198 height 36
copy p "Trabalhador dos serviços de hotelaria e alimentação"
click at [1001, 65] on span "Ações" at bounding box center [1009, 70] width 26 height 22
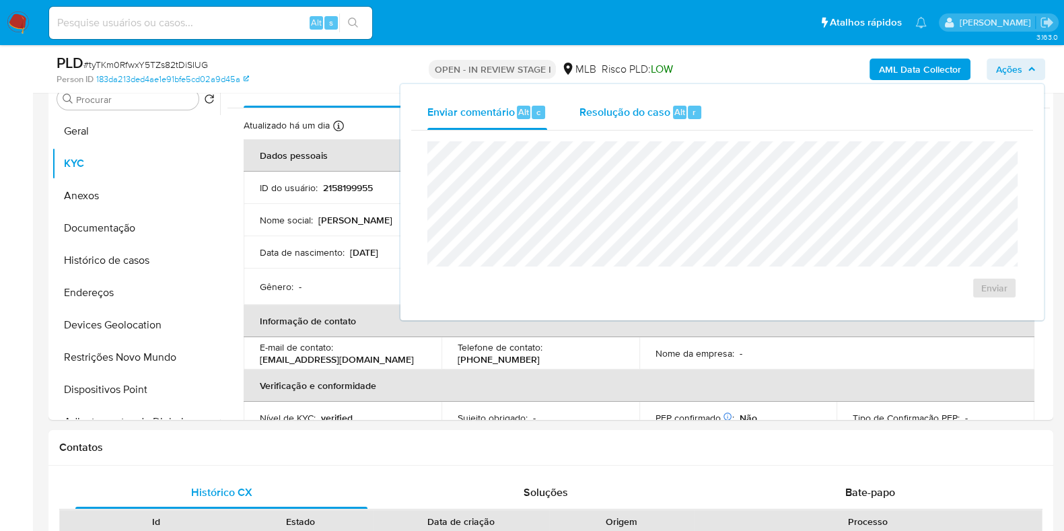
click at [641, 108] on span "Resolução do caso" at bounding box center [624, 111] width 91 height 15
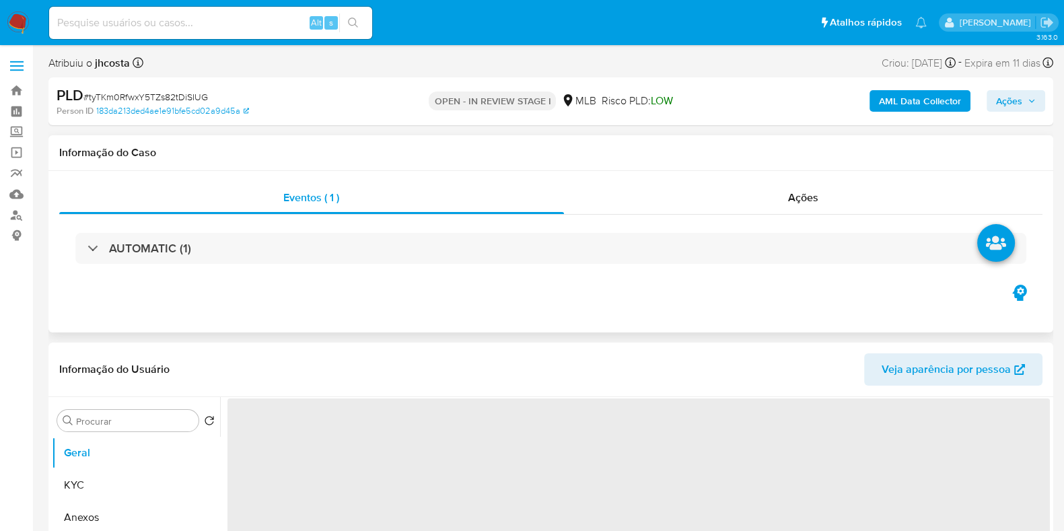
select select "10"
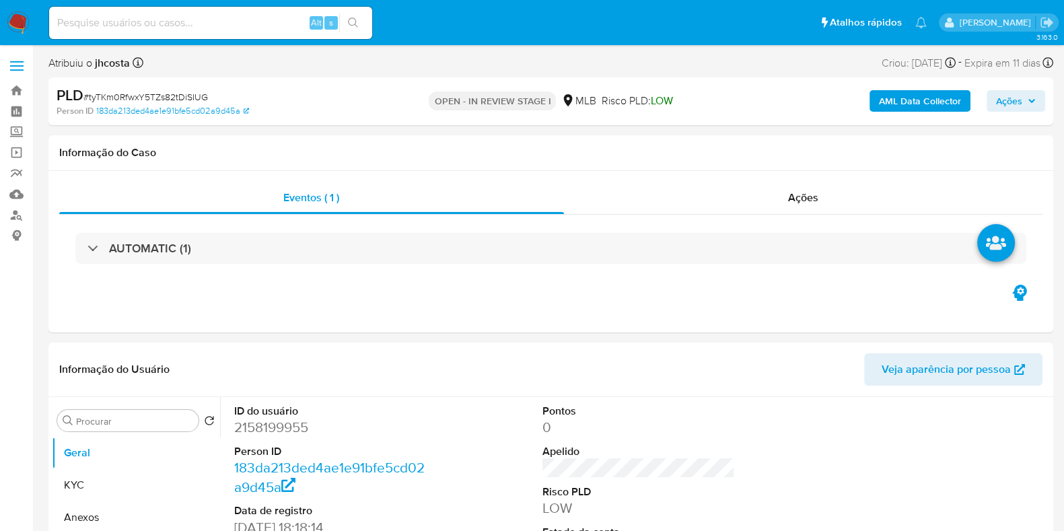
click at [1000, 94] on span "Ações" at bounding box center [1009, 101] width 26 height 22
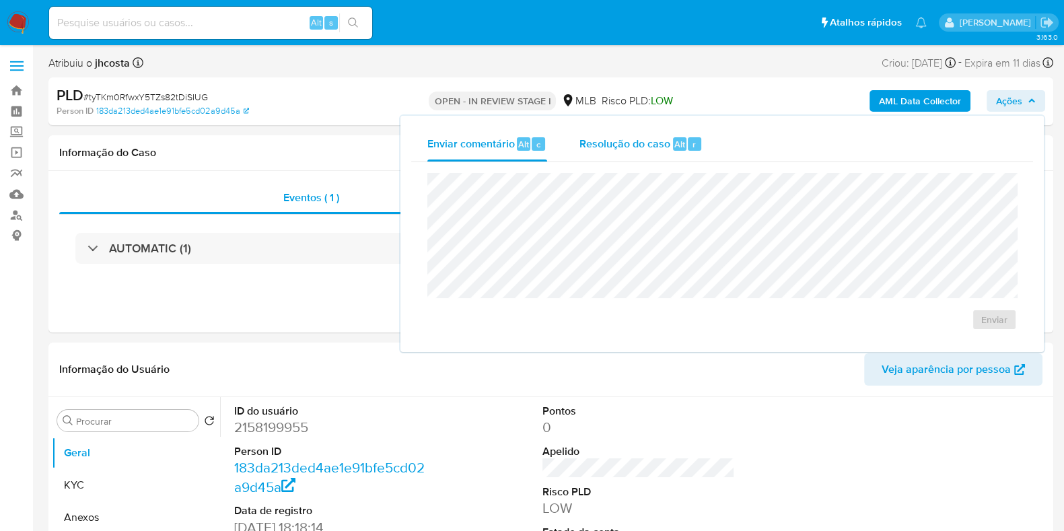
click at [659, 147] on span "Resolução do caso" at bounding box center [624, 143] width 91 height 15
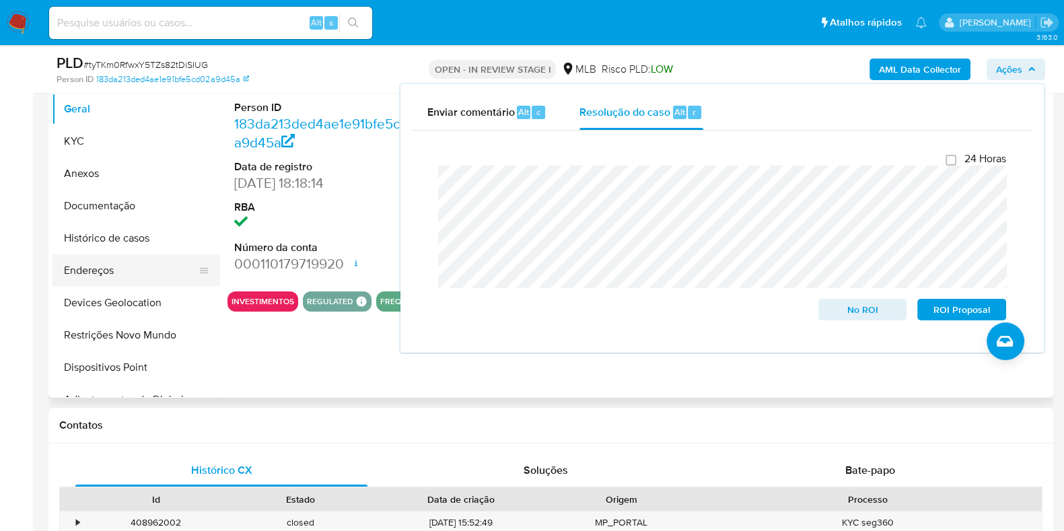
scroll to position [336, 0]
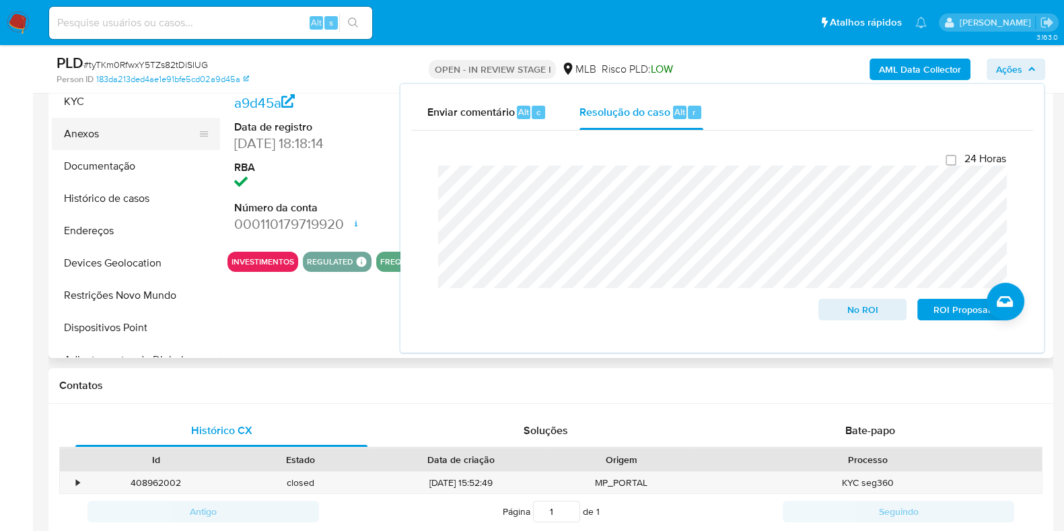
click at [94, 136] on button "Anexos" at bounding box center [130, 134] width 157 height 32
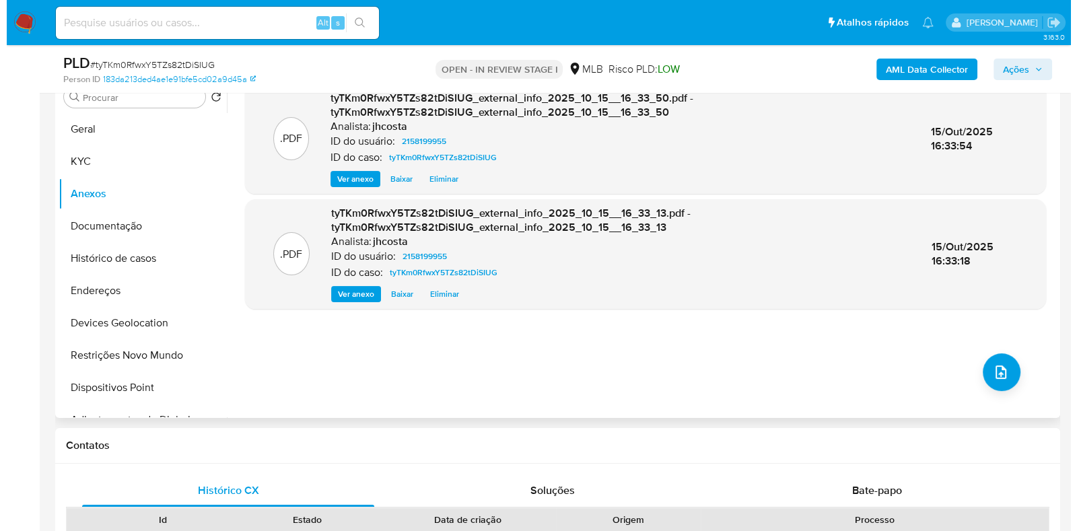
scroll to position [252, 0]
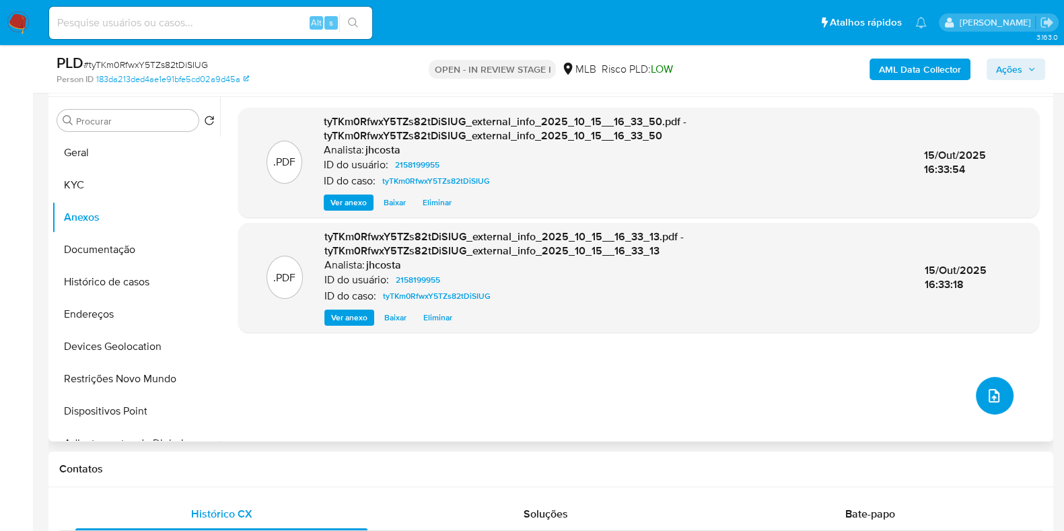
click at [976, 394] on button "upload-file" at bounding box center [995, 396] width 38 height 38
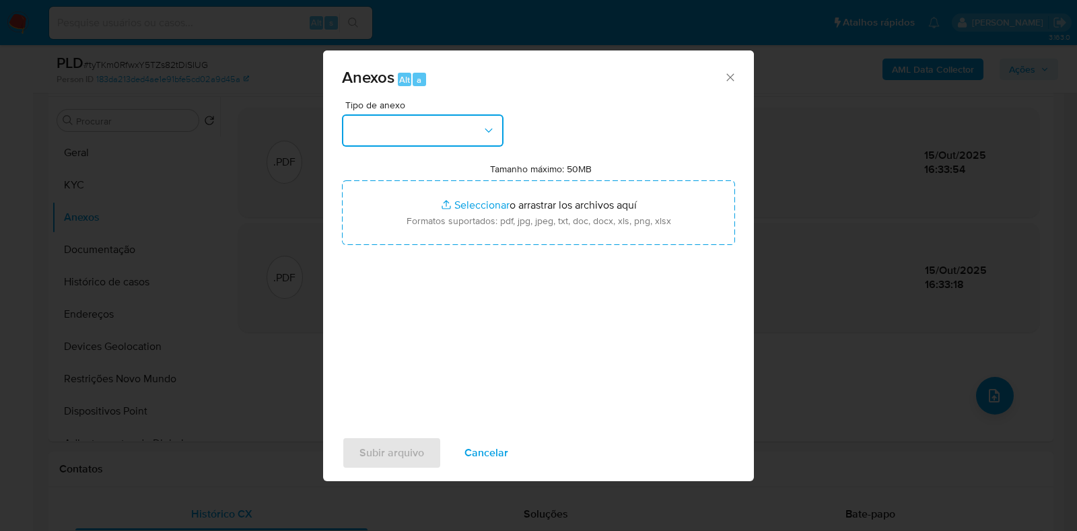
click at [428, 123] on button "button" at bounding box center [422, 130] width 161 height 32
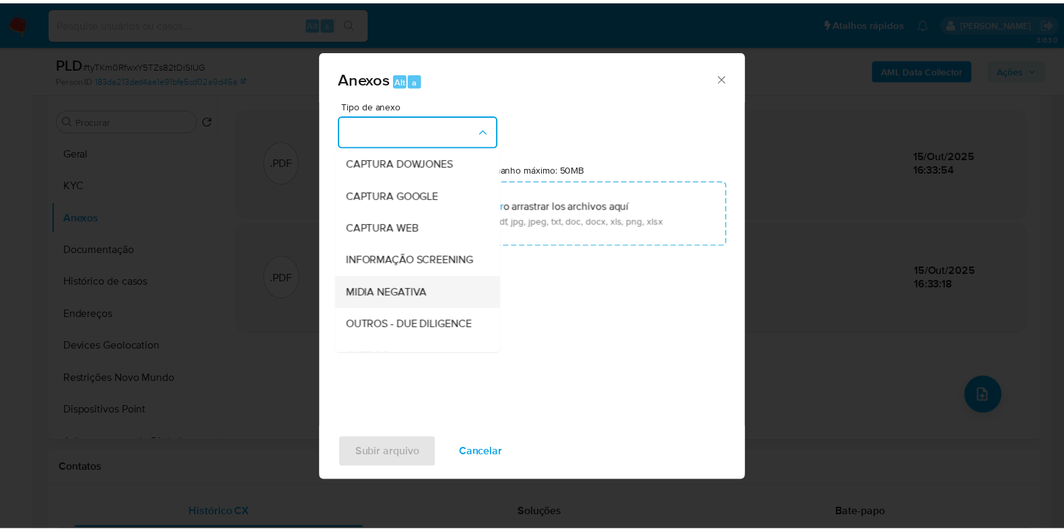
scroll to position [83, 0]
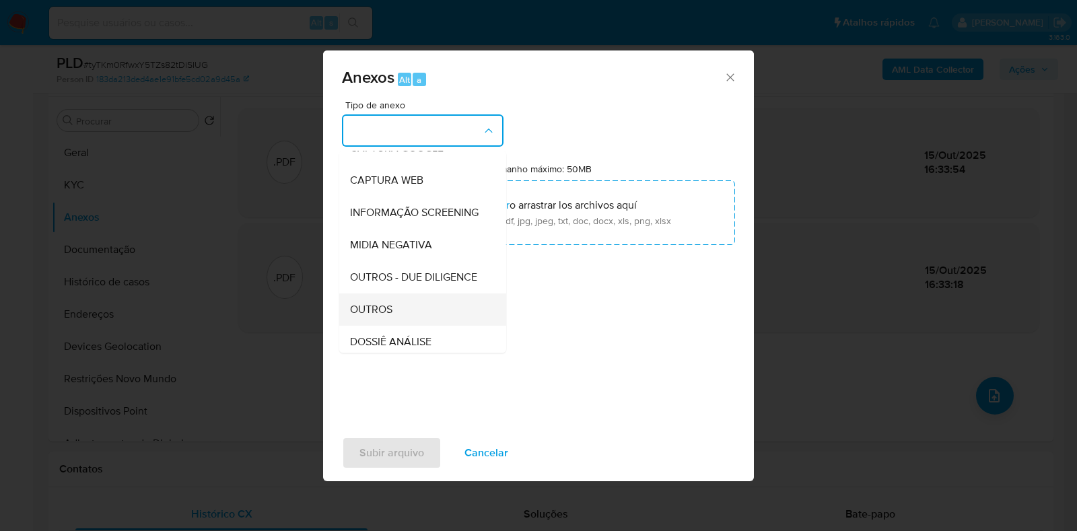
click at [403, 325] on div "OUTROS" at bounding box center [418, 309] width 137 height 32
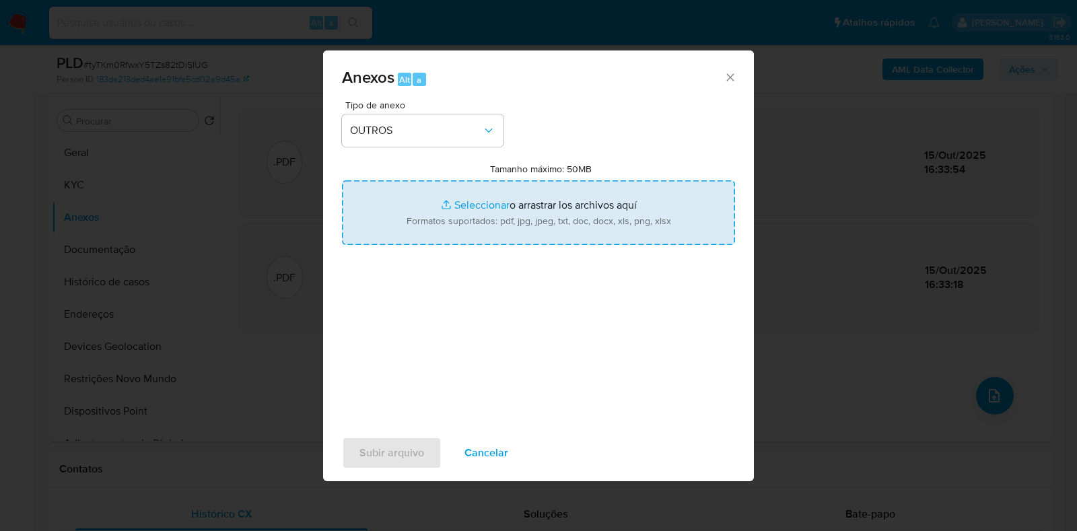
click at [495, 234] on input "Tamanho máximo: 50MB Seleccionar archivos" at bounding box center [538, 212] width 393 height 65
type input "C:\fakepath\Mulan 2158199955_2025_10_15_06_24_50.xlsx"
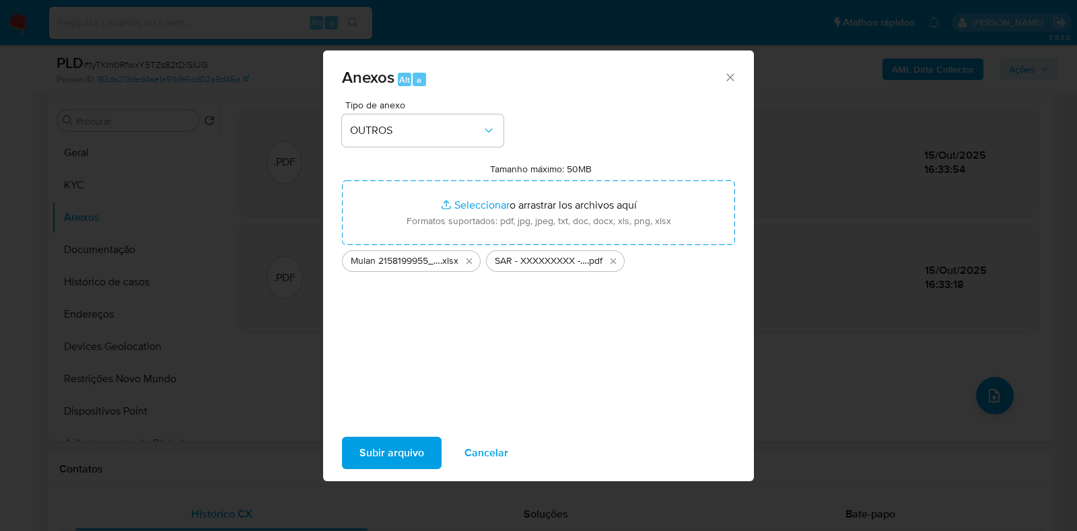
click at [404, 447] on span "Subir arquivo" at bounding box center [391, 453] width 65 height 30
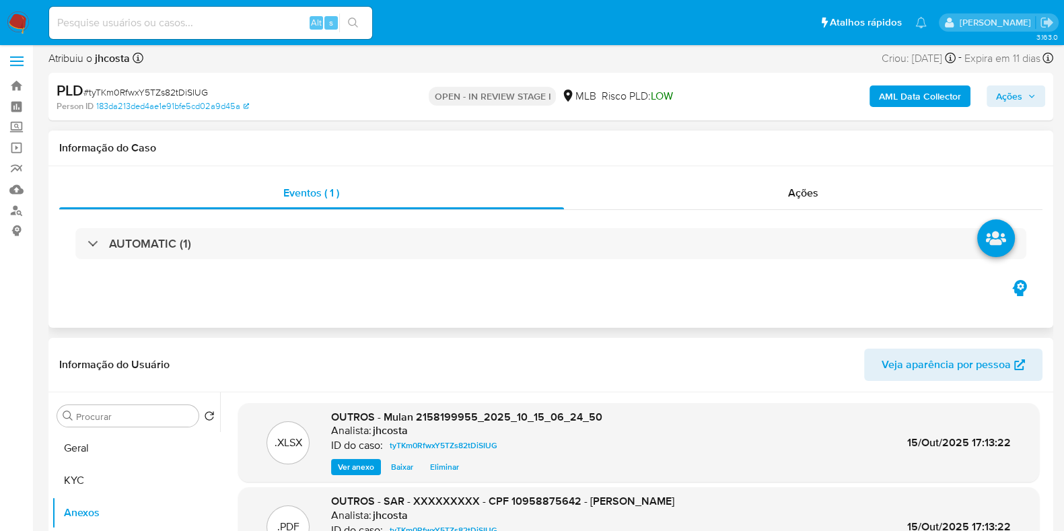
scroll to position [0, 0]
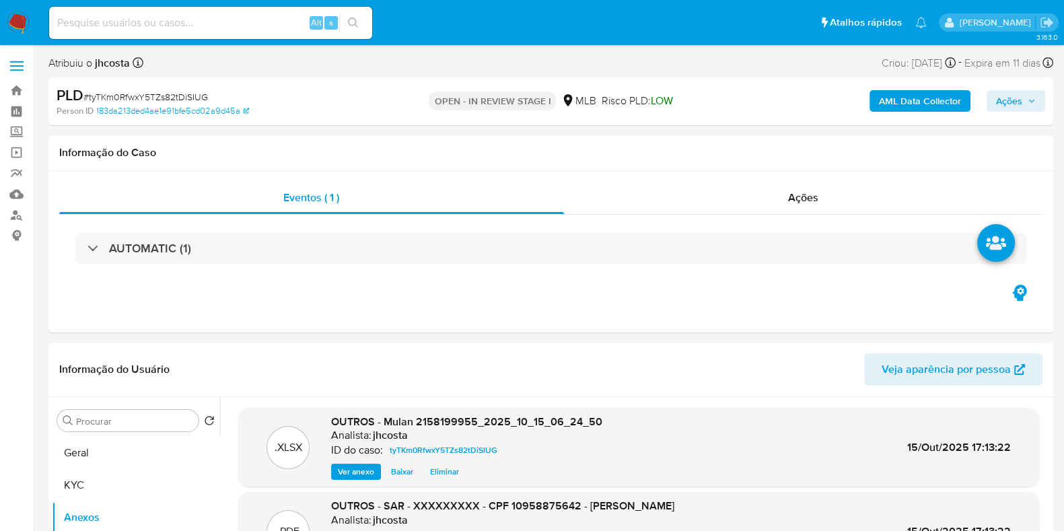
click at [1009, 104] on span "Ações" at bounding box center [1009, 101] width 26 height 22
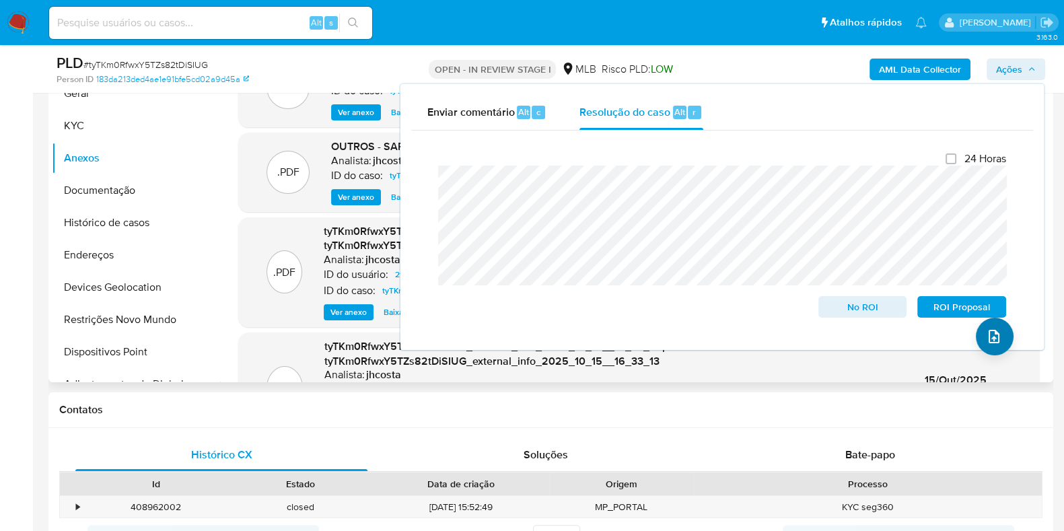
scroll to position [336, 0]
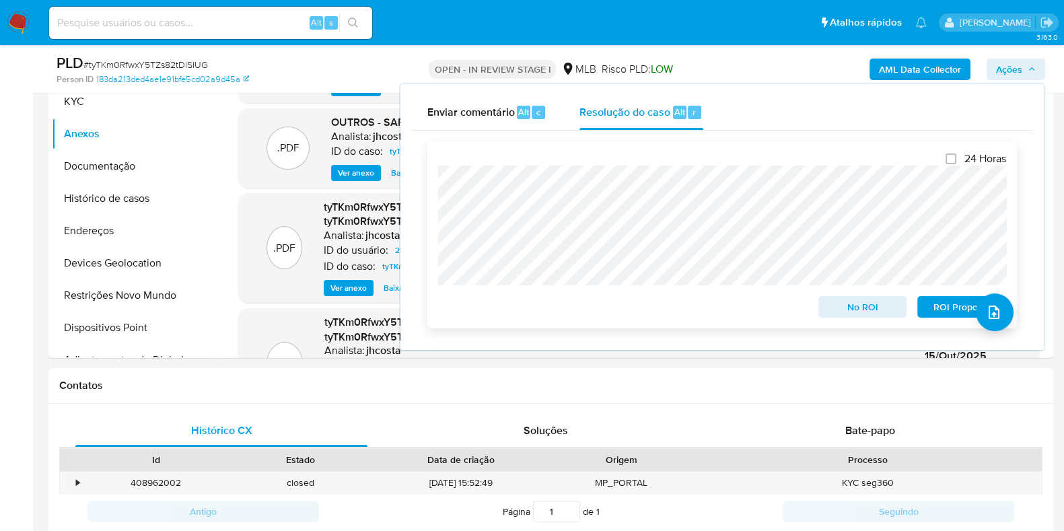
click at [949, 308] on span "ROI Proposal" at bounding box center [962, 306] width 70 height 19
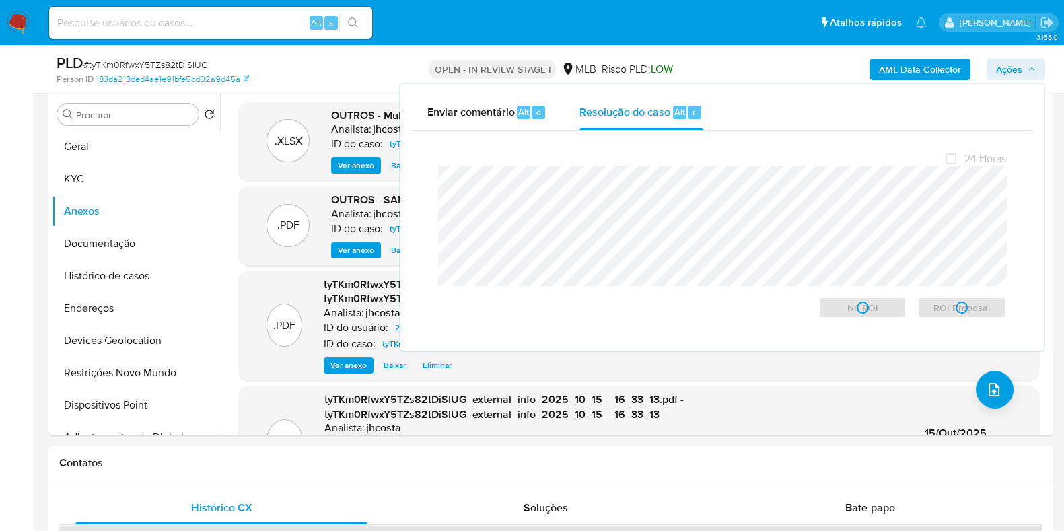
scroll to position [83, 0]
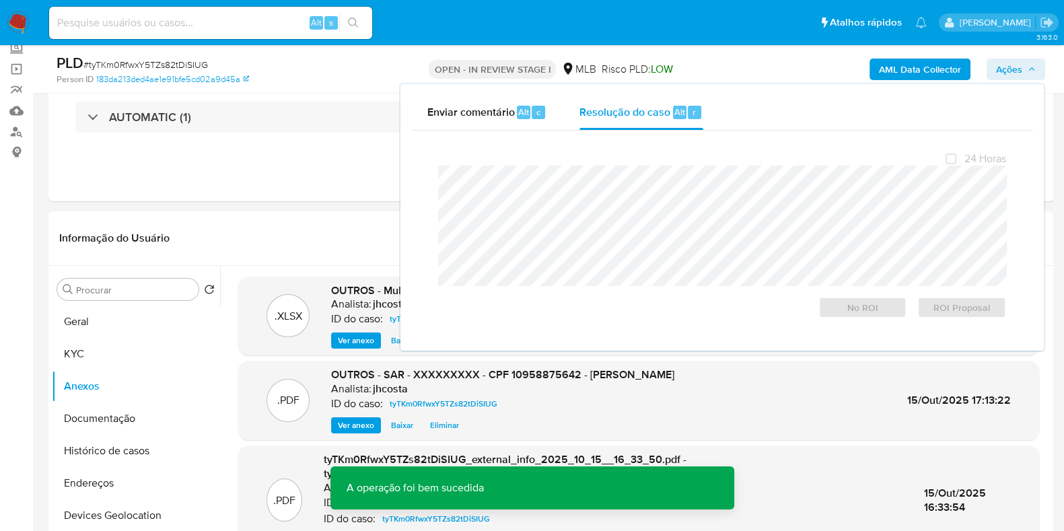
click at [165, 64] on span "# tyTKm0RfwxY5TZs82tDiSIUG" at bounding box center [145, 64] width 124 height 13
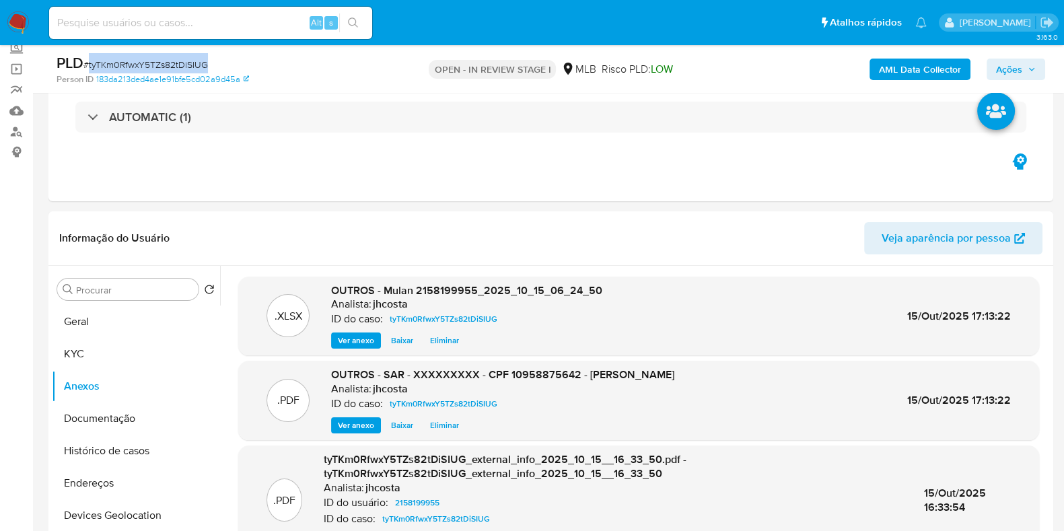
click at [165, 64] on span "# tyTKm0RfwxY5TZs82tDiSIUG" at bounding box center [145, 64] width 124 height 13
copy span "tyTKm0RfwxY5TZs82tDiSIUG"
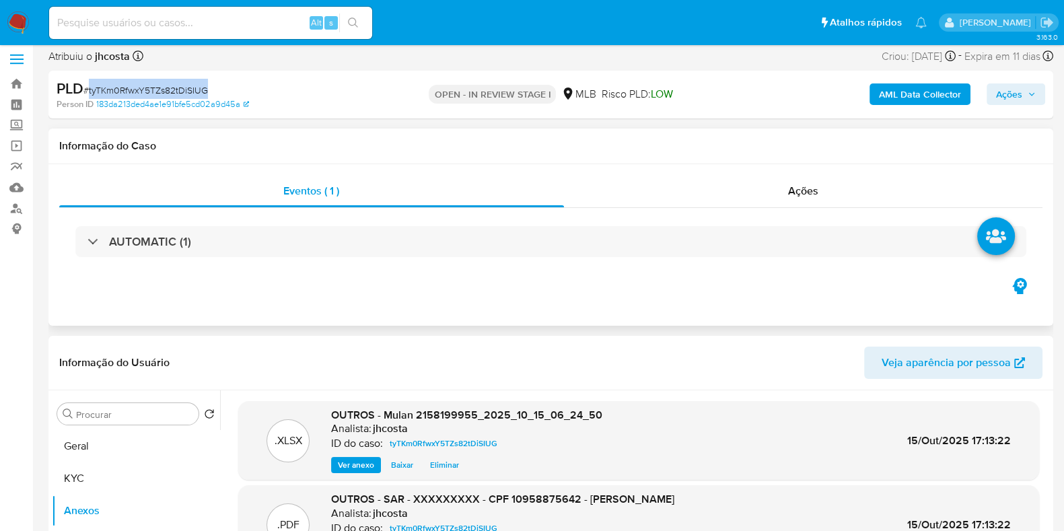
scroll to position [0, 0]
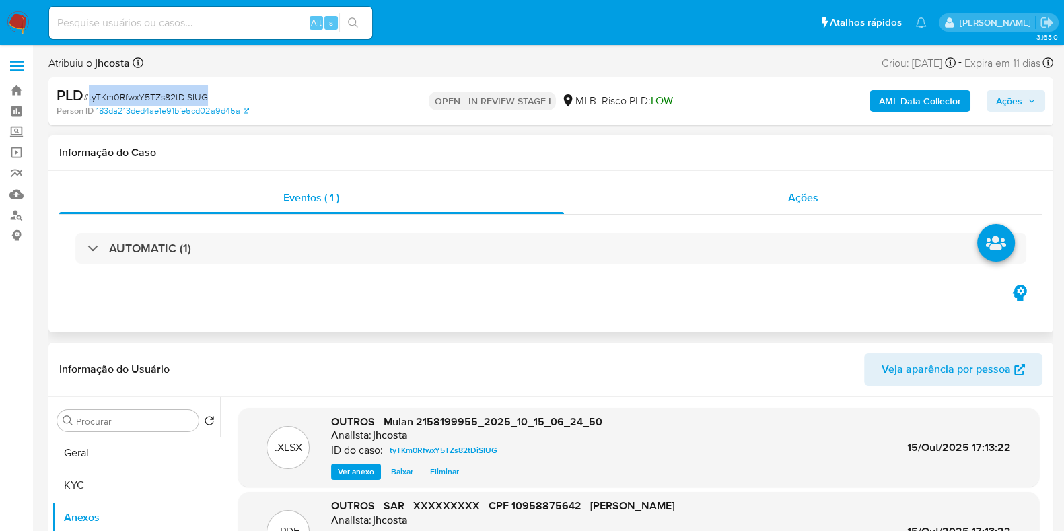
click at [807, 188] on div "Ações" at bounding box center [803, 198] width 479 height 32
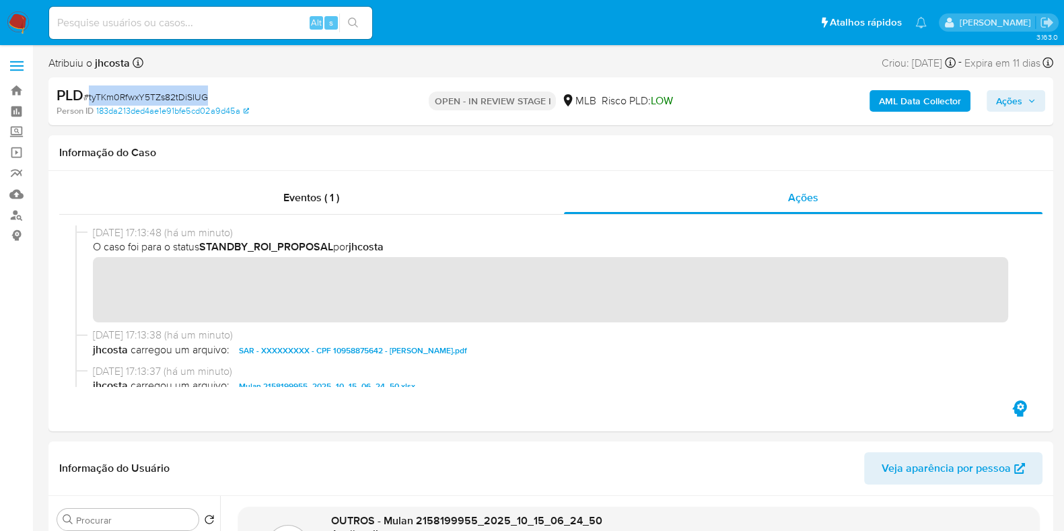
click at [1021, 98] on span "Ações" at bounding box center [1009, 101] width 26 height 22
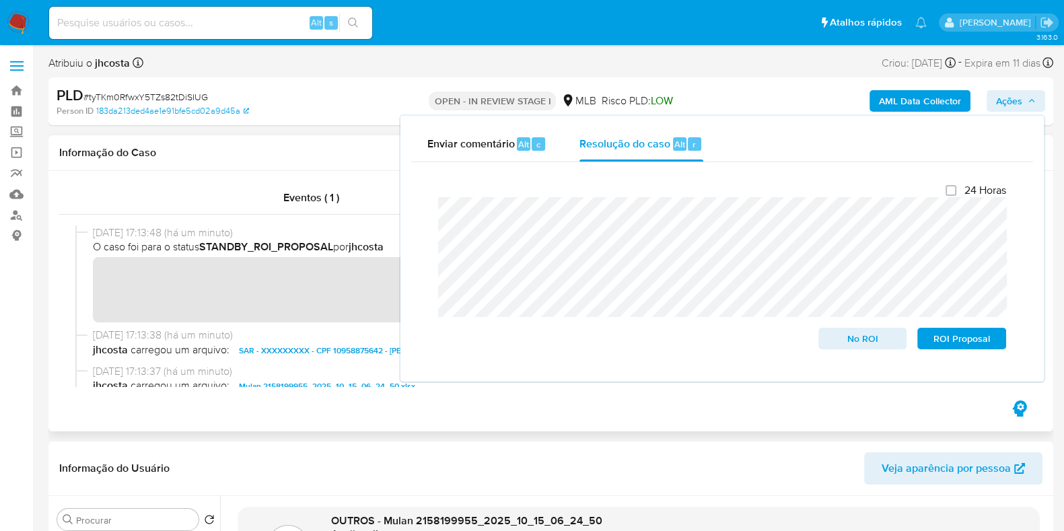
drag, startPoint x: 250, startPoint y: 141, endPoint x: 288, endPoint y: 148, distance: 38.9
click at [248, 141] on div "Informação do Caso" at bounding box center [550, 153] width 1005 height 36
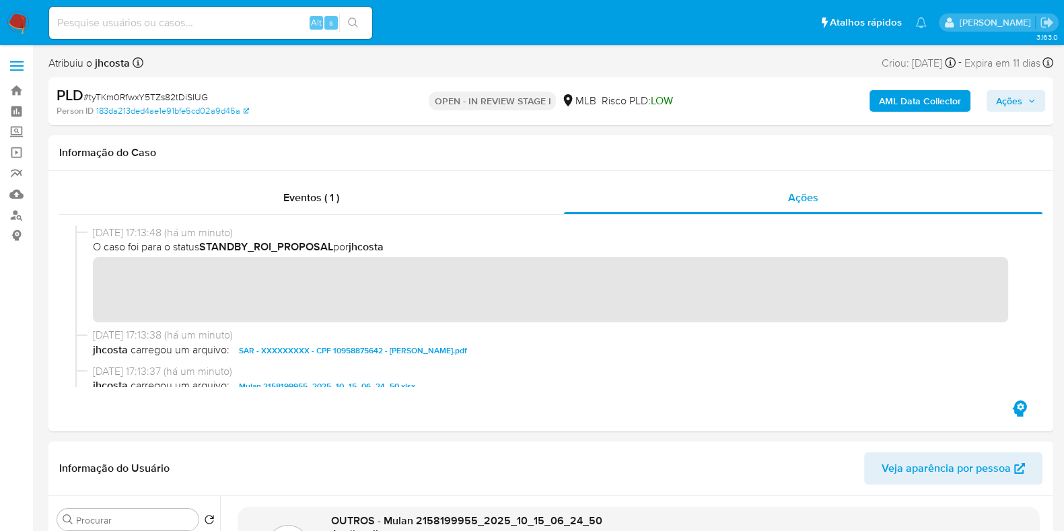
click at [13, 25] on img at bounding box center [18, 22] width 23 height 23
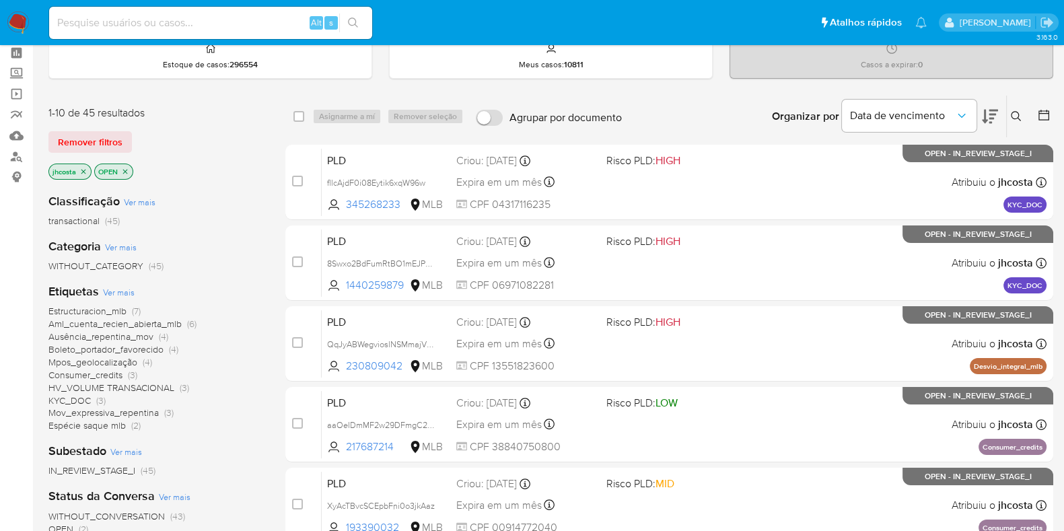
scroll to position [83, 0]
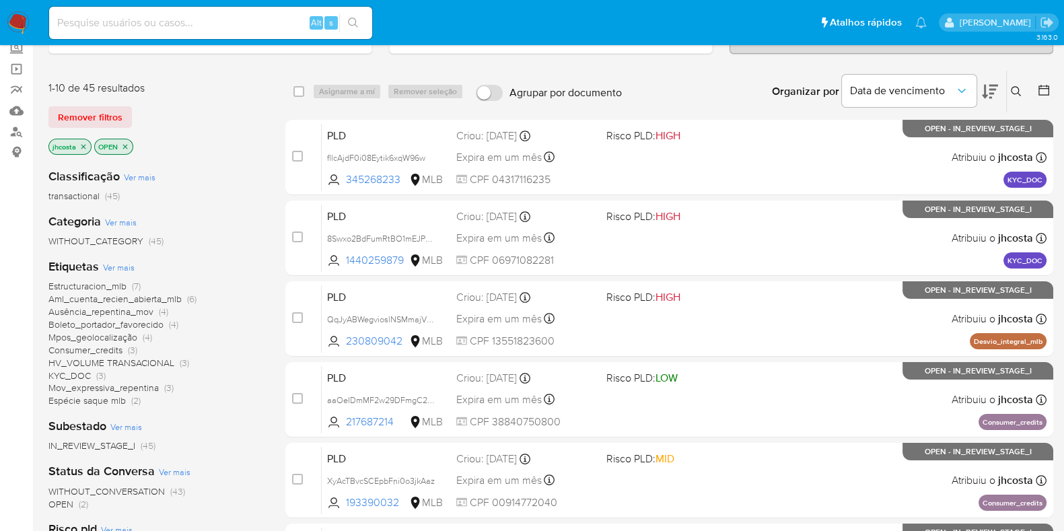
click at [83, 143] on icon "close-filter" at bounding box center [83, 147] width 8 height 8
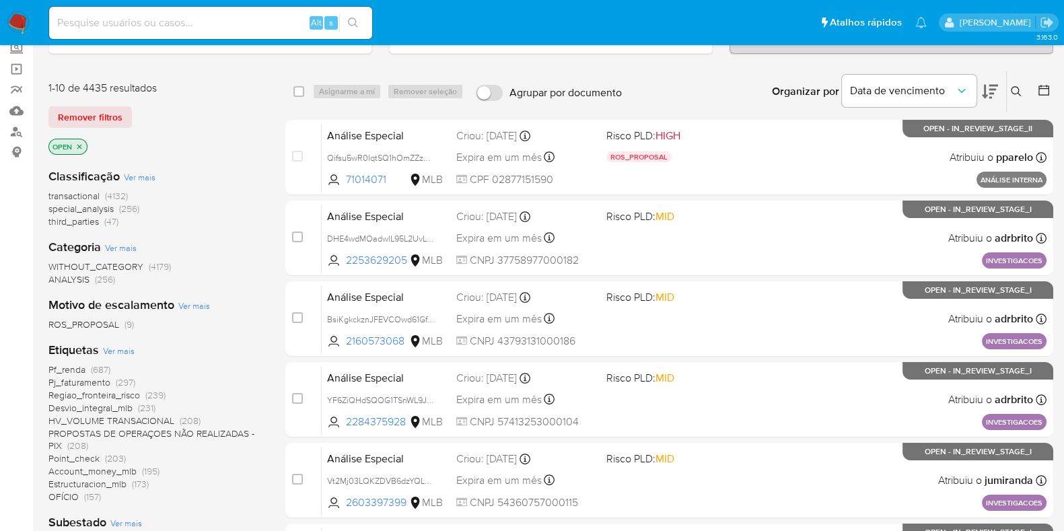
click at [24, 23] on img at bounding box center [18, 22] width 23 height 23
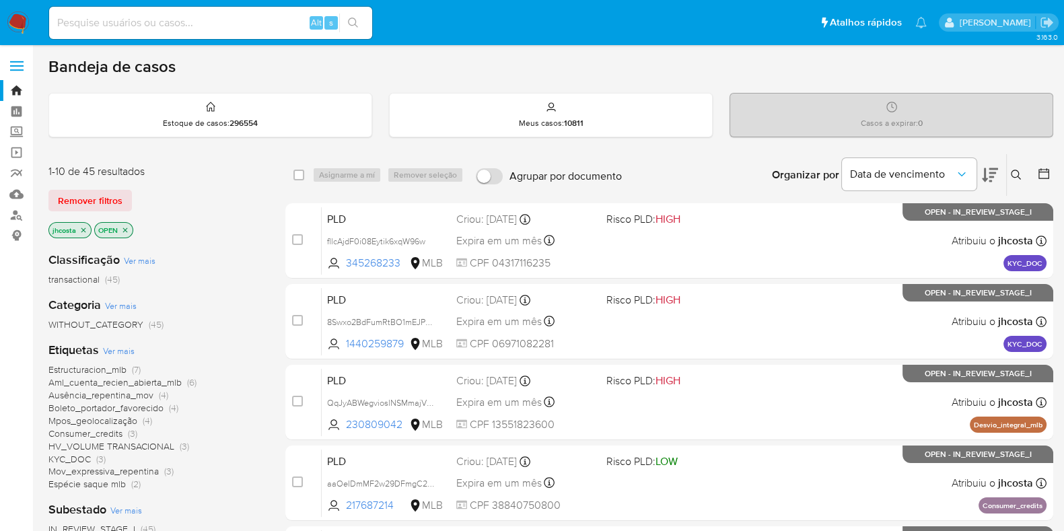
click at [1011, 176] on icon at bounding box center [1016, 175] width 11 height 11
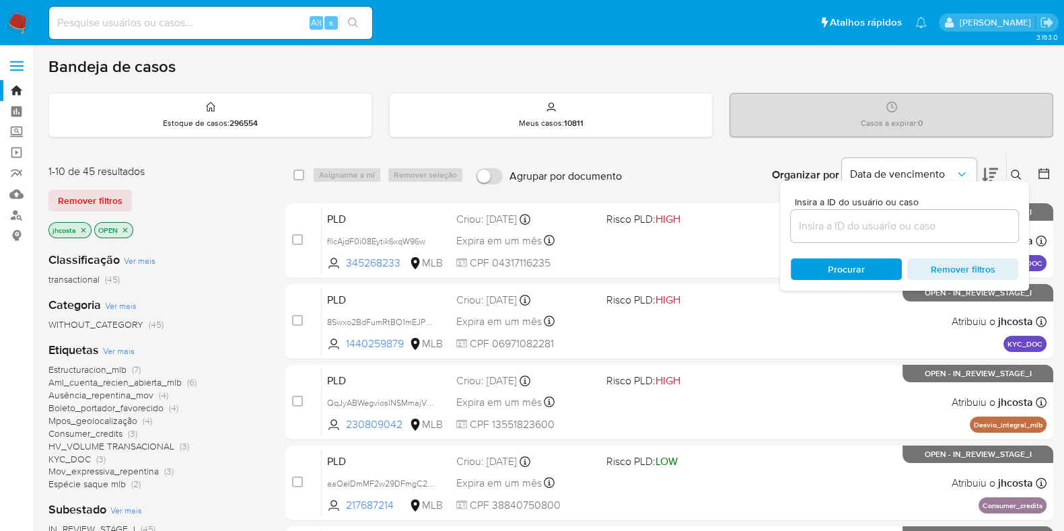
click at [1043, 170] on icon at bounding box center [1043, 173] width 11 height 11
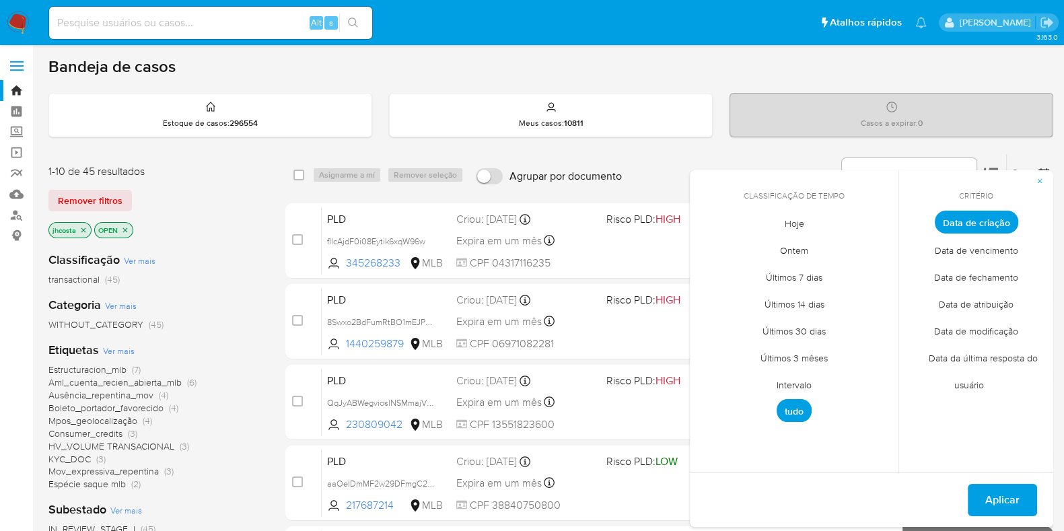
click at [794, 384] on span "Intervalo" at bounding box center [793, 385] width 63 height 28
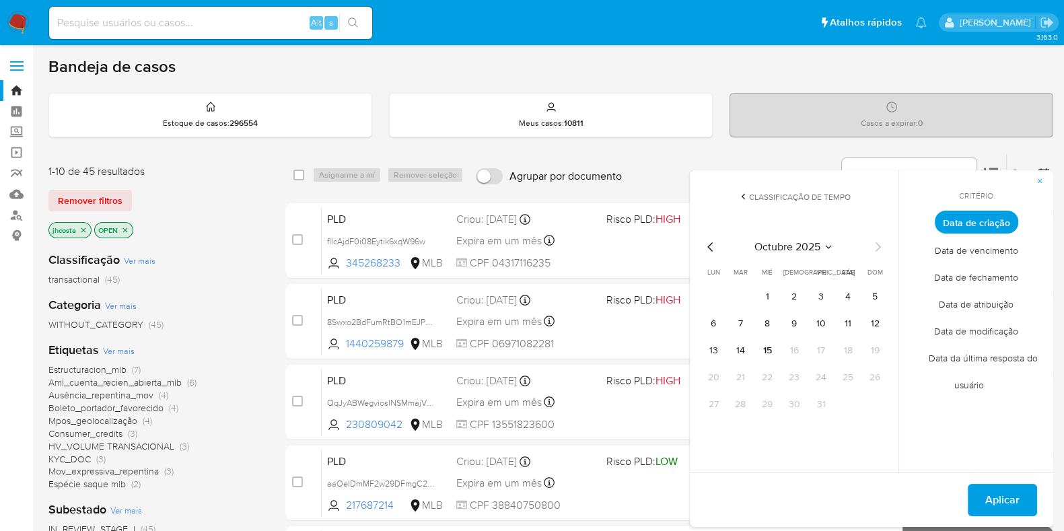
click at [712, 244] on icon "Mes anterior" at bounding box center [711, 247] width 16 height 16
drag, startPoint x: 719, startPoint y: 291, endPoint x: 757, endPoint y: 367, distance: 85.8
click at [718, 294] on button "1" at bounding box center [714, 297] width 22 height 22
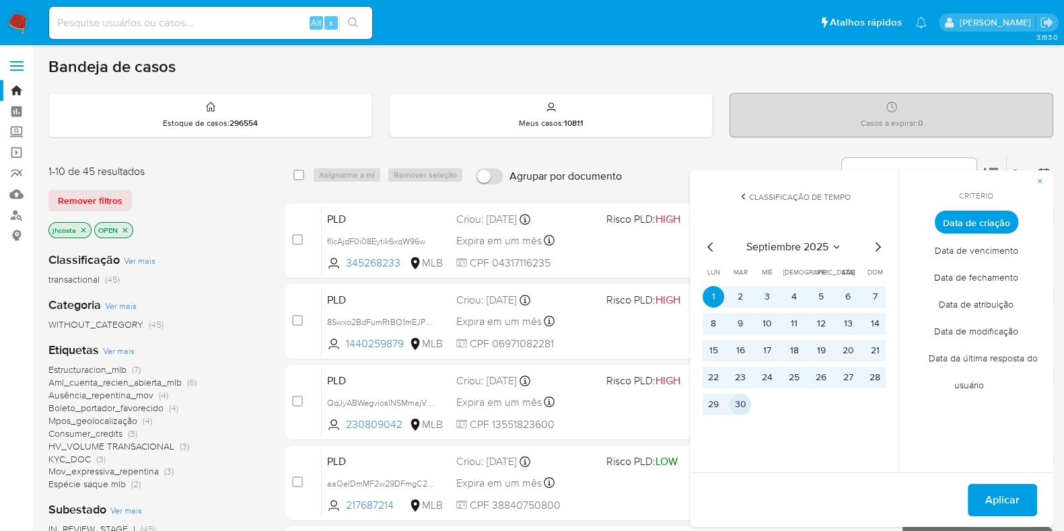
click at [743, 407] on button "30" at bounding box center [740, 405] width 22 height 22
click at [1000, 496] on span "Aplicar" at bounding box center [1002, 500] width 34 height 30
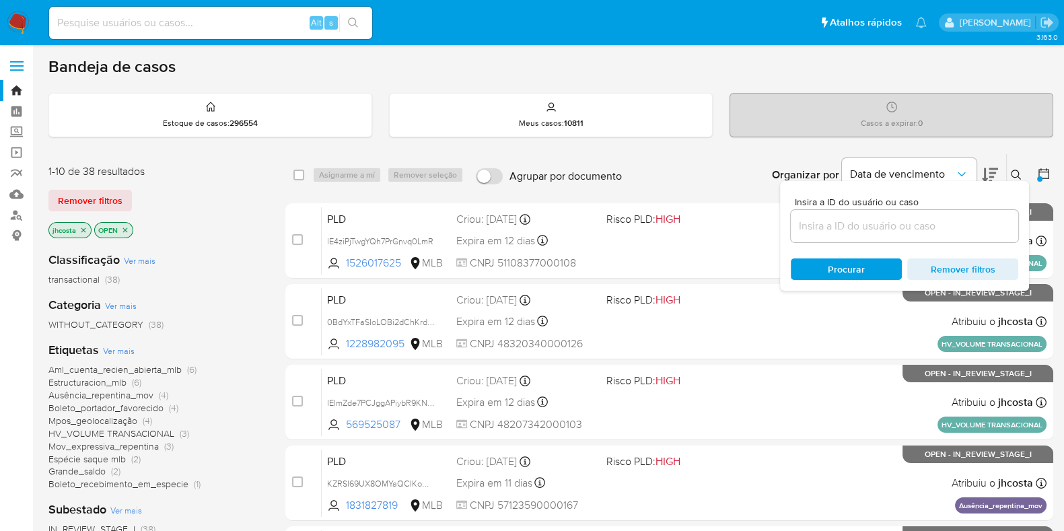
scroll to position [83, 0]
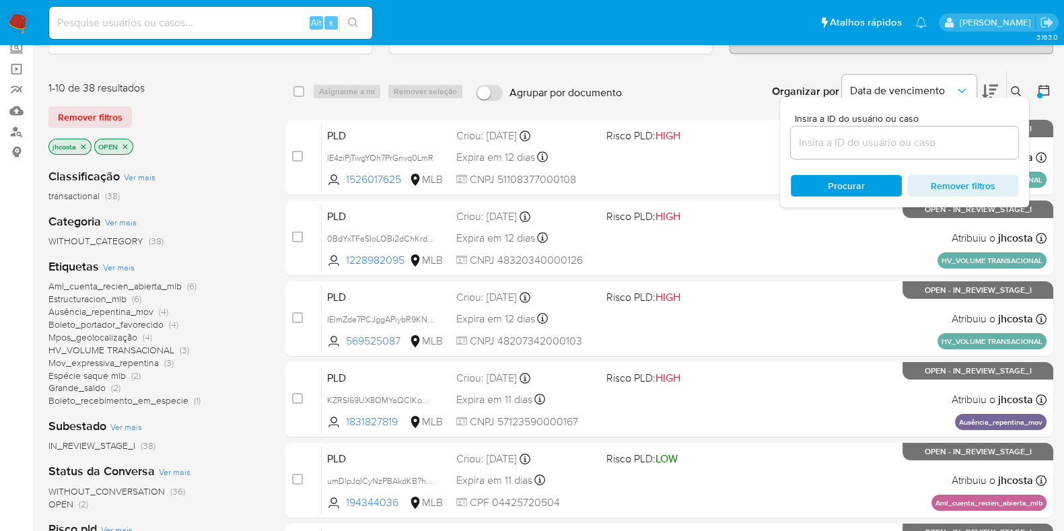
click at [213, 317] on div "Aml_cuenta_recien_abierta_mlb (6) Estructuracion_mlb (6) Ausência_repentina_mov…" at bounding box center [155, 343] width 215 height 127
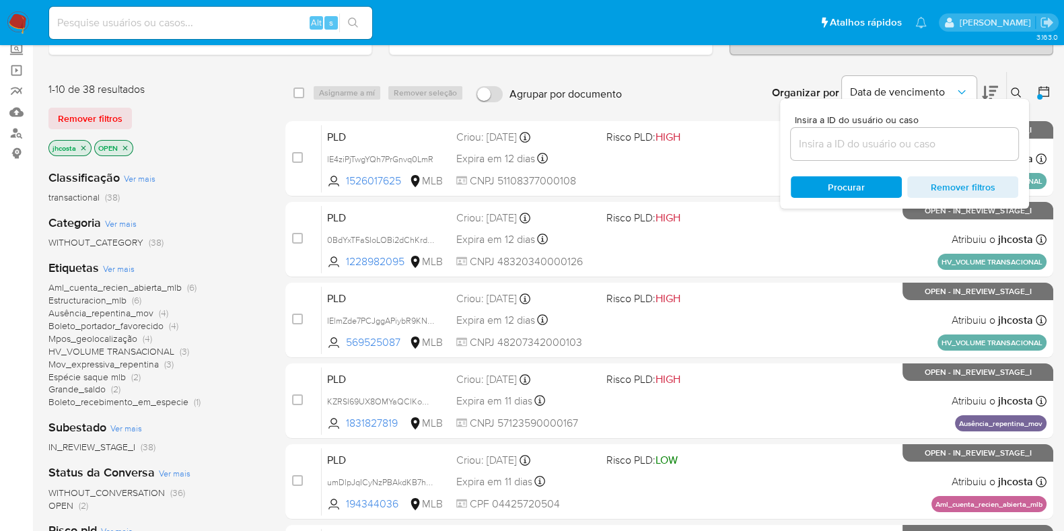
scroll to position [0, 0]
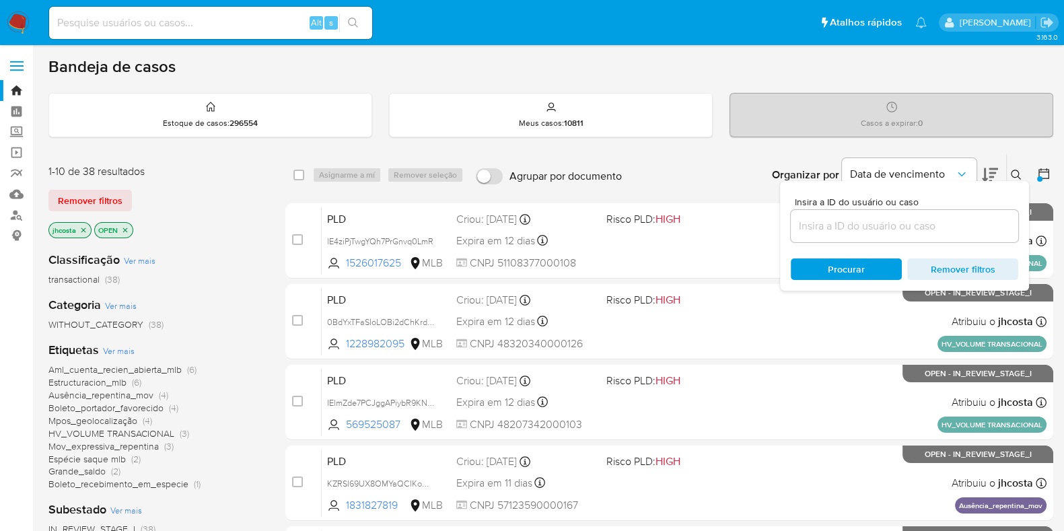
click at [84, 229] on icon "close-filter" at bounding box center [83, 230] width 8 height 8
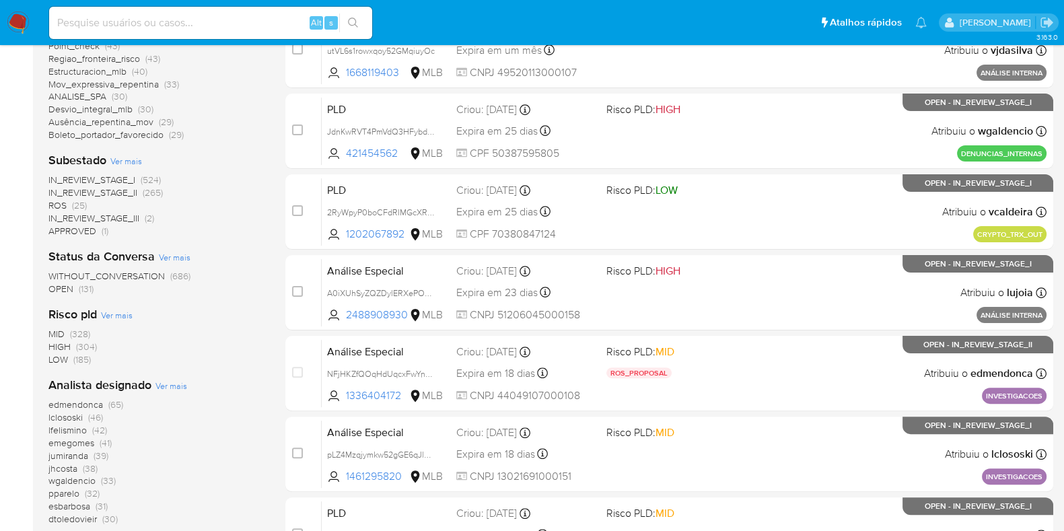
scroll to position [588, 0]
